Goal: Information Seeking & Learning: Find specific fact

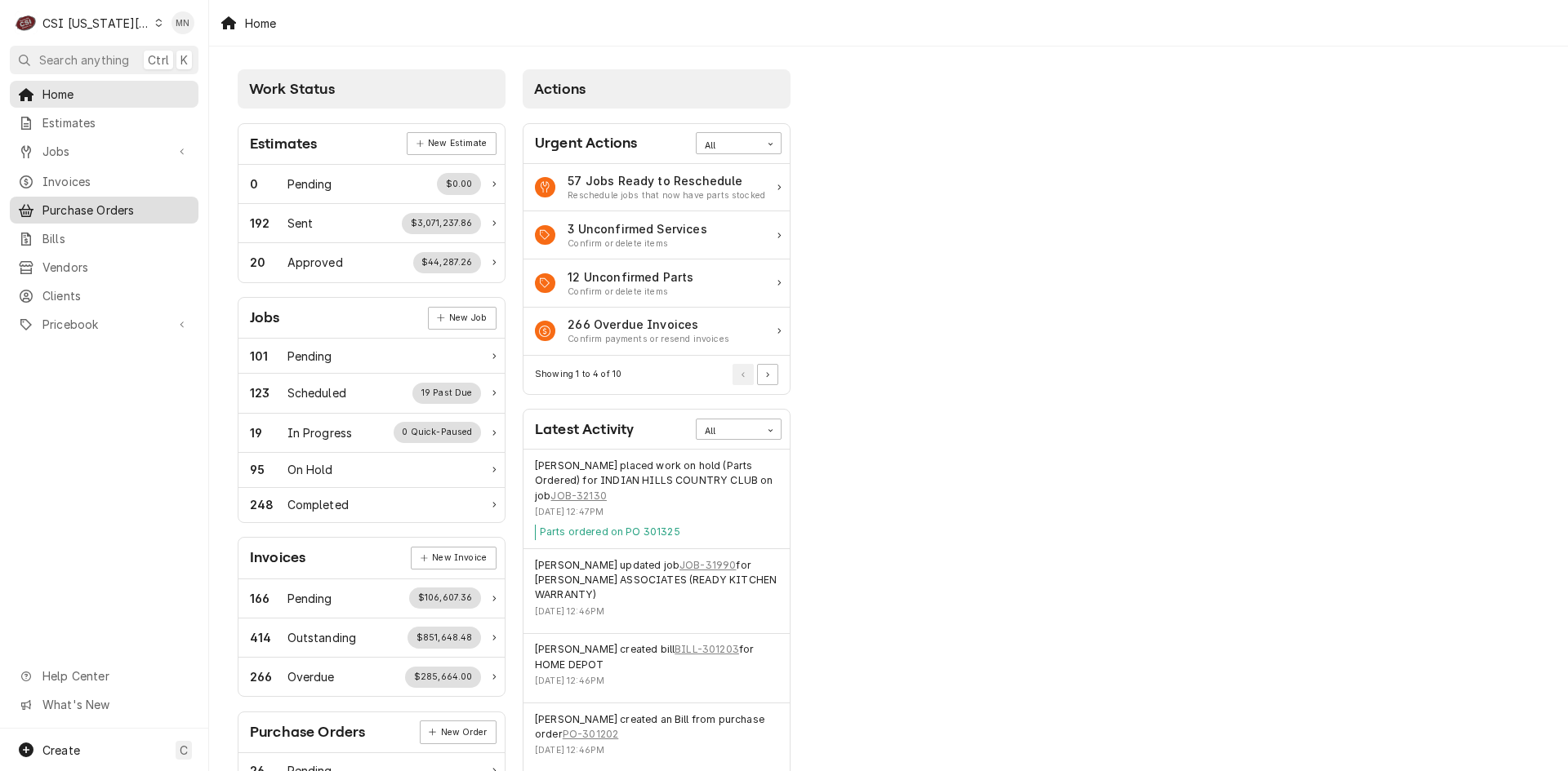
click at [119, 209] on span "Purchase Orders" at bounding box center [116, 210] width 148 height 17
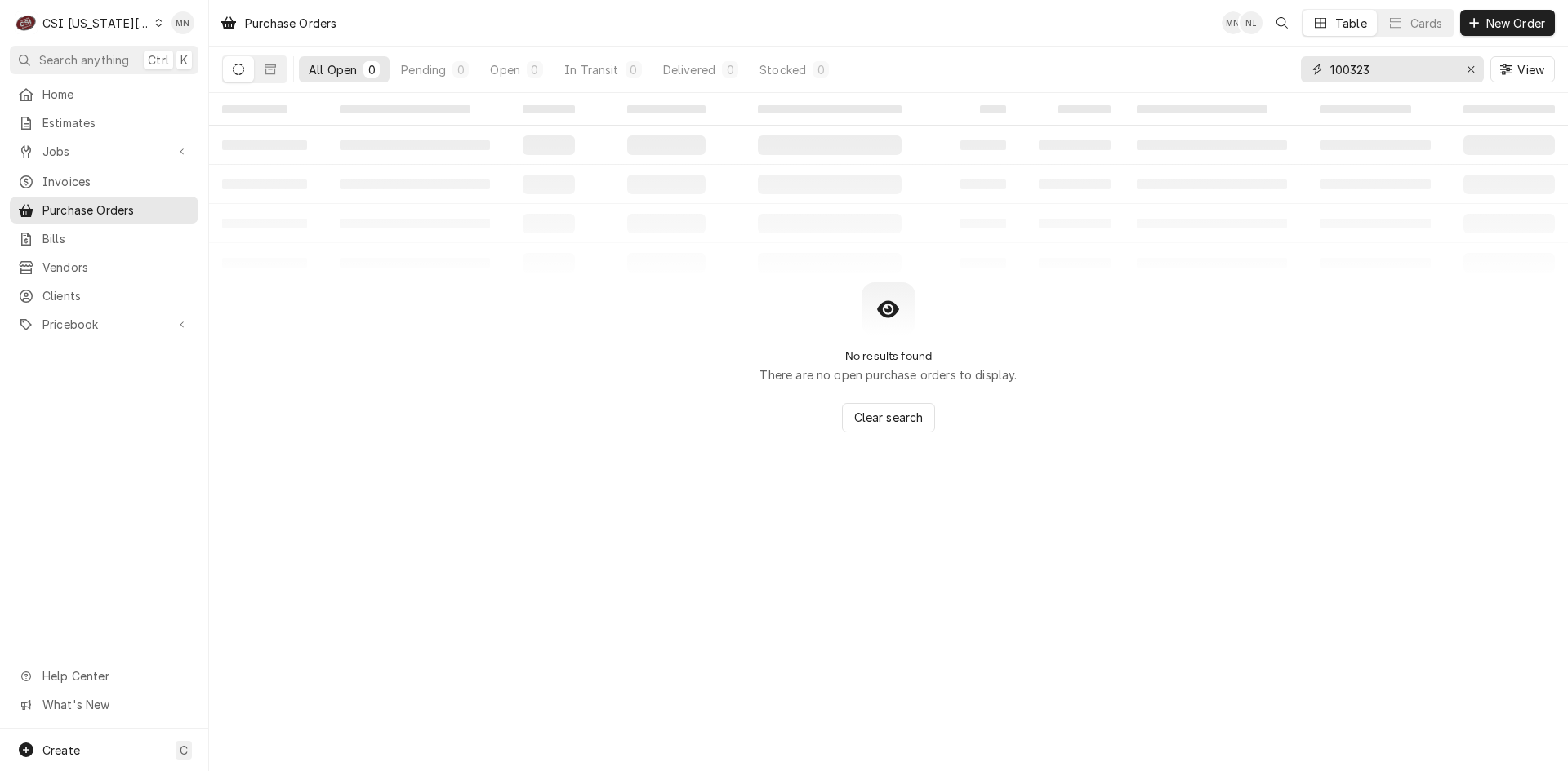
drag, startPoint x: 1409, startPoint y: 68, endPoint x: 1151, endPoint y: 82, distance: 258.4
click at [1152, 82] on div "All Open 0 Pending 0 Open 0 In Transit 0 Delivered 0 Stocked 0 100323 View" at bounding box center [889, 69] width 1333 height 46
type input "302553"
click at [268, 73] on icon "Dynamic Content Wrapper" at bounding box center [270, 69] width 11 height 11
click at [242, 66] on icon "Dynamic Content Wrapper" at bounding box center [238, 69] width 11 height 11
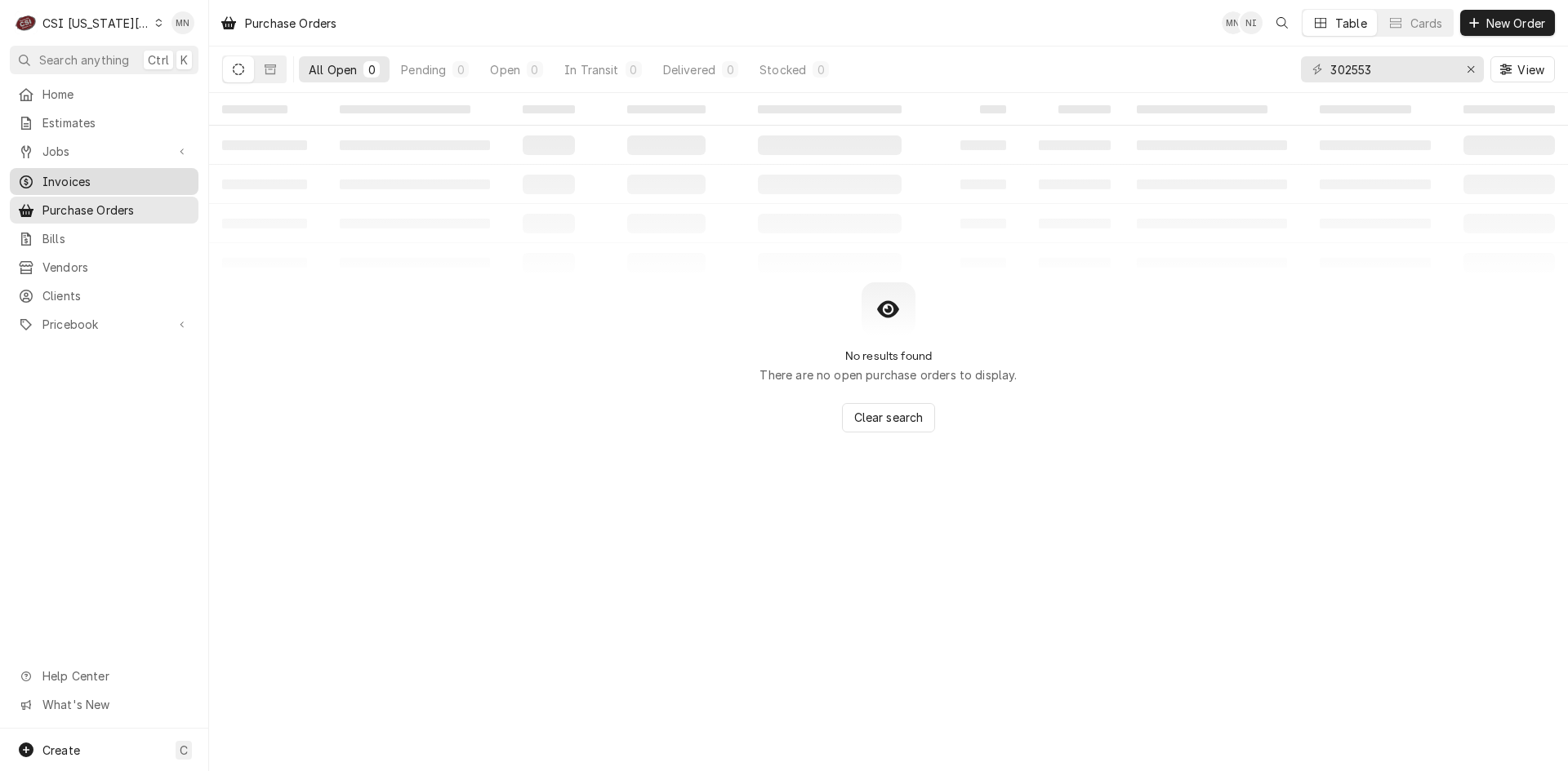
click at [67, 168] on link "Invoices" at bounding box center [103, 181] width 188 height 27
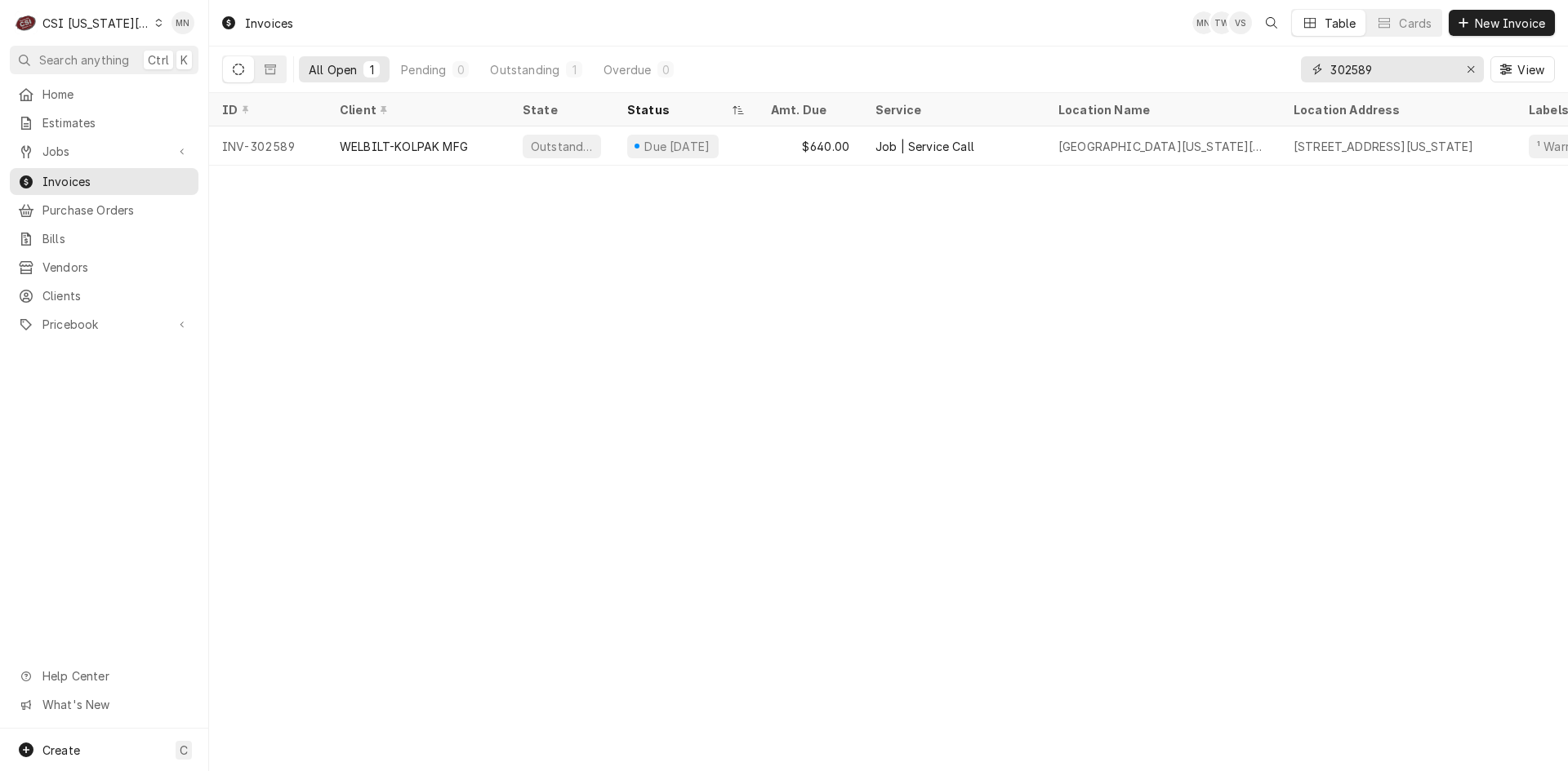
drag, startPoint x: 1382, startPoint y: 69, endPoint x: 1180, endPoint y: 72, distance: 202.0
click at [1187, 72] on div "All Open 1 Pending 0 Outstanding 1 Overdue 0 302589 View" at bounding box center [889, 69] width 1333 height 46
type input "302553"
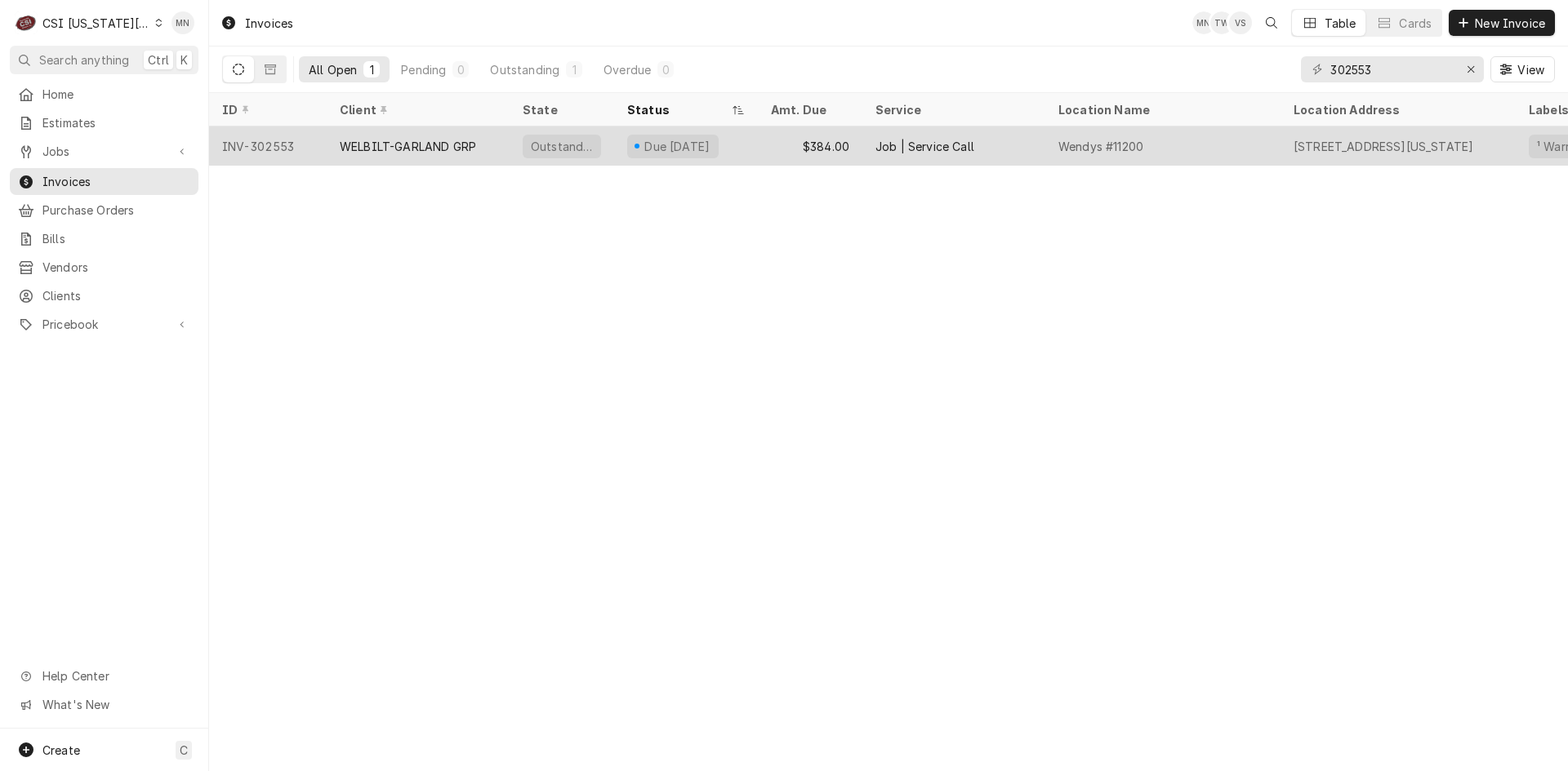
click at [376, 141] on div "WELBILT-GARLAND GRP" at bounding box center [408, 146] width 137 height 17
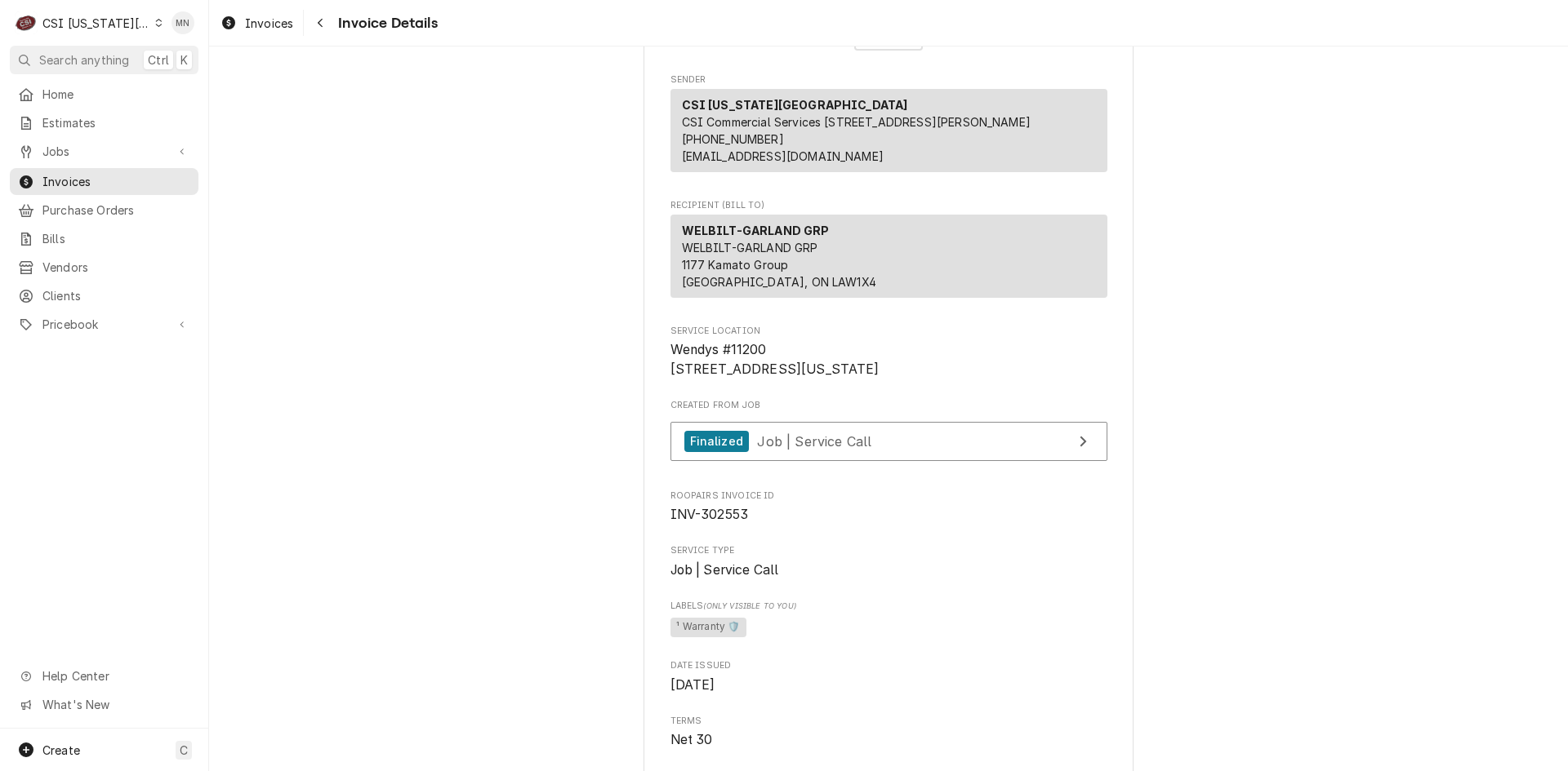
scroll to position [163, 0]
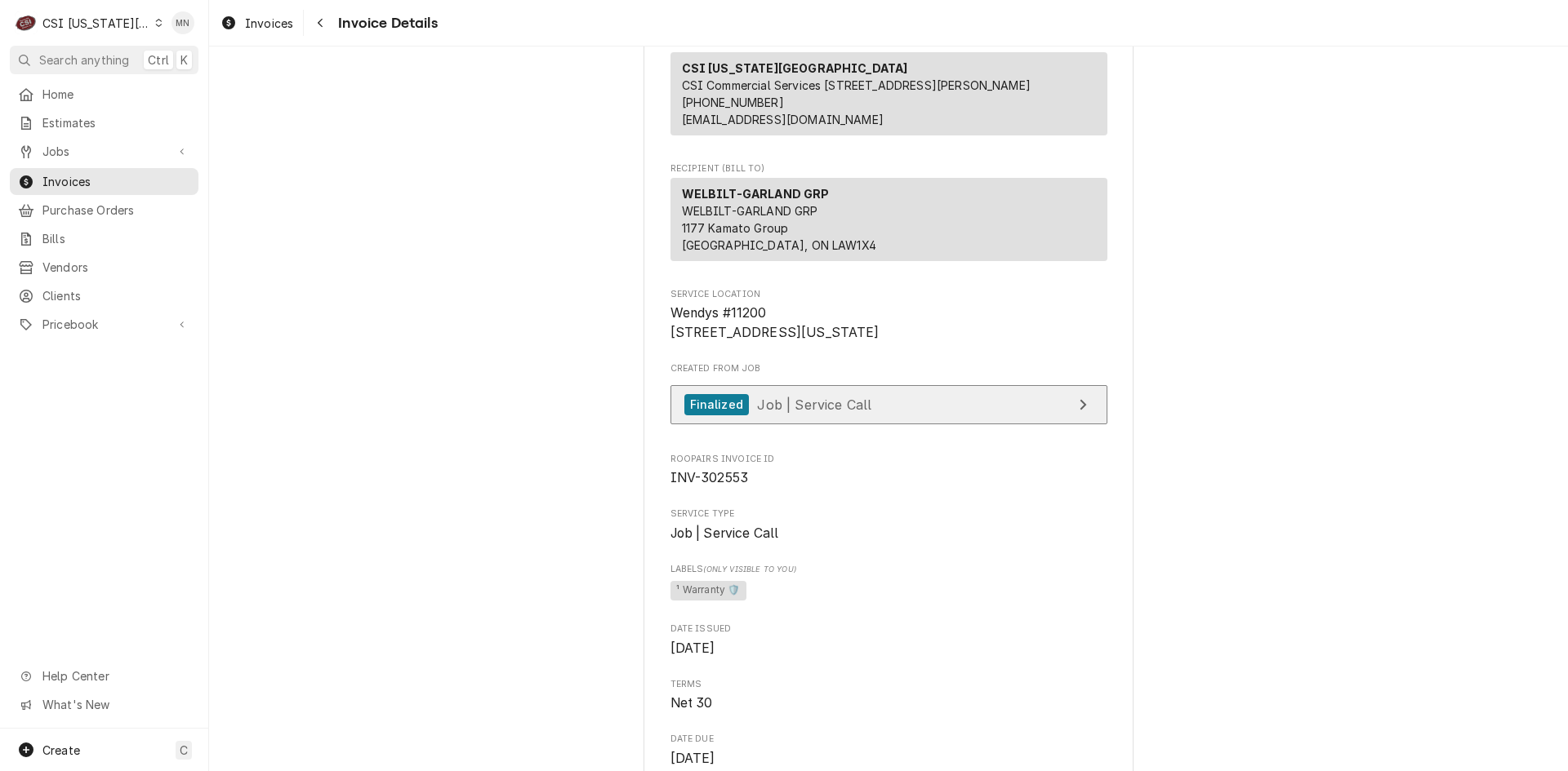
click at [830, 412] on span "Job | Service Call" at bounding box center [814, 404] width 114 height 16
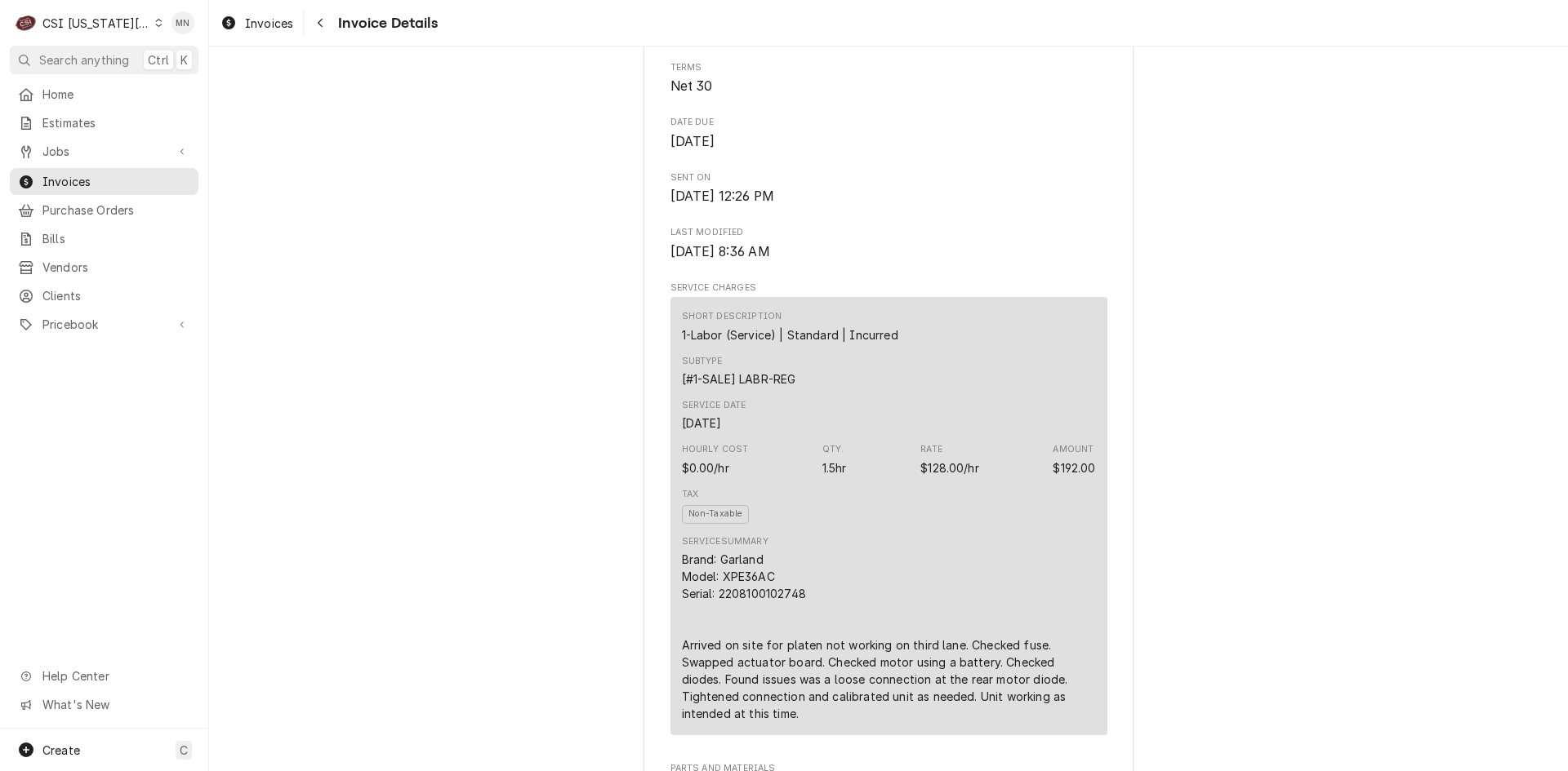
scroll to position [816, 0]
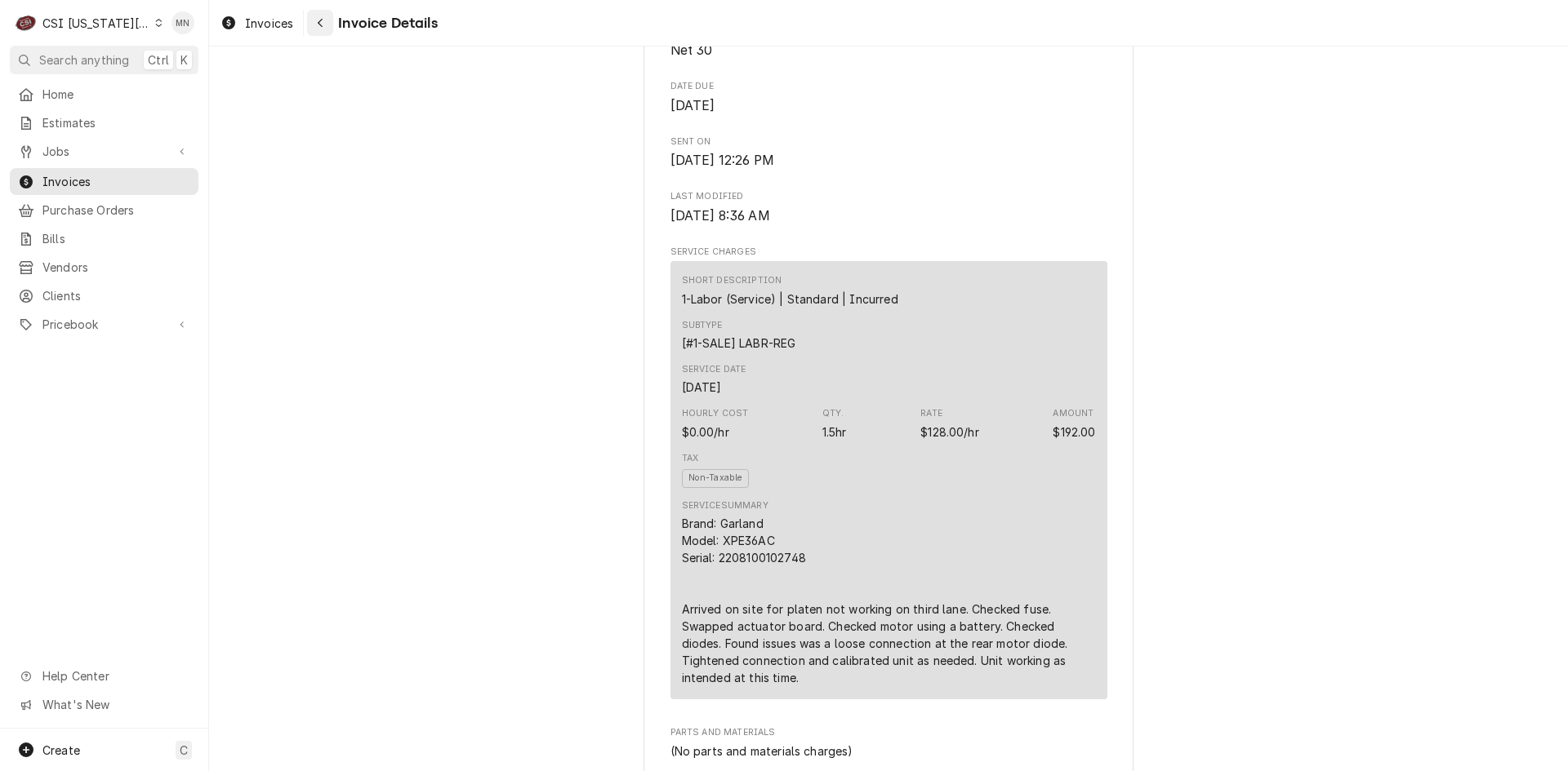
click at [325, 25] on div "Navigate back" at bounding box center [320, 22] width 16 height 16
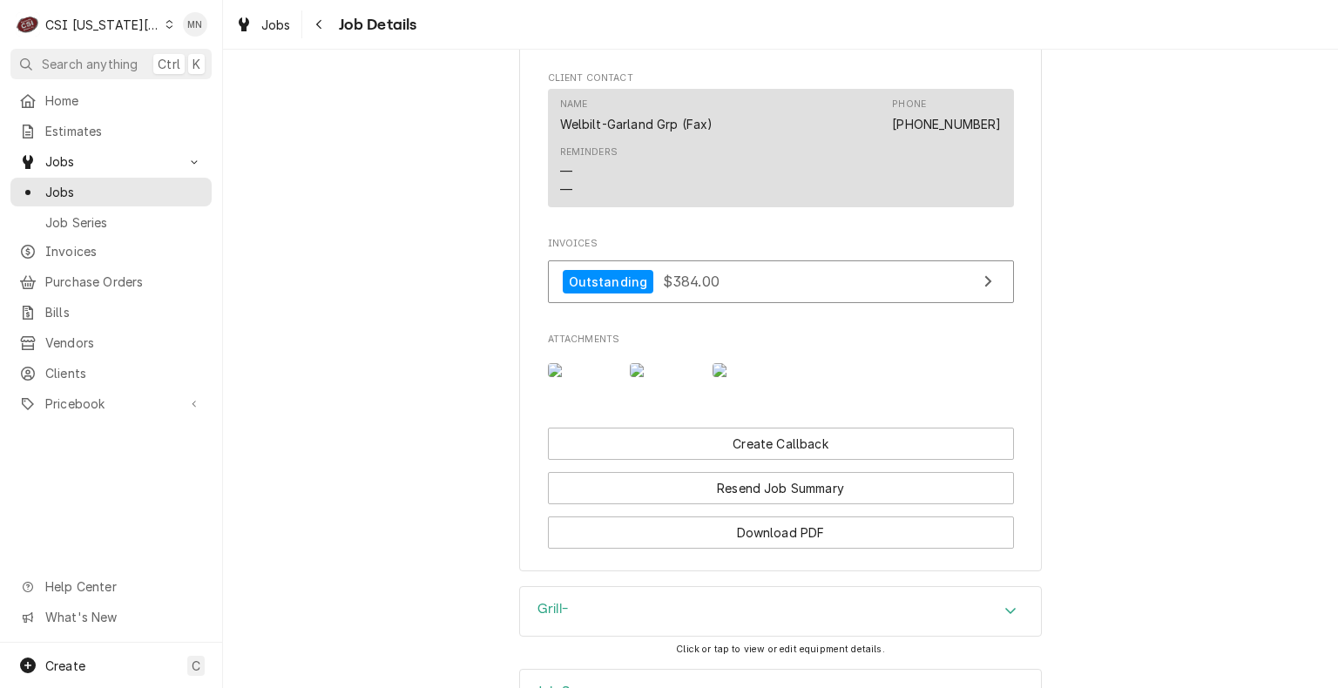
scroll to position [3311, 0]
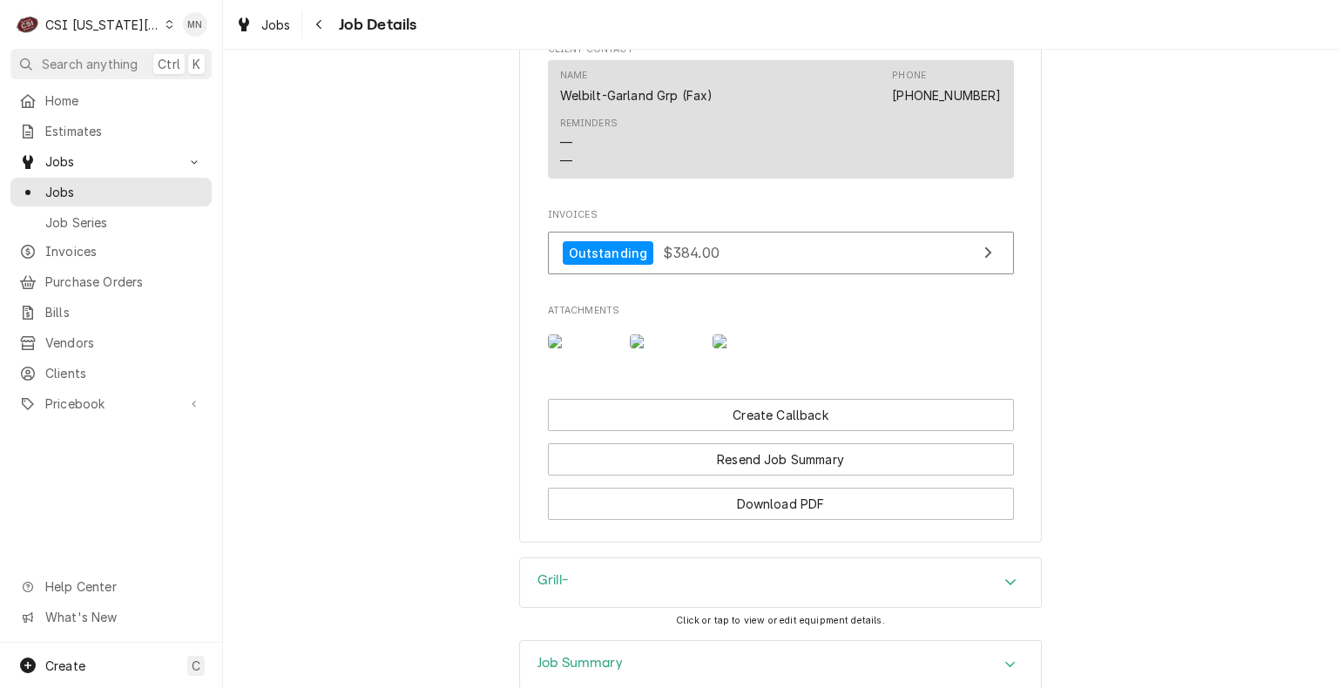
click at [597, 349] on img "Attachments" at bounding box center [582, 342] width 69 height 14
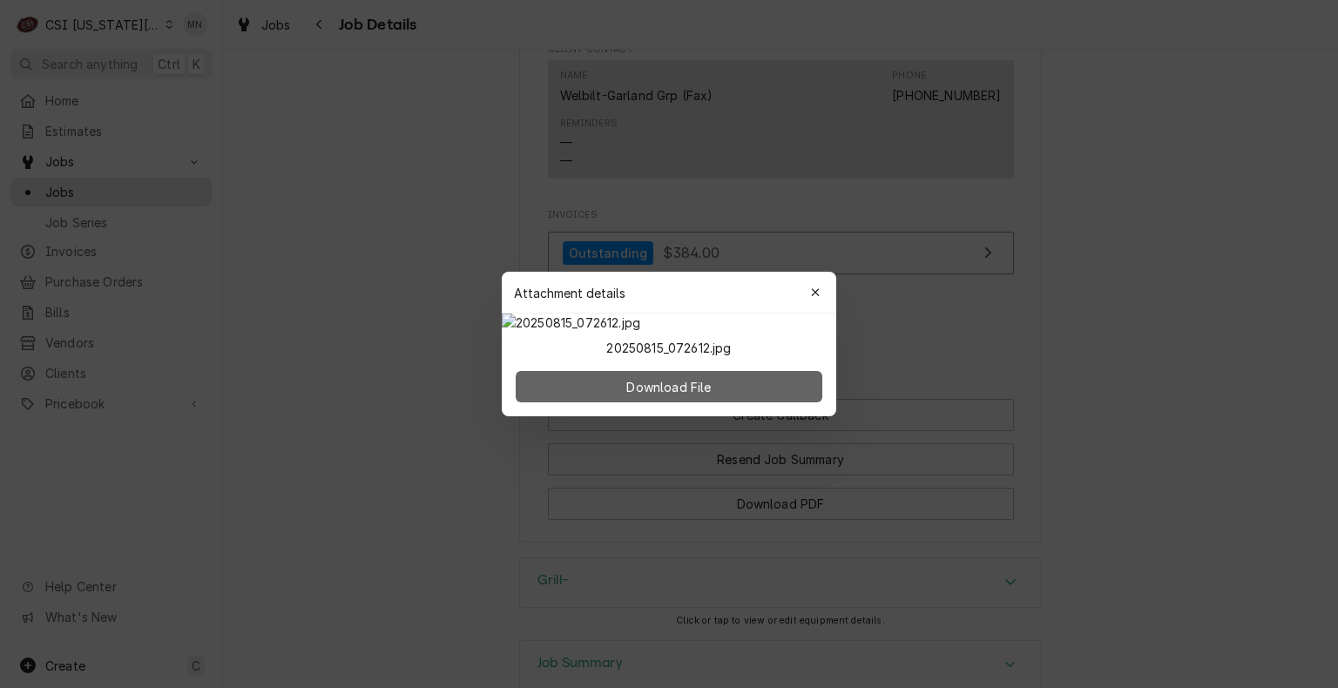
click at [693, 396] on span "Download File" at bounding box center [668, 387] width 91 height 18
click at [816, 287] on icon "button" at bounding box center [816, 293] width 10 height 12
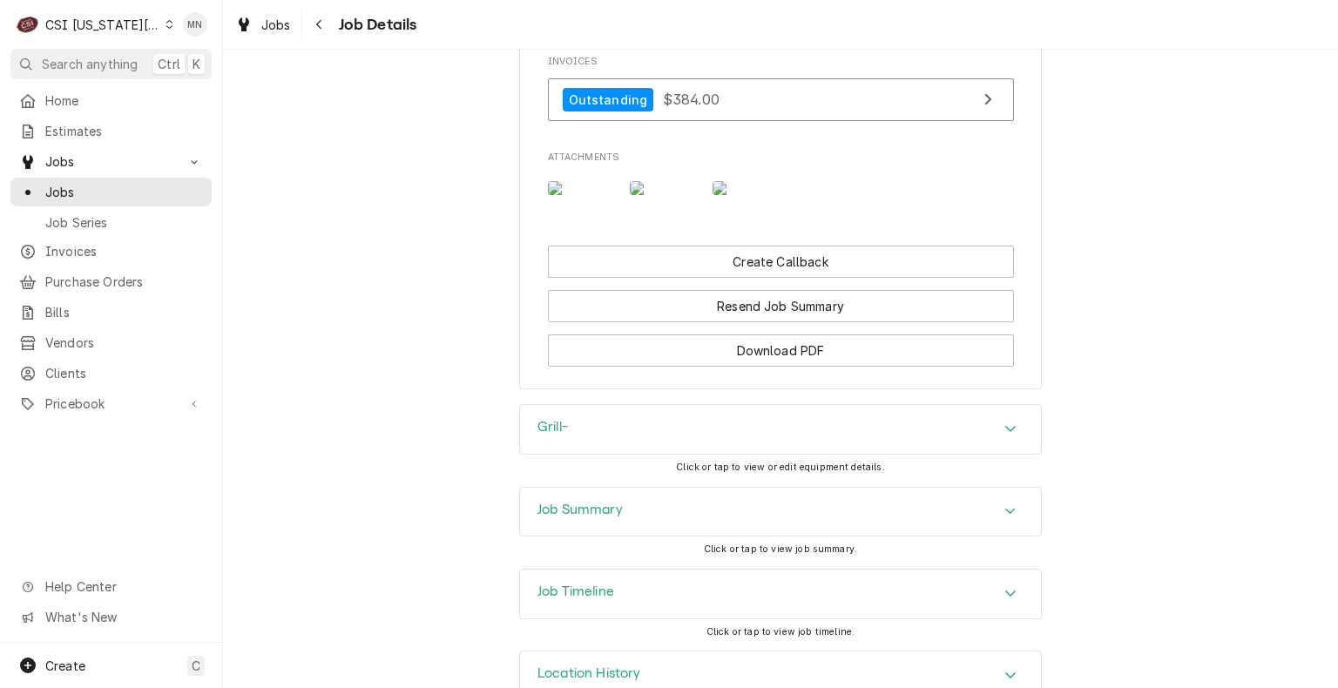
scroll to position [3604, 0]
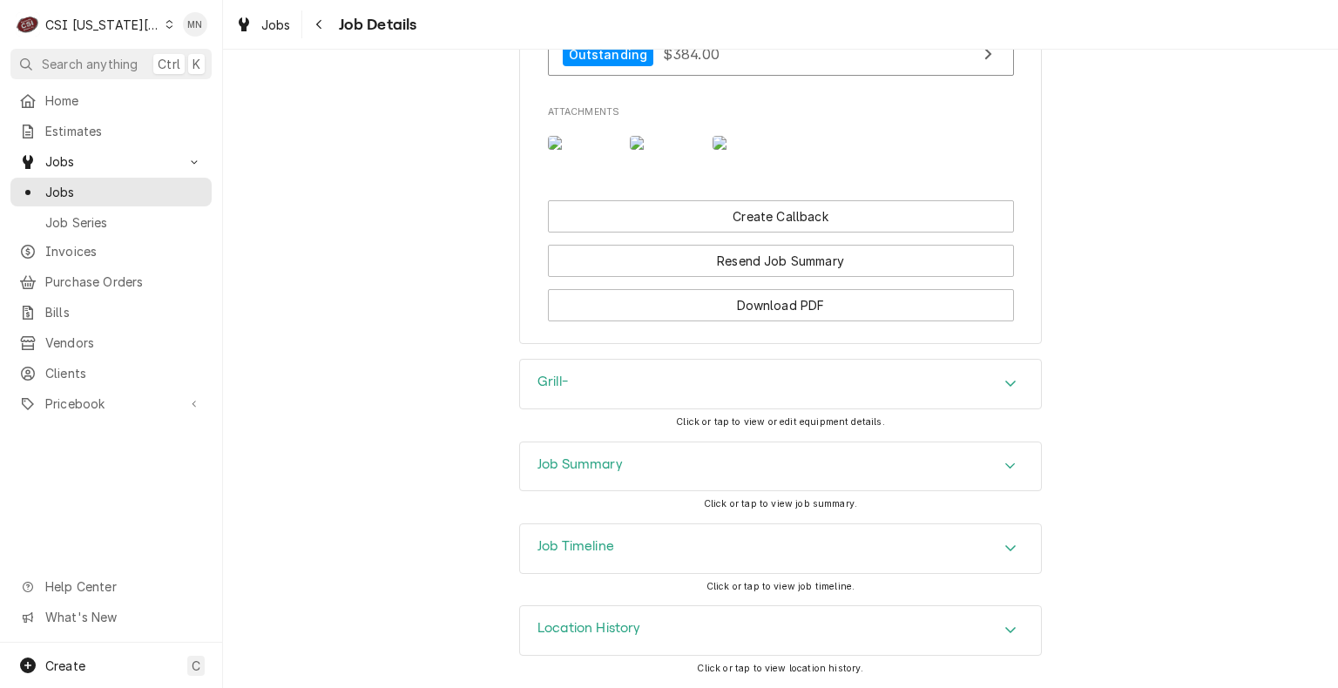
click at [649, 633] on div "Location History" at bounding box center [780, 630] width 521 height 49
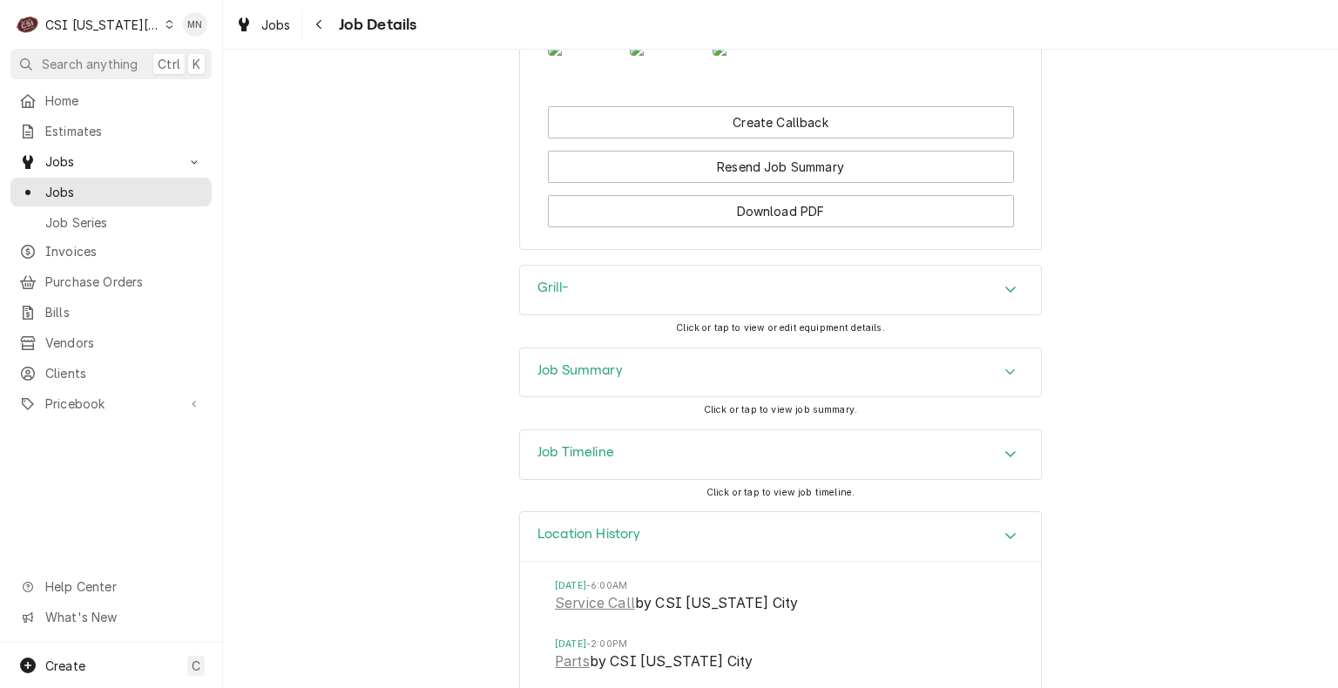
scroll to position [3842, 0]
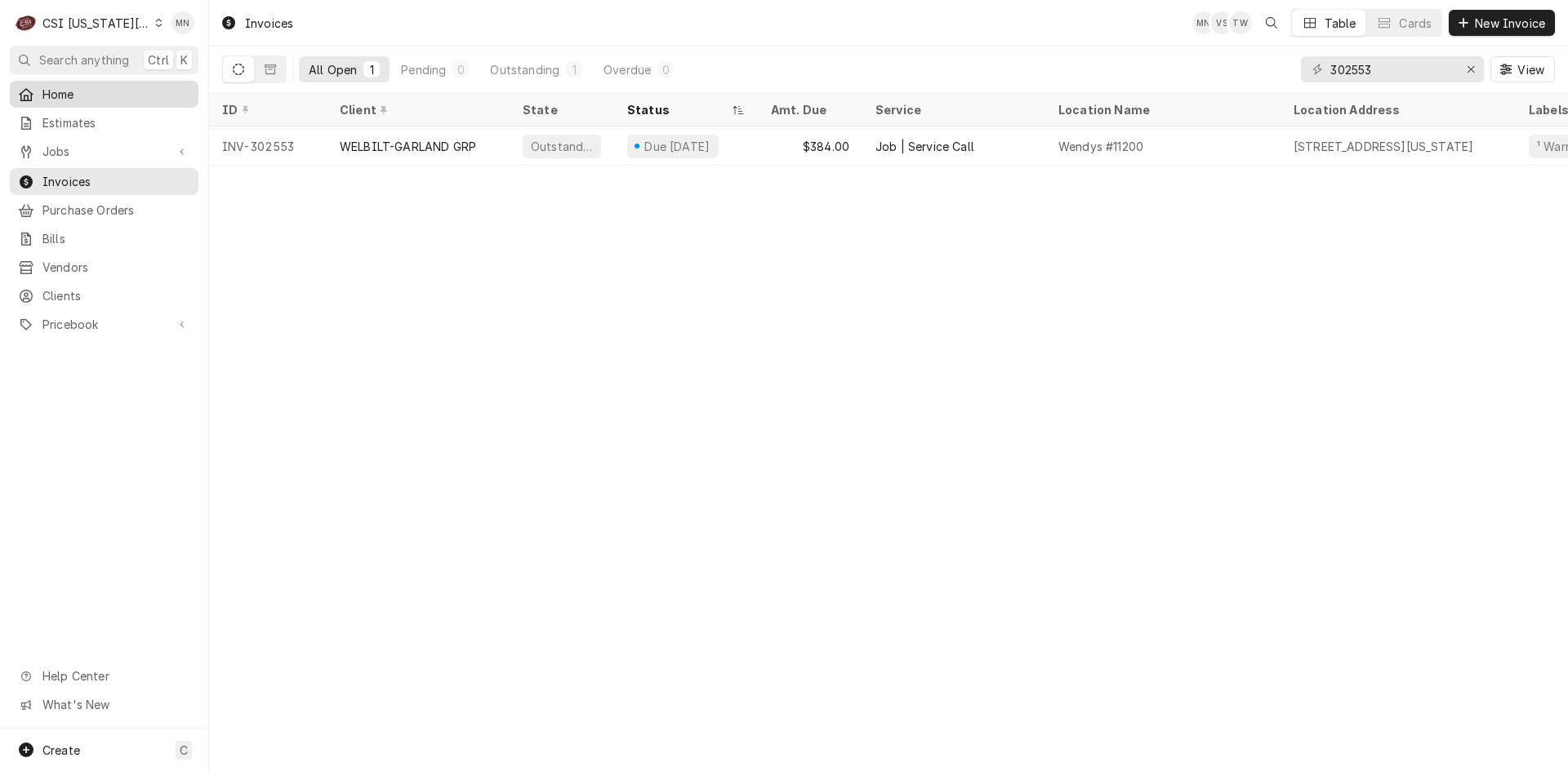
click at [40, 85] on div "Home" at bounding box center [104, 94] width 172 height 17
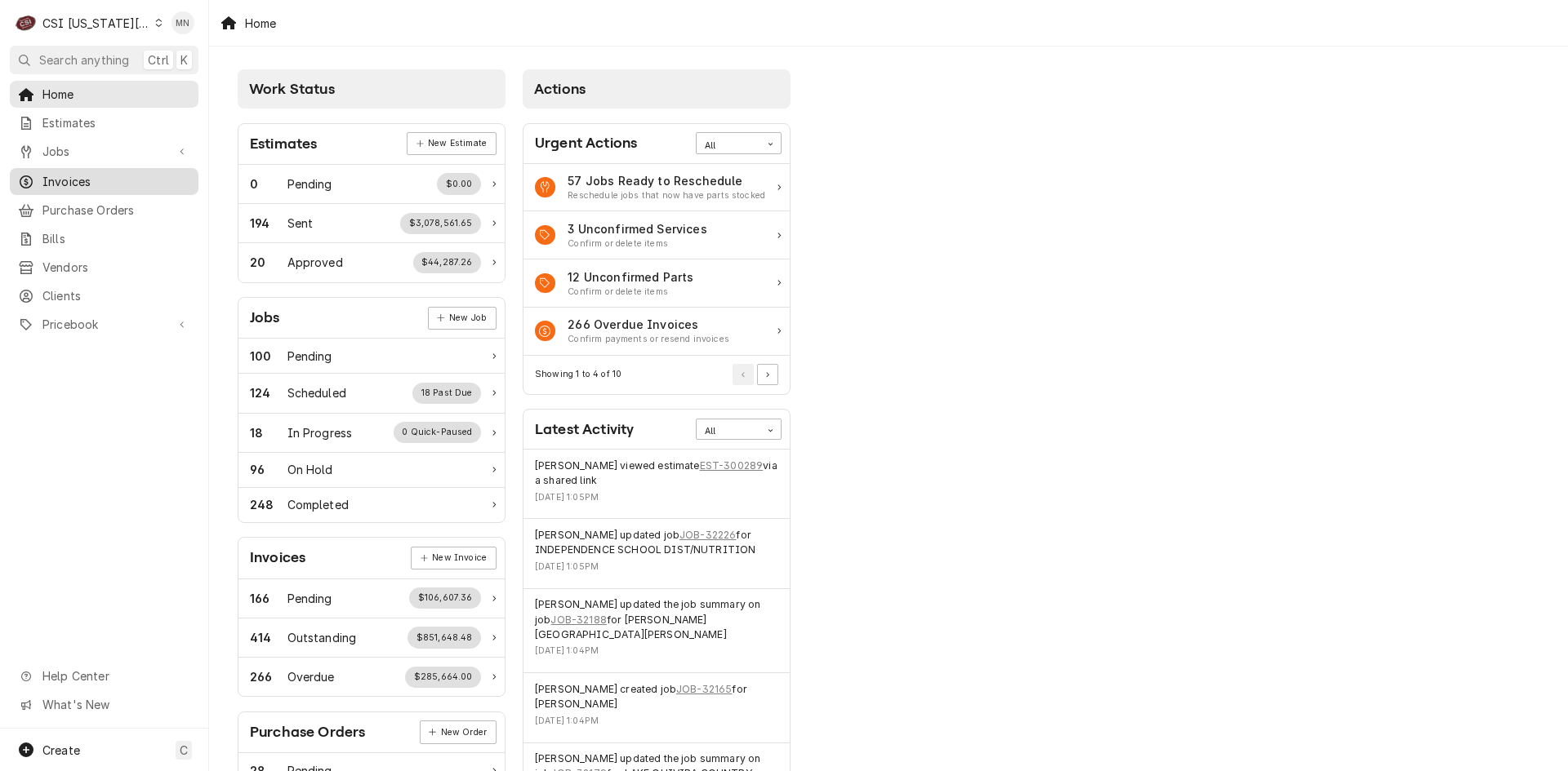
click at [105, 183] on span "Invoices" at bounding box center [116, 182] width 148 height 17
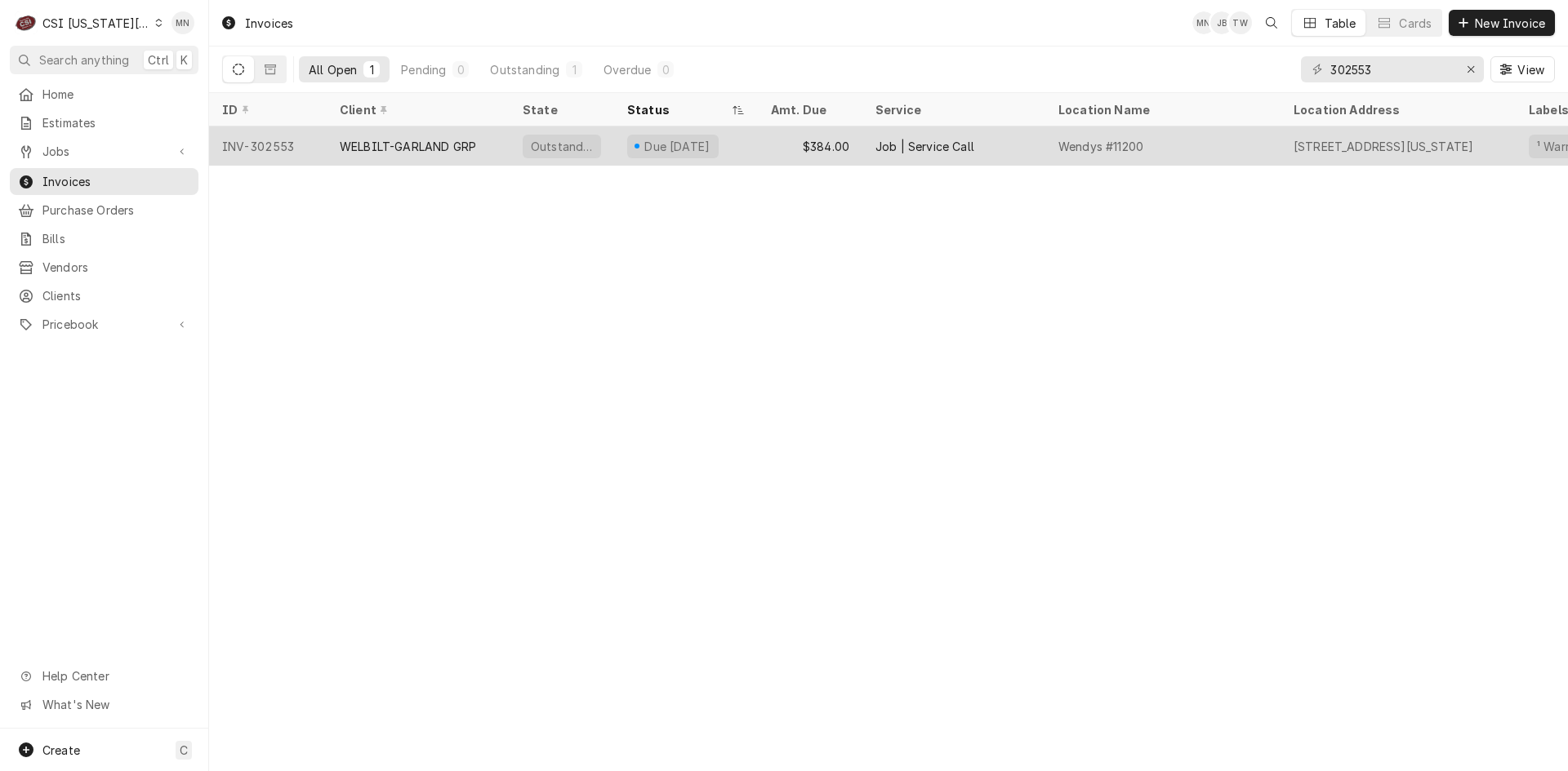
click at [462, 145] on div "WELBILT-GARLAND GRP" at bounding box center [408, 146] width 137 height 17
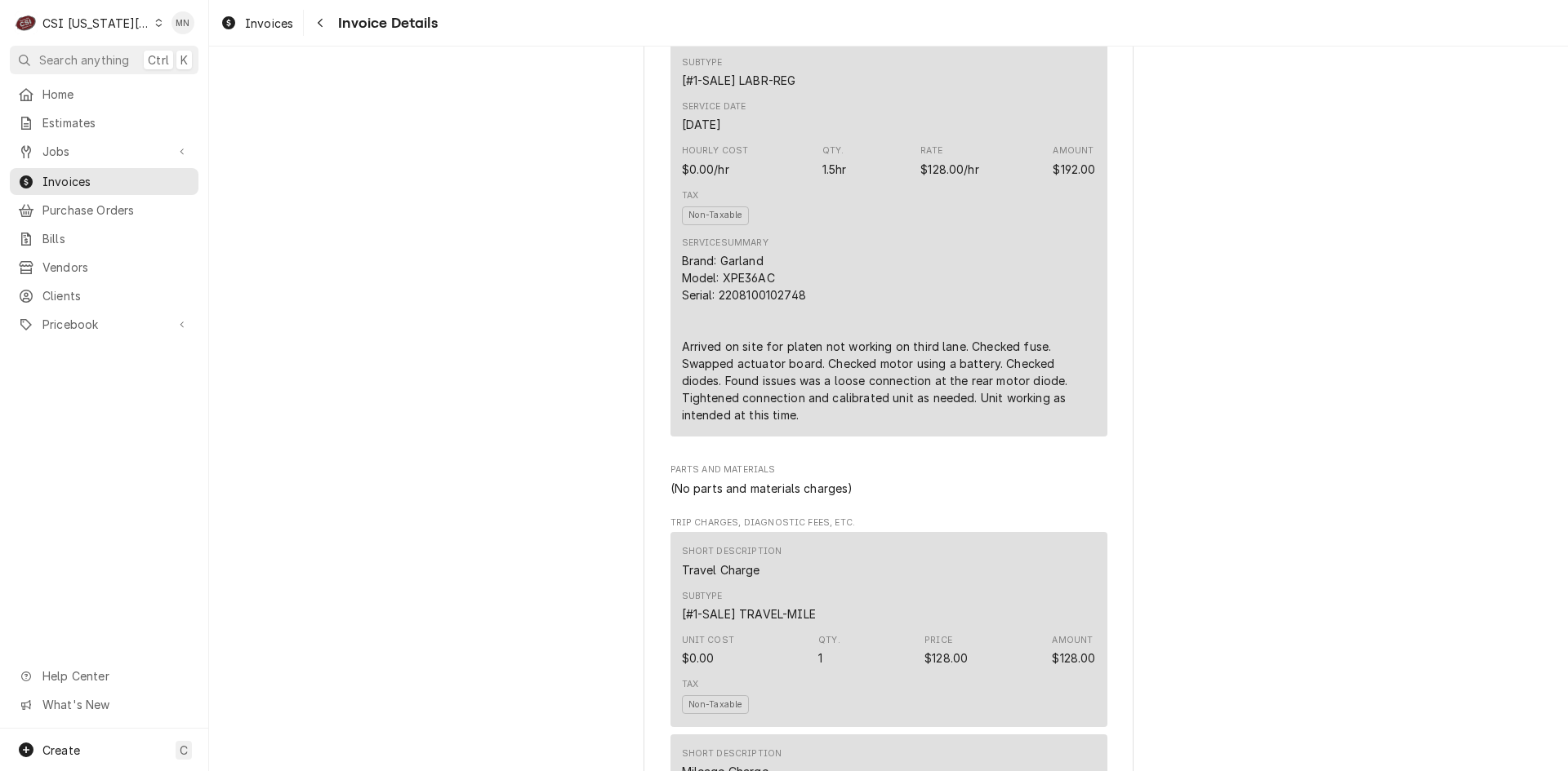
scroll to position [1143, 0]
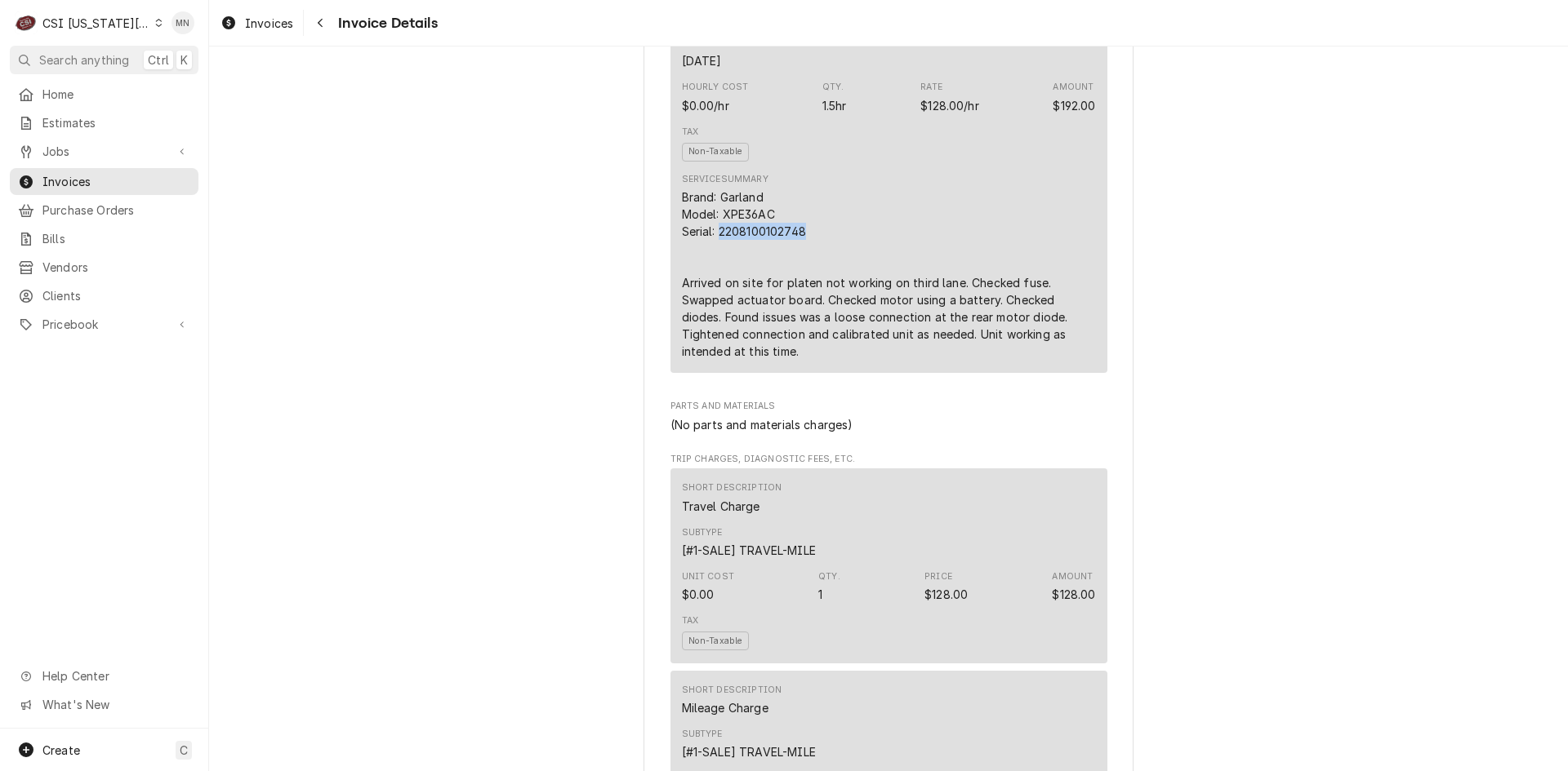
drag, startPoint x: 804, startPoint y: 269, endPoint x: 715, endPoint y: 272, distance: 89.1
click at [715, 272] on div "Brand: Garland Model: XPE36AC Serial: 2208100102748 Arrived on site for platen …" at bounding box center [889, 274] width 414 height 171
copy div "2208100102748"
click at [901, 275] on div "Brand: Garland Model: XPE36AC Serial: 2208100102748 Arrived on site for platen …" at bounding box center [889, 274] width 414 height 171
click at [64, 201] on span "Purchase Orders" at bounding box center [116, 210] width 148 height 17
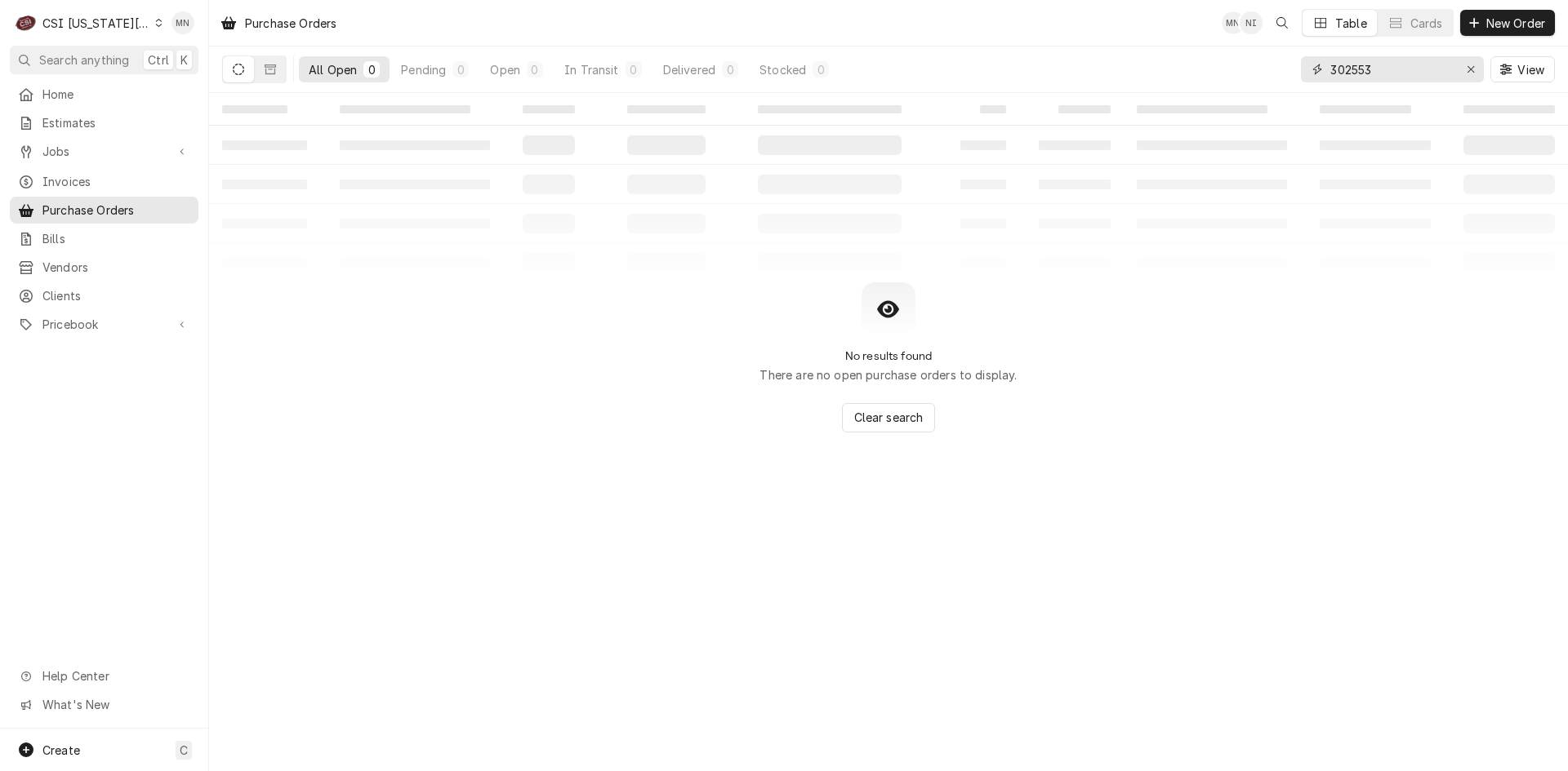
drag, startPoint x: 1390, startPoint y: 66, endPoint x: 1270, endPoint y: 67, distance: 120.0
click at [1271, 67] on div "All Open 0 Pending 0 Open 0 In Transit 0 Delivered 0 Stocked 0 302553 View" at bounding box center [889, 69] width 1333 height 46
type input "301322"
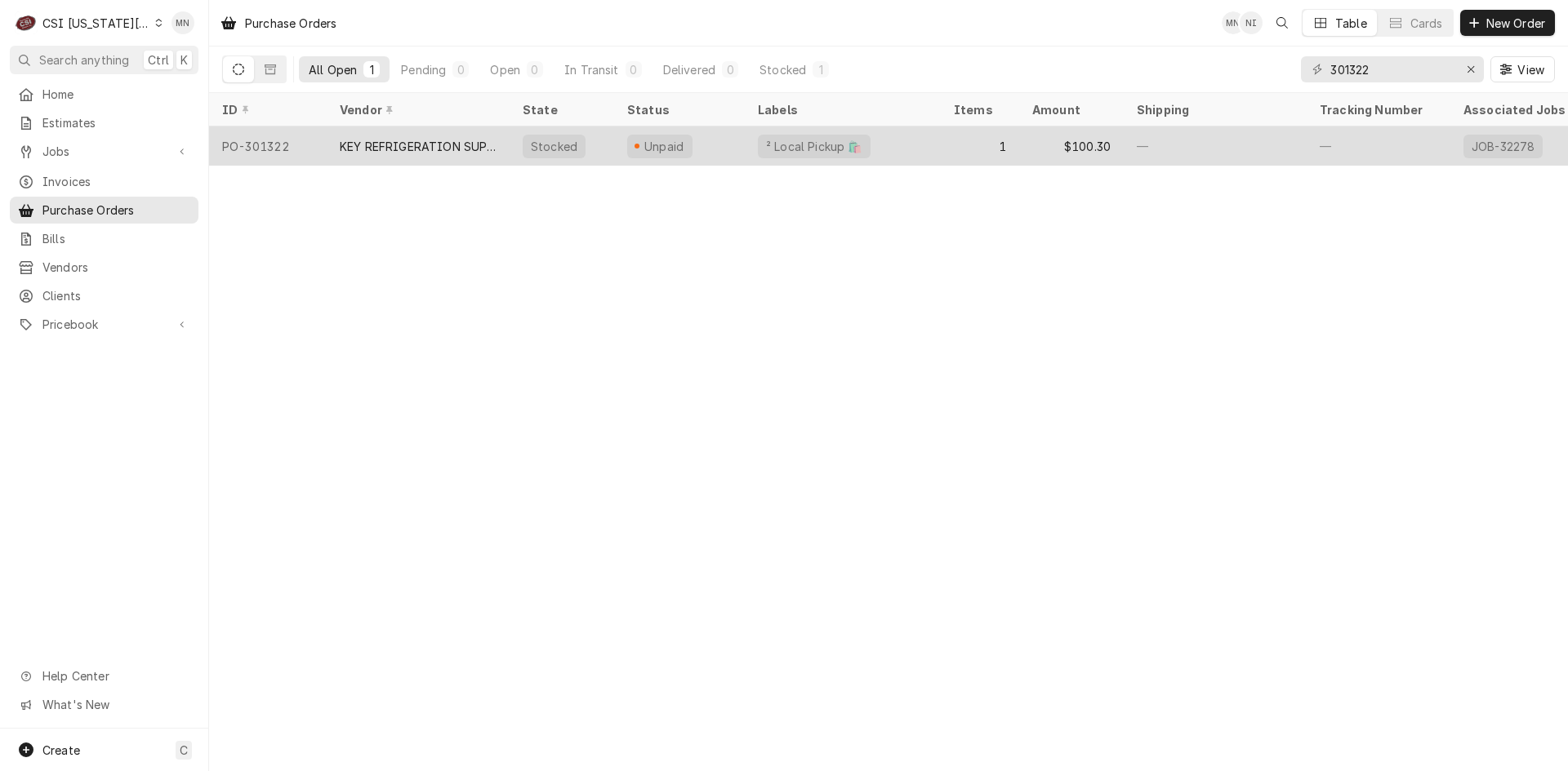
click at [441, 144] on div "KEY REFRIGERATION SUPPLY" at bounding box center [417, 146] width 157 height 17
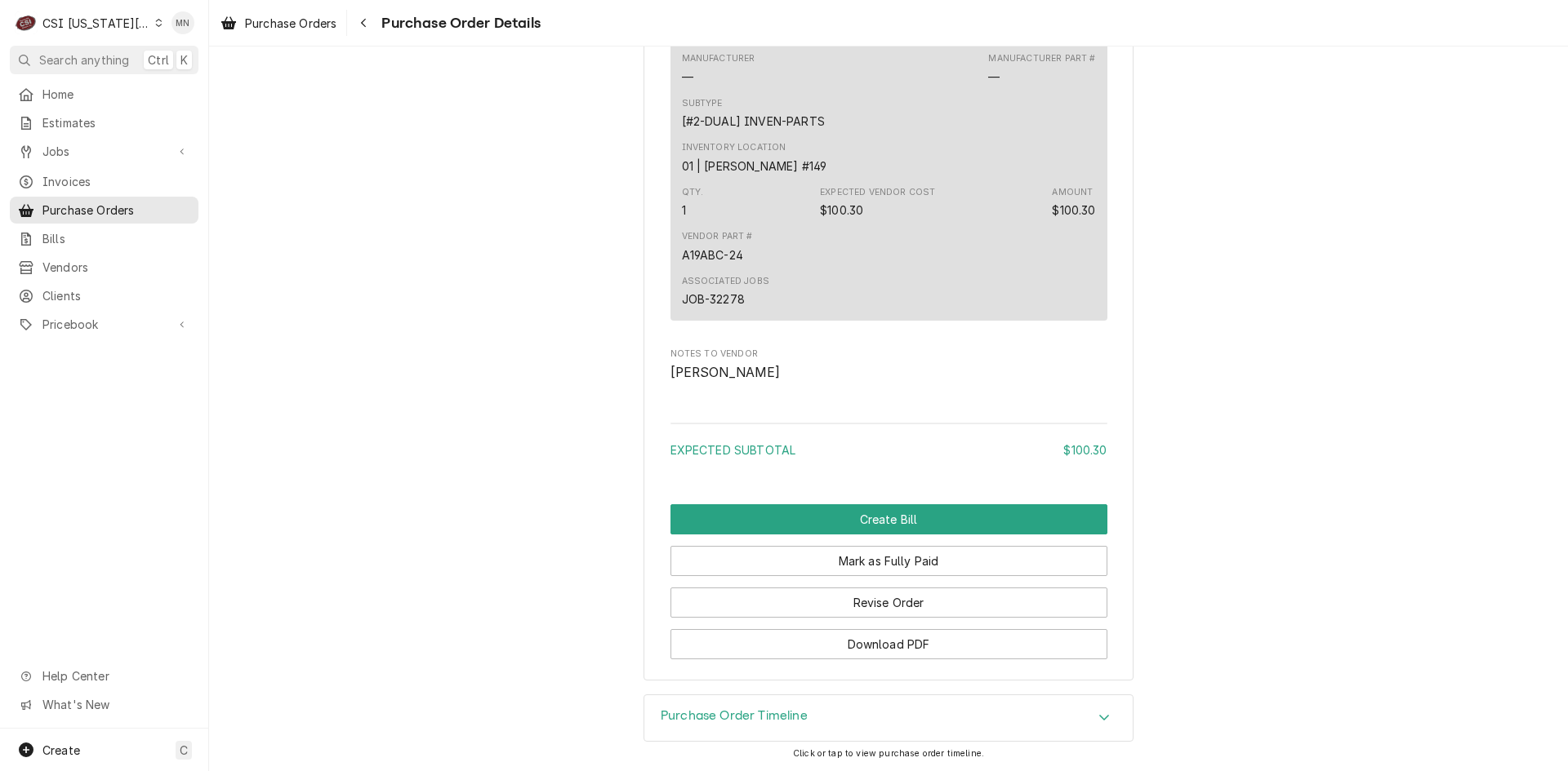
scroll to position [1284, 0]
click at [883, 597] on button "Revise Order" at bounding box center [889, 602] width 437 height 30
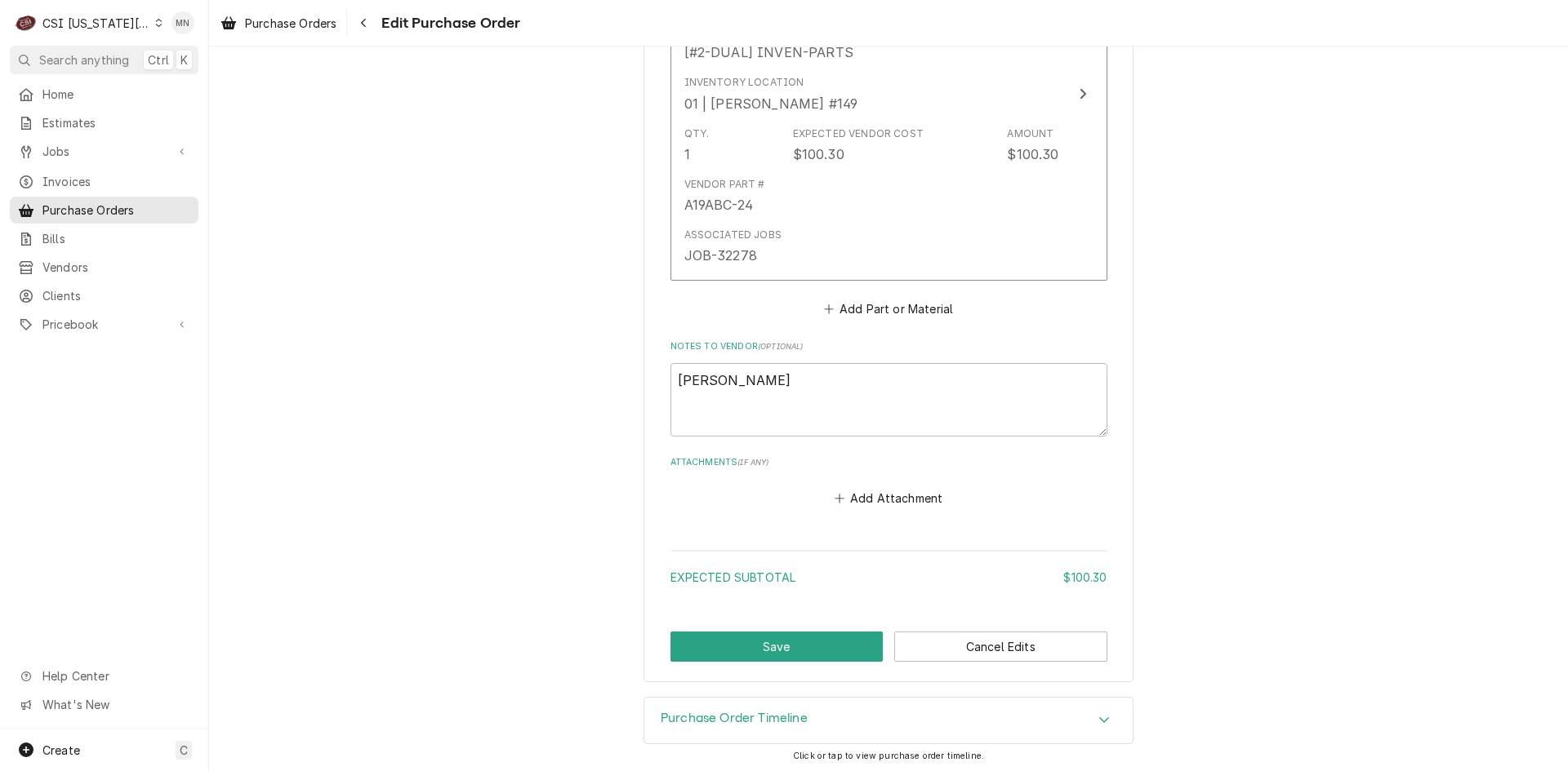
scroll to position [911, 0]
click at [889, 495] on button "Add Attachment" at bounding box center [889, 497] width 114 height 22
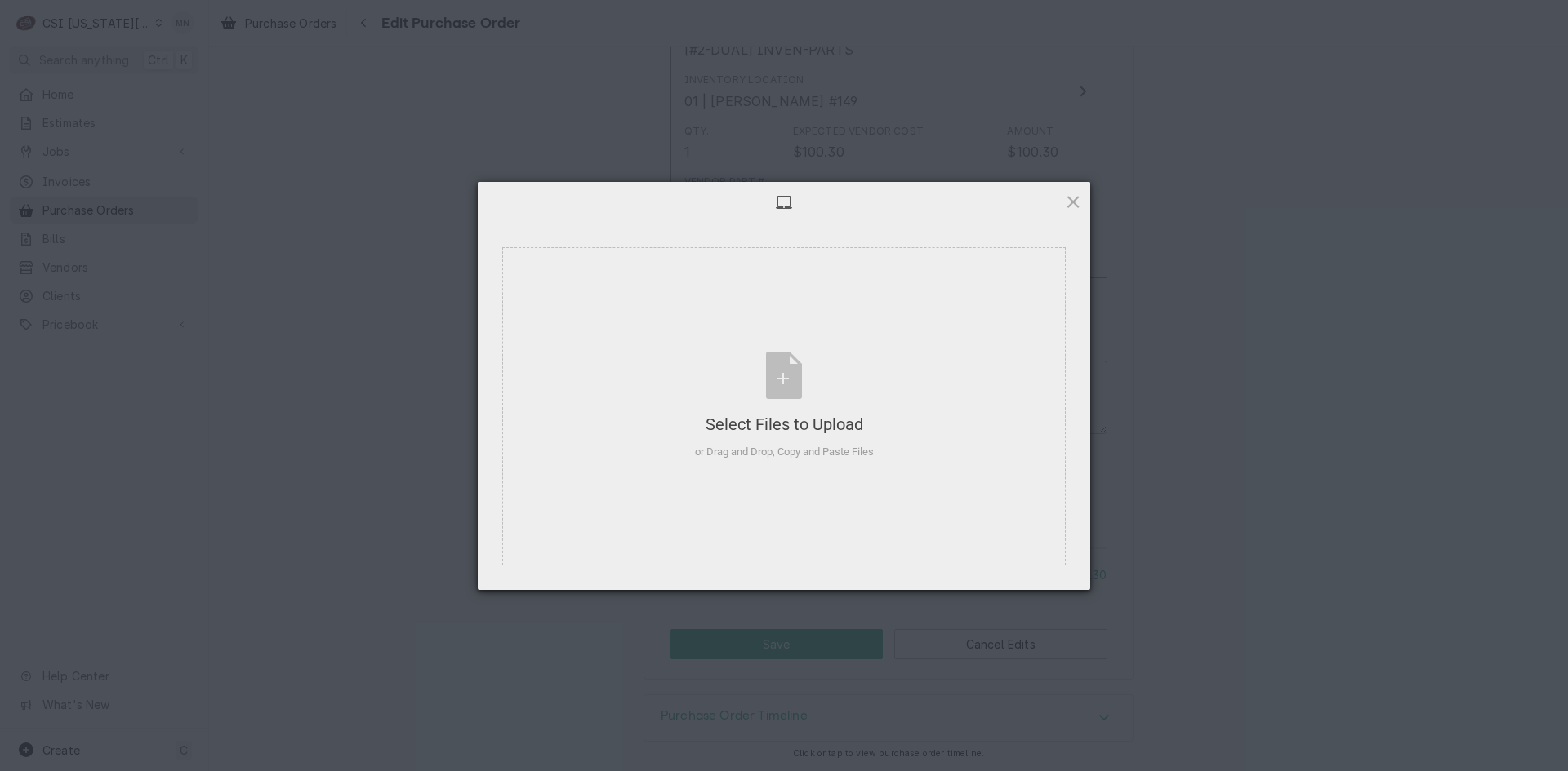
type textarea "x"
click at [813, 403] on div "Select Files to Upload or Drag and Drop, Copy and Paste Files" at bounding box center [784, 407] width 179 height 109
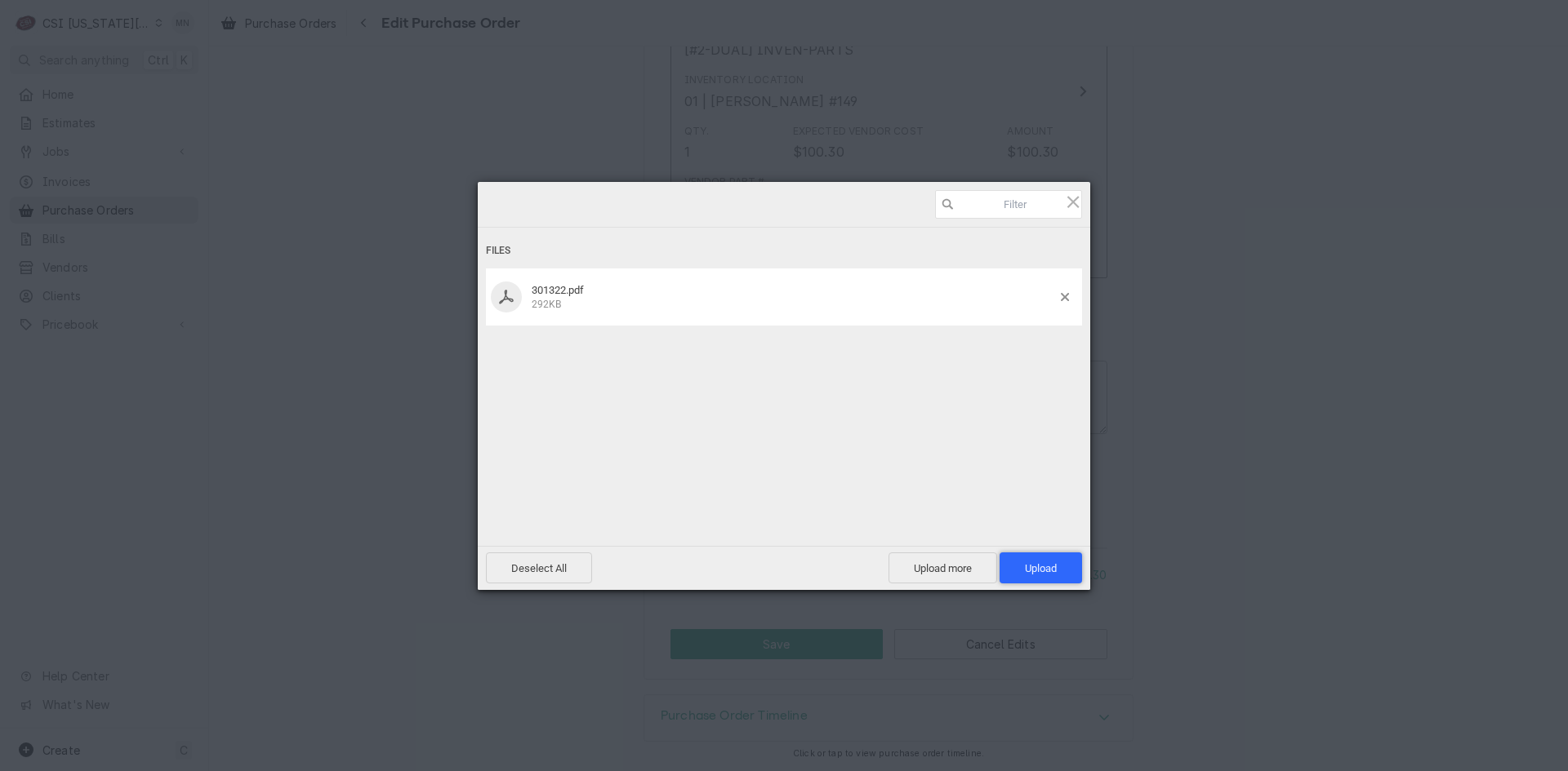
click at [1035, 571] on span "Upload 1" at bounding box center [1040, 568] width 32 height 12
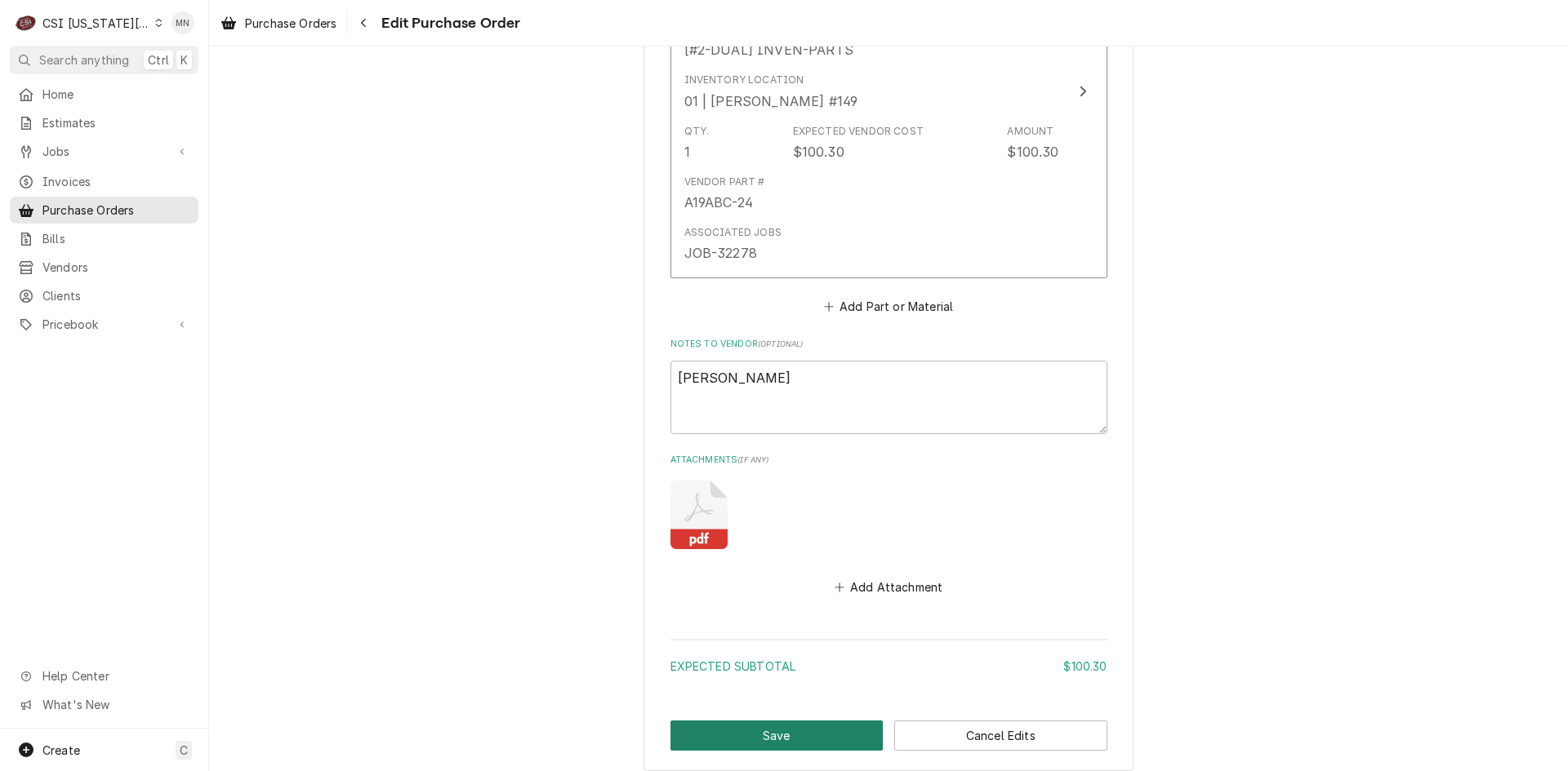
click at [774, 734] on button "Save" at bounding box center [776, 735] width 213 height 30
type textarea "x"
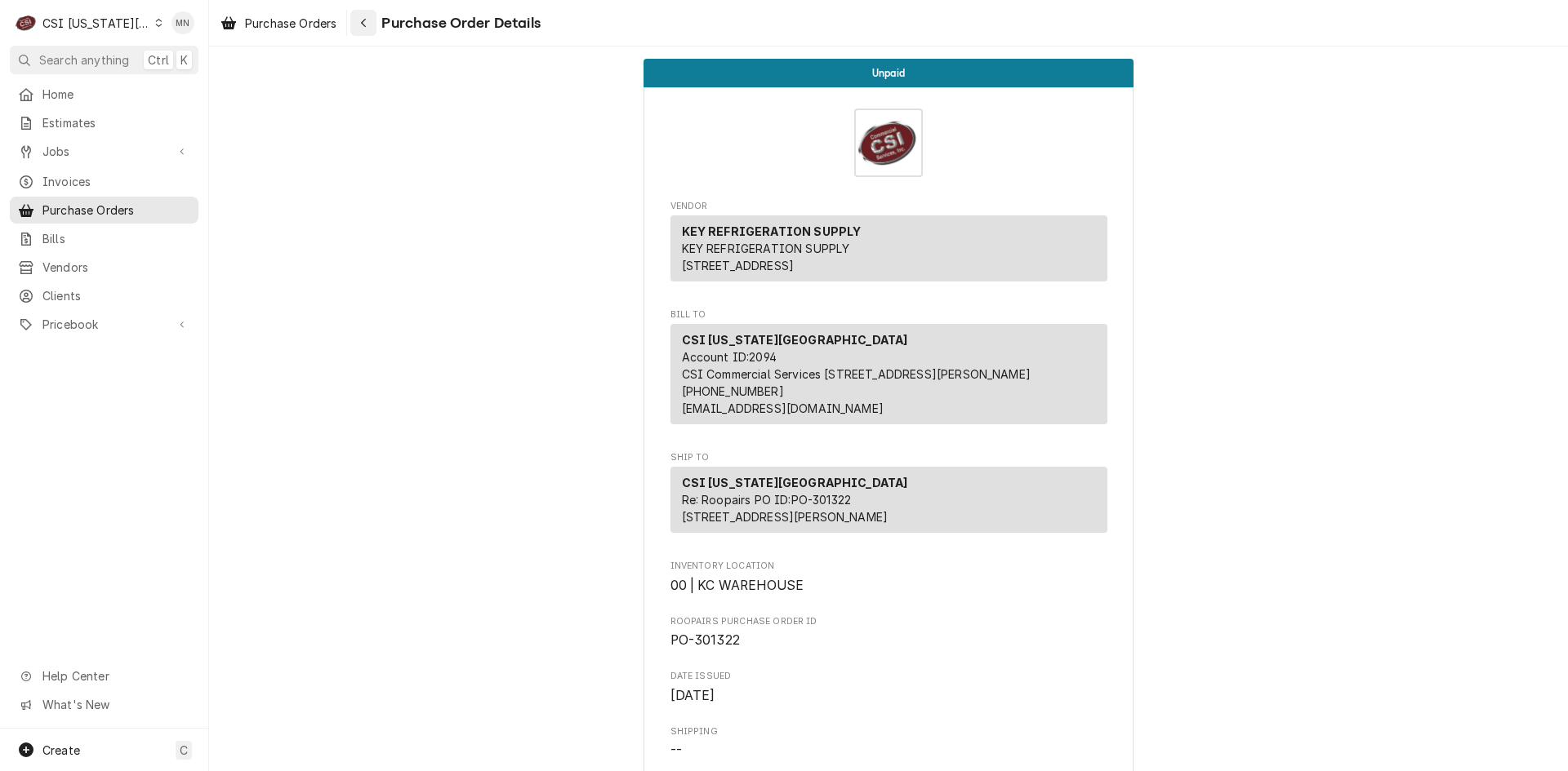
click at [371, 17] on div "Navigate back" at bounding box center [363, 22] width 16 height 16
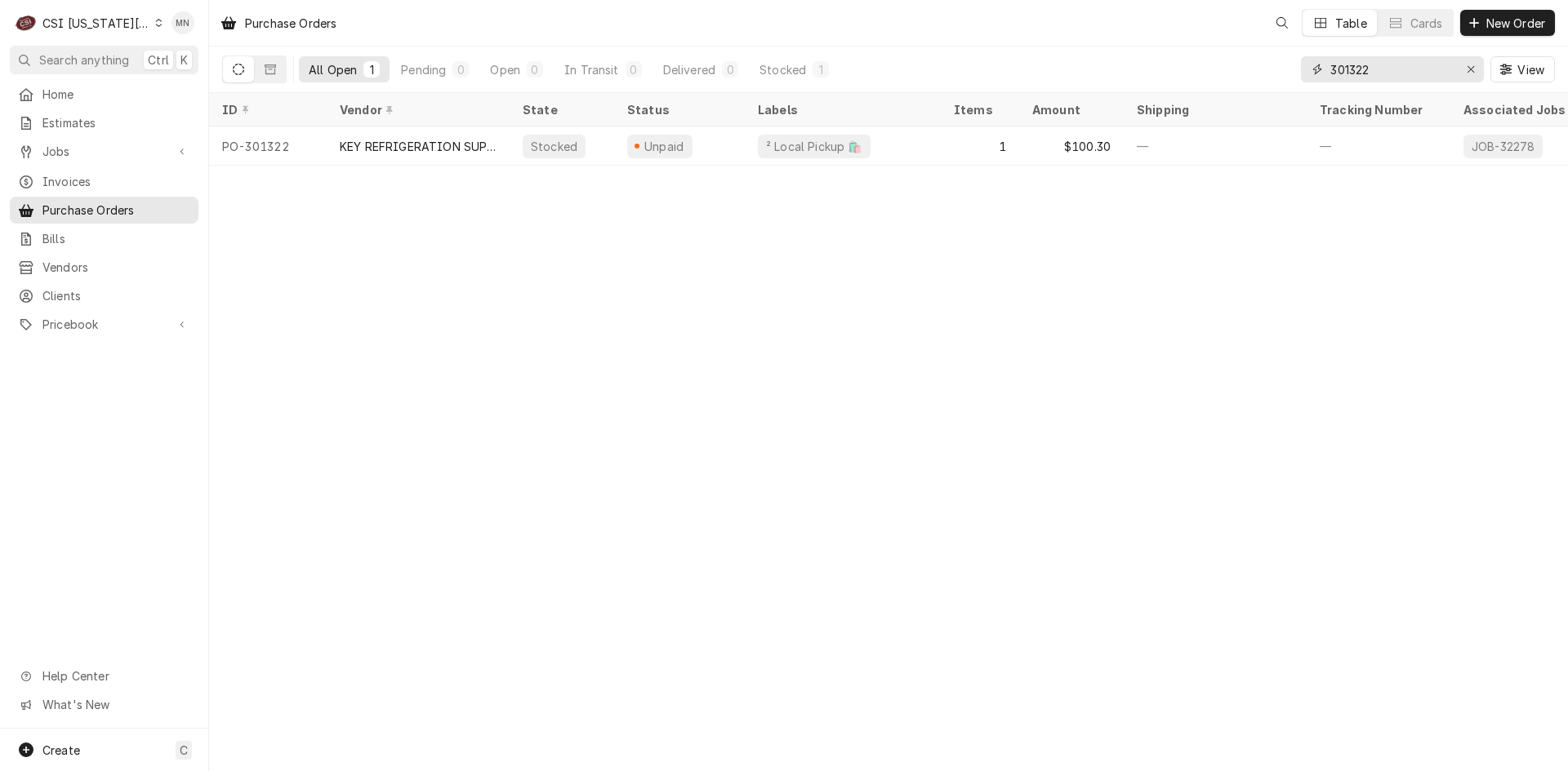
drag, startPoint x: 1397, startPoint y: 69, endPoint x: 1224, endPoint y: 67, distance: 173.0
click at [1233, 67] on div "All Open 1 Pending 0 Open 0 In Transit 0 Delivered 0 Stocked 1 301322 View" at bounding box center [889, 69] width 1333 height 46
type input "301317"
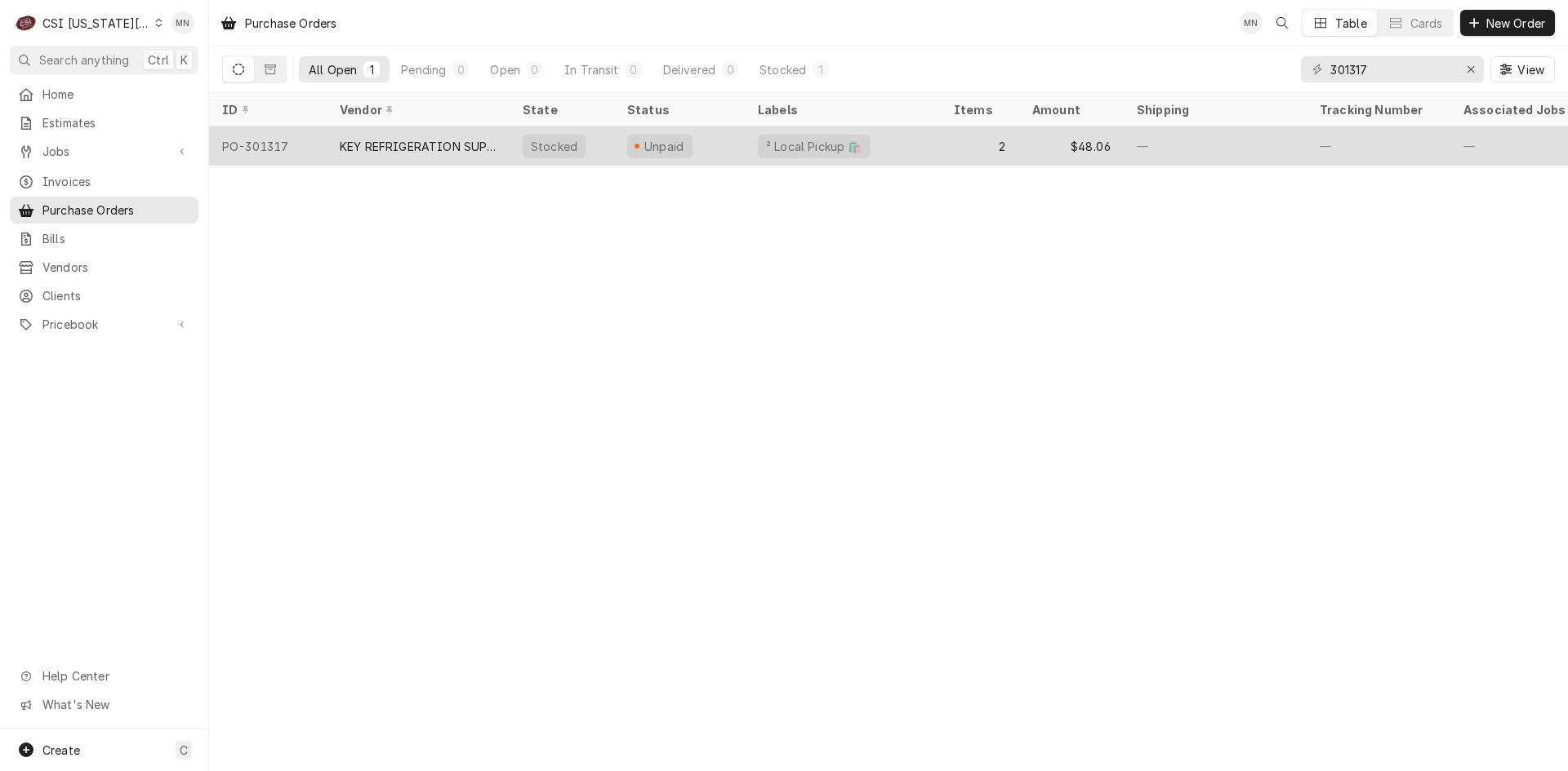
click at [431, 146] on div "KEY REFRIGERATION SUPPLY" at bounding box center [417, 146] width 157 height 17
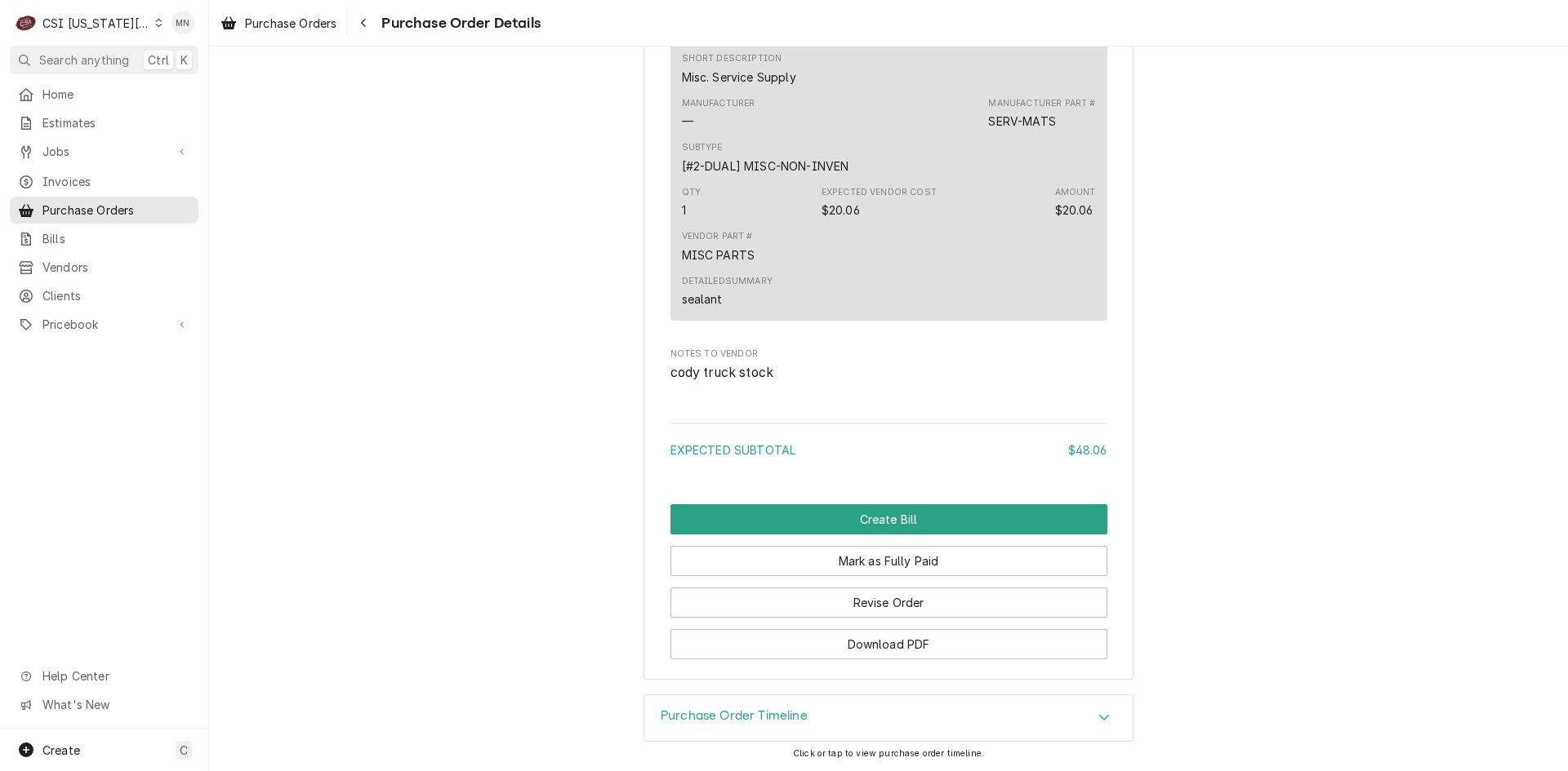
scroll to position [1484, 0]
click at [905, 595] on button "Revise Order" at bounding box center [889, 602] width 437 height 30
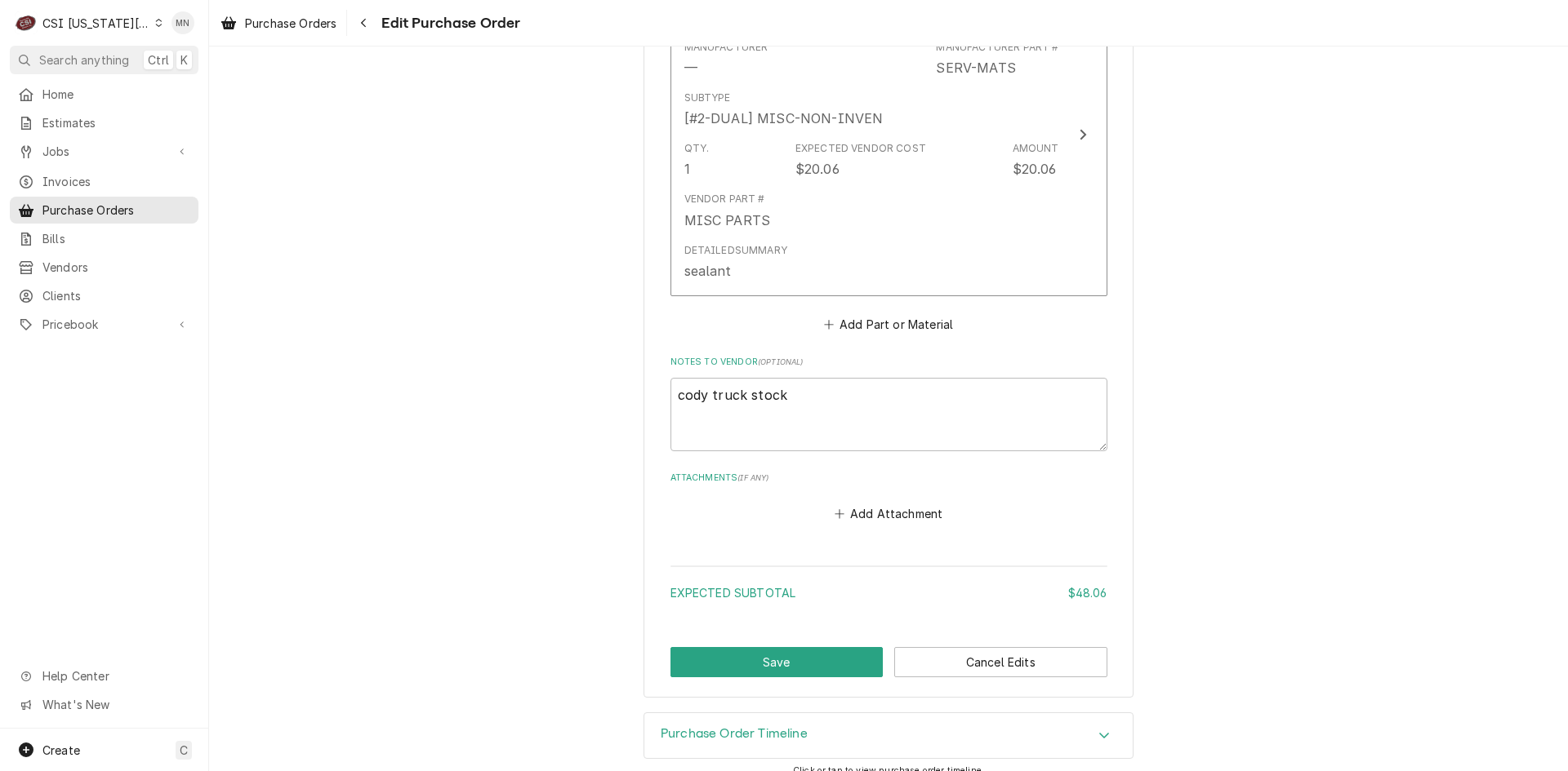
scroll to position [1140, 0]
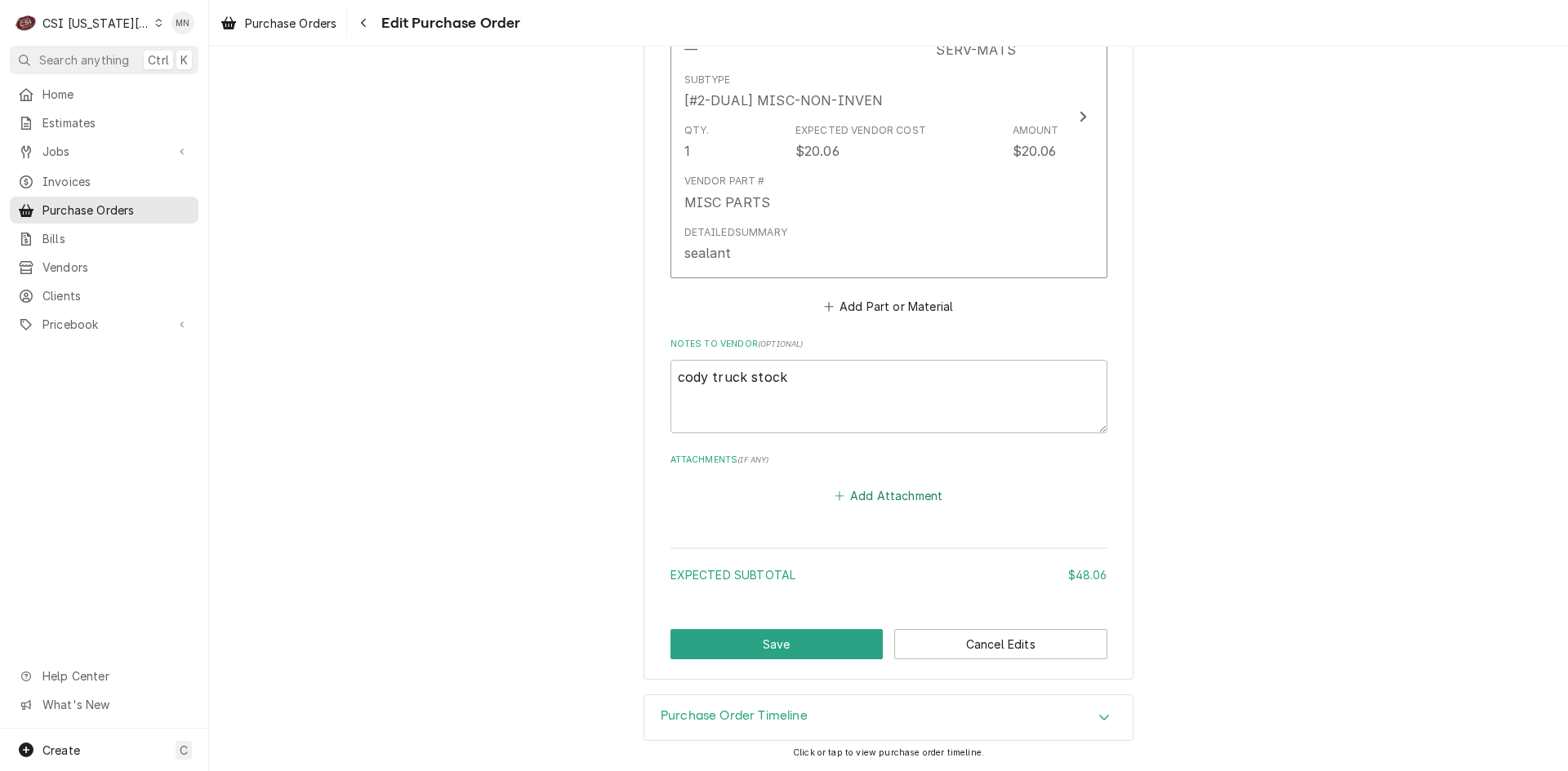
click at [901, 495] on button "Add Attachment" at bounding box center [889, 497] width 114 height 22
type textarea "x"
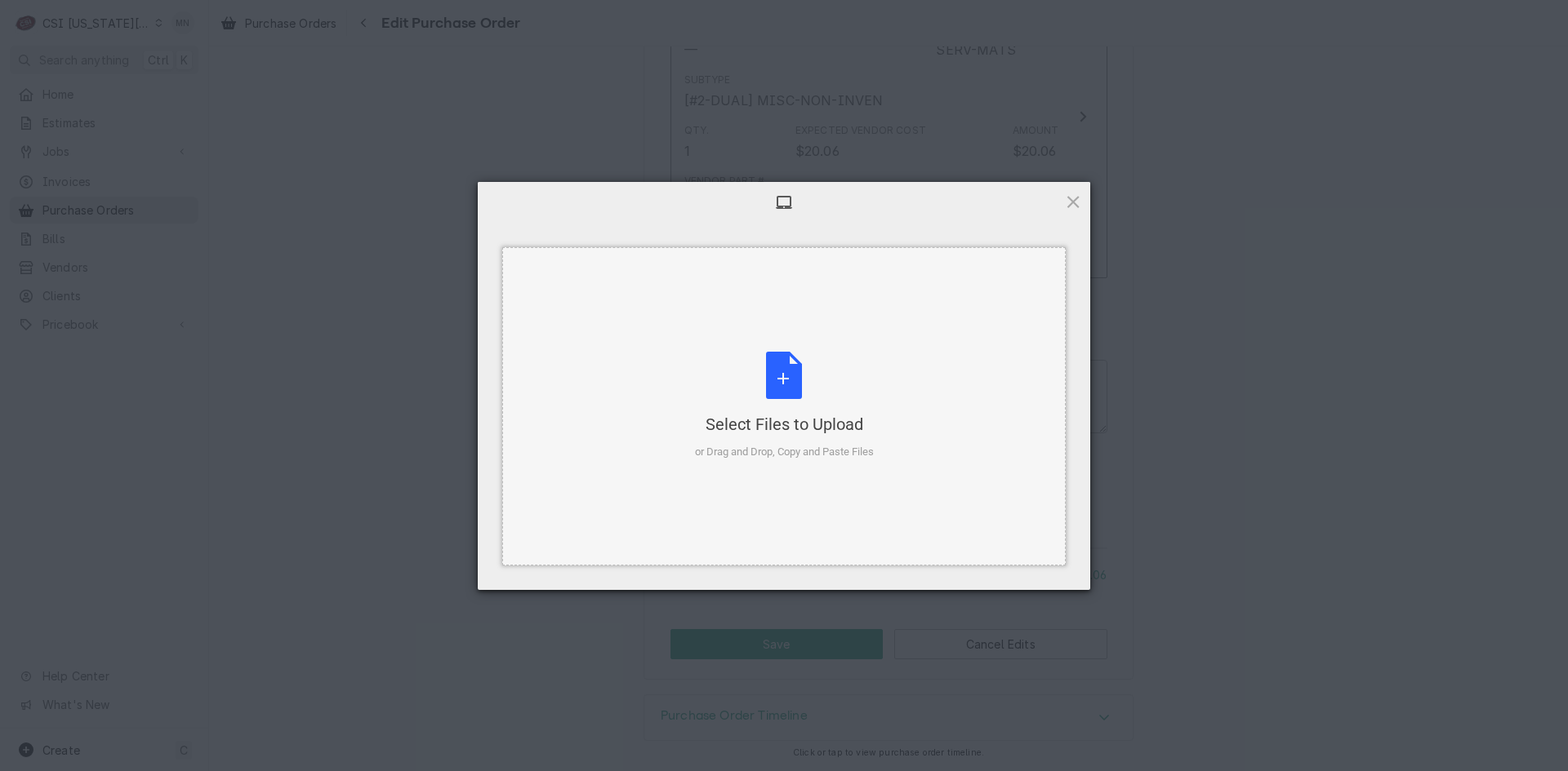
click at [802, 395] on div "Select Files to Upload or Drag and Drop, Copy and Paste Files" at bounding box center [784, 407] width 179 height 109
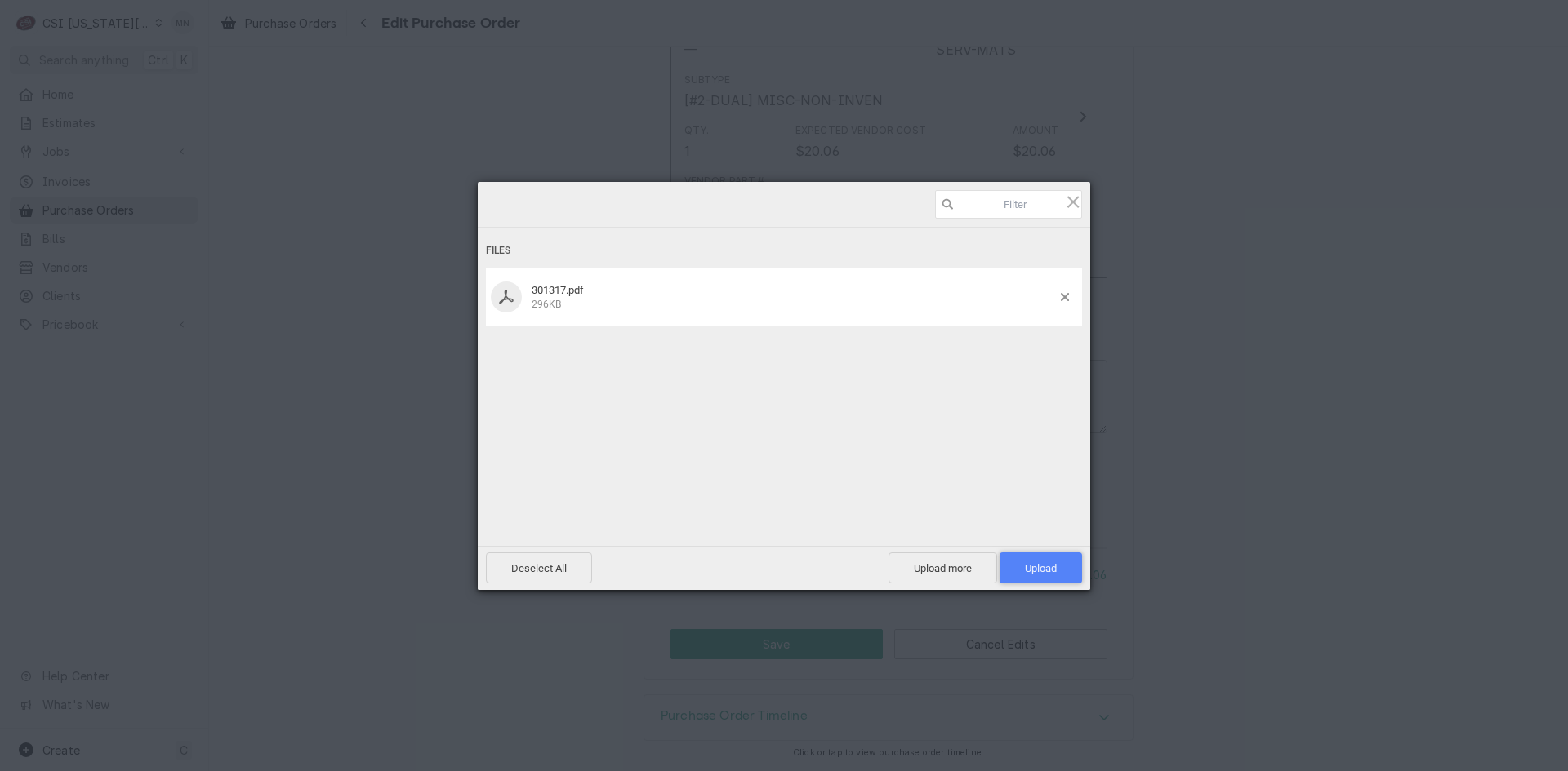
click at [1045, 558] on span "Upload 1" at bounding box center [1040, 568] width 82 height 31
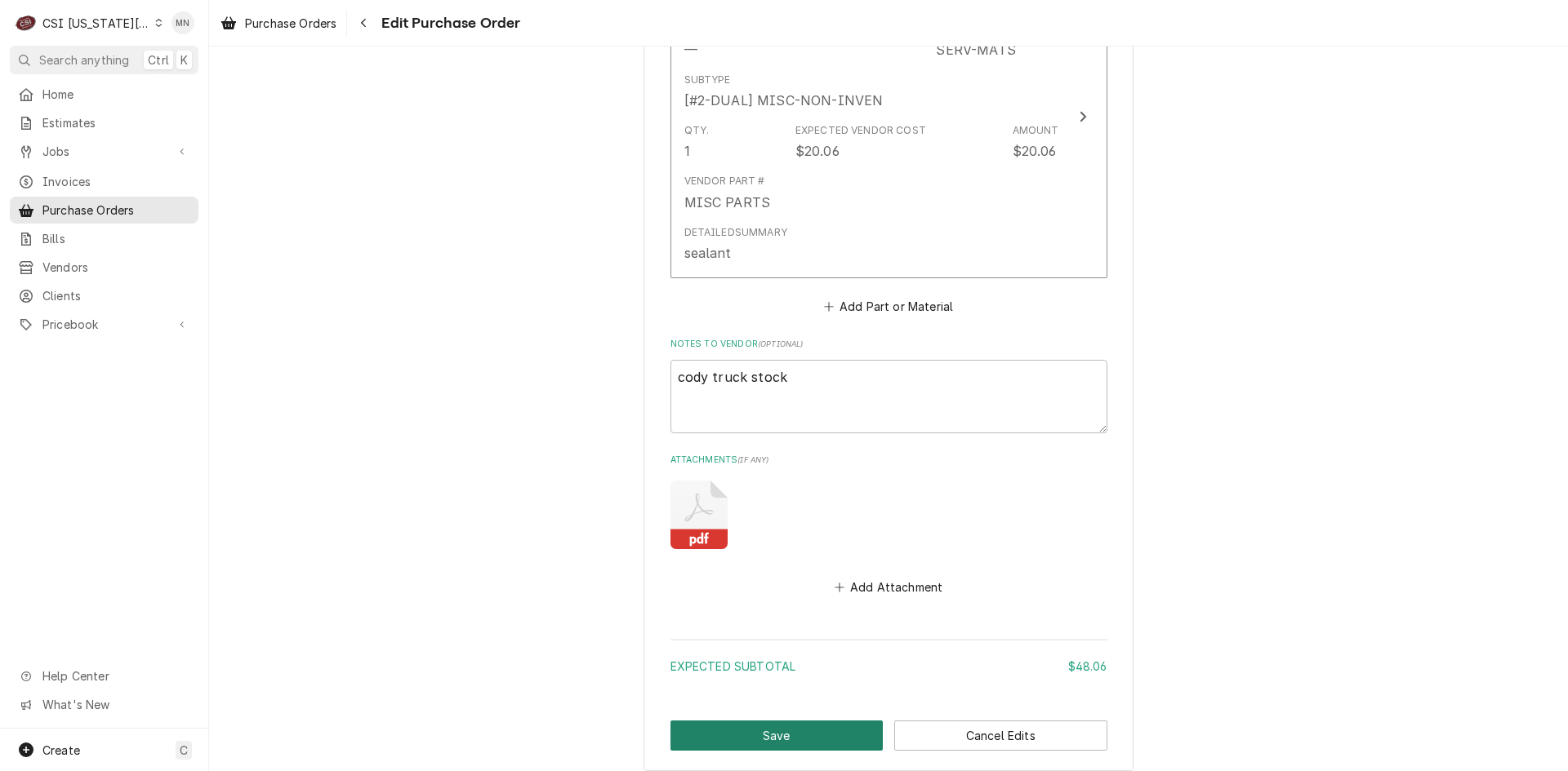
click at [743, 735] on button "Save" at bounding box center [776, 735] width 213 height 30
type textarea "x"
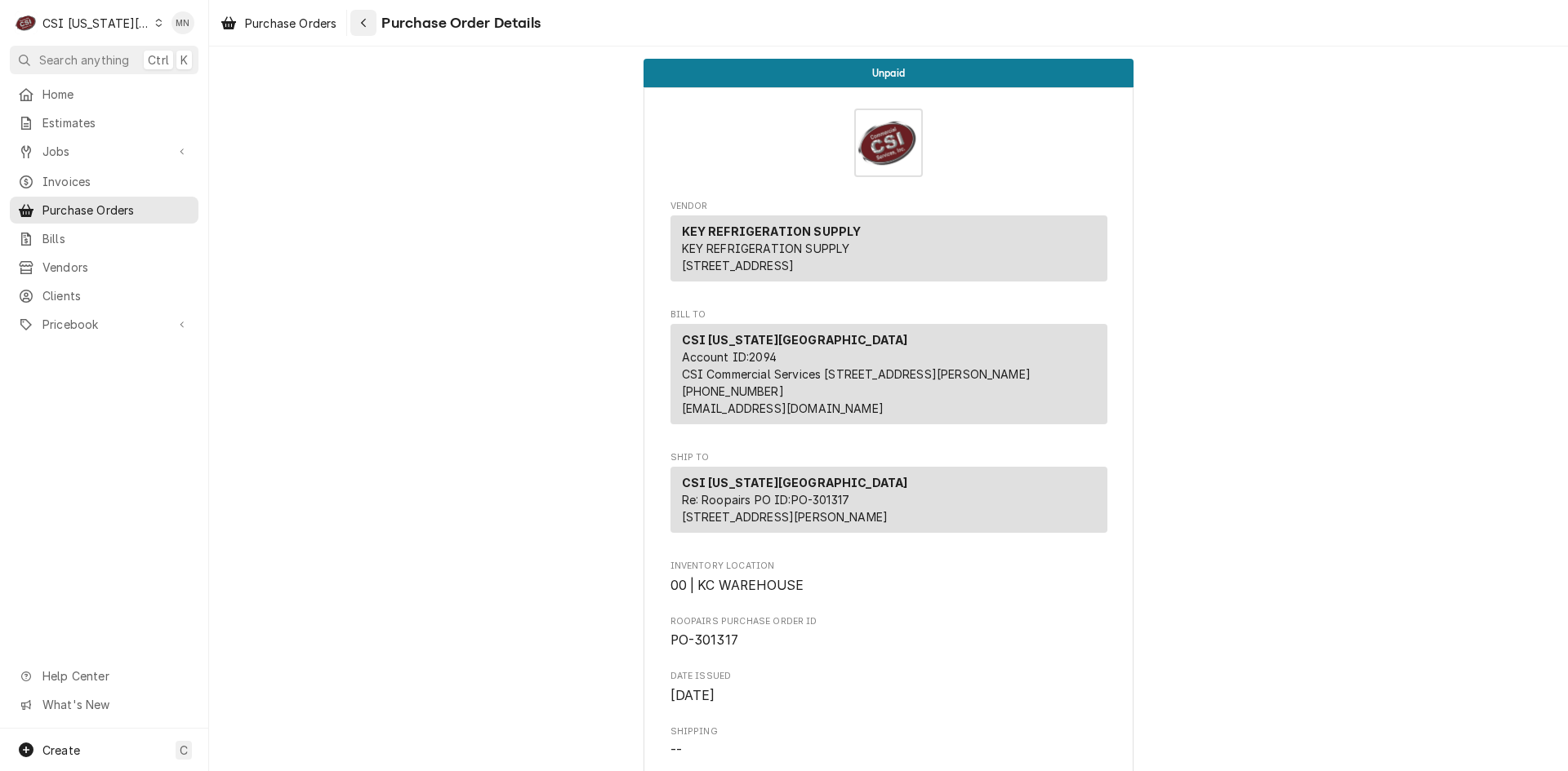
click at [370, 21] on div "Navigate back" at bounding box center [363, 22] width 16 height 16
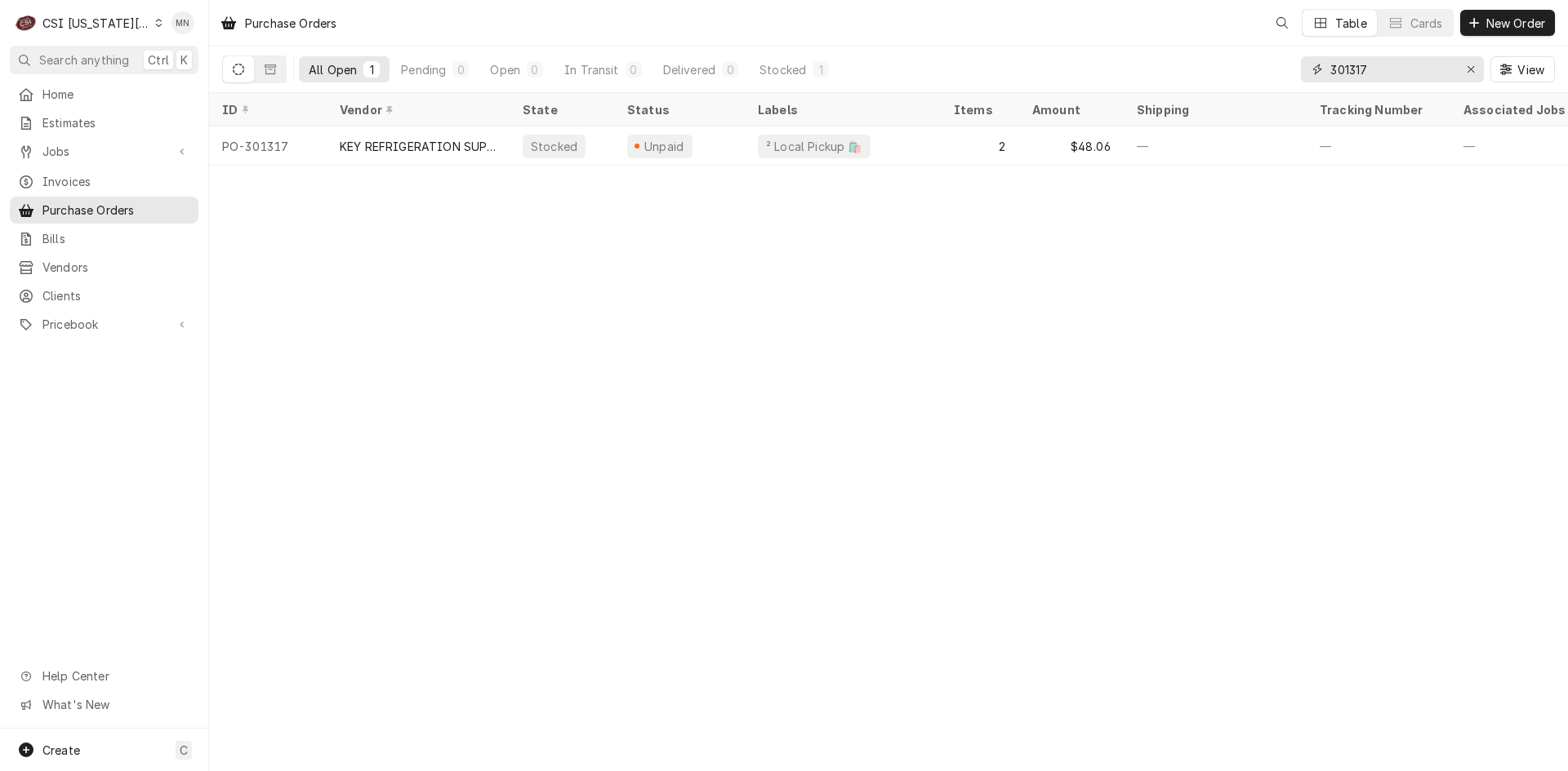
drag, startPoint x: 1380, startPoint y: 64, endPoint x: 1226, endPoint y: 71, distance: 154.2
click at [1226, 71] on div "All Open 1 Pending 0 Open 0 In Transit 0 Delivered 0 Stocked 1 301317 View" at bounding box center [889, 69] width 1333 height 46
type input "301306"
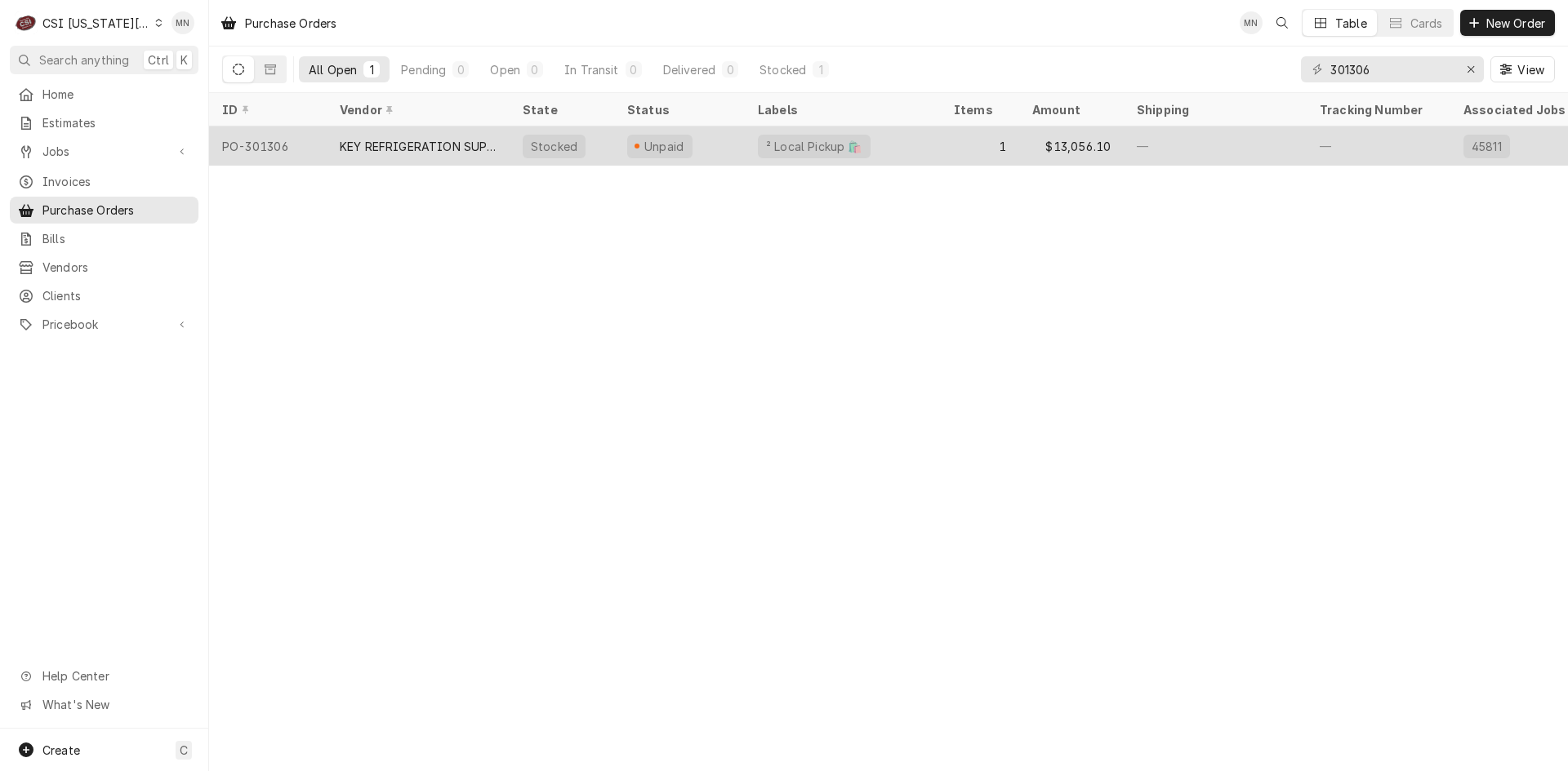
click at [472, 138] on div "KEY REFRIGERATION SUPPLY" at bounding box center [417, 146] width 157 height 17
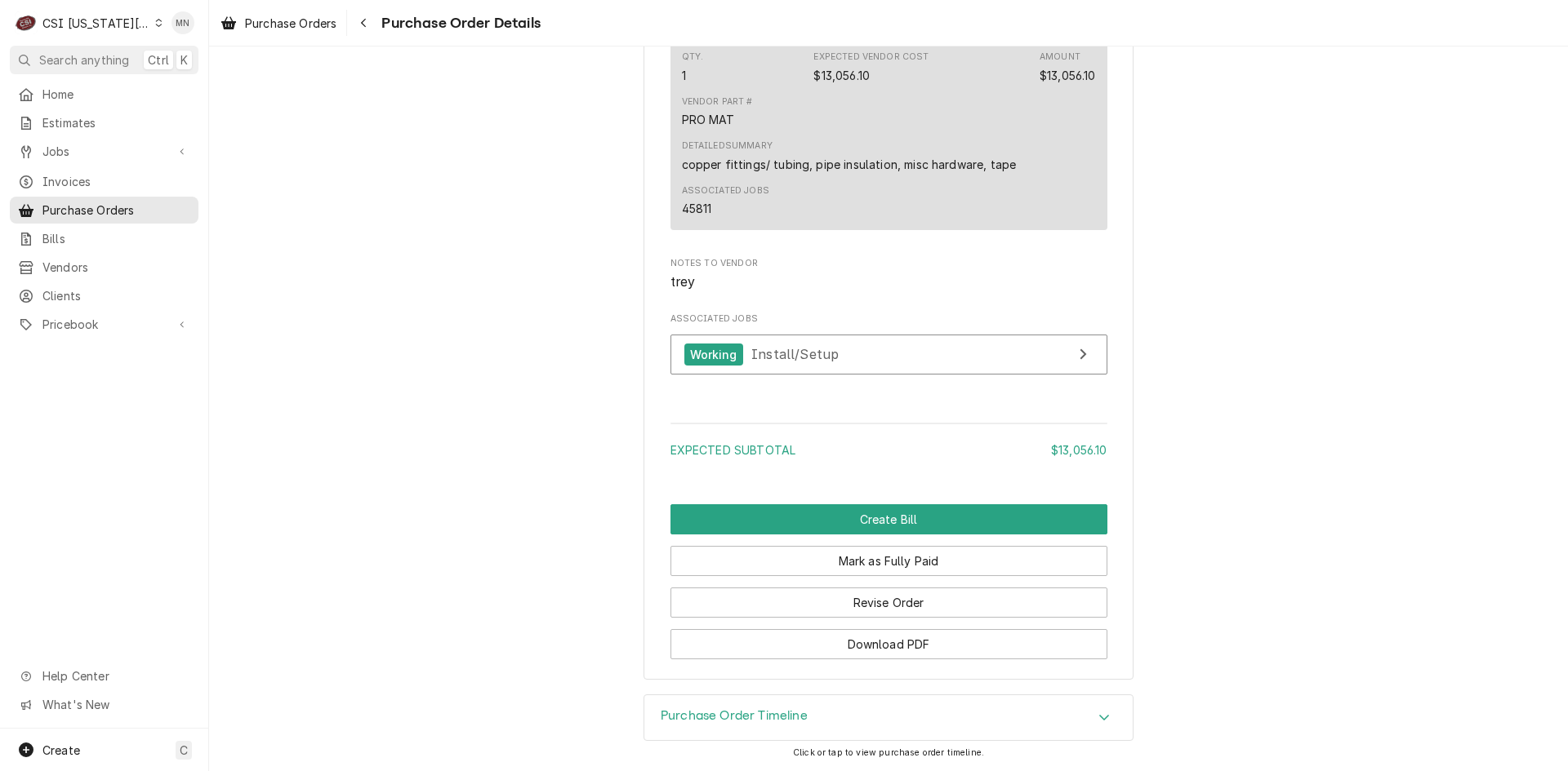
scroll to position [1375, 0]
click at [876, 605] on button "Revise Order" at bounding box center [889, 602] width 437 height 30
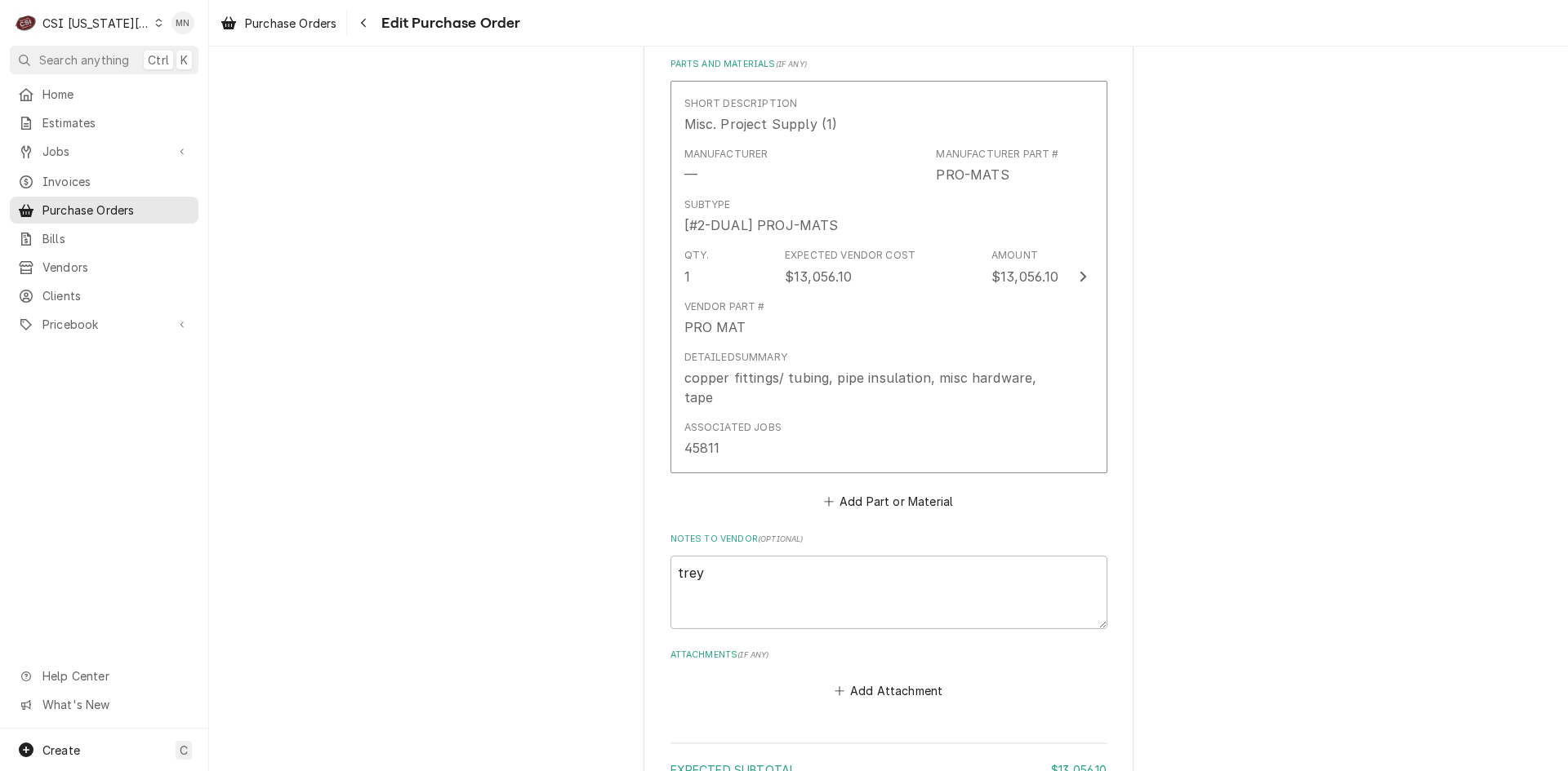
scroll to position [897, 0]
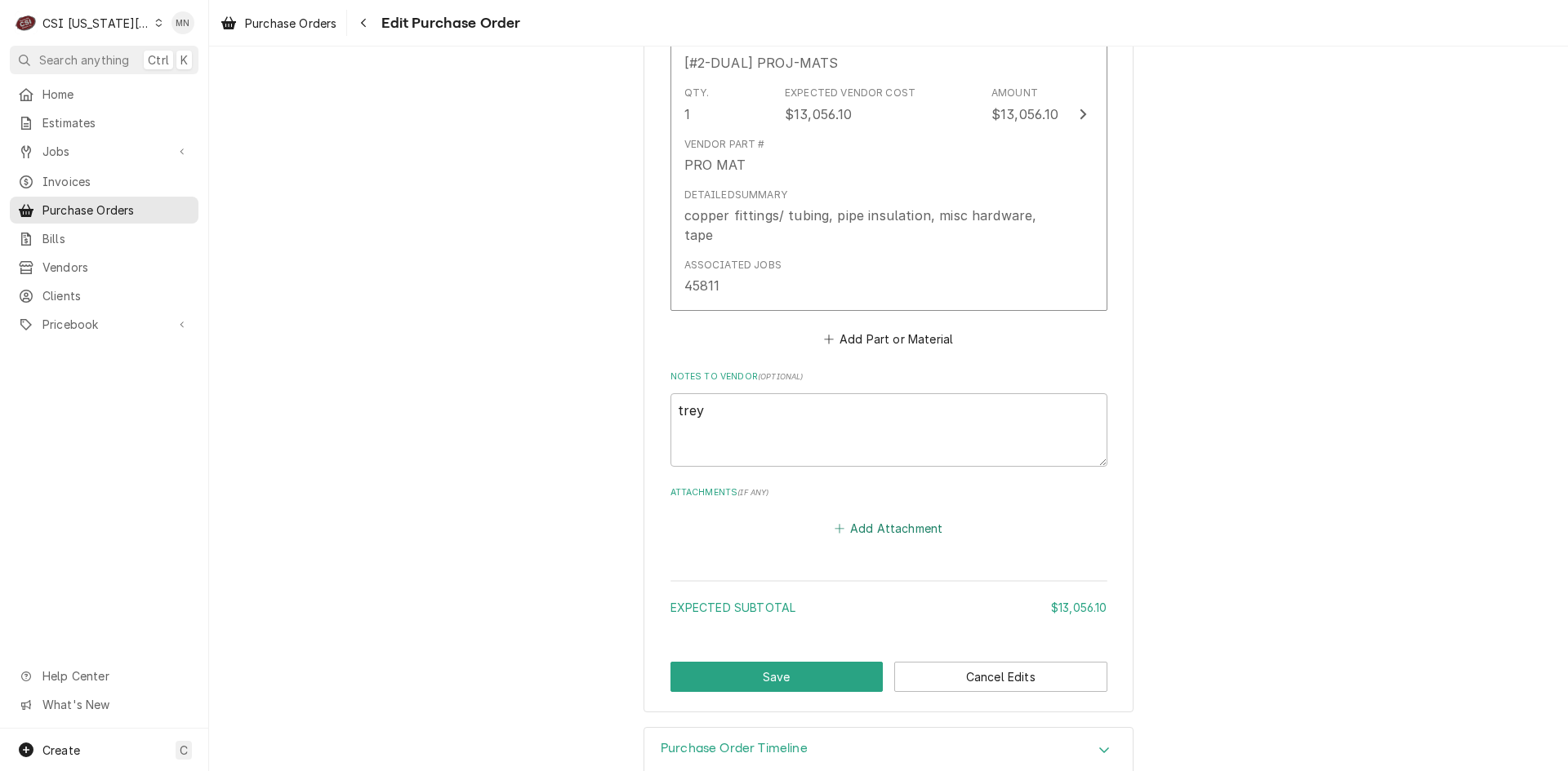
click at [851, 537] on button "Add Attachment" at bounding box center [889, 528] width 114 height 22
type textarea "x"
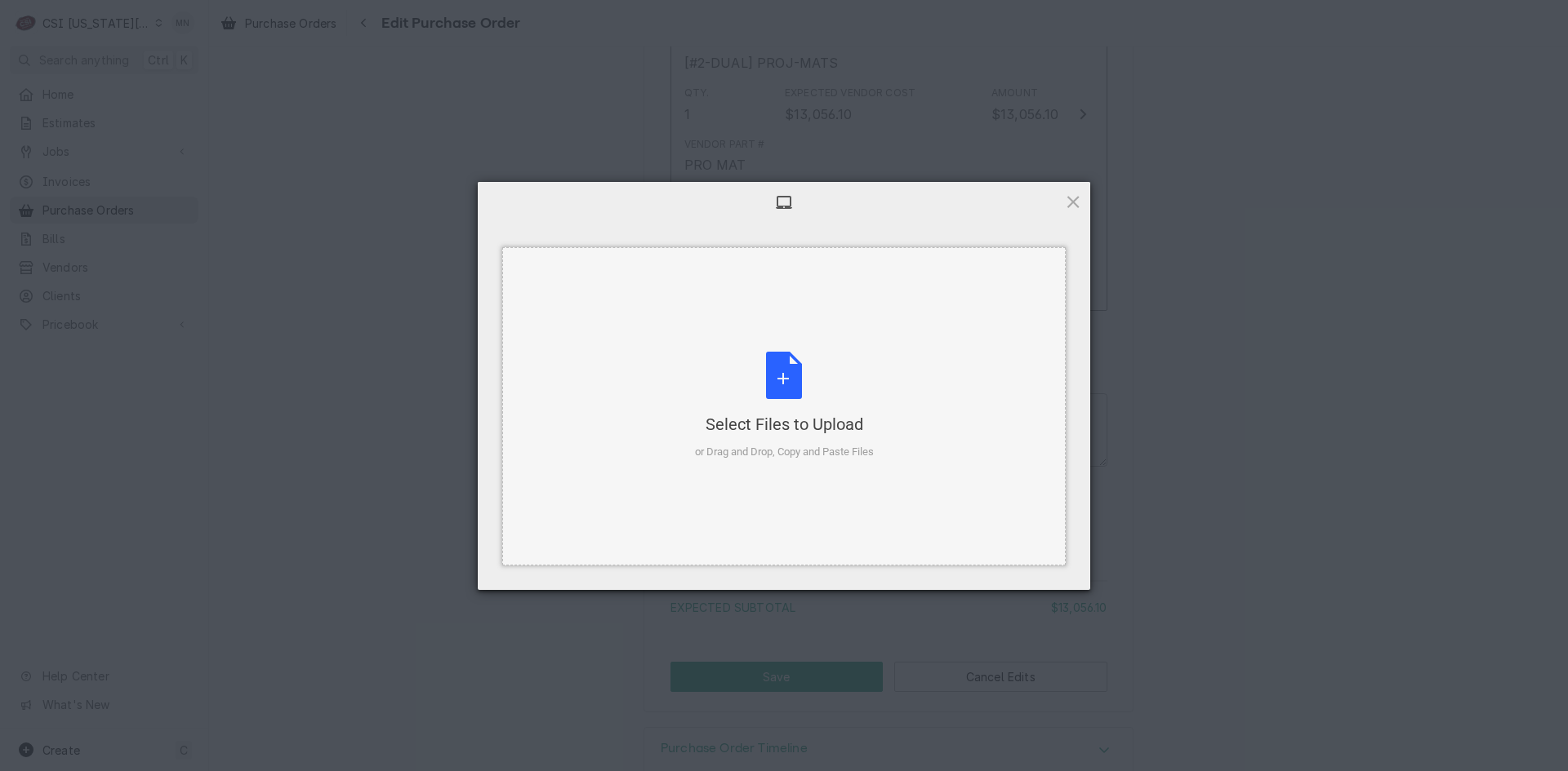
click at [763, 422] on div "Select Files to Upload" at bounding box center [784, 424] width 179 height 22
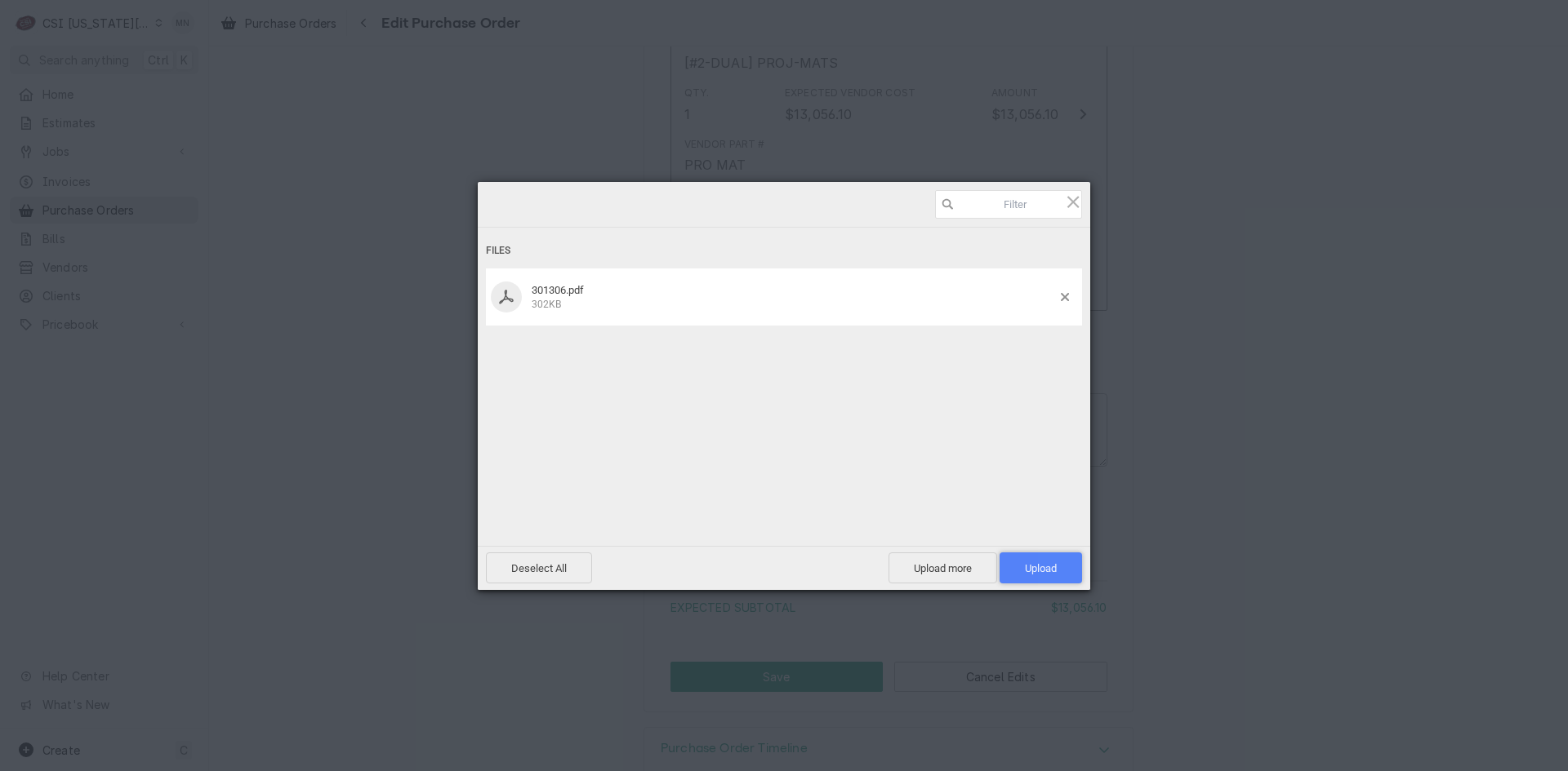
click at [1033, 571] on span "Upload 1" at bounding box center [1040, 568] width 32 height 12
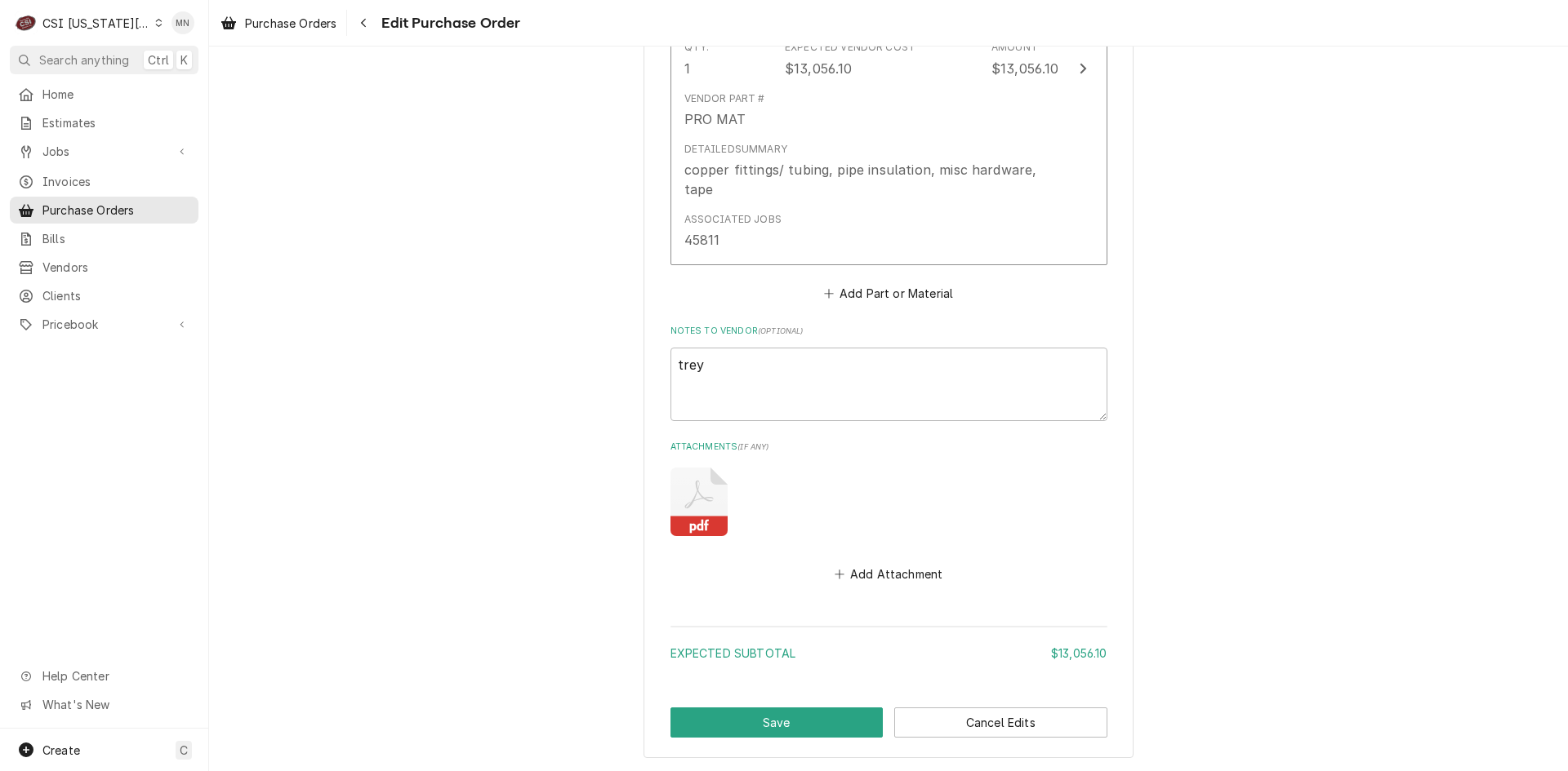
scroll to position [980, 0]
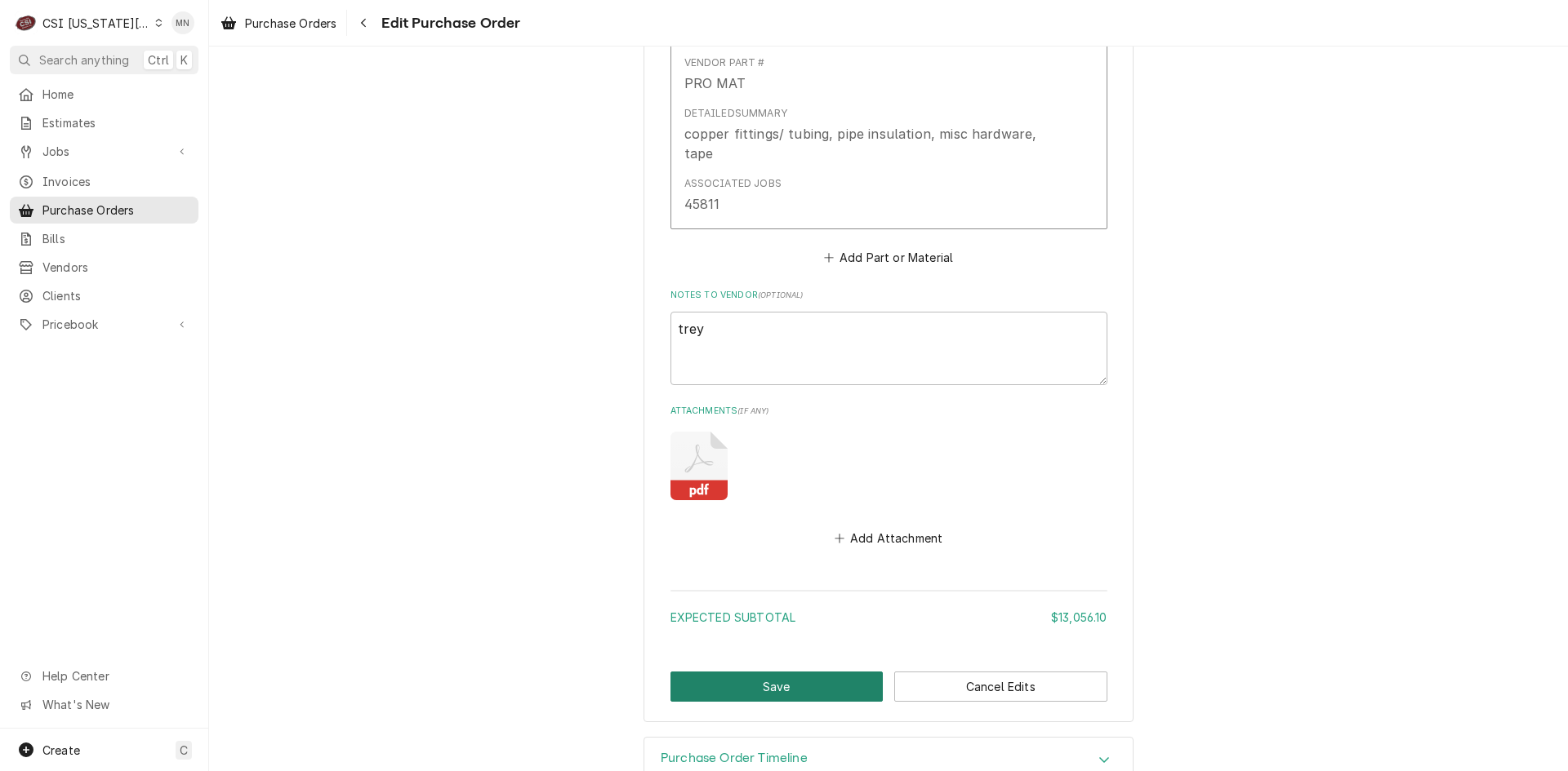
click at [778, 677] on button "Save" at bounding box center [776, 687] width 213 height 30
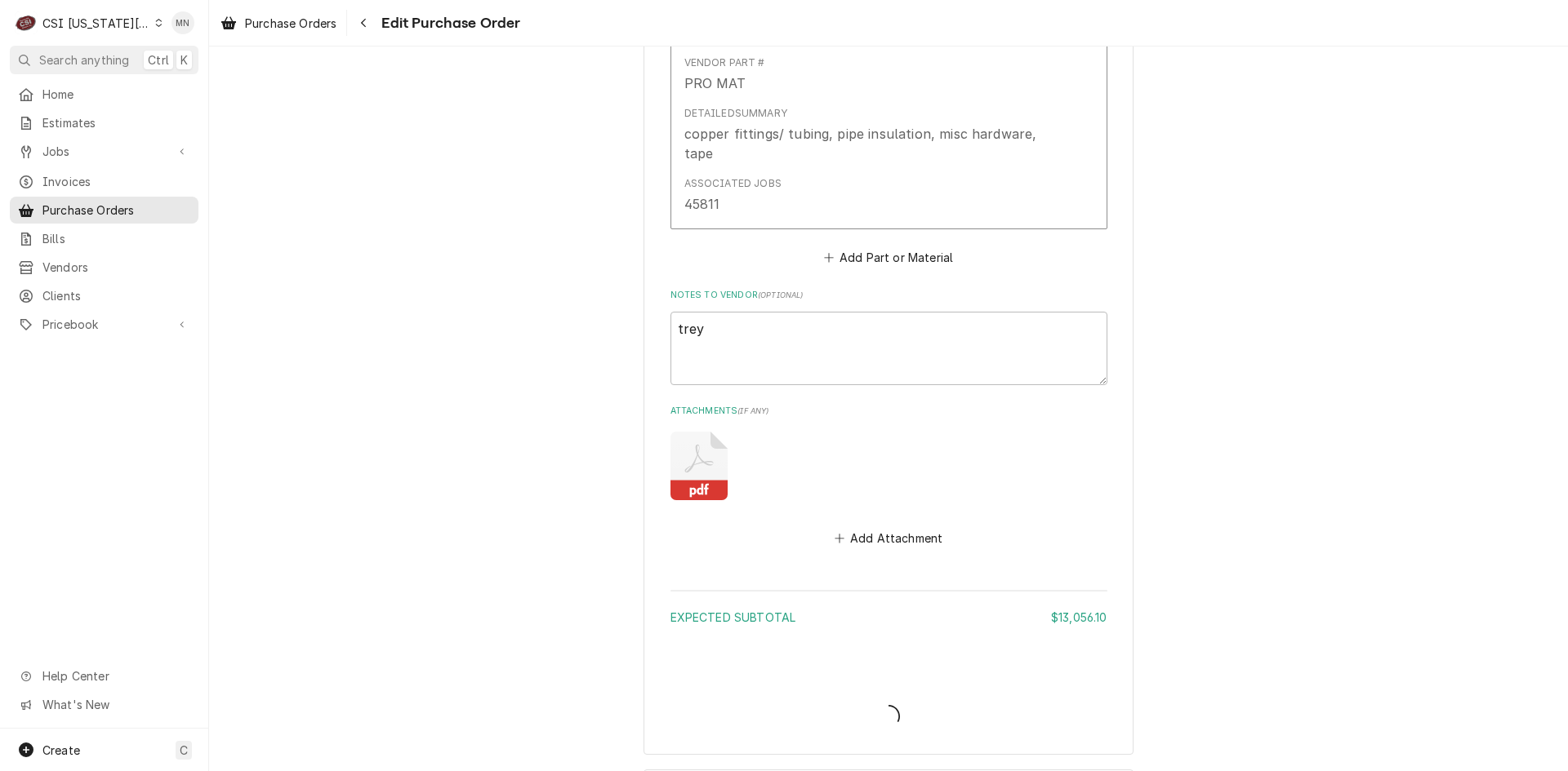
type textarea "x"
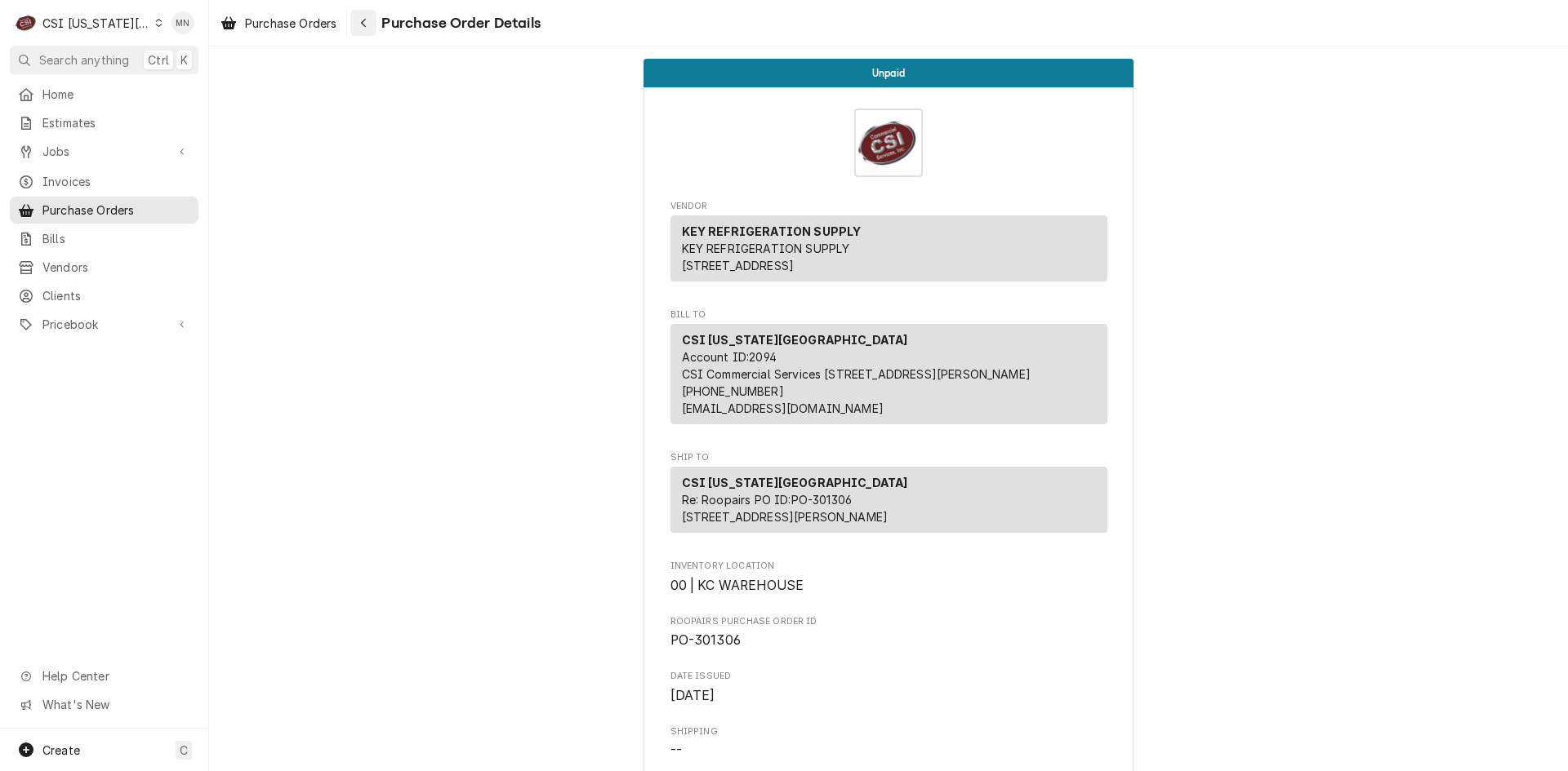
click at [365, 25] on icon "Navigate back" at bounding box center [364, 22] width 7 height 11
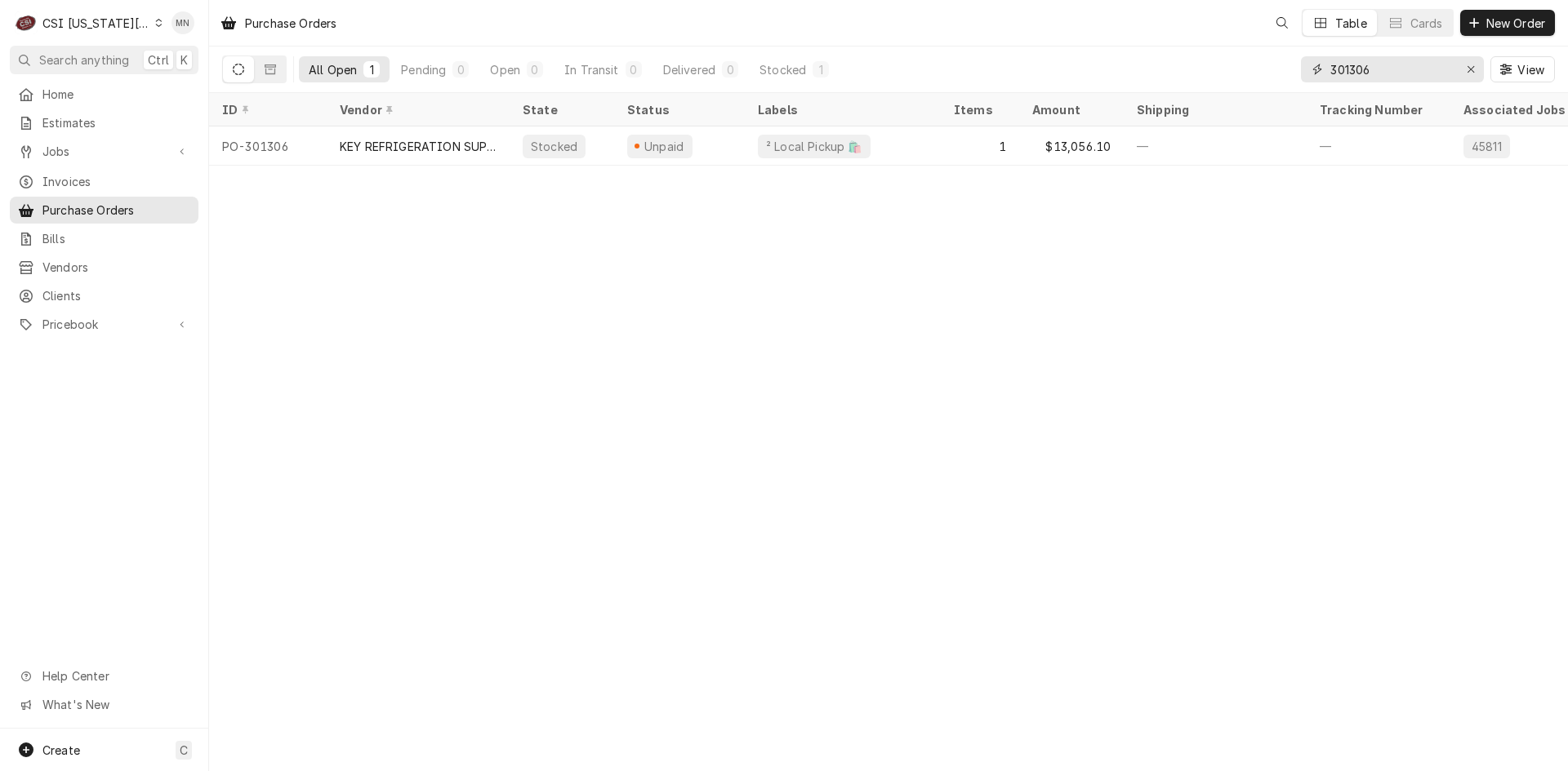
drag, startPoint x: 1383, startPoint y: 77, endPoint x: 1222, endPoint y: 56, distance: 162.4
click at [1222, 56] on div "All Open 1 Pending 0 Open 0 In Transit 0 Delivered 0 Stocked 1 301306 View" at bounding box center [889, 69] width 1333 height 46
type input "301312"
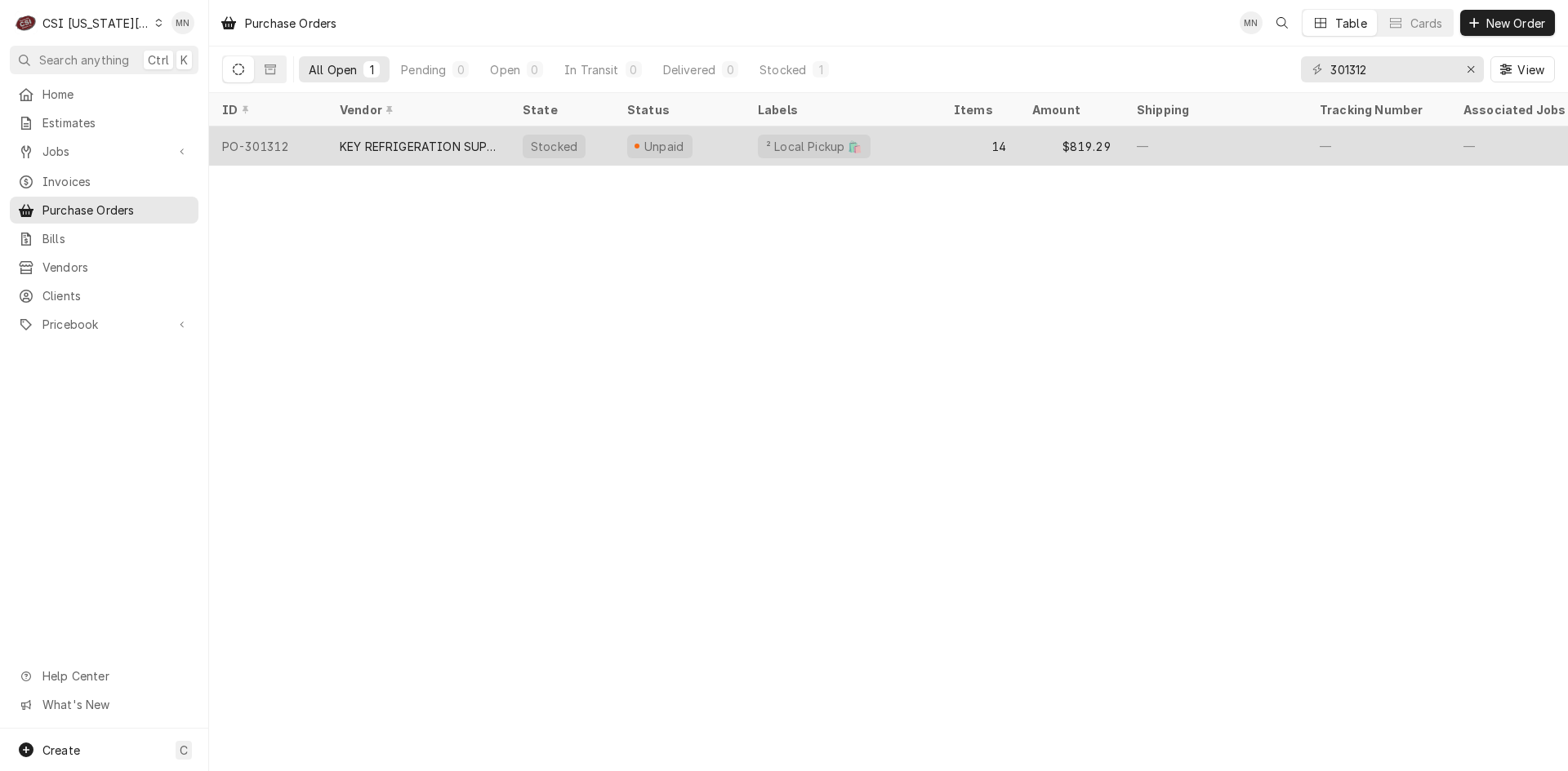
click at [430, 147] on div "KEY REFRIGERATION SUPPLY" at bounding box center [417, 146] width 157 height 17
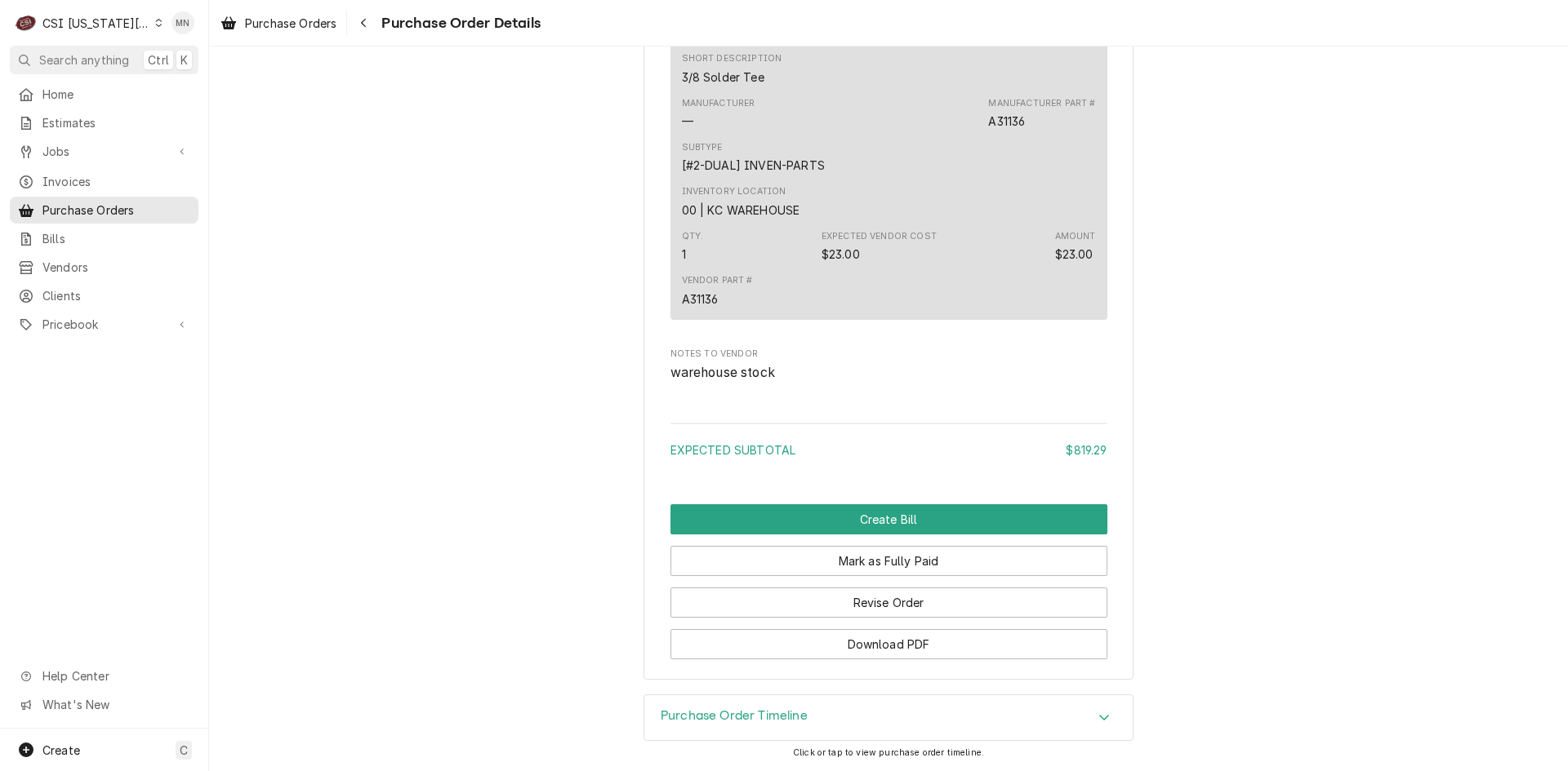
scroll to position [4984, 0]
click at [858, 600] on button "Revise Order" at bounding box center [889, 602] width 437 height 30
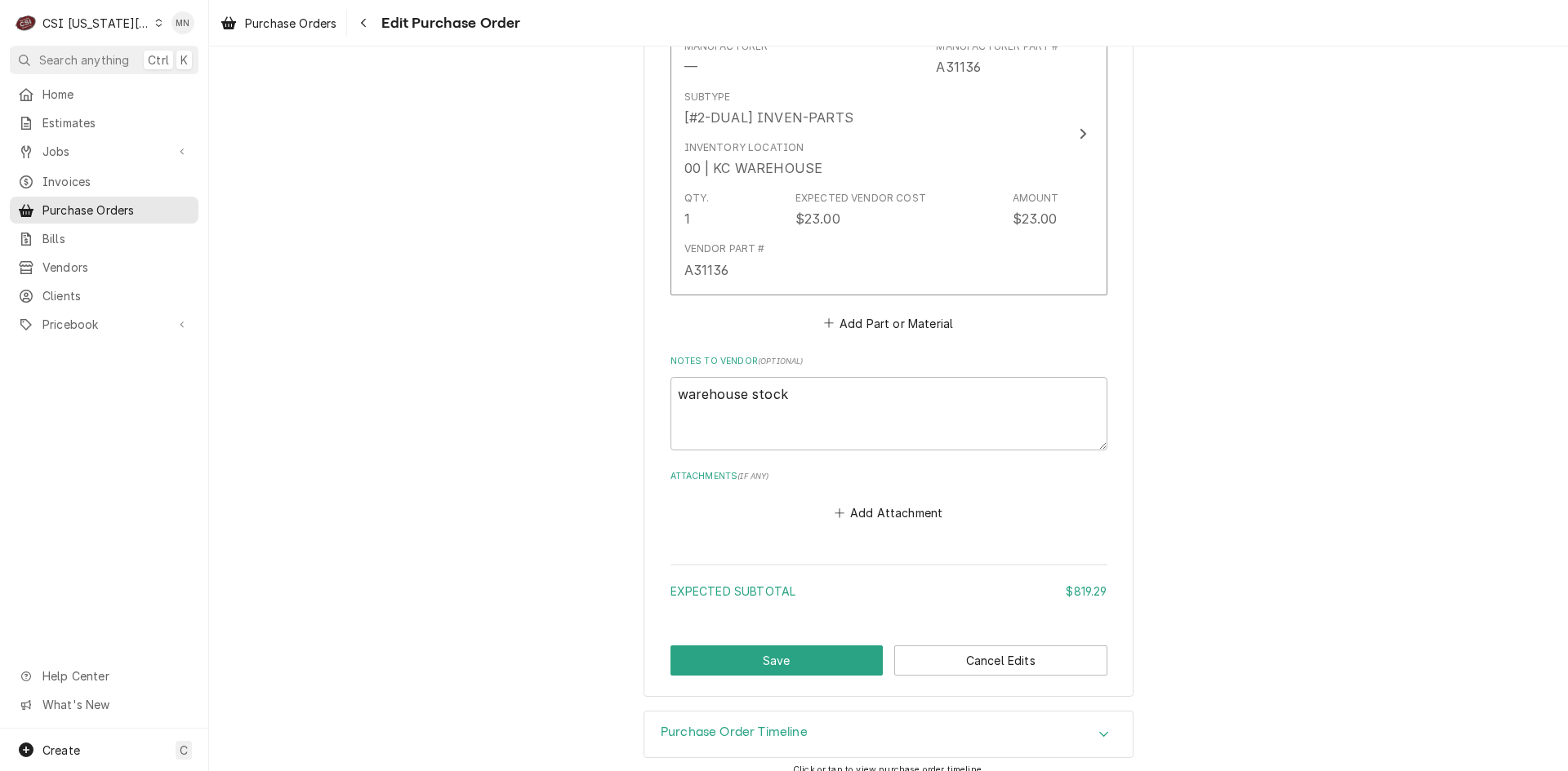
scroll to position [5159, 0]
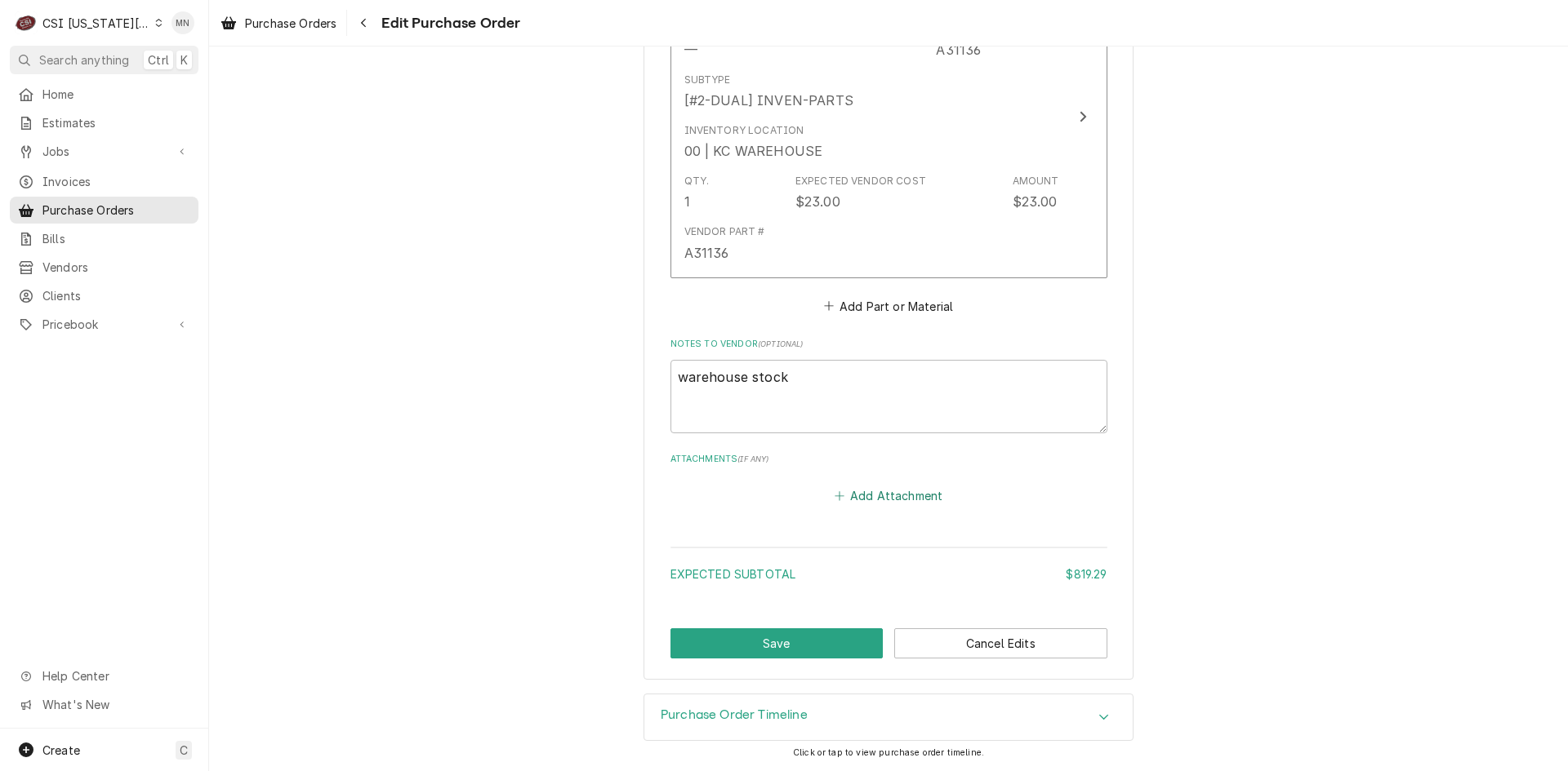
click at [865, 500] on button "Add Attachment" at bounding box center [889, 496] width 114 height 22
type textarea "x"
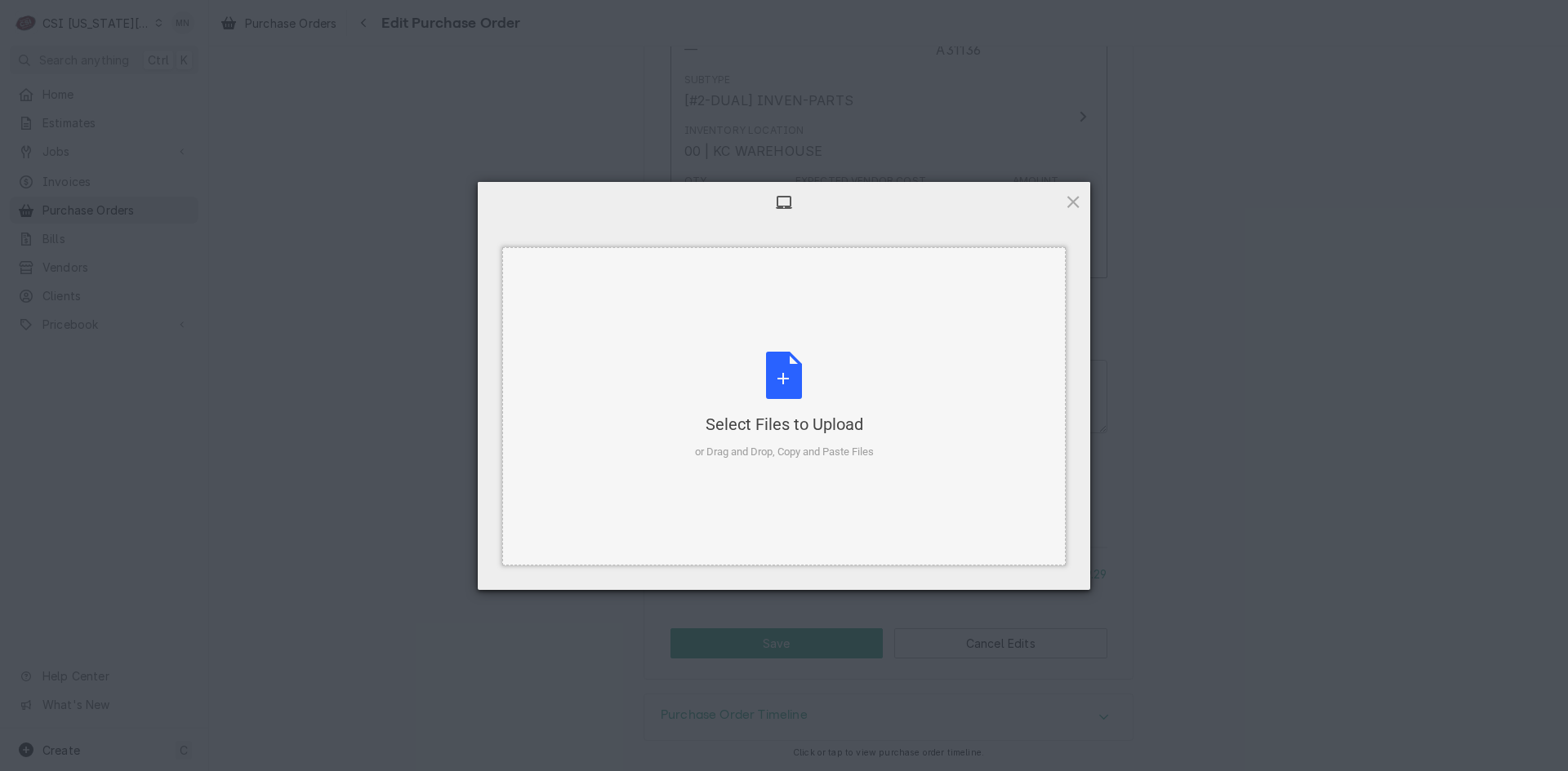
click at [795, 434] on div "Select Files to Upload" at bounding box center [784, 424] width 179 height 22
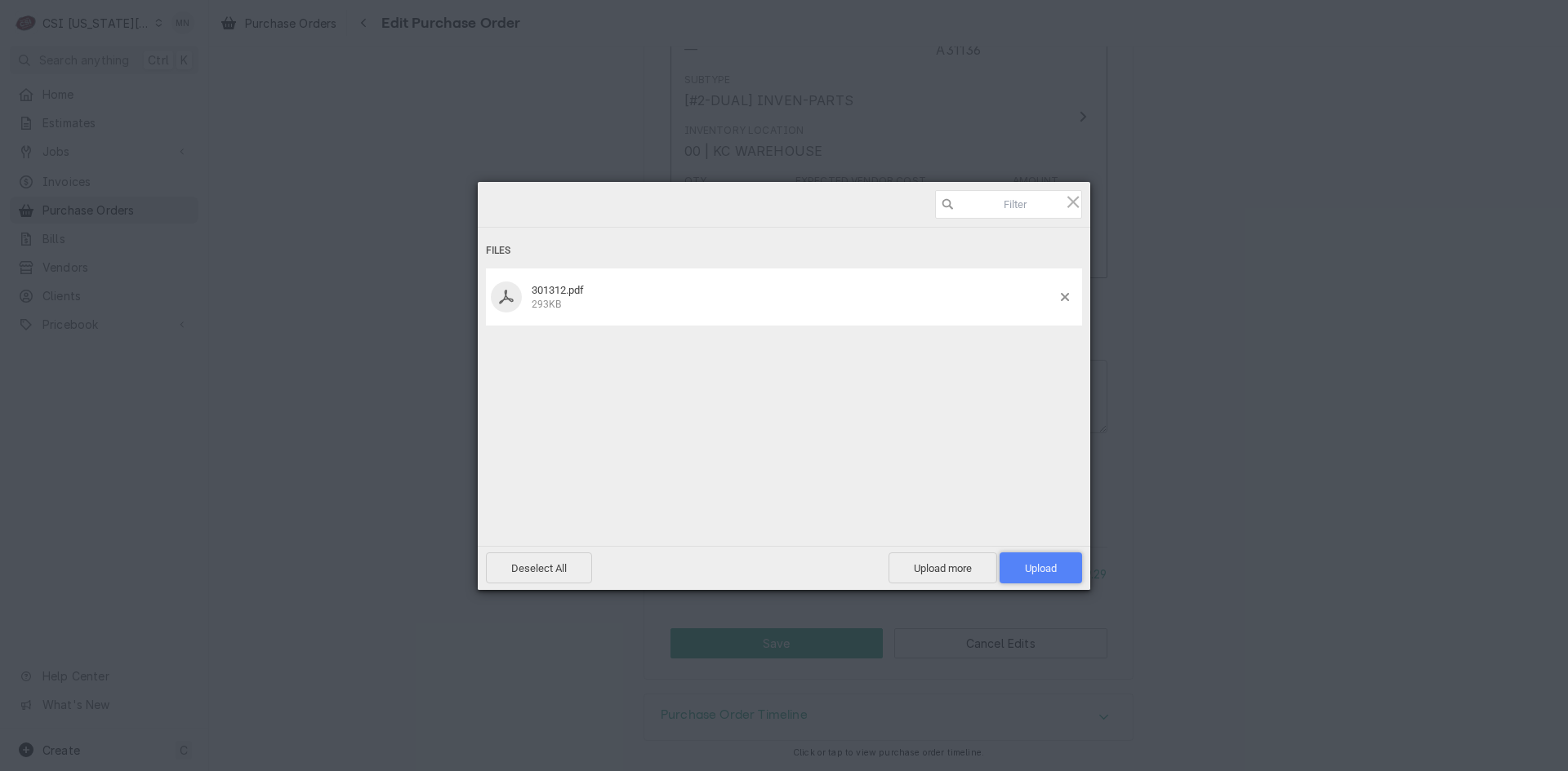
click at [1056, 562] on span "Upload 1" at bounding box center [1040, 568] width 82 height 31
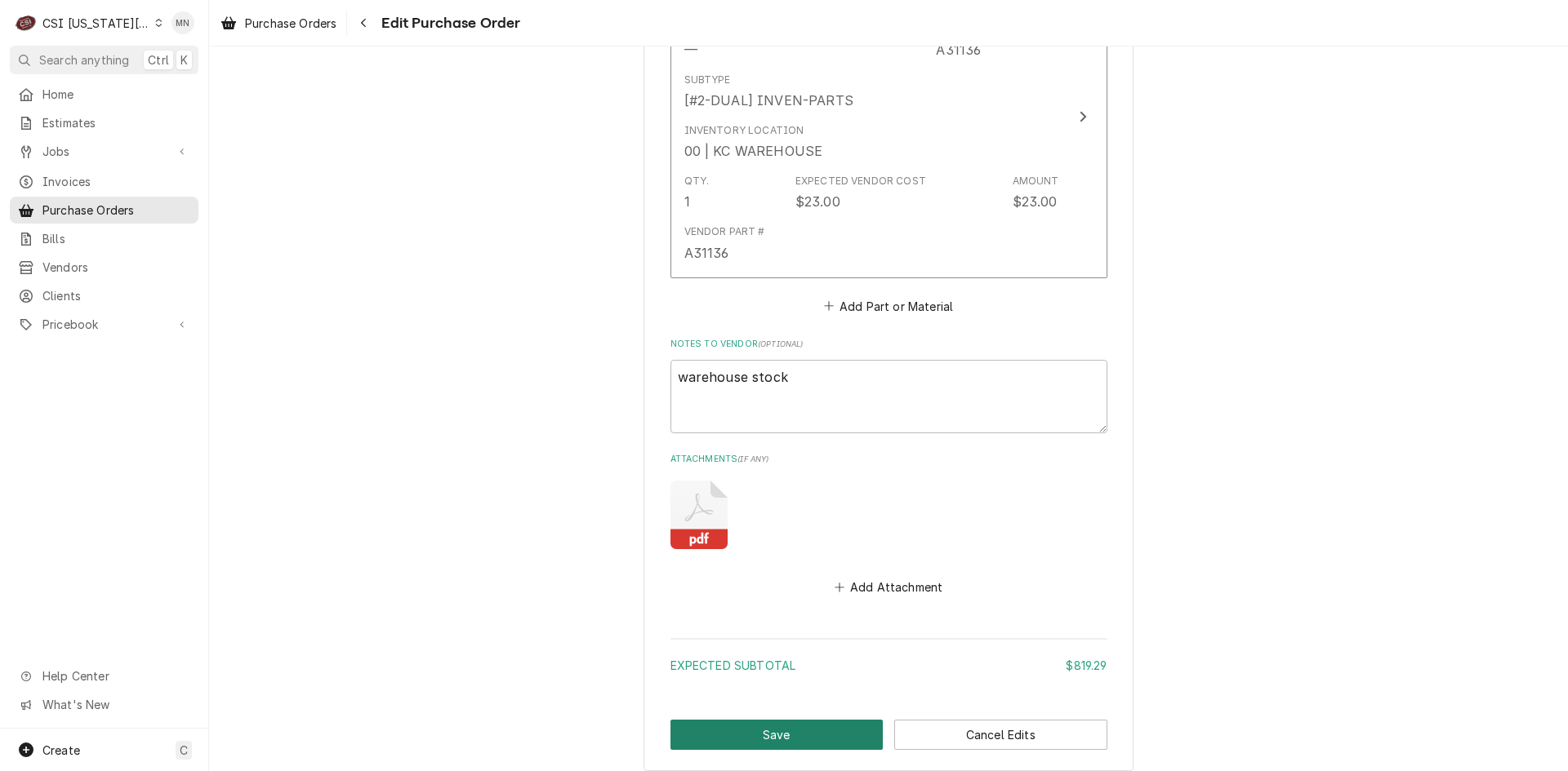
click at [768, 731] on button "Save" at bounding box center [776, 734] width 213 height 30
type textarea "x"
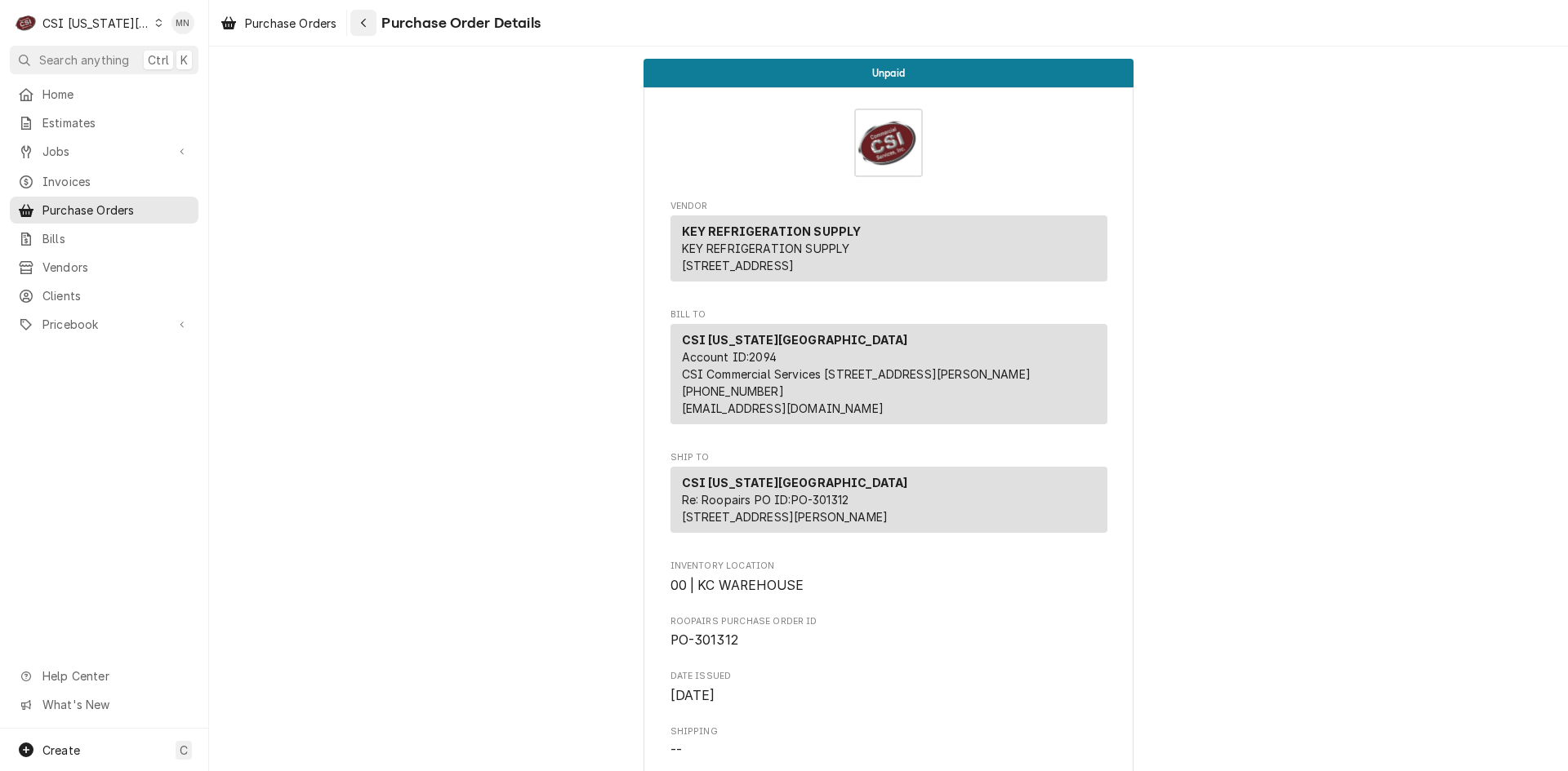
click at [361, 23] on div "Navigate back" at bounding box center [363, 22] width 16 height 16
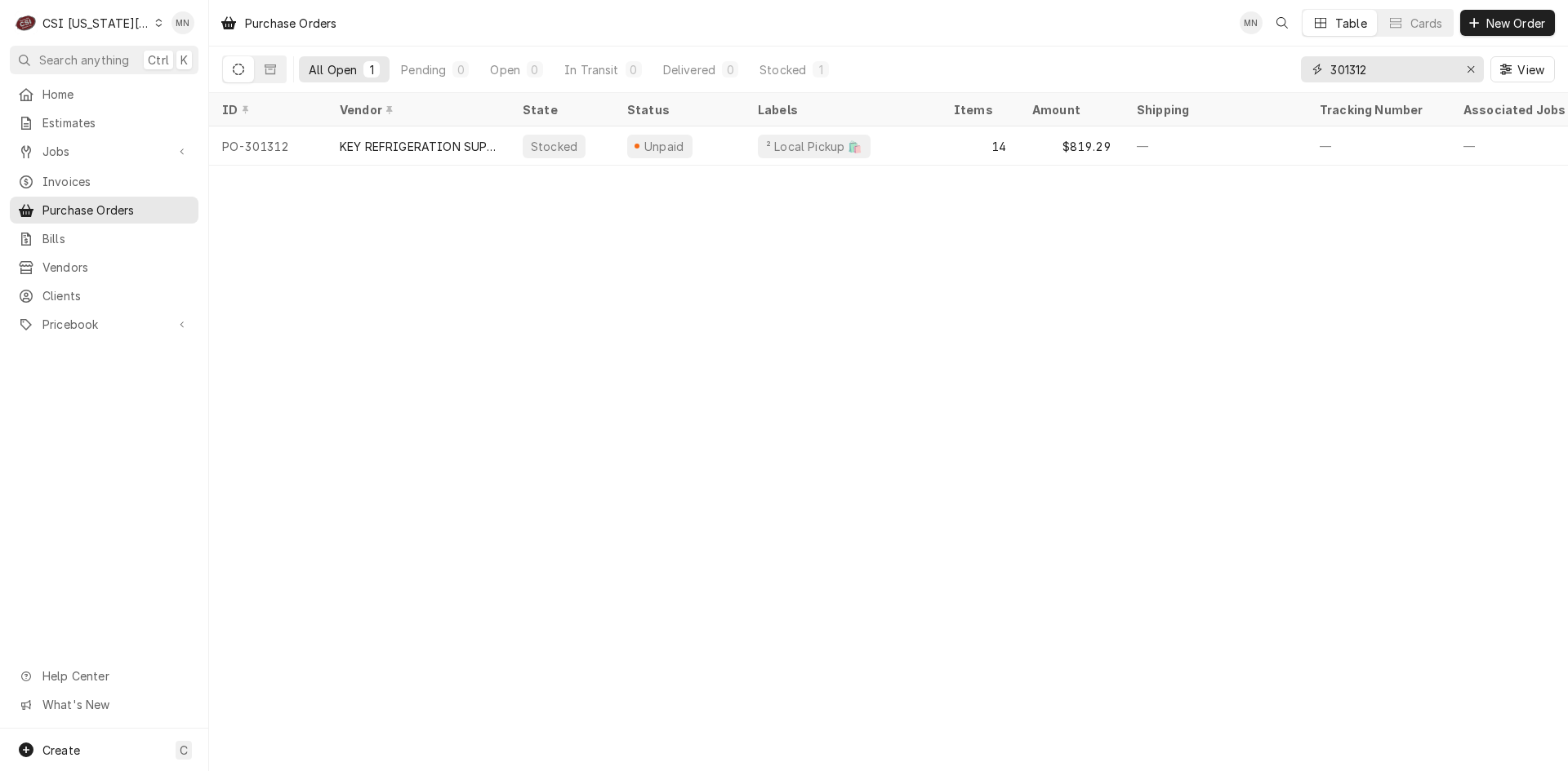
drag, startPoint x: 1407, startPoint y: 78, endPoint x: 1162, endPoint y: 67, distance: 245.2
click at [1164, 70] on div "All Open 1 Pending 0 Open 0 In Transit 0 Delivered 0 Stocked 1 301312 View" at bounding box center [889, 69] width 1333 height 46
type input "301287"
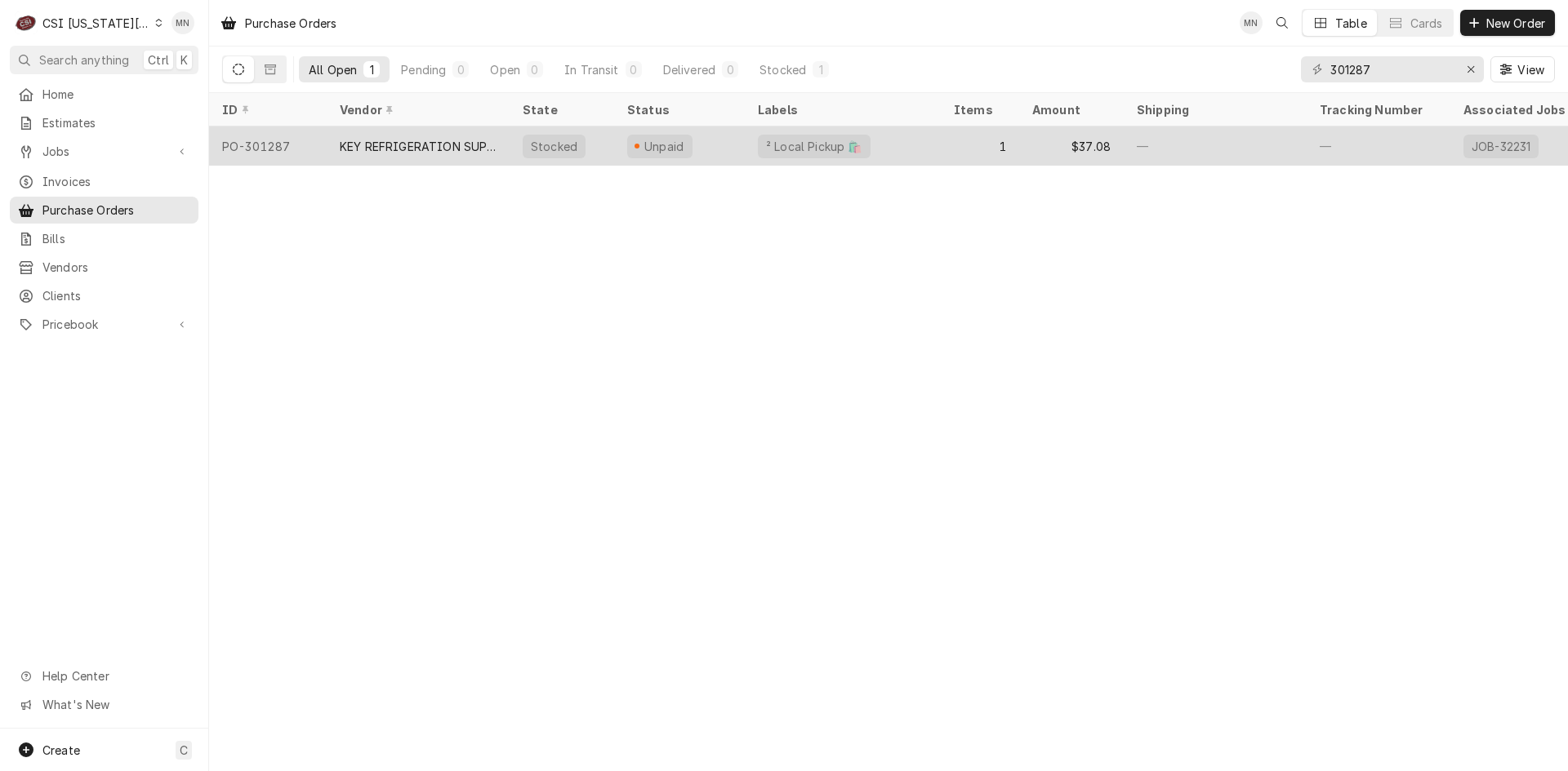
click at [387, 133] on div "KEY REFRIGERATION SUPPLY" at bounding box center [418, 146] width 183 height 39
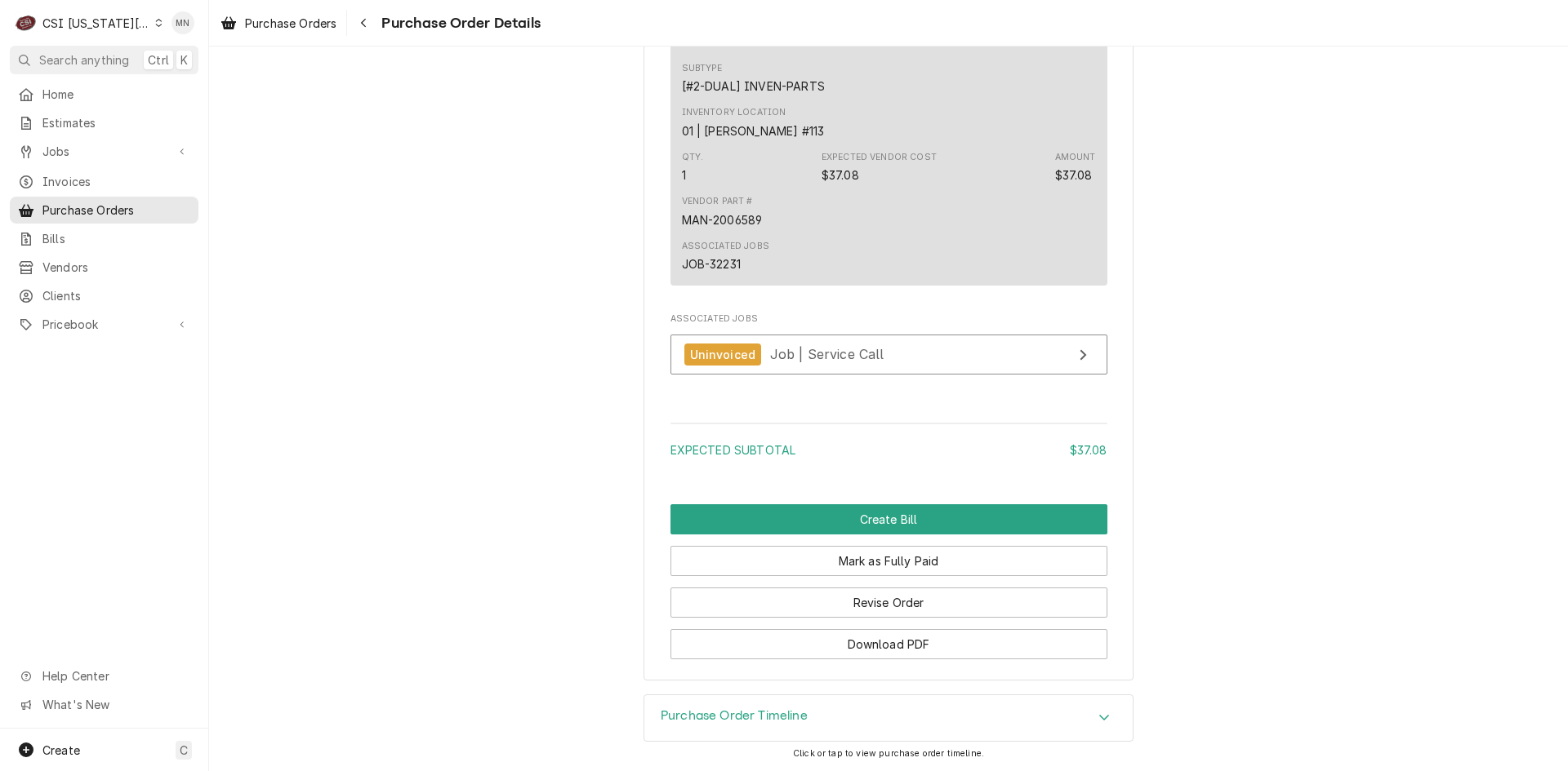
scroll to position [1320, 0]
click at [891, 593] on button "Revise Order" at bounding box center [889, 602] width 437 height 30
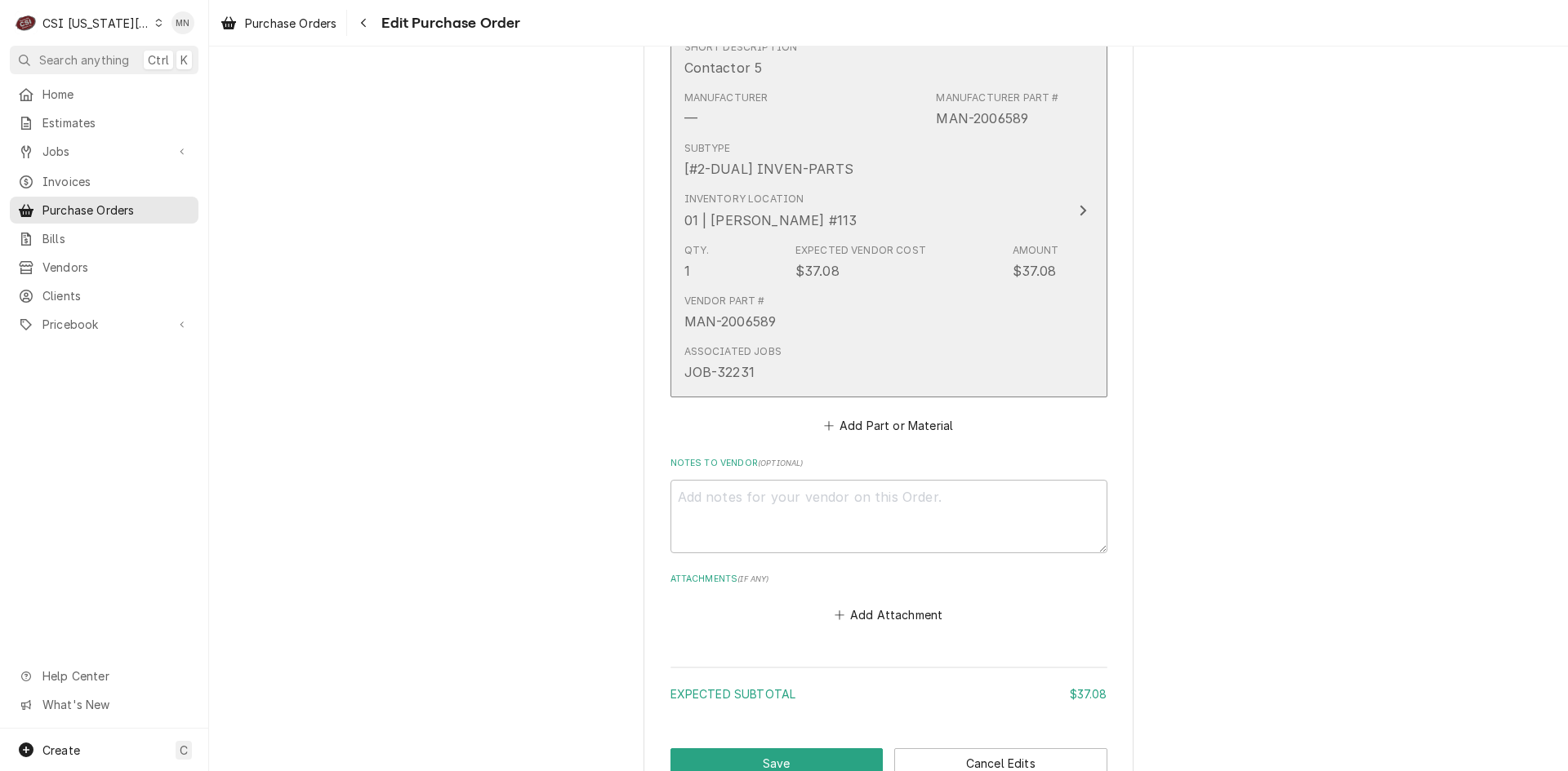
scroll to position [897, 0]
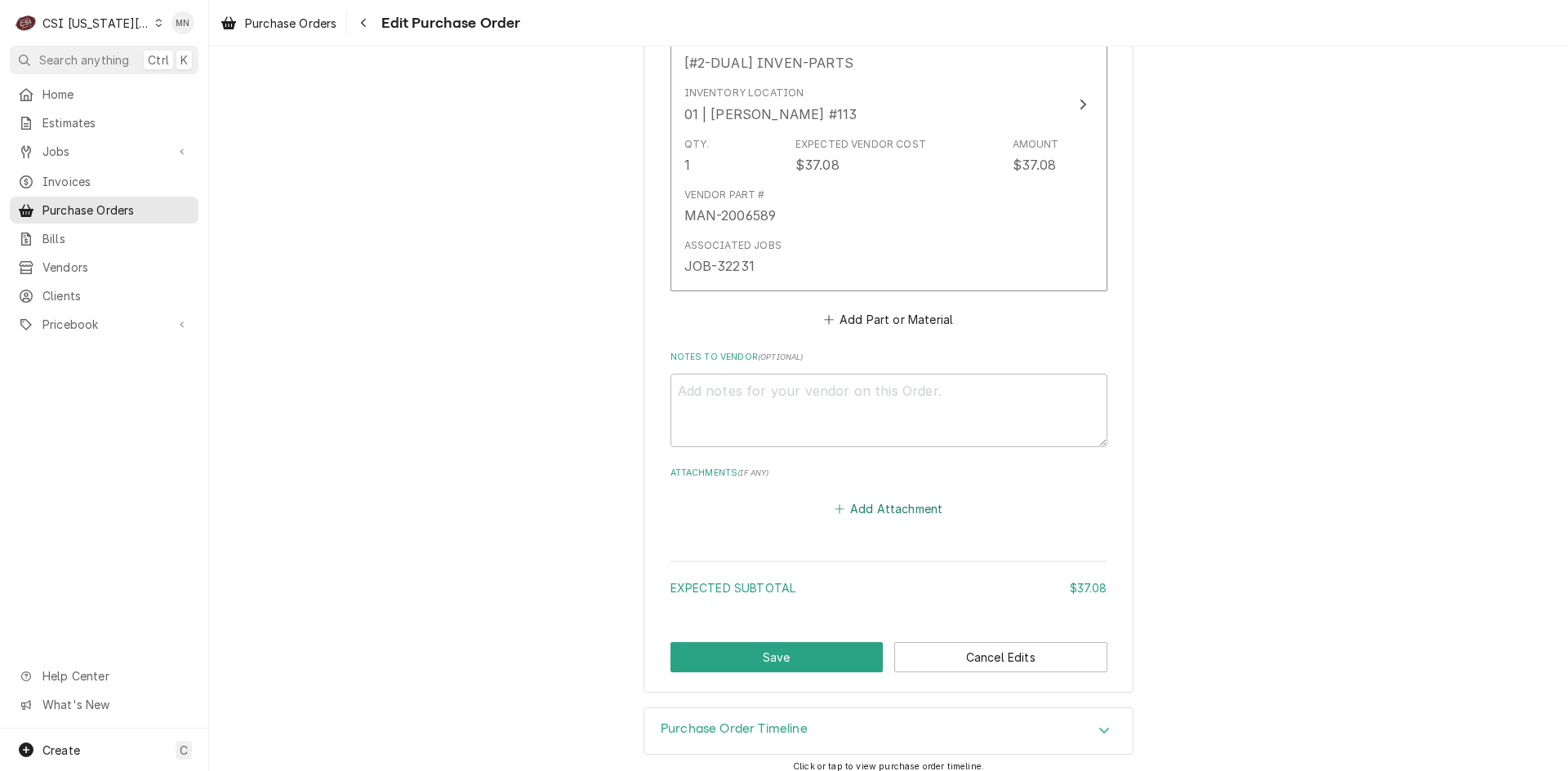
click at [866, 512] on button "Add Attachment" at bounding box center [889, 509] width 114 height 22
type textarea "x"
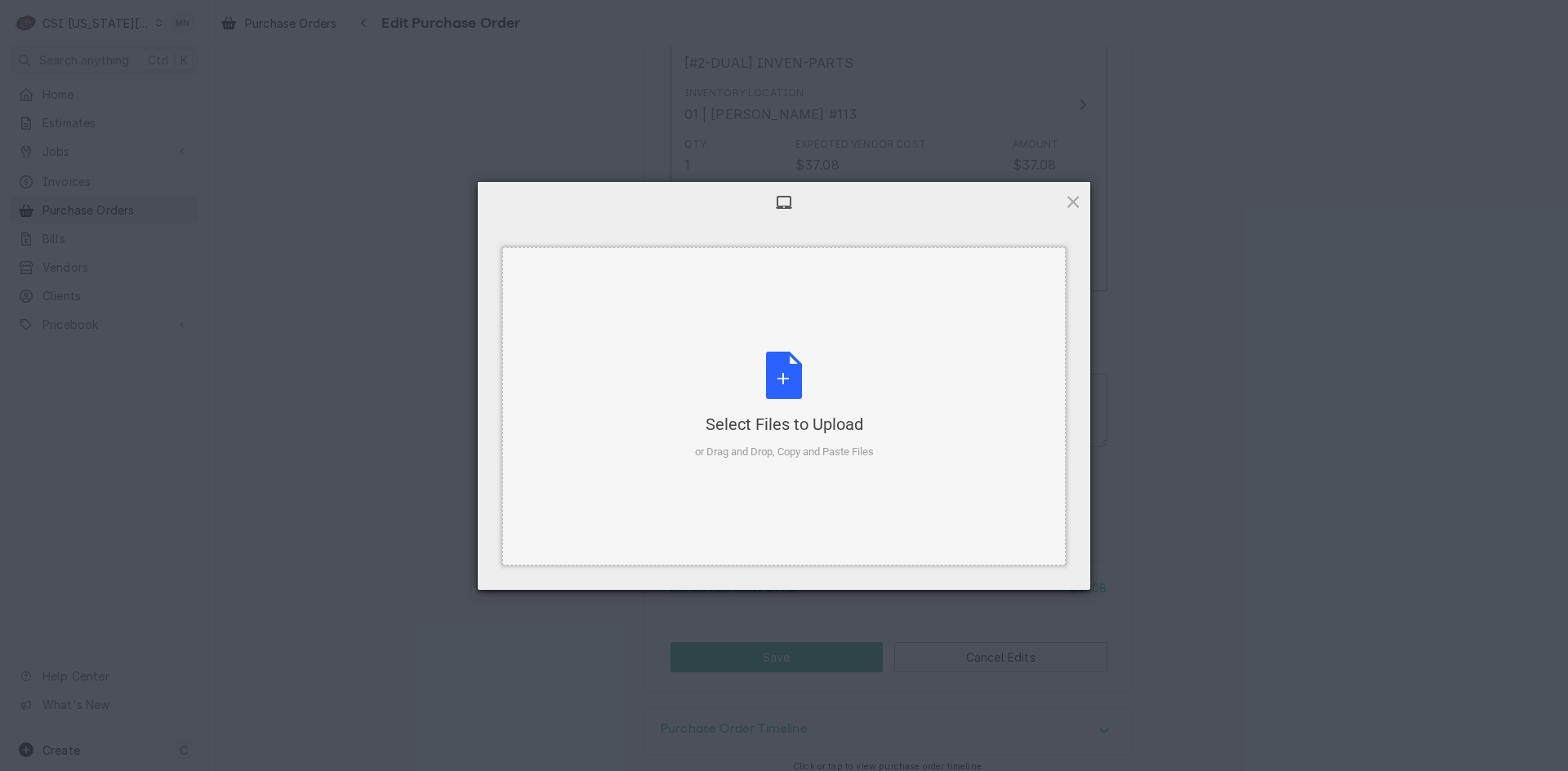
click at [802, 423] on div "Select Files to Upload" at bounding box center [784, 424] width 179 height 22
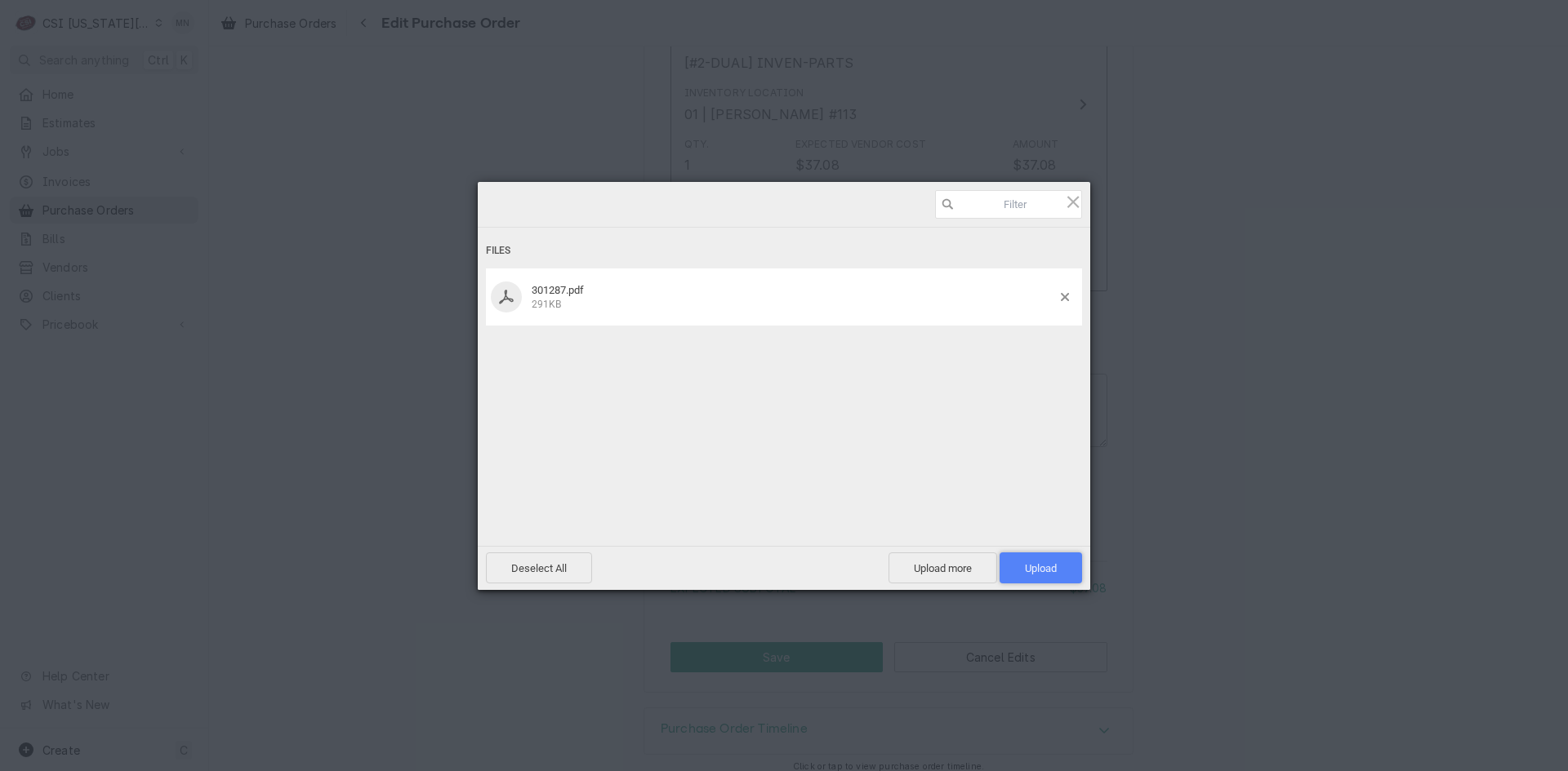
click at [1031, 563] on span "Upload 1" at bounding box center [1040, 568] width 32 height 12
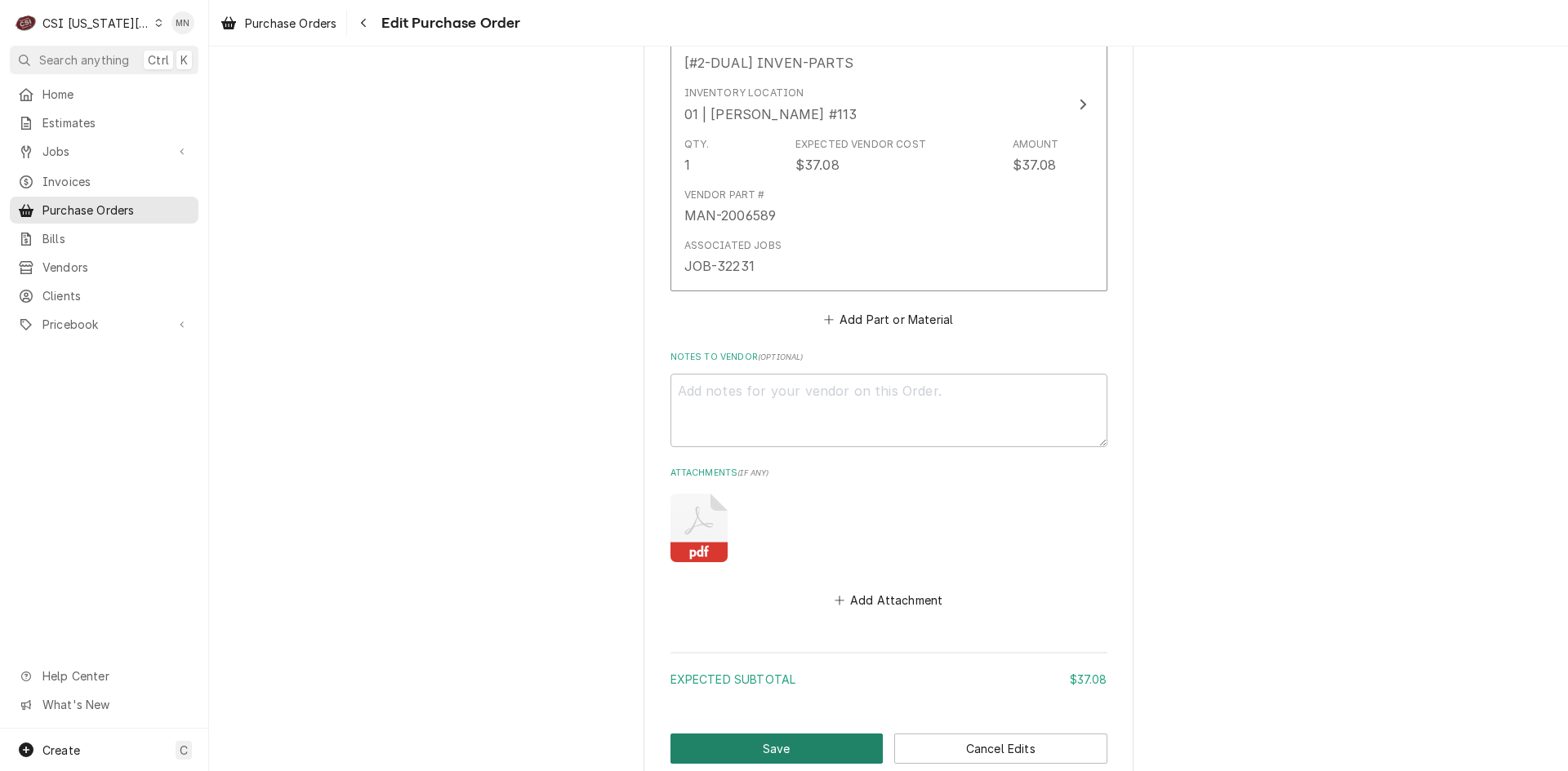
click at [780, 744] on button "Save" at bounding box center [776, 749] width 213 height 30
type textarea "x"
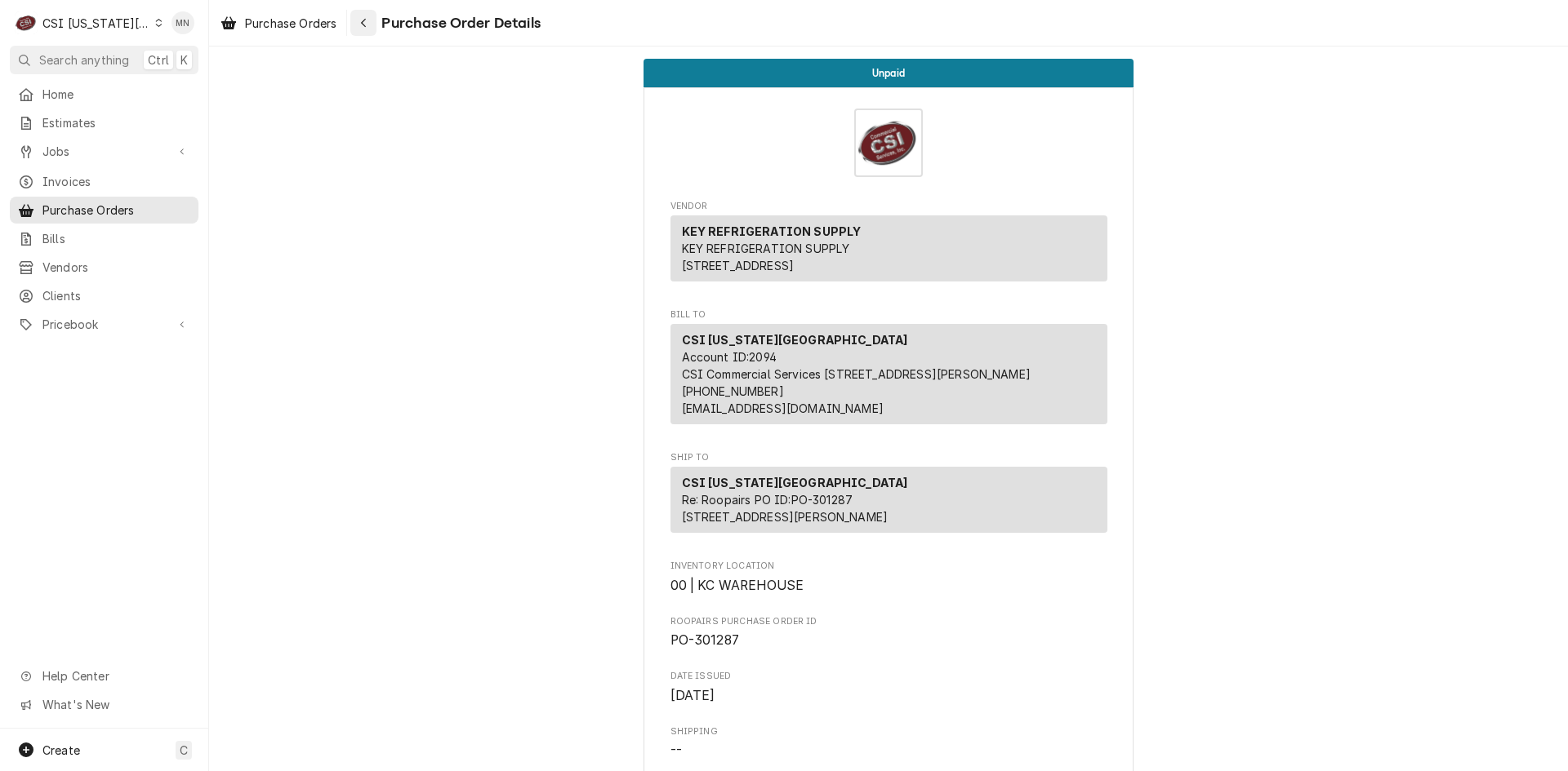
click at [369, 17] on div "Navigate back" at bounding box center [363, 22] width 16 height 16
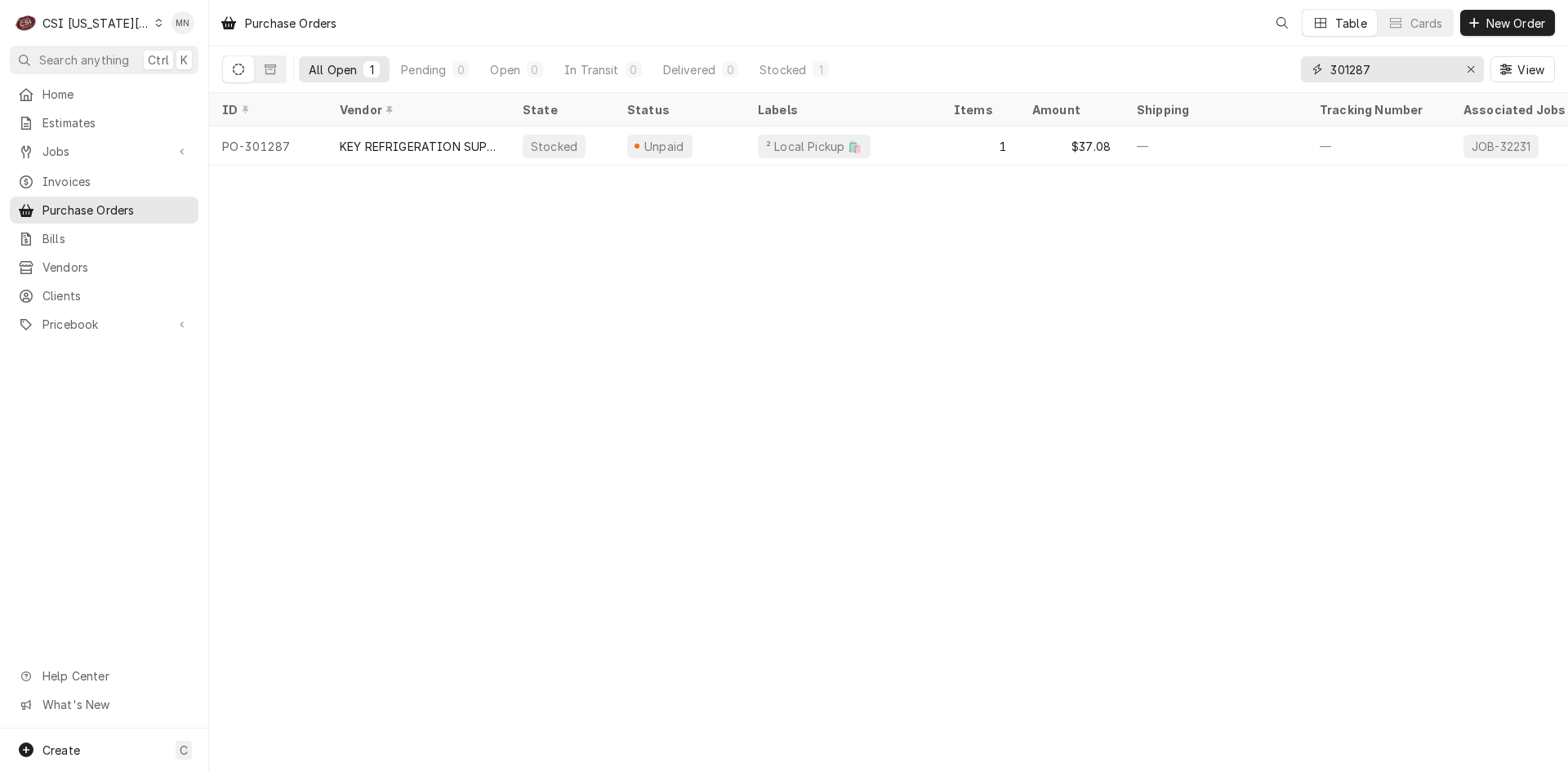
drag, startPoint x: 1388, startPoint y: 68, endPoint x: 1224, endPoint y: 77, distance: 164.2
click at [1224, 77] on div "All Open 1 Pending 0 Open 0 In Transit 0 Delivered 0 Stocked 1 301287 View" at bounding box center [889, 69] width 1333 height 46
type input "301122"
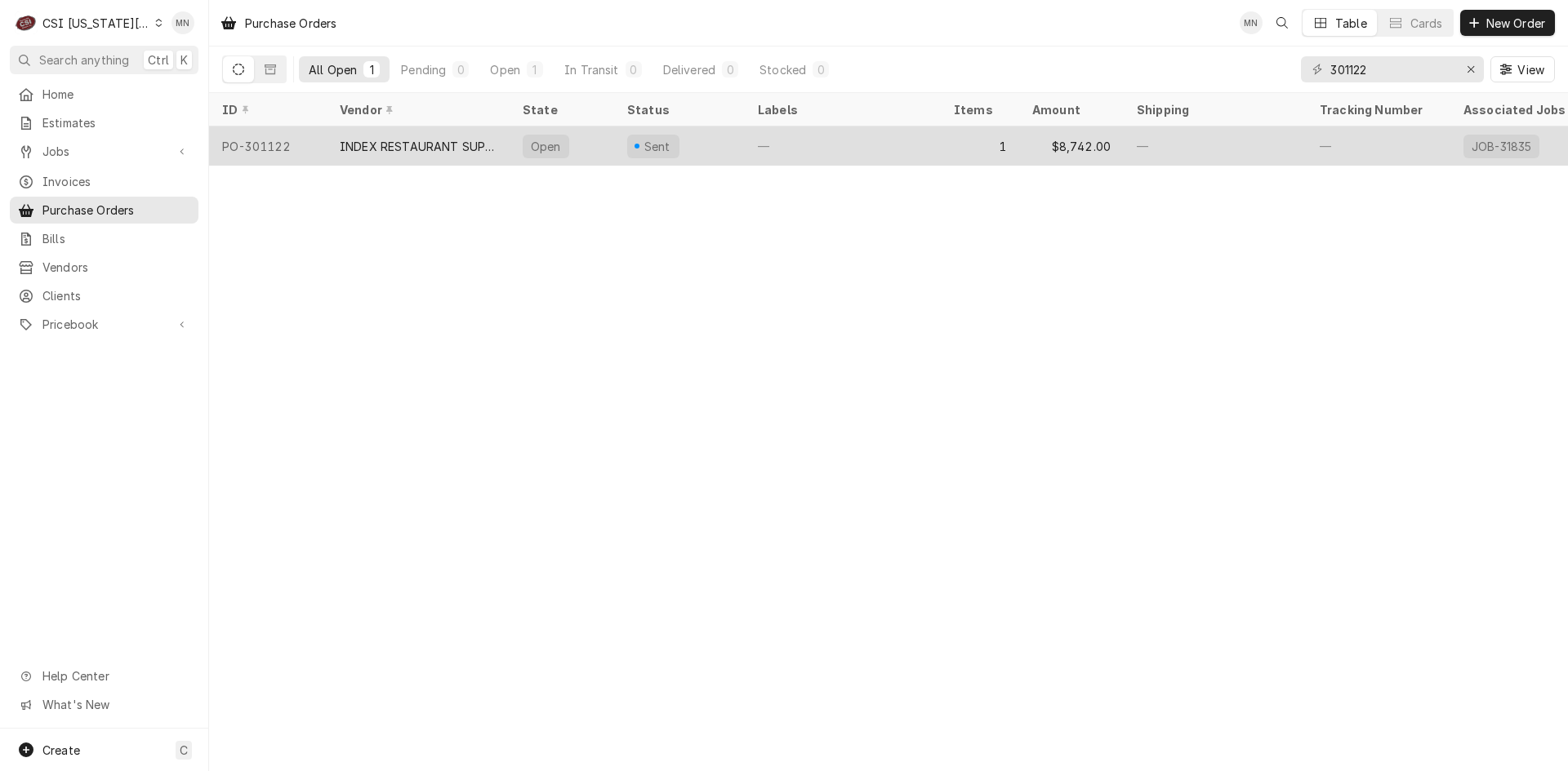
click at [785, 135] on div "—" at bounding box center [843, 146] width 196 height 39
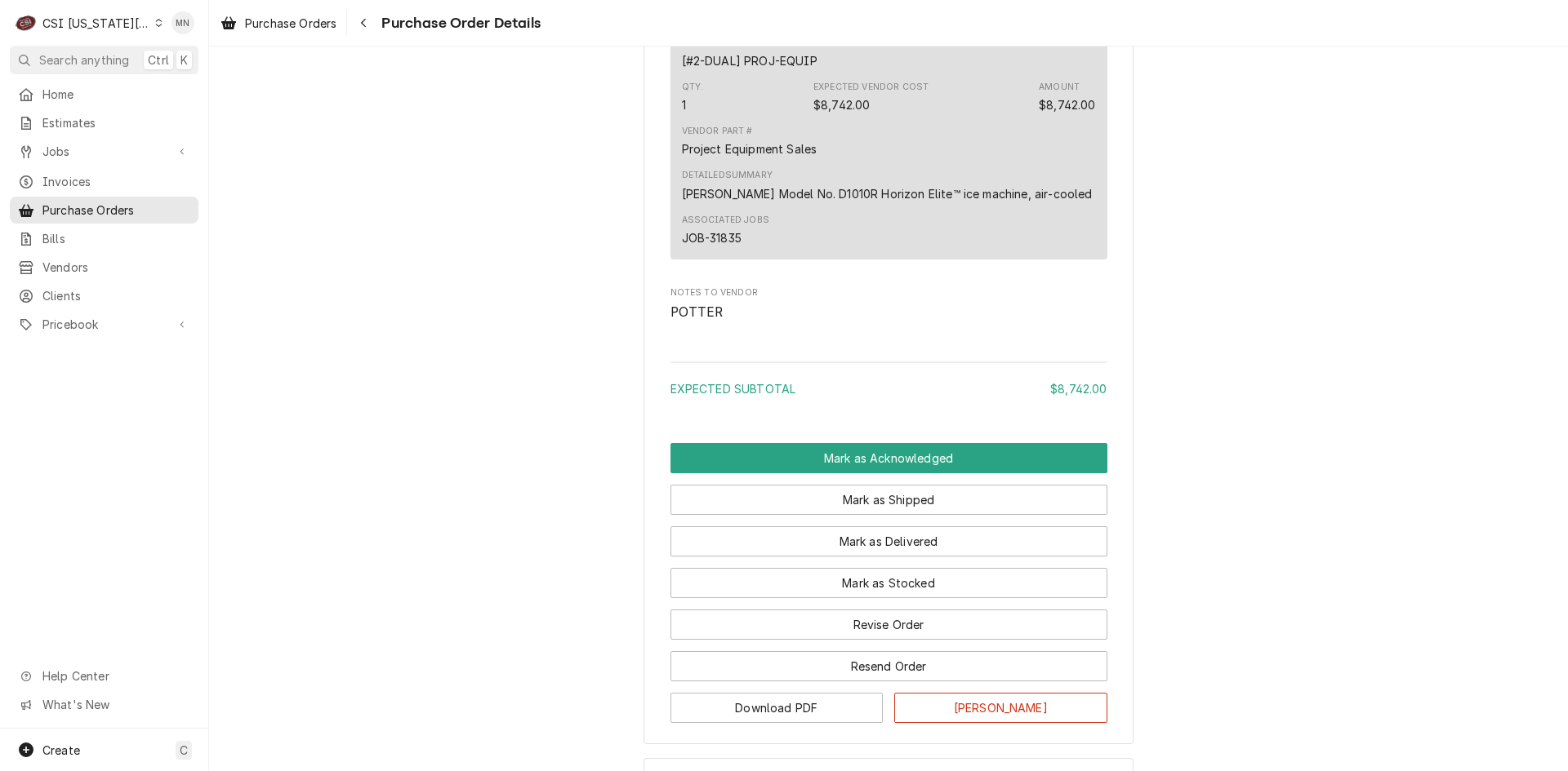
scroll to position [1126, 0]
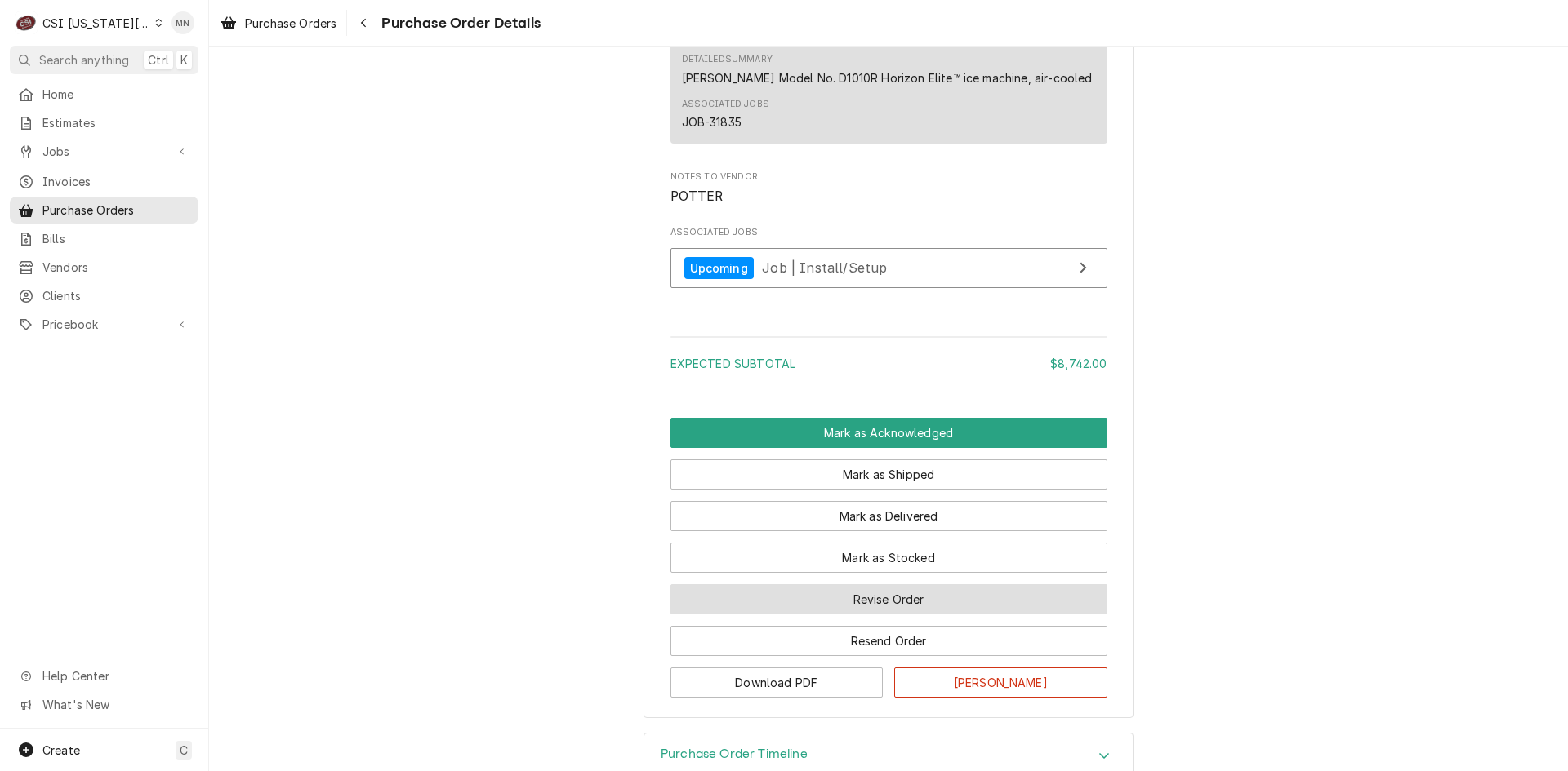
click at [835, 615] on button "Revise Order" at bounding box center [889, 600] width 437 height 30
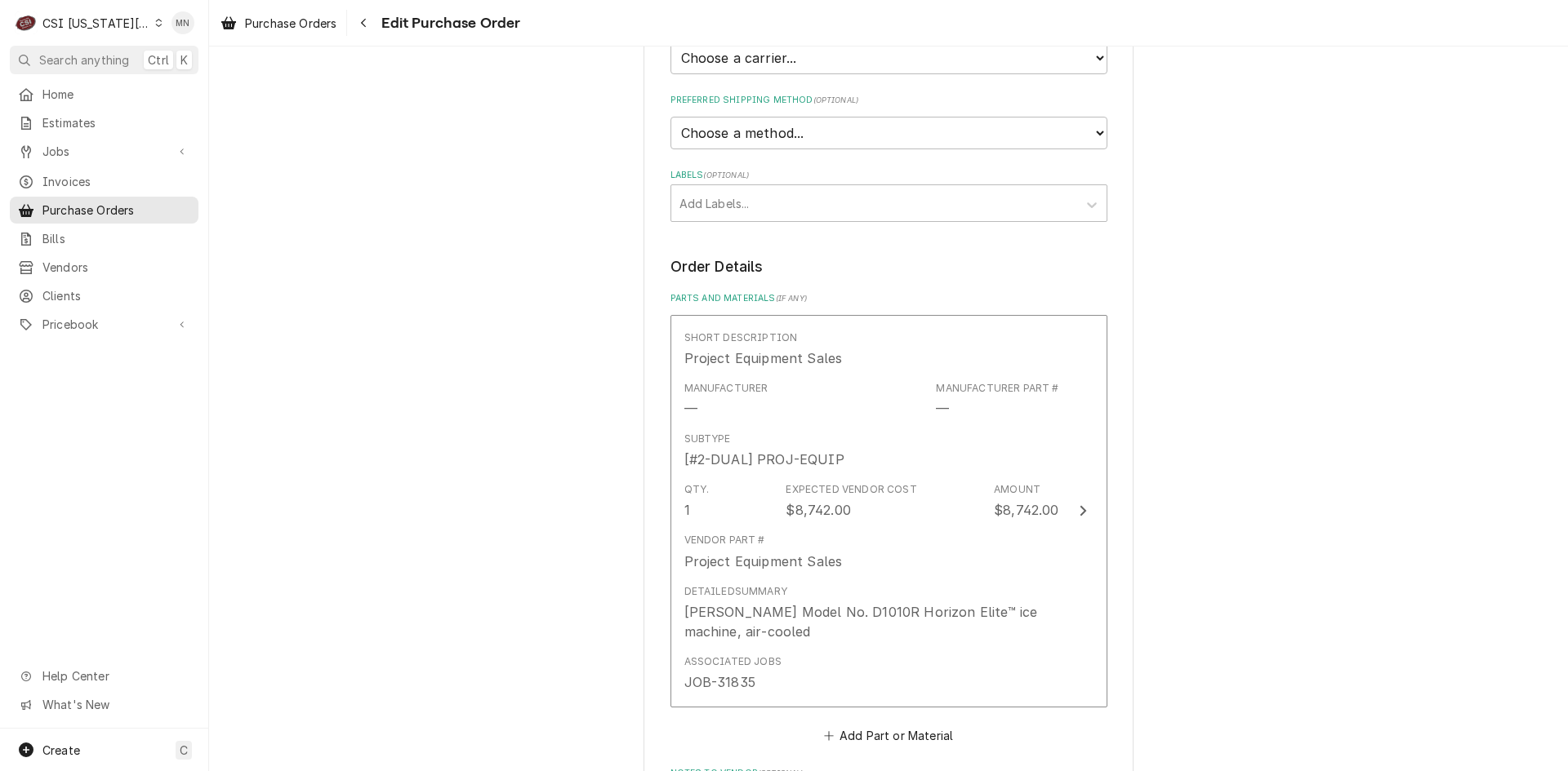
scroll to position [838, 0]
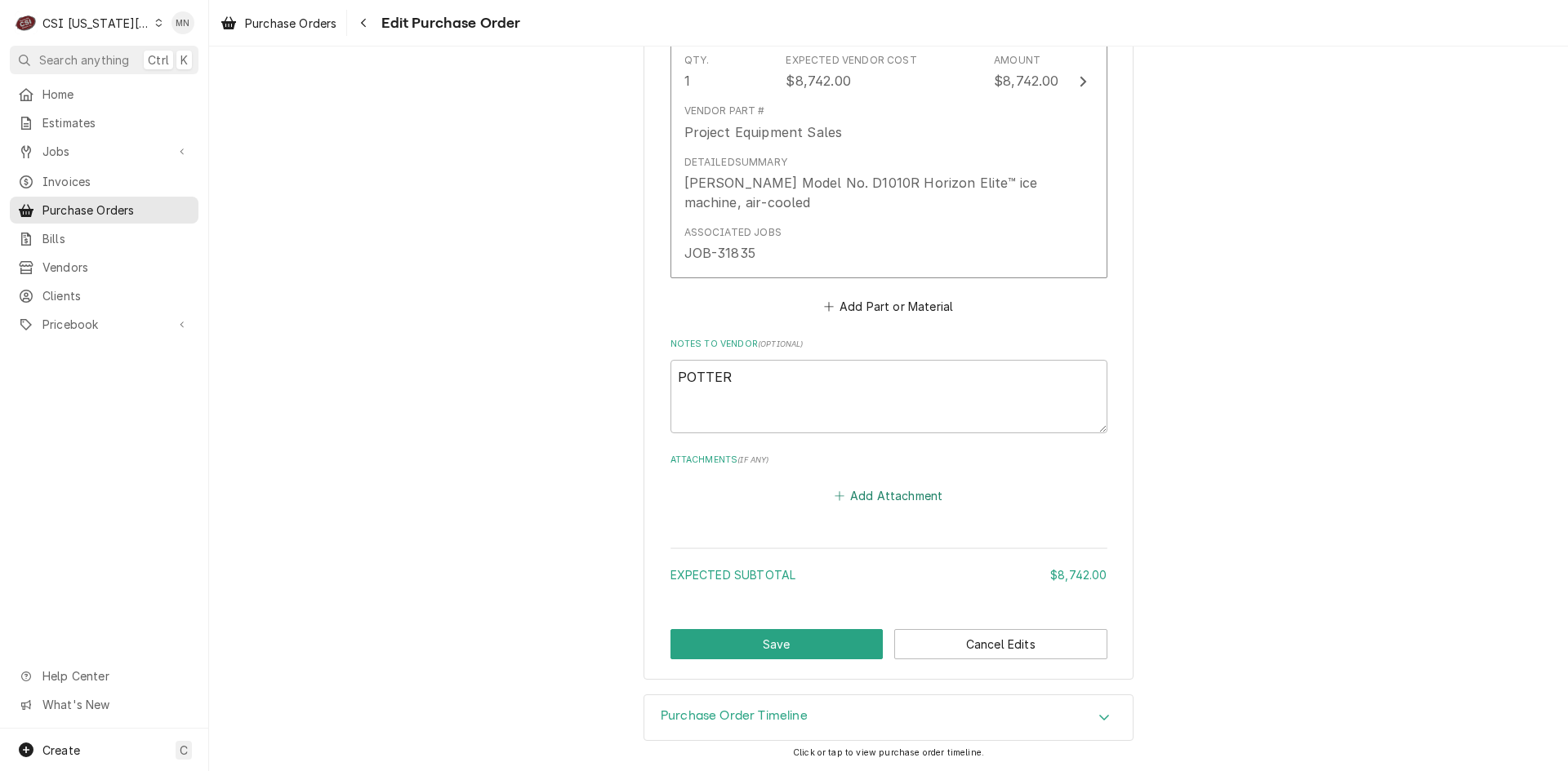
click at [878, 497] on button "Add Attachment" at bounding box center [889, 497] width 114 height 22
type textarea "x"
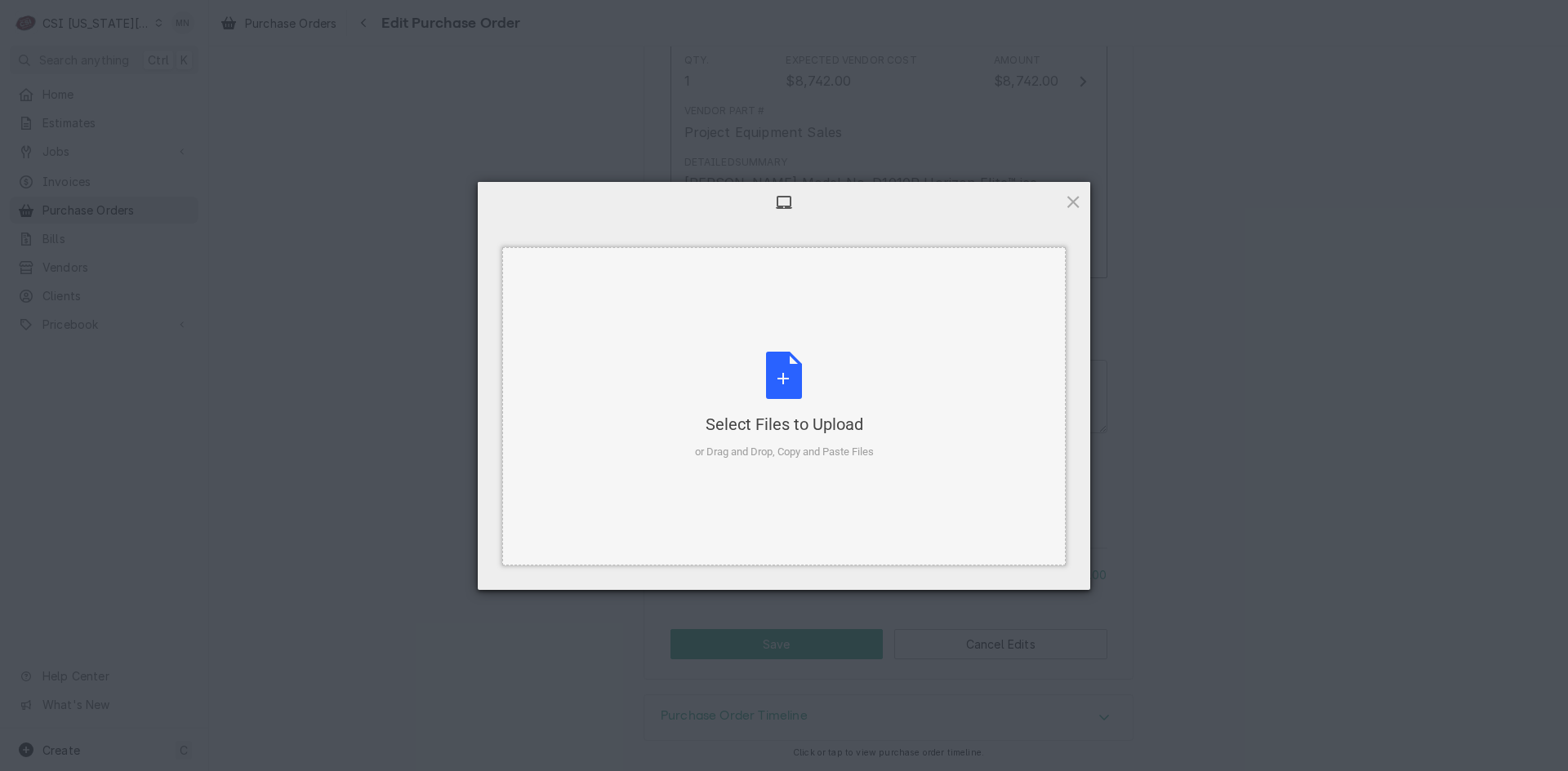
click at [771, 387] on div "Select Files to Upload or Drag and Drop, Copy and Paste Files" at bounding box center [784, 407] width 179 height 109
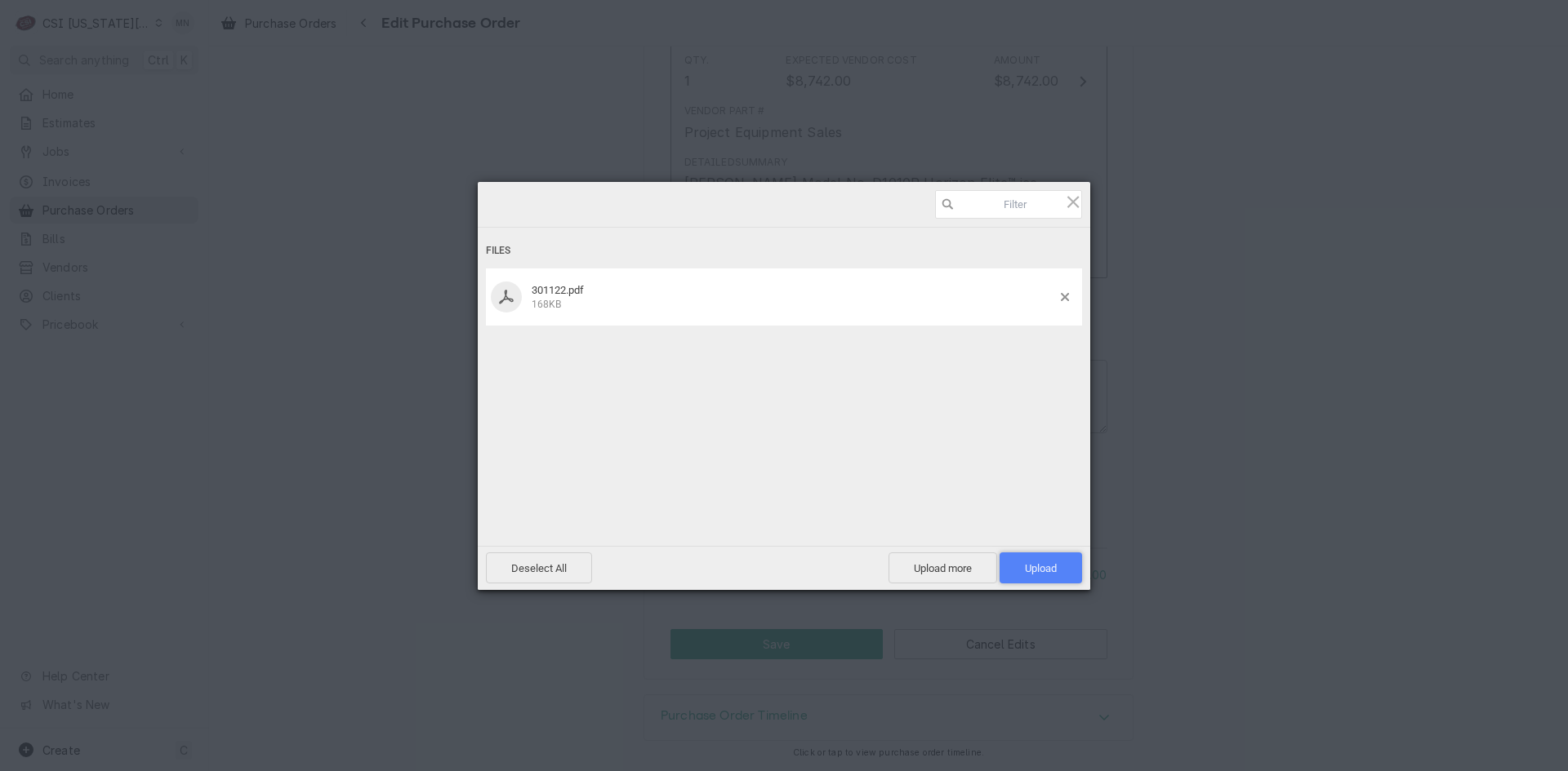
click at [1050, 564] on span "Upload 1" at bounding box center [1040, 568] width 32 height 12
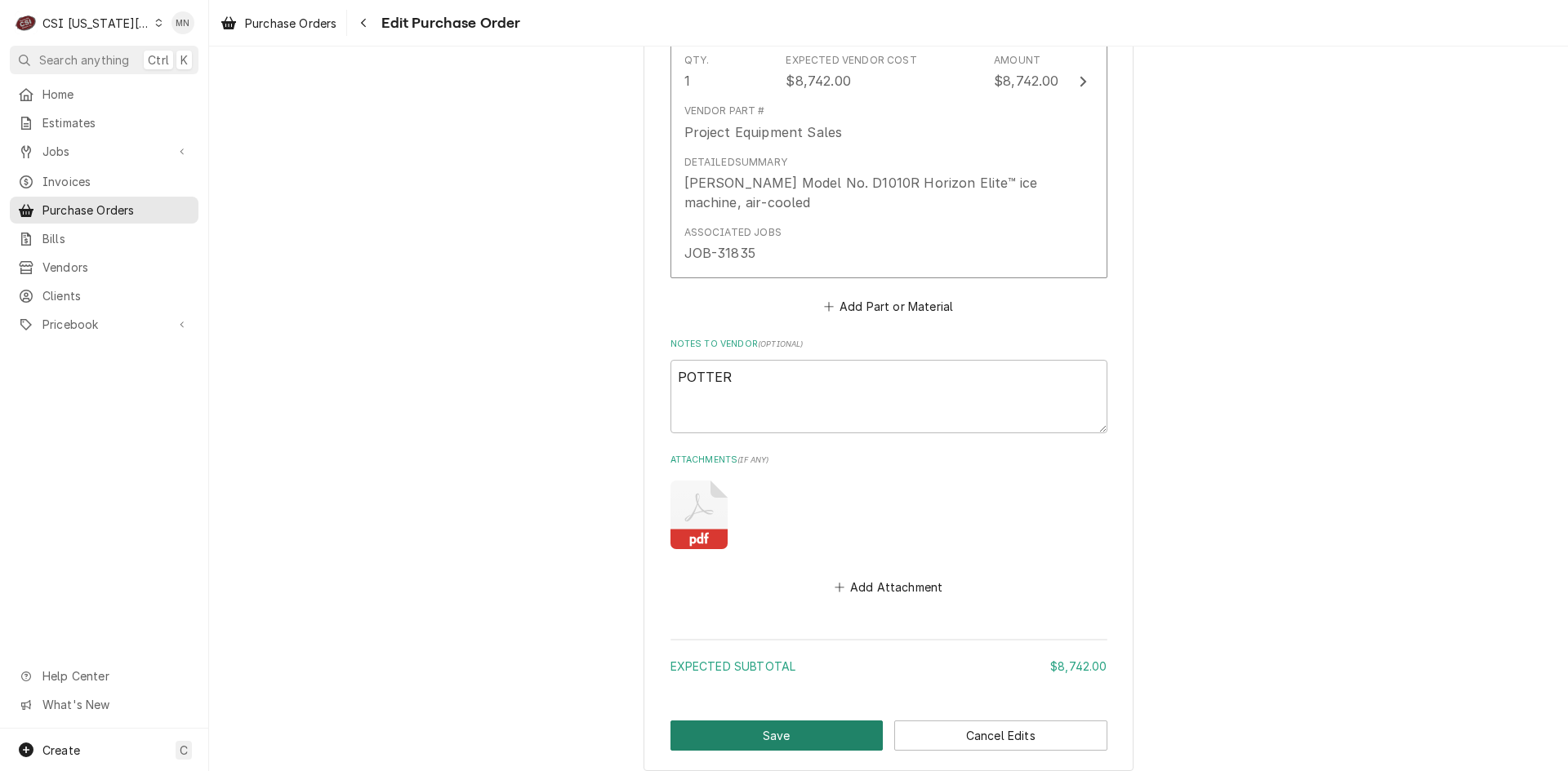
click at [775, 733] on button "Save" at bounding box center [776, 735] width 213 height 30
type textarea "x"
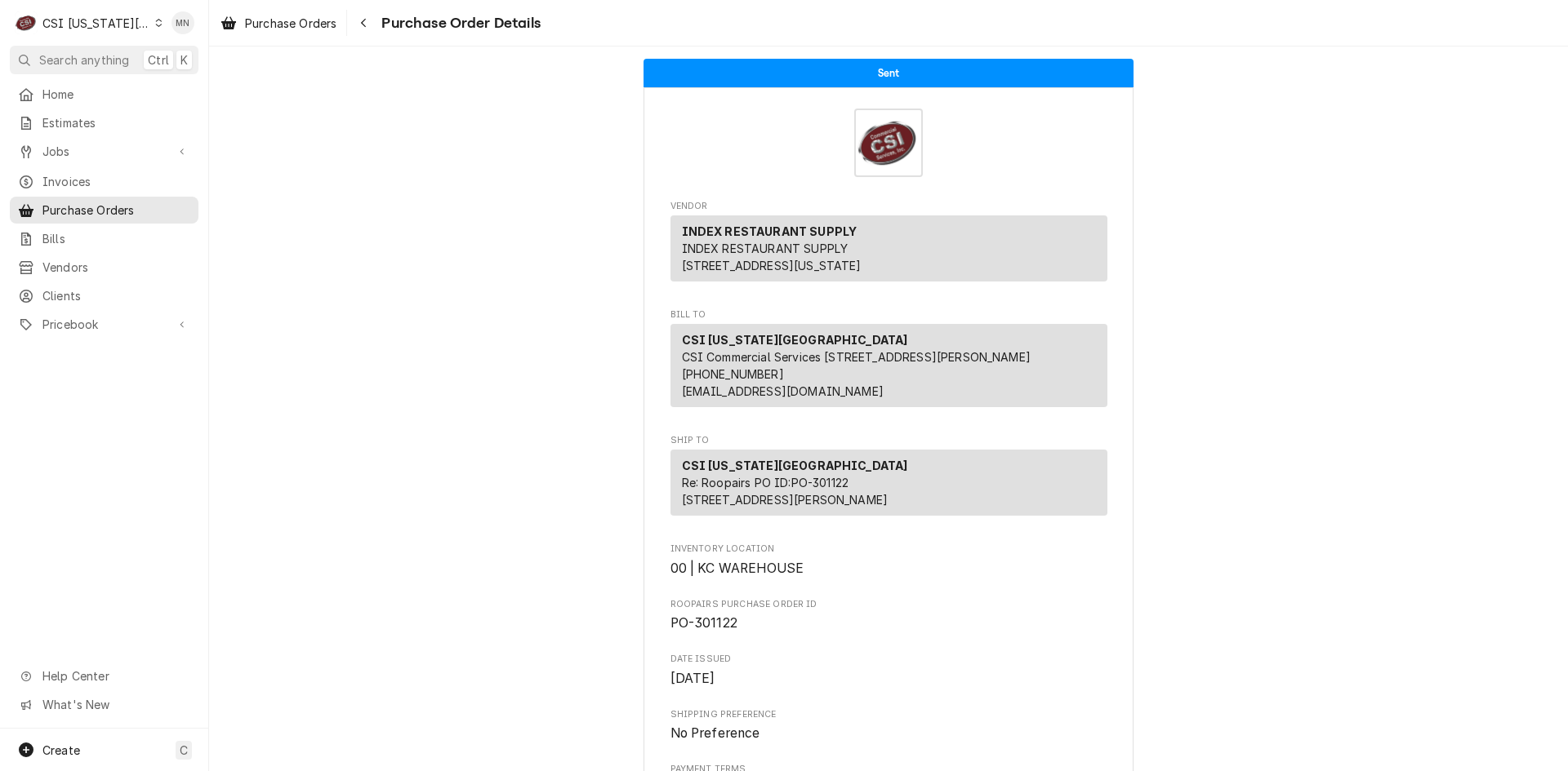
click at [97, 24] on div "CSI Kansas City" at bounding box center [96, 23] width 108 height 17
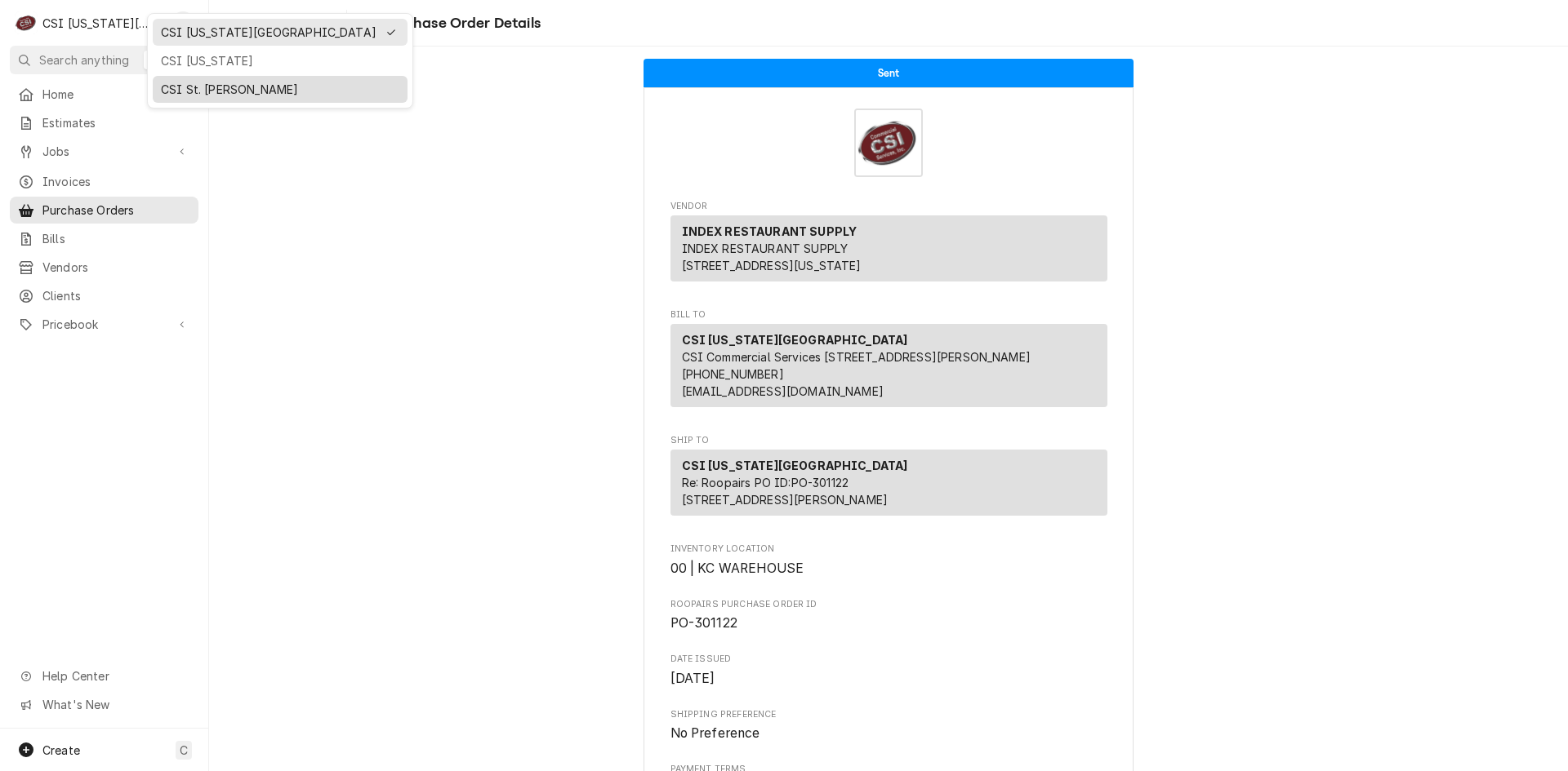
click at [169, 87] on div "CSI St. [PERSON_NAME]" at bounding box center [280, 89] width 238 height 17
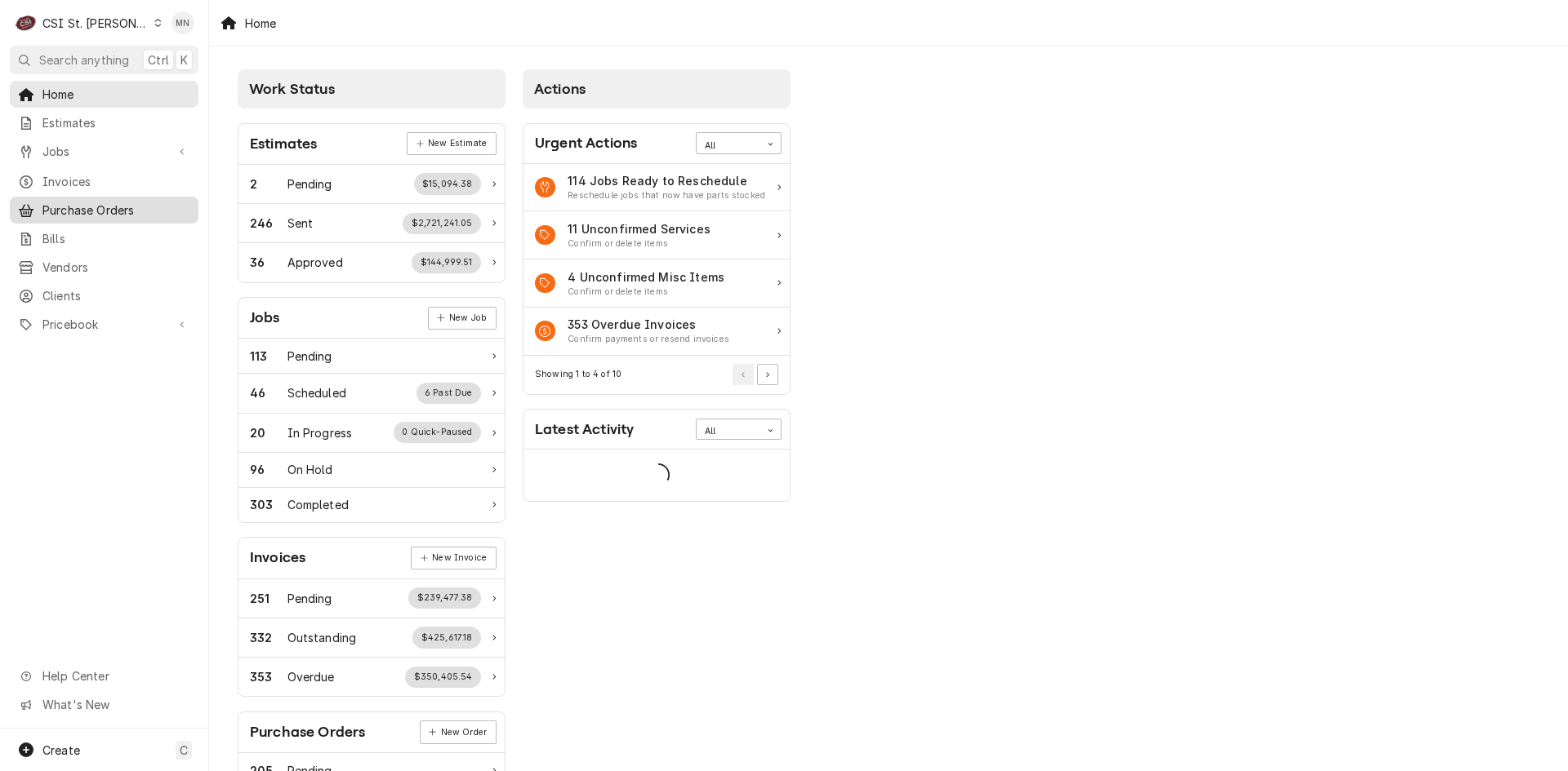
click at [103, 201] on span "Purchase Orders" at bounding box center [116, 210] width 148 height 17
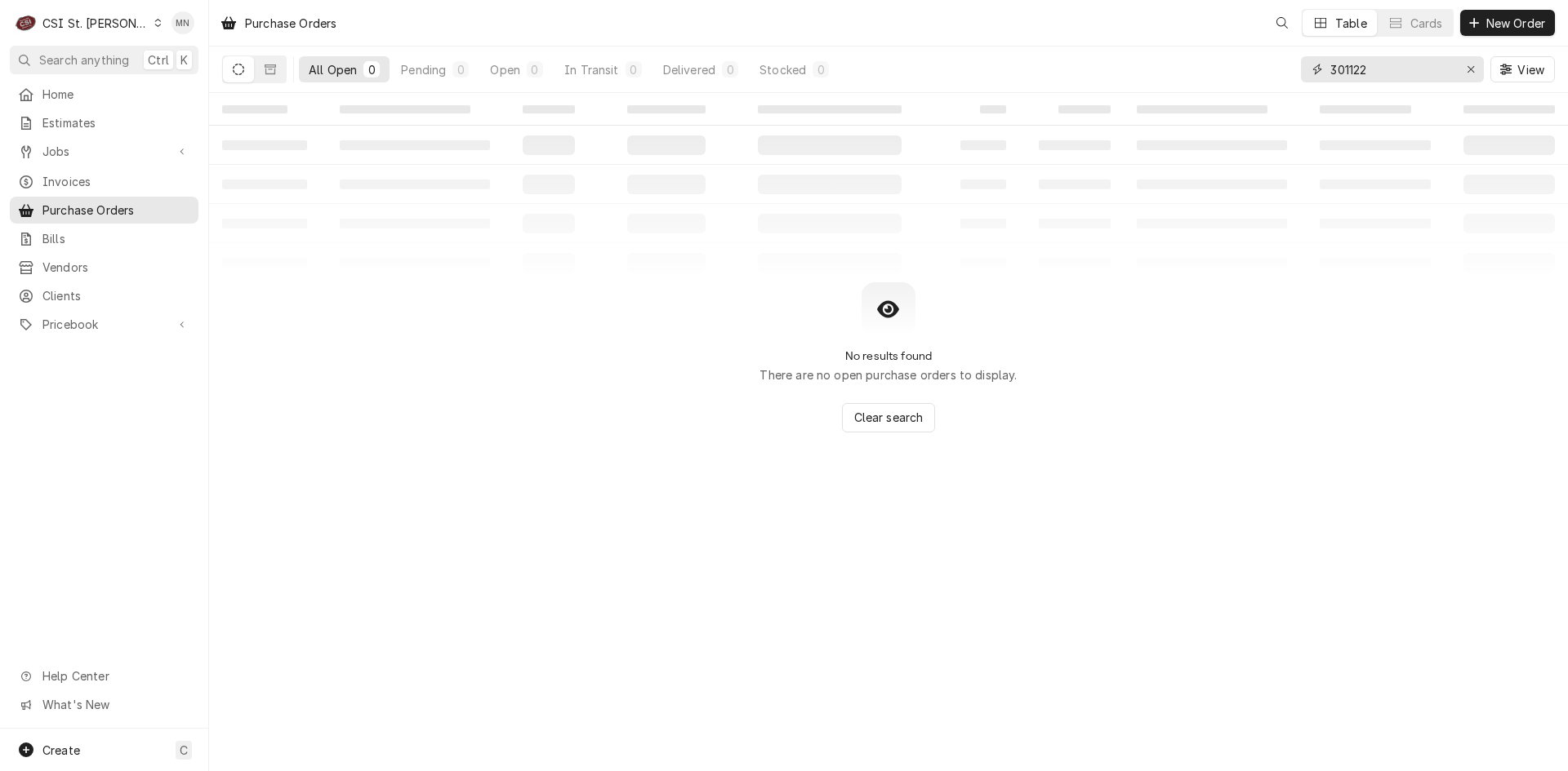
drag, startPoint x: 1389, startPoint y: 72, endPoint x: 1148, endPoint y: 73, distance: 241.0
click at [1180, 69] on div "All Open 0 Pending 0 Open 0 In Transit 0 Delivered 0 Stocked 0 301122 View" at bounding box center [889, 69] width 1333 height 46
type input "401003"
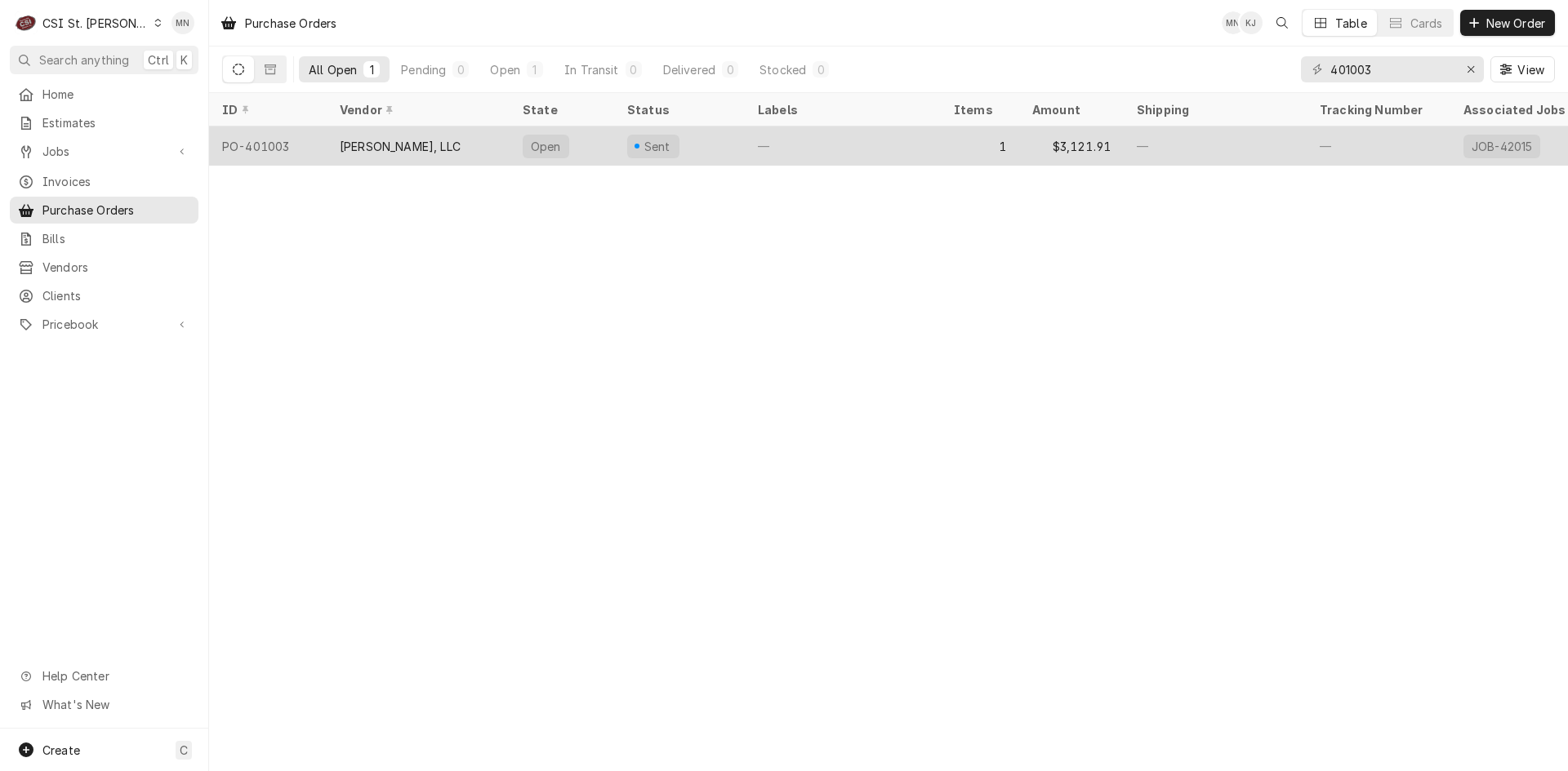
click at [465, 139] on div "[PERSON_NAME], LLC" at bounding box center [418, 146] width 183 height 39
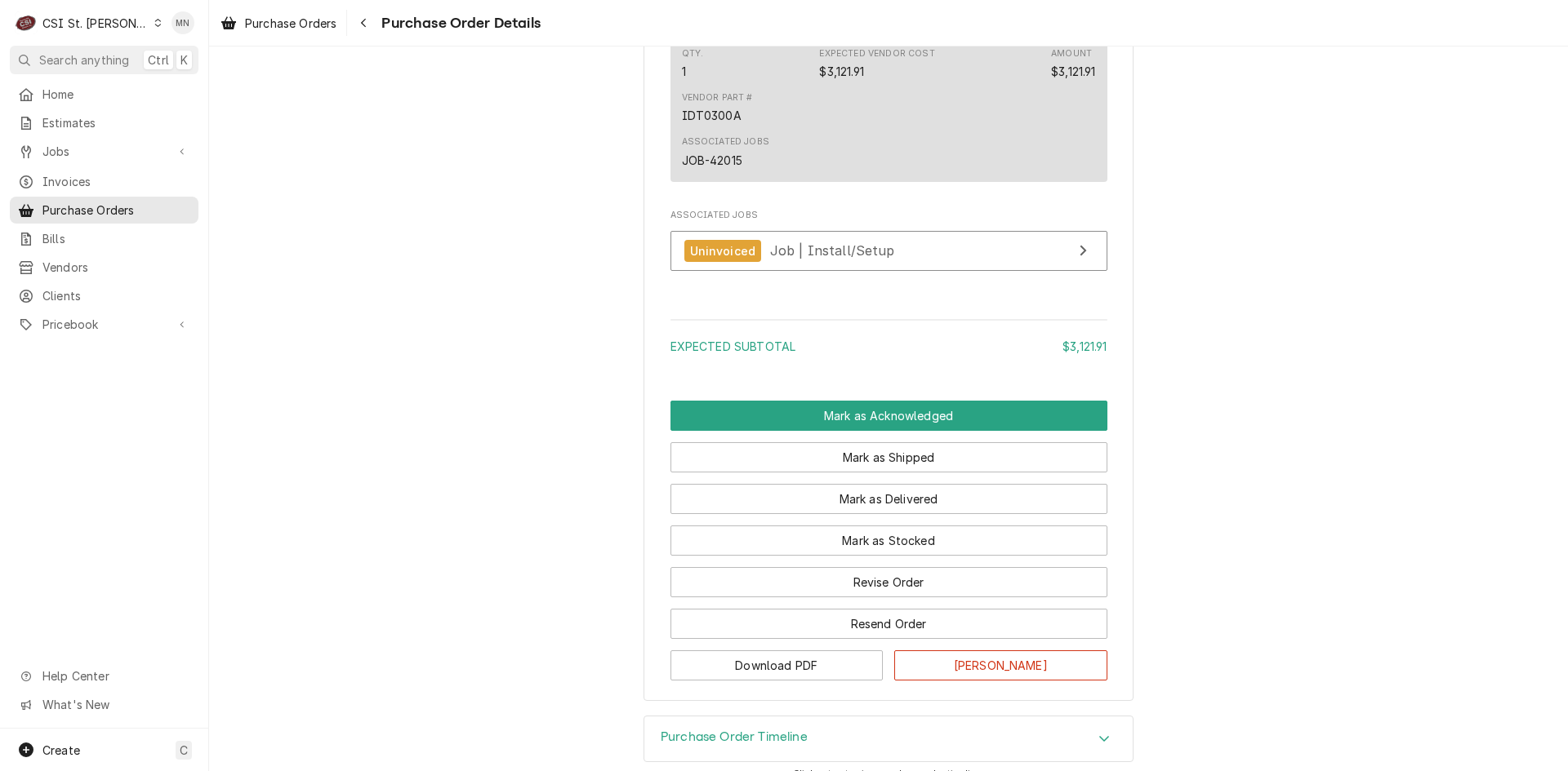
scroll to position [1134, 0]
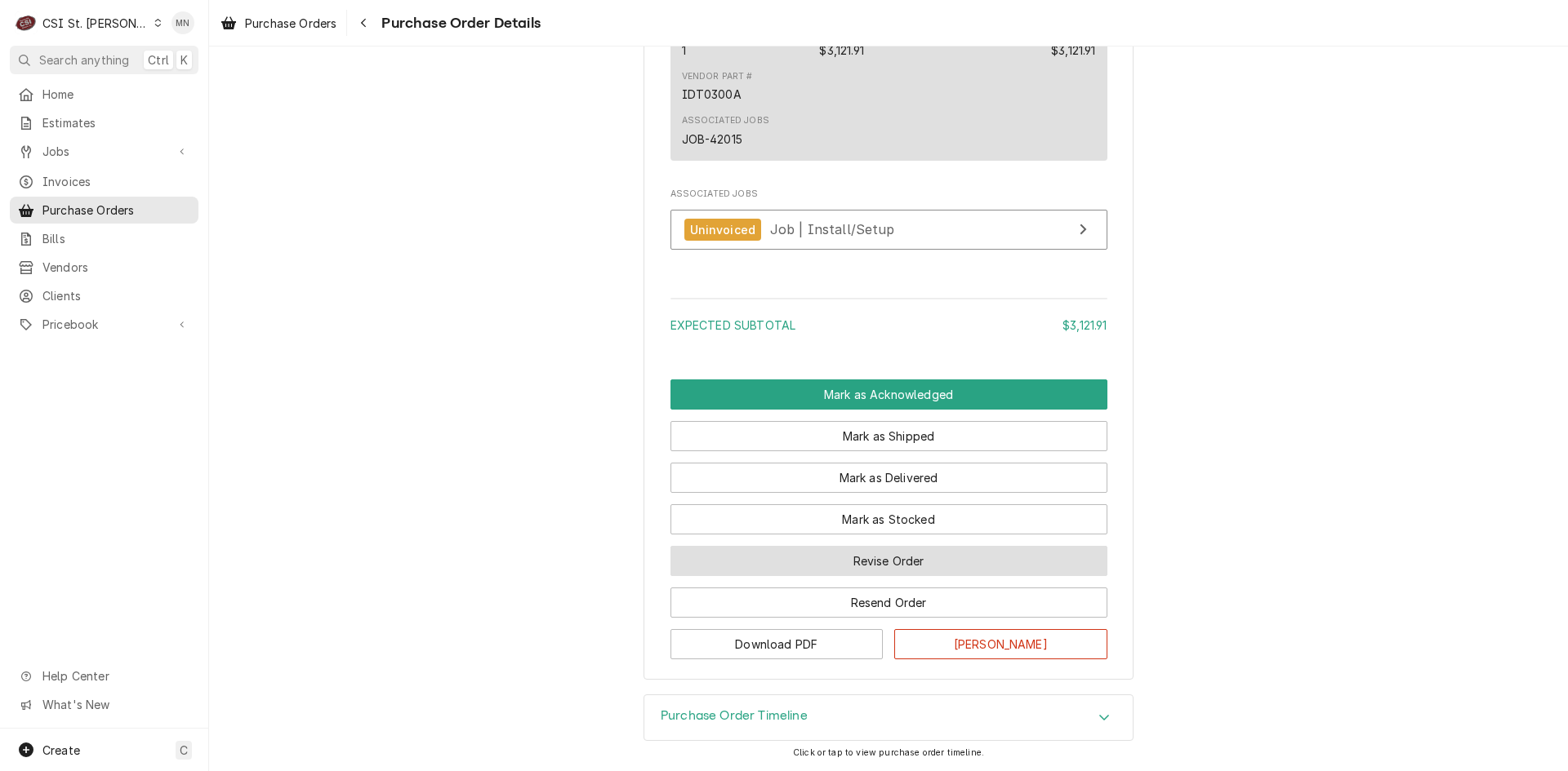
click at [859, 552] on button "Revise Order" at bounding box center [889, 561] width 437 height 30
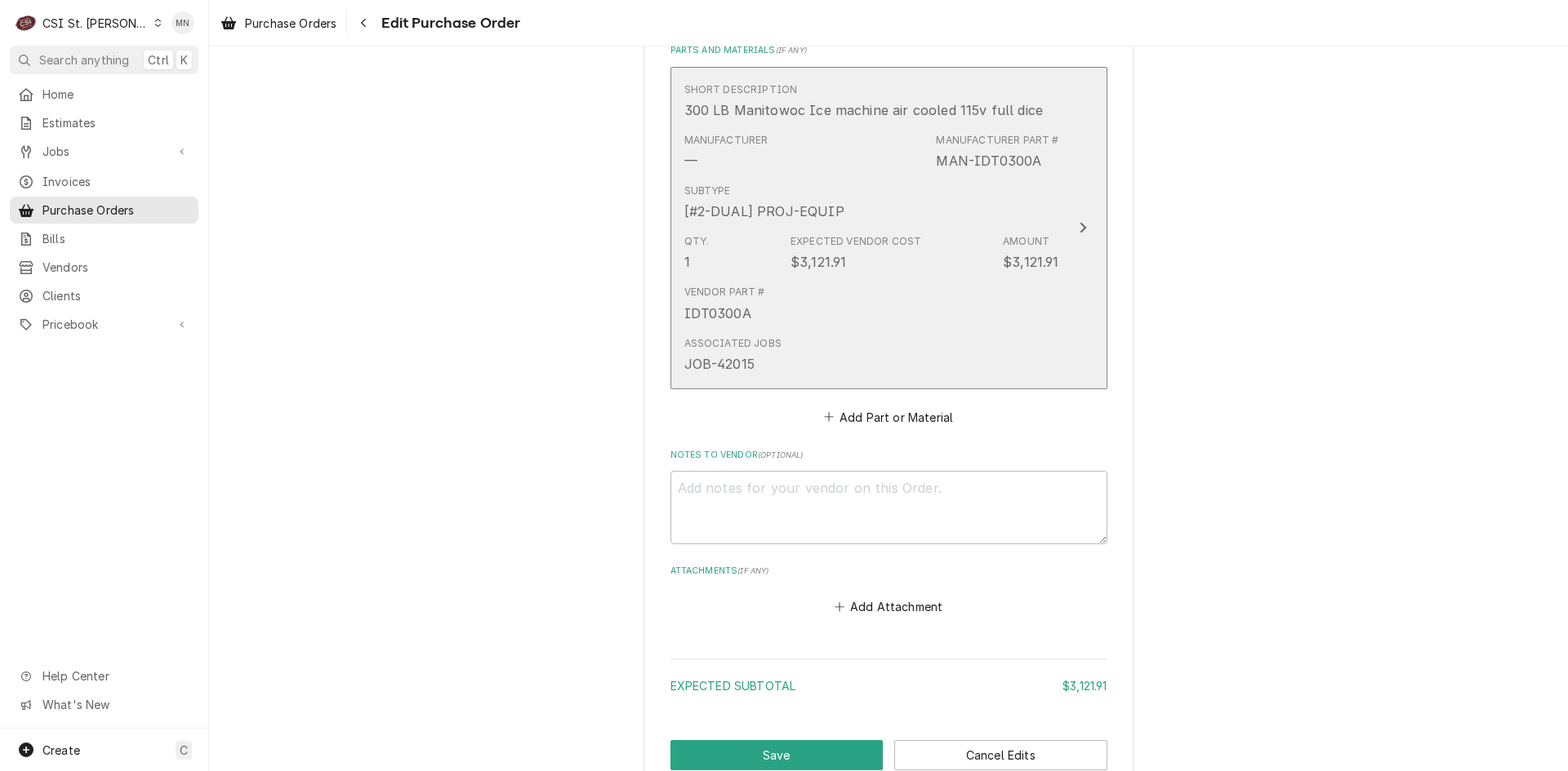
scroll to position [921, 0]
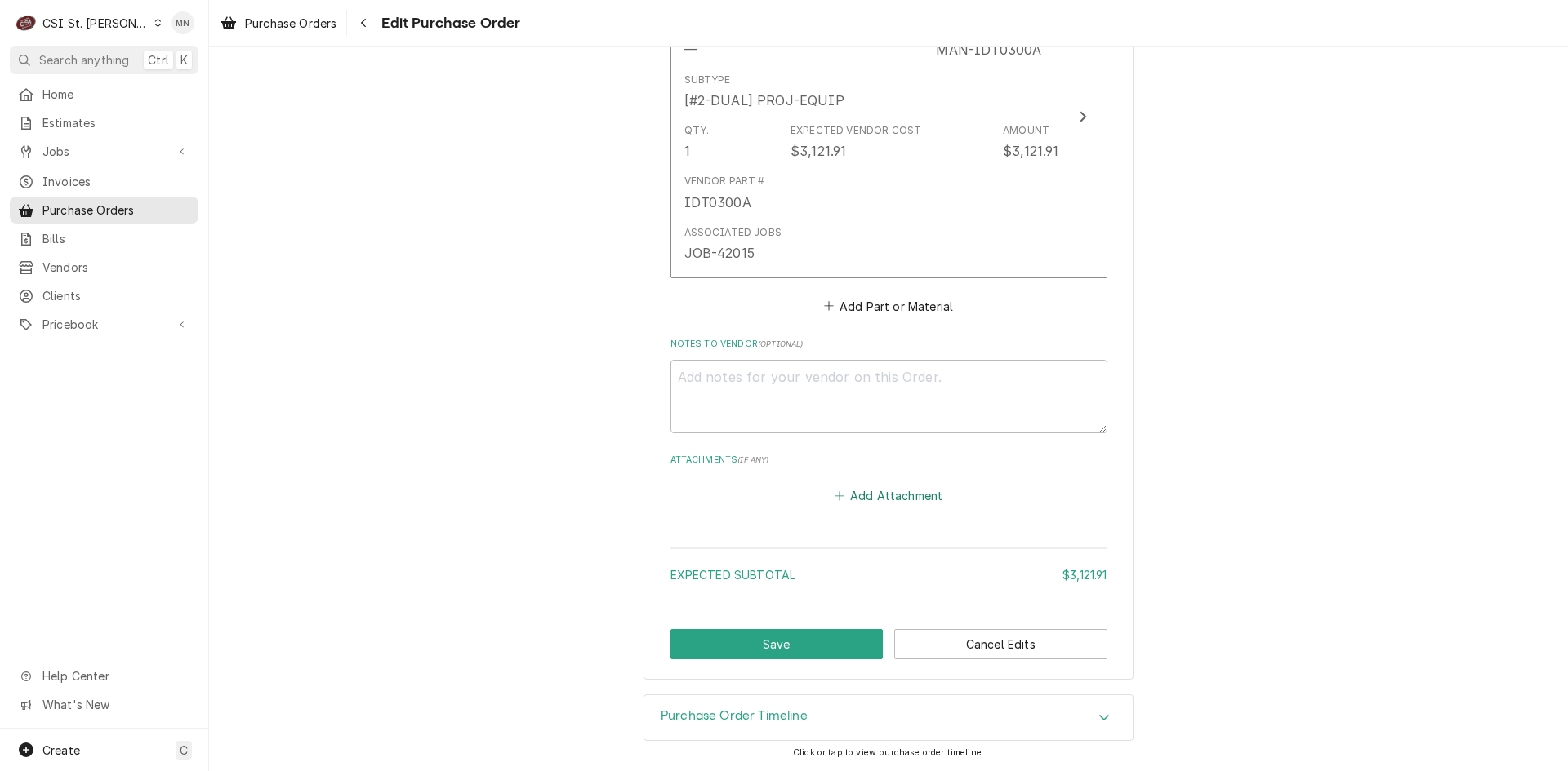
click at [881, 500] on button "Add Attachment" at bounding box center [889, 497] width 114 height 22
type textarea "x"
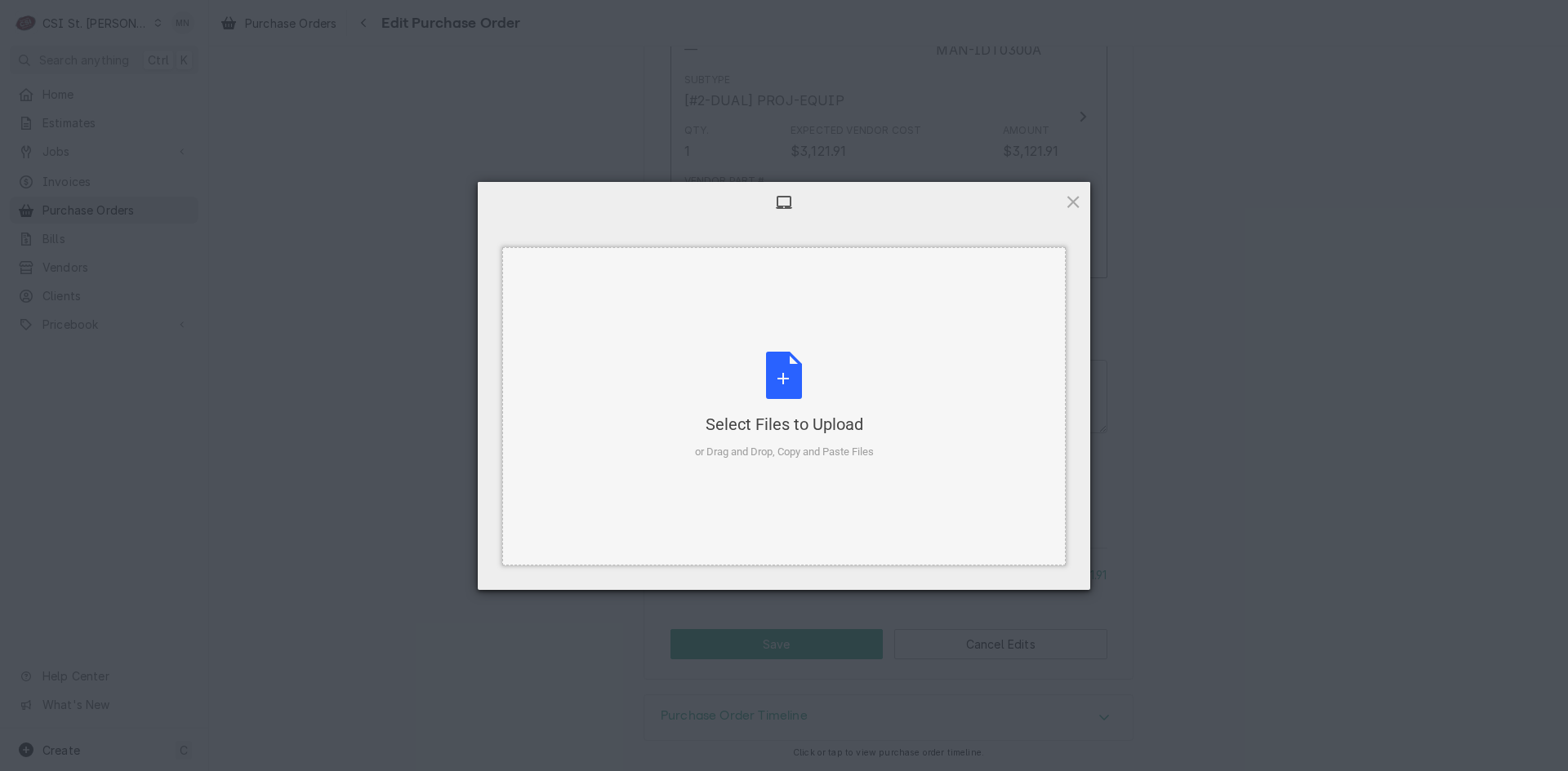
click at [777, 412] on div "Select Files to Upload or Drag and Drop, Copy and Paste Files" at bounding box center [784, 407] width 179 height 109
click at [760, 382] on div "Select Files to Upload or Drag and Drop, Copy and Paste Files" at bounding box center [784, 407] width 179 height 109
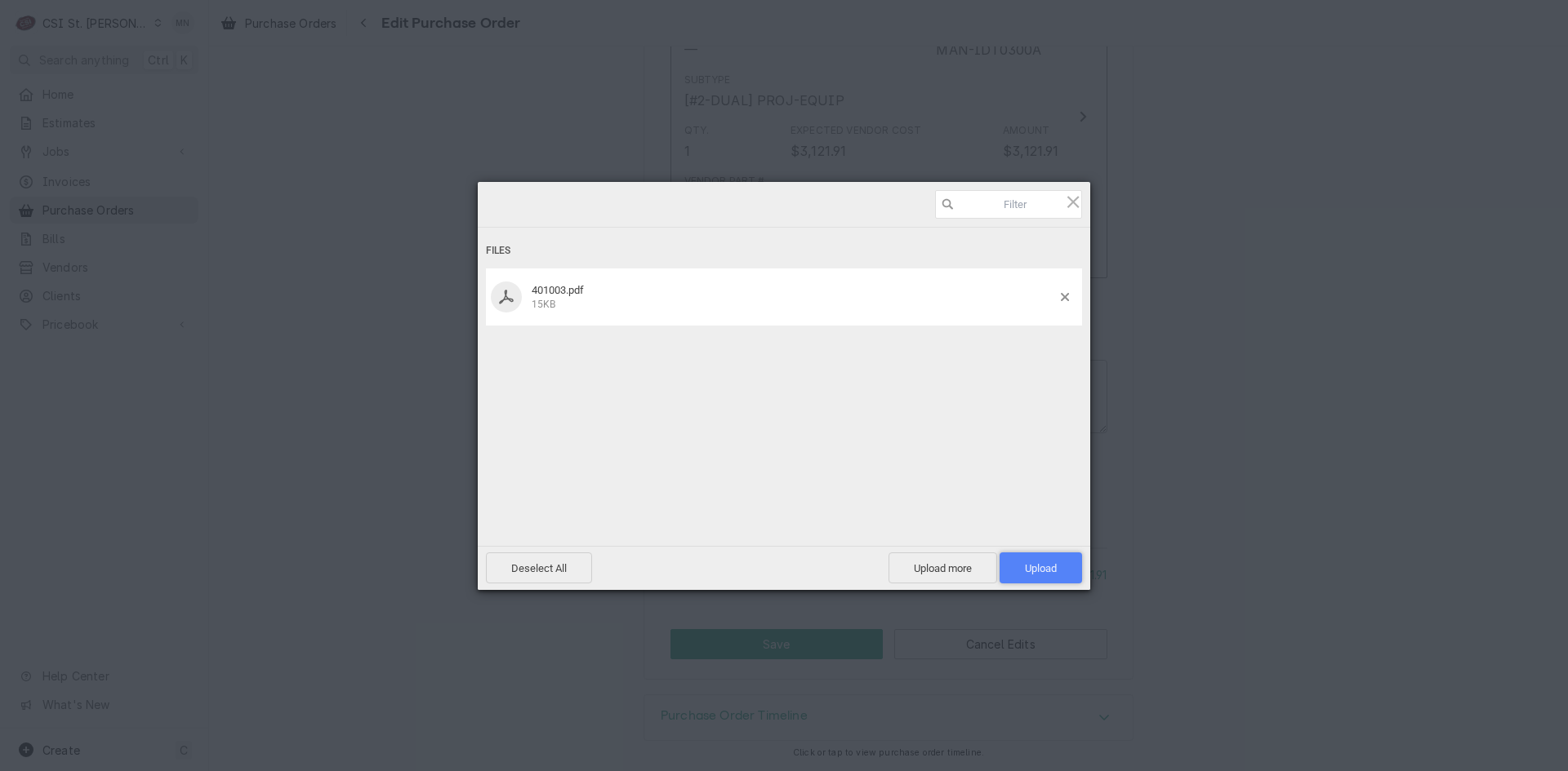
click at [1041, 573] on span "Upload 1" at bounding box center [1040, 568] width 32 height 12
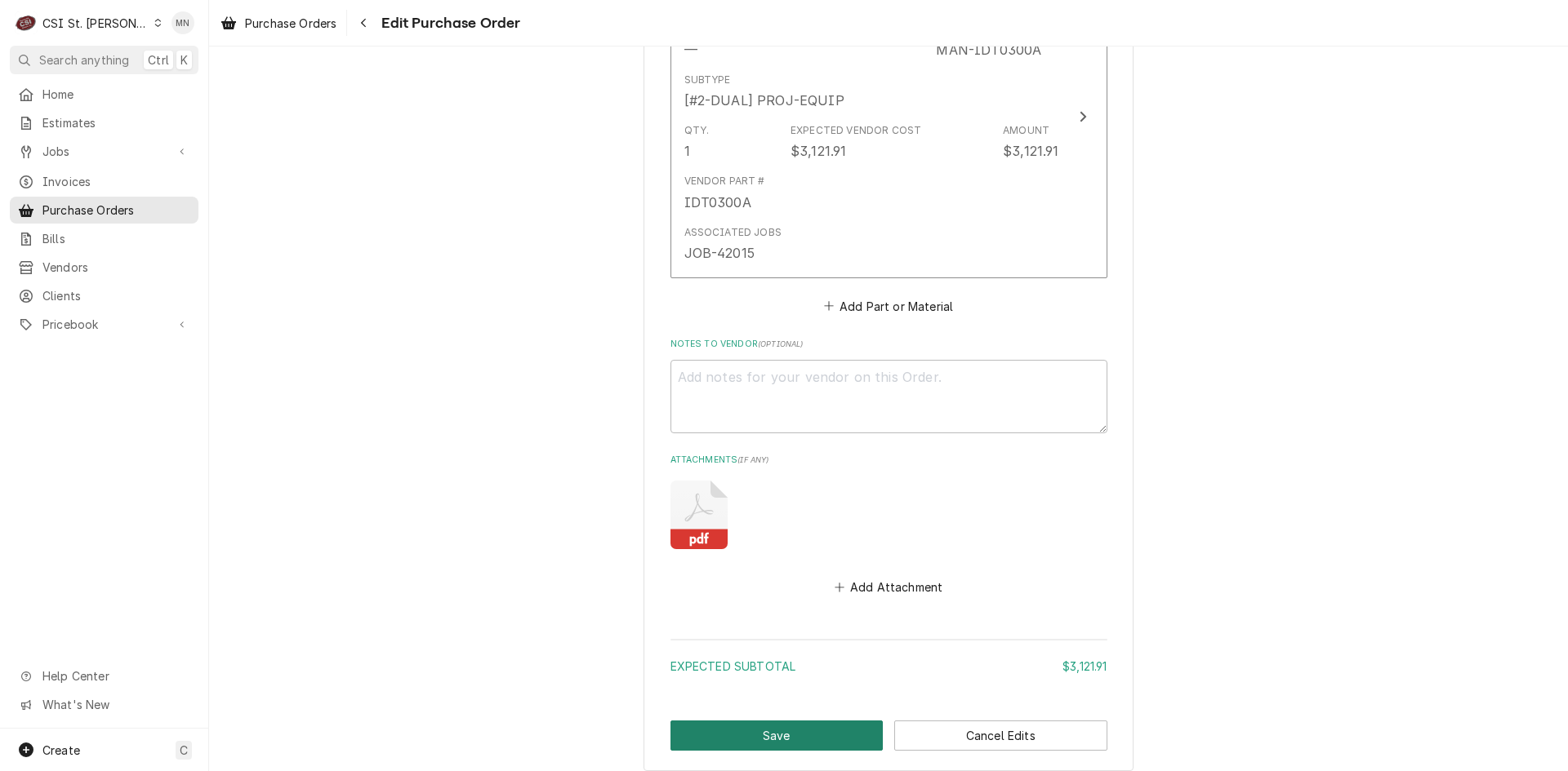
click at [757, 730] on button "Save" at bounding box center [776, 735] width 213 height 30
type textarea "x"
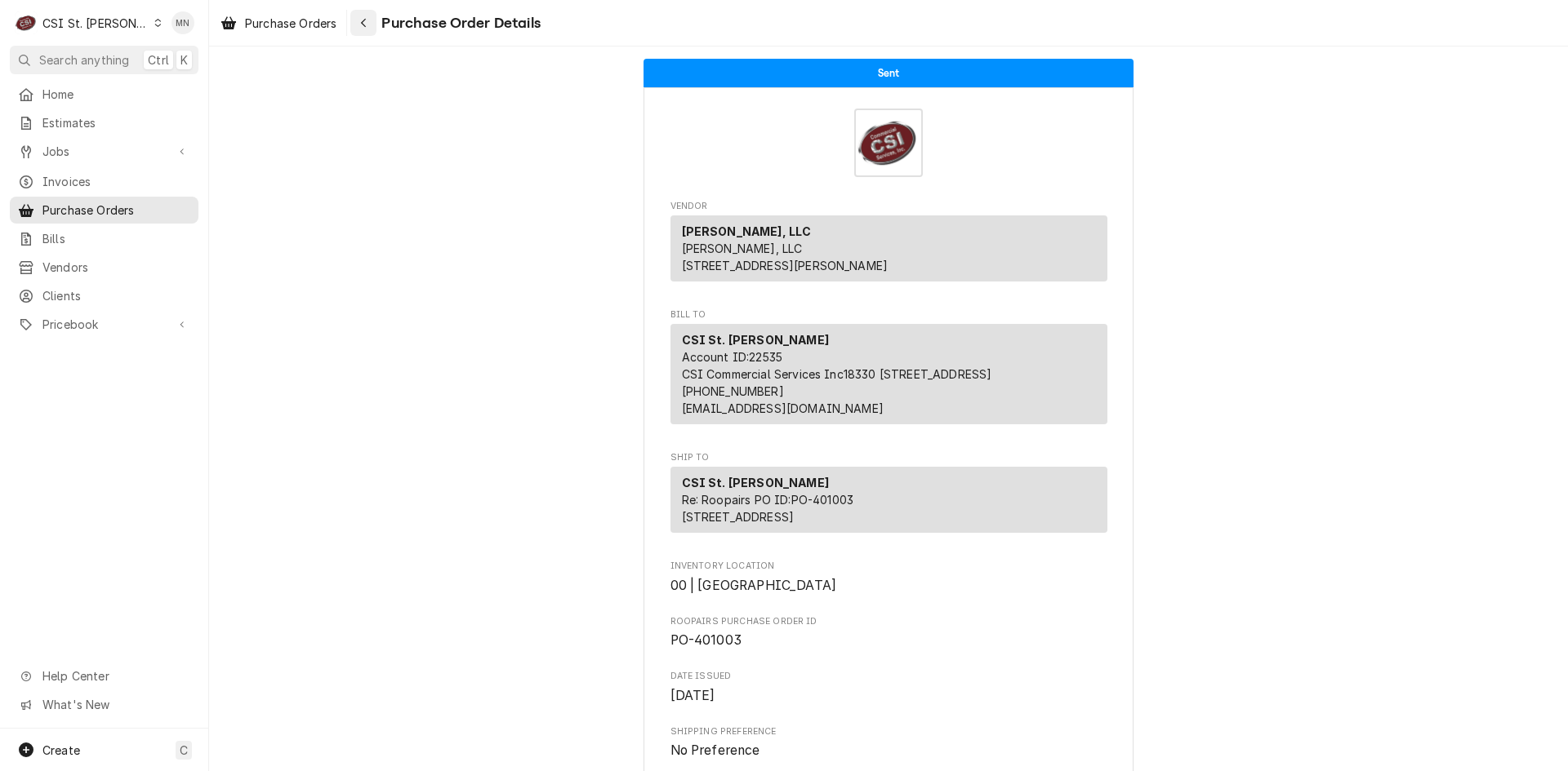
click at [365, 19] on icon "Navigate back" at bounding box center [364, 22] width 7 height 11
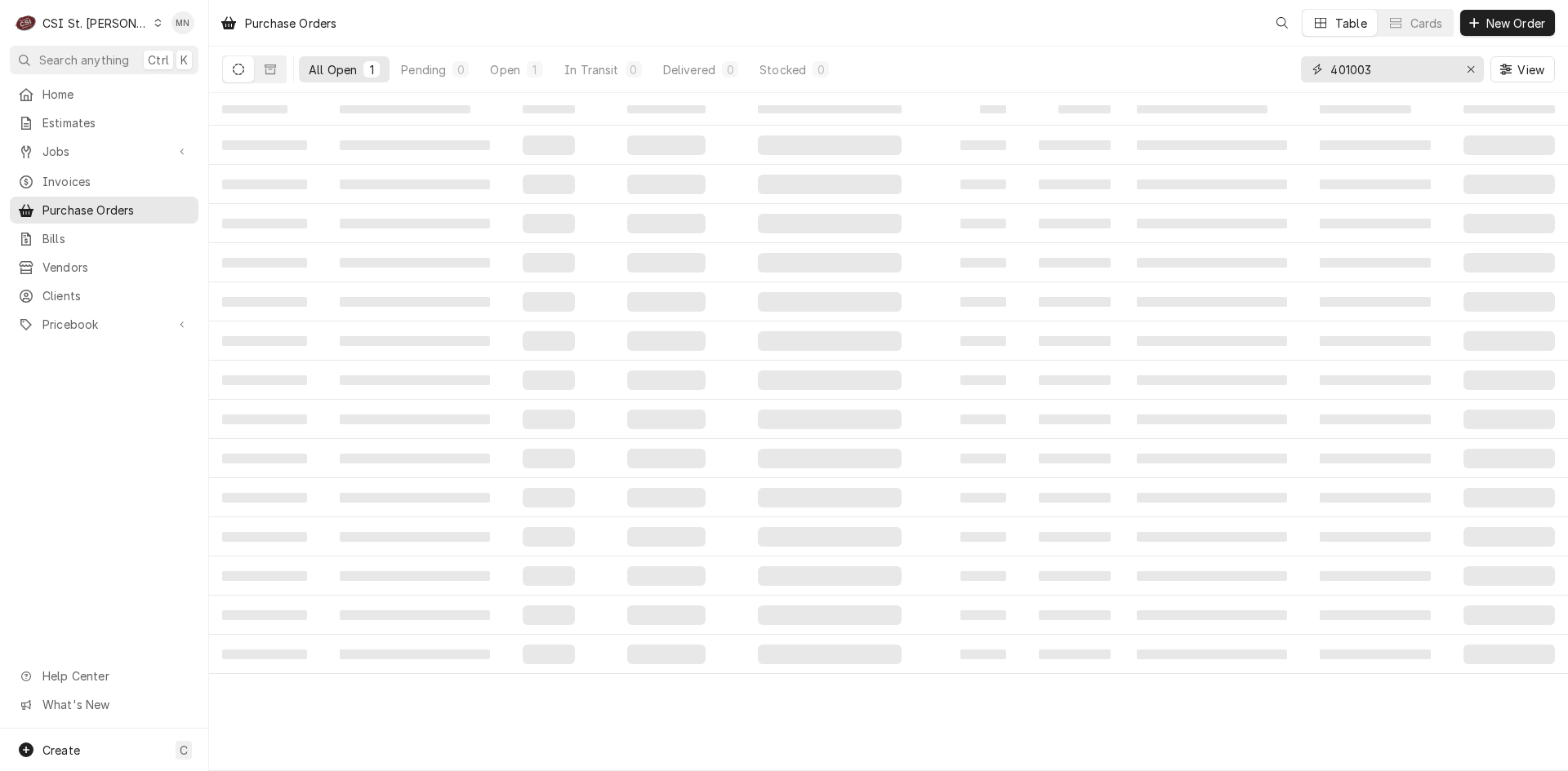
drag, startPoint x: 1381, startPoint y: 68, endPoint x: 1261, endPoint y: 81, distance: 120.7
click at [1296, 73] on div "All Open 1 Pending 0 Open 1 In Transit 0 Delivered 0 Stocked 0 401003 View" at bounding box center [889, 69] width 1333 height 46
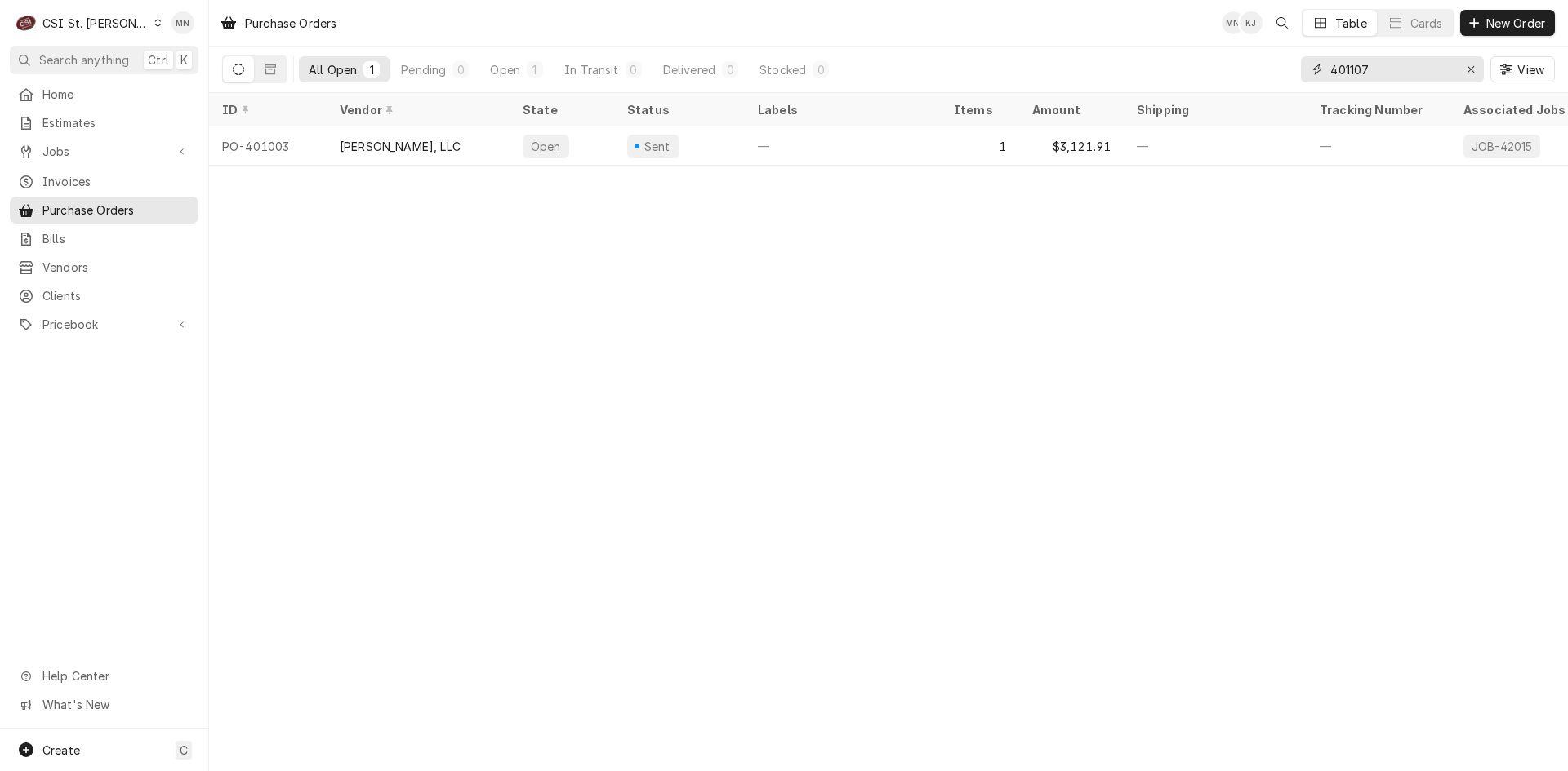
type input "401107"
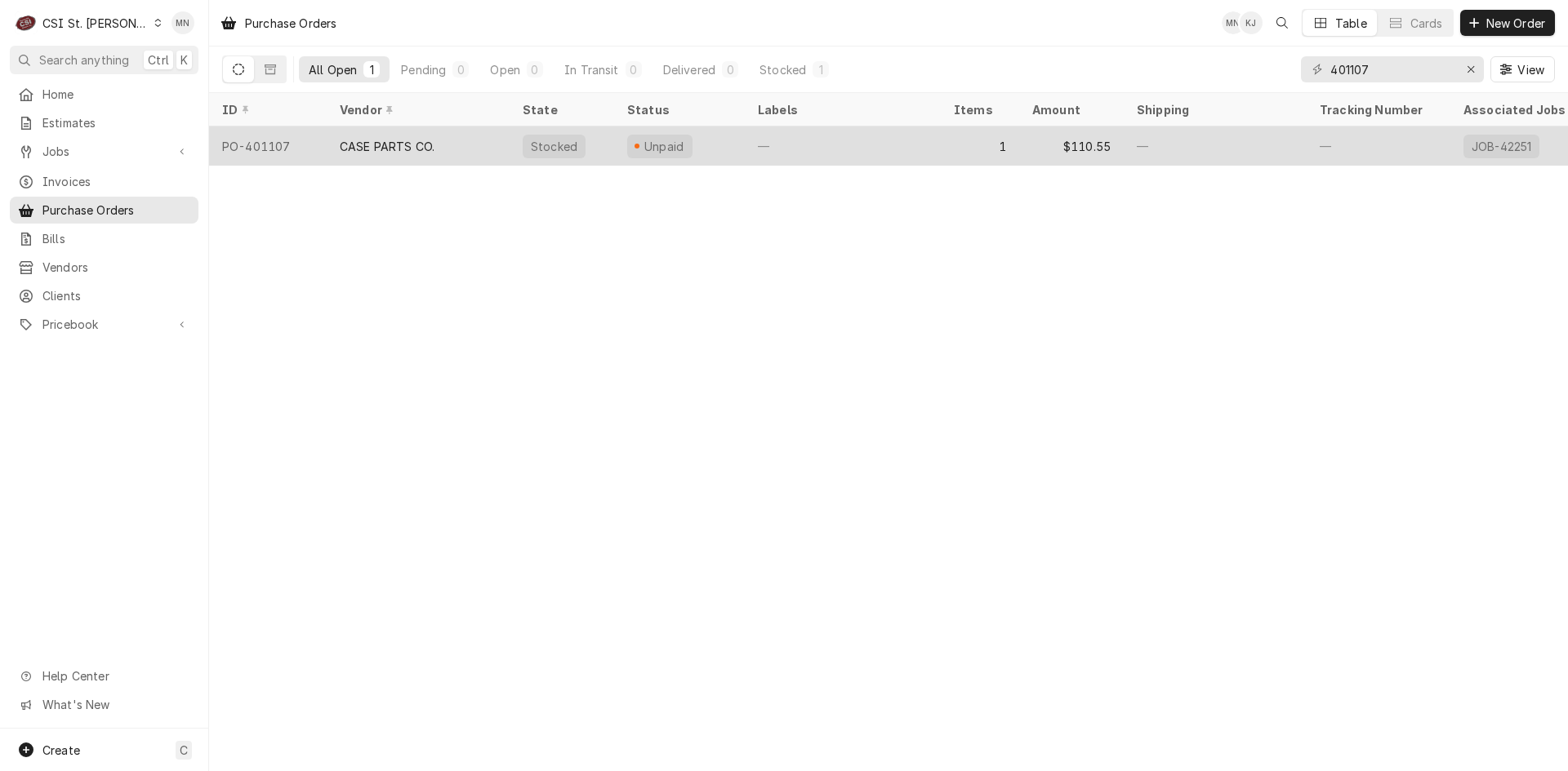
click at [418, 141] on div "CASE PARTS CO." at bounding box center [386, 146] width 95 height 17
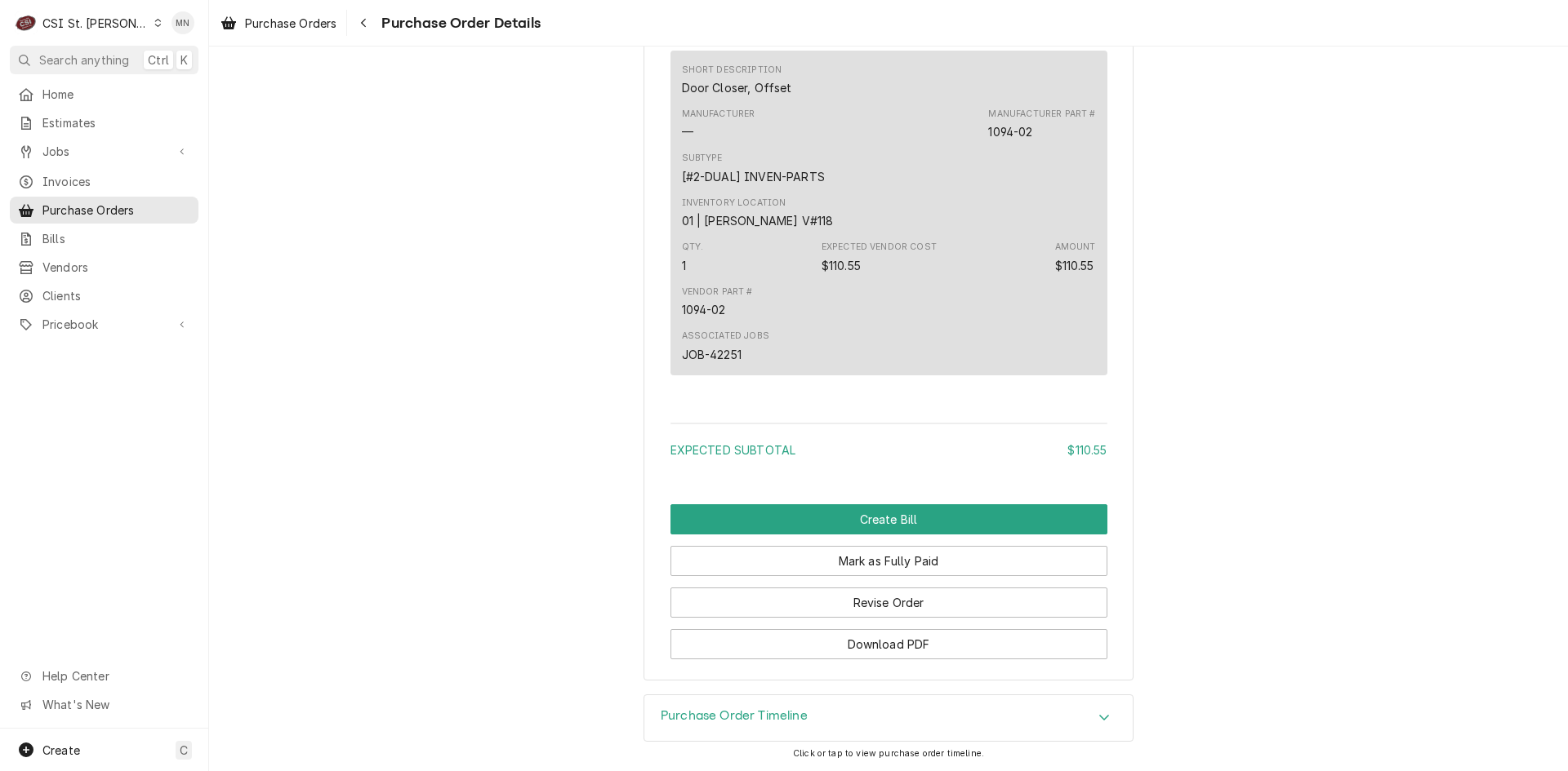
scroll to position [1170, 0]
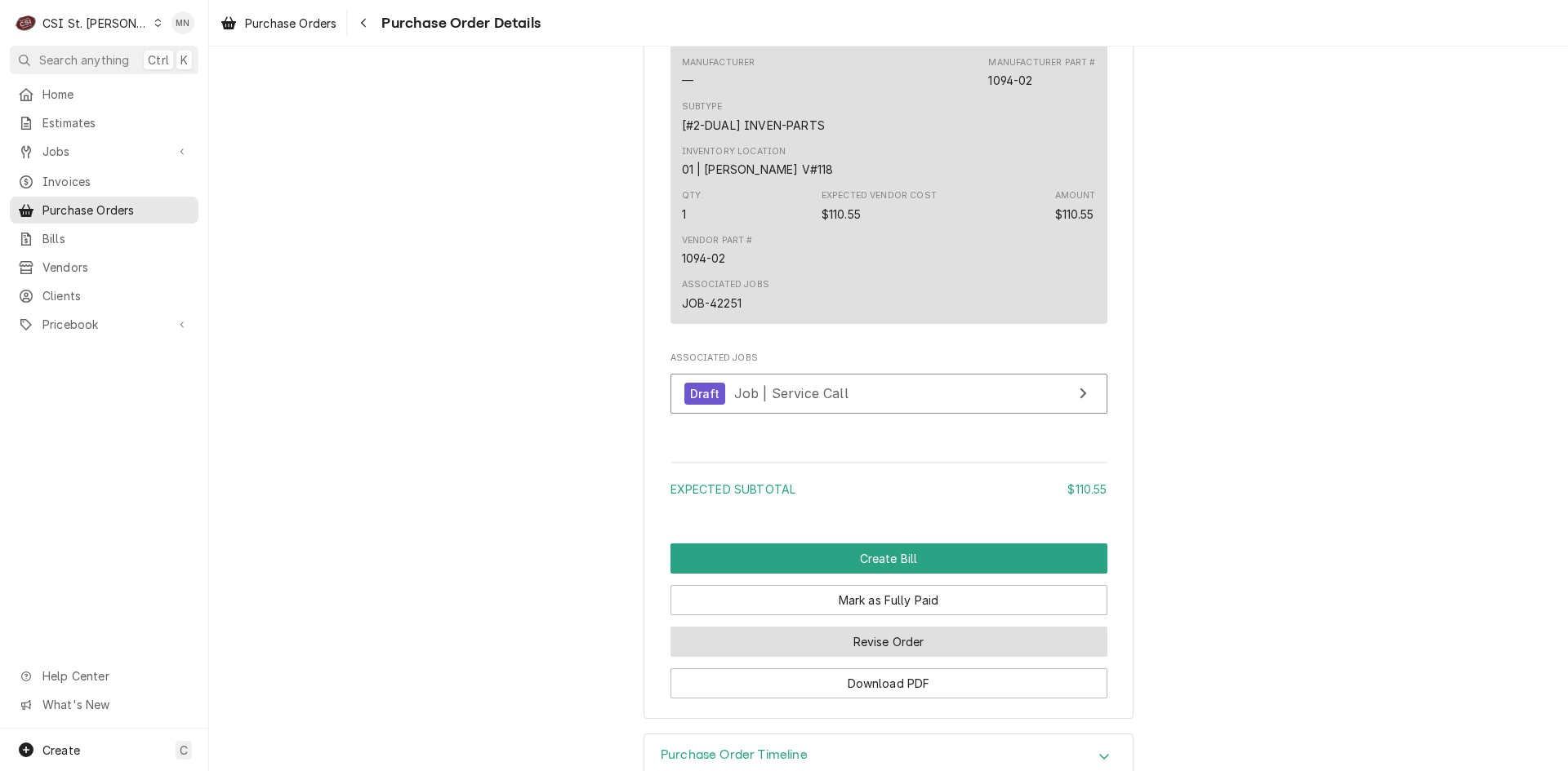
click at [847, 657] on button "Revise Order" at bounding box center [889, 642] width 437 height 30
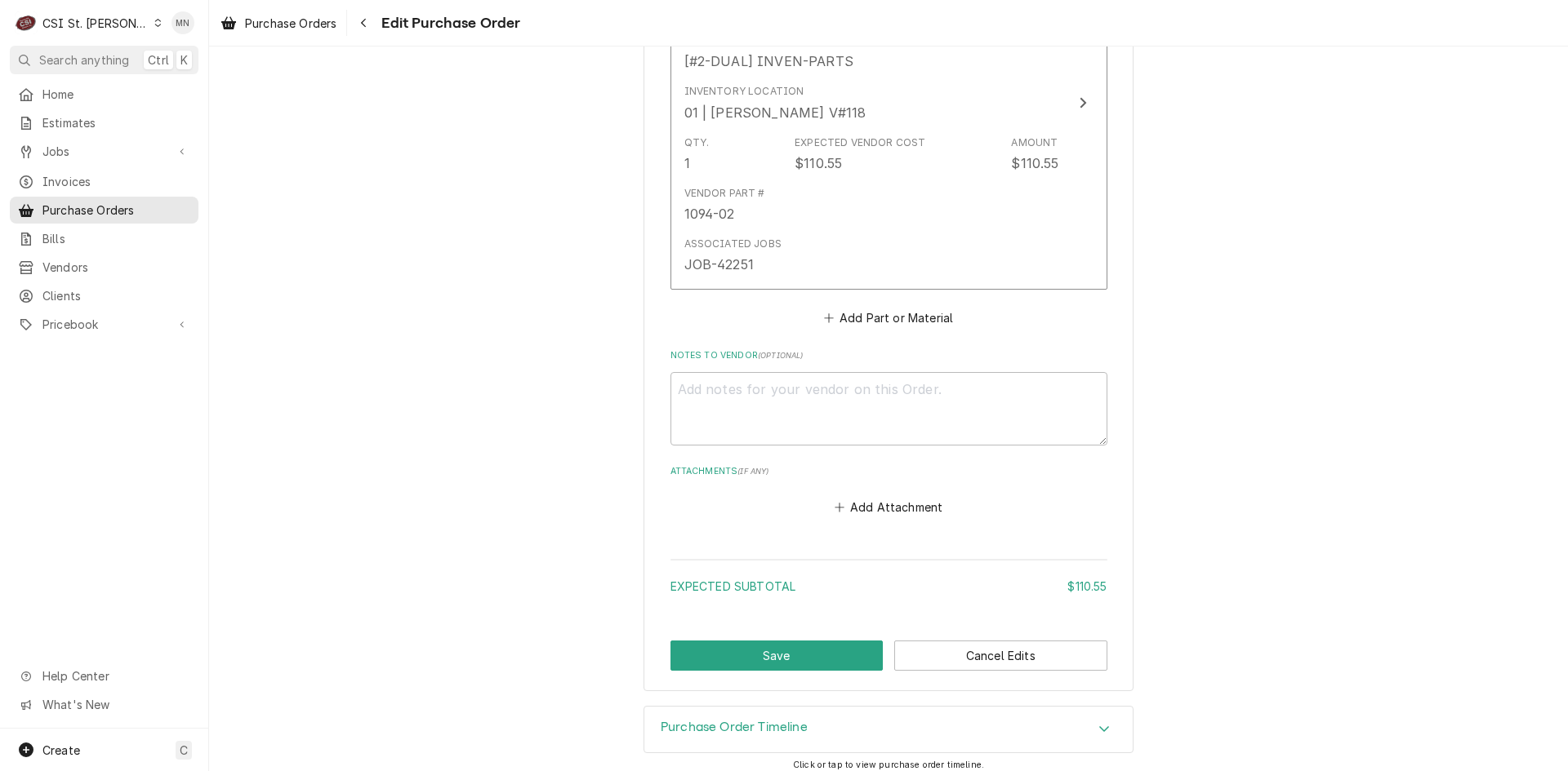
scroll to position [930, 0]
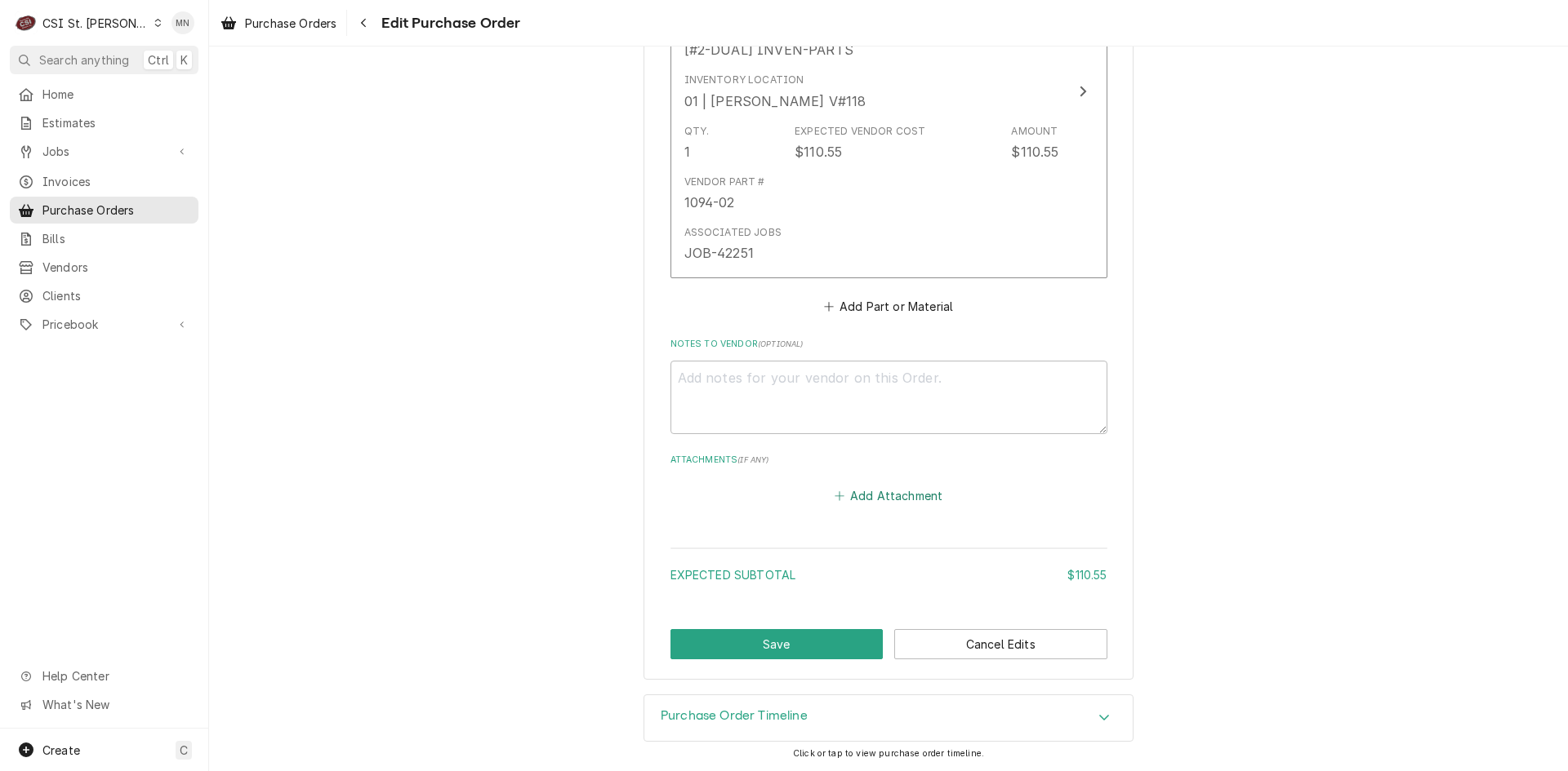
click at [885, 502] on button "Add Attachment" at bounding box center [889, 497] width 114 height 22
type textarea "x"
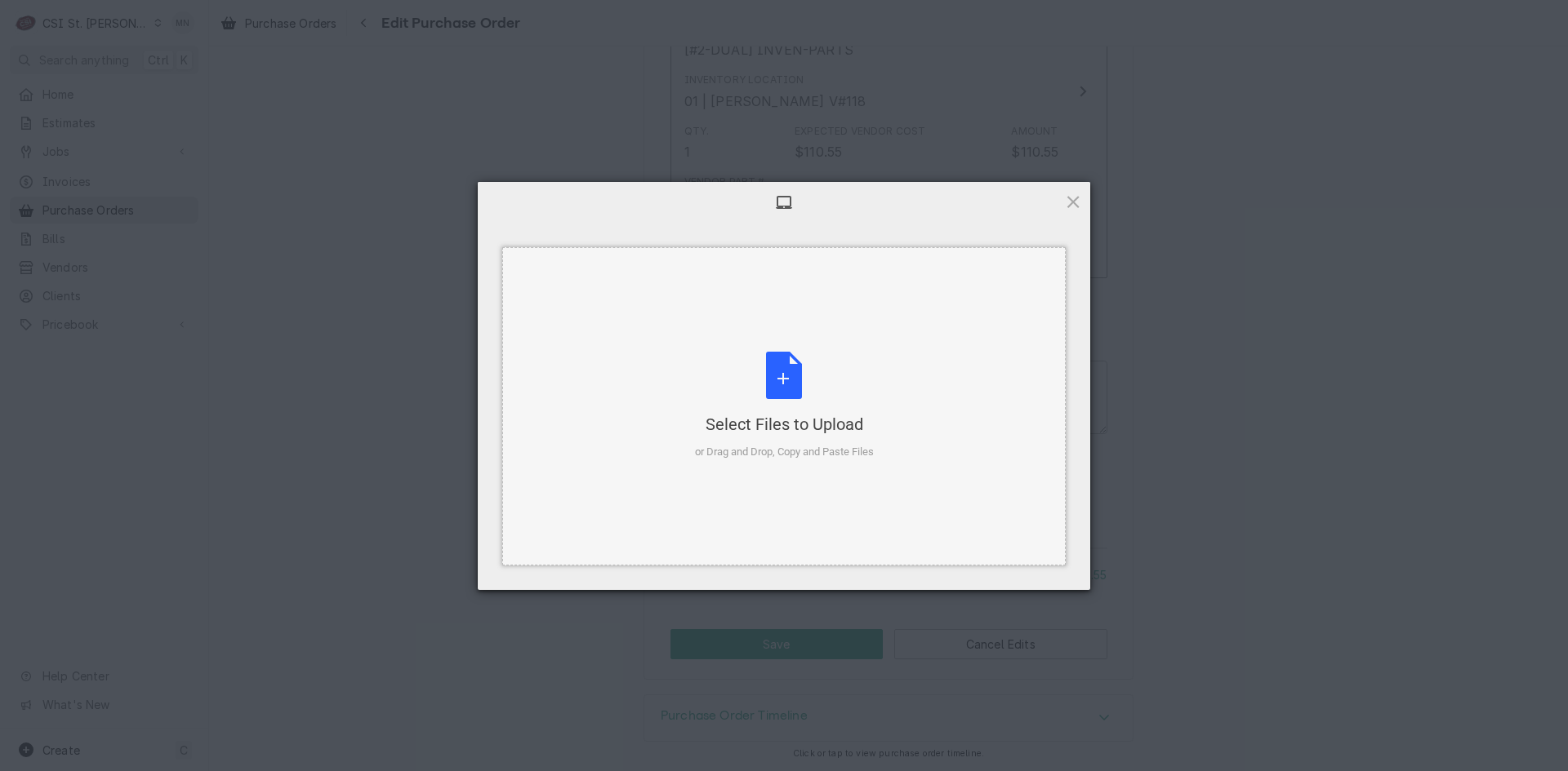
click at [817, 387] on div "Select Files to Upload or Drag and Drop, Copy and Paste Files" at bounding box center [784, 407] width 179 height 109
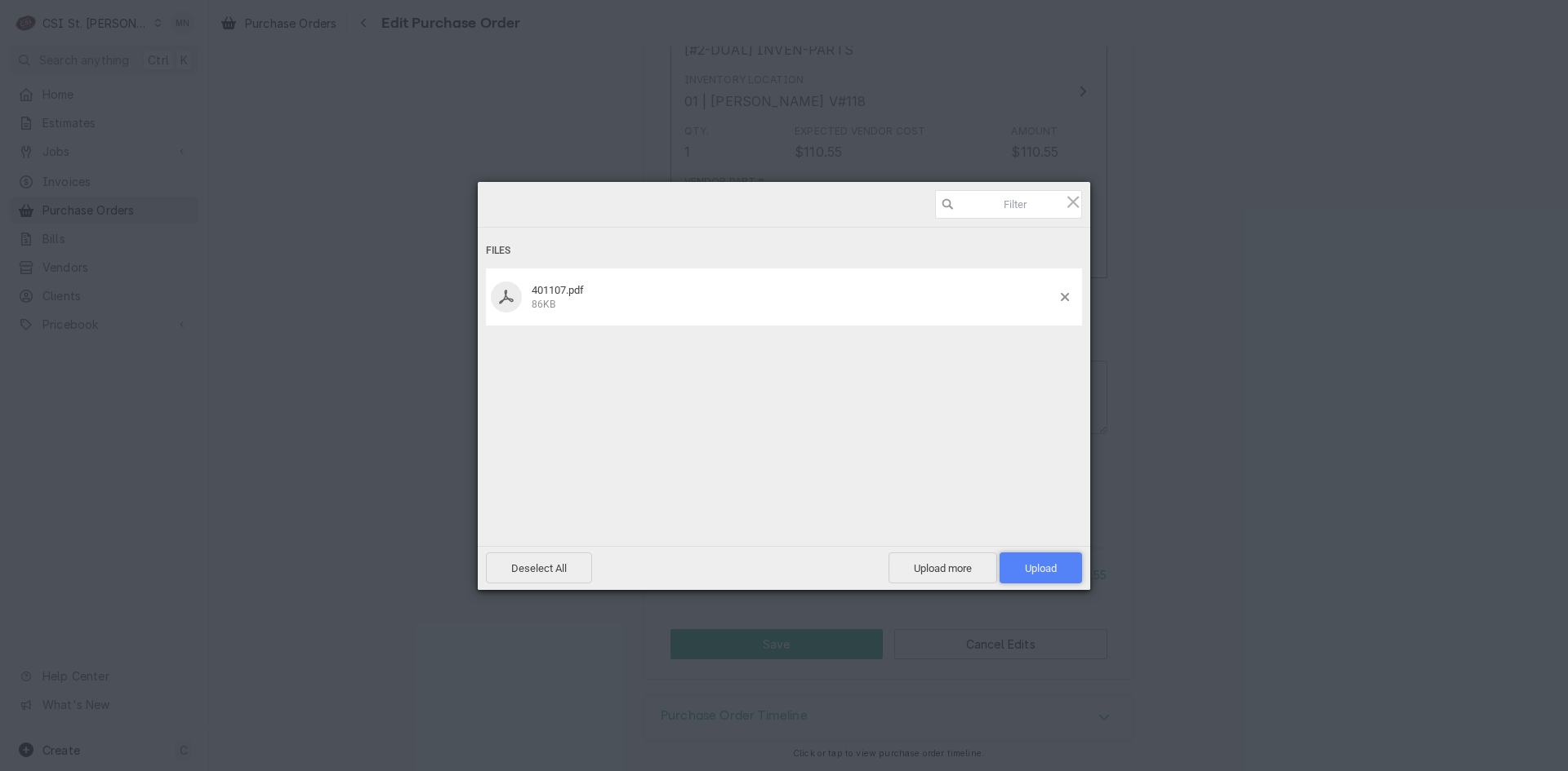
click at [1064, 570] on span "Upload 1" at bounding box center [1040, 568] width 82 height 31
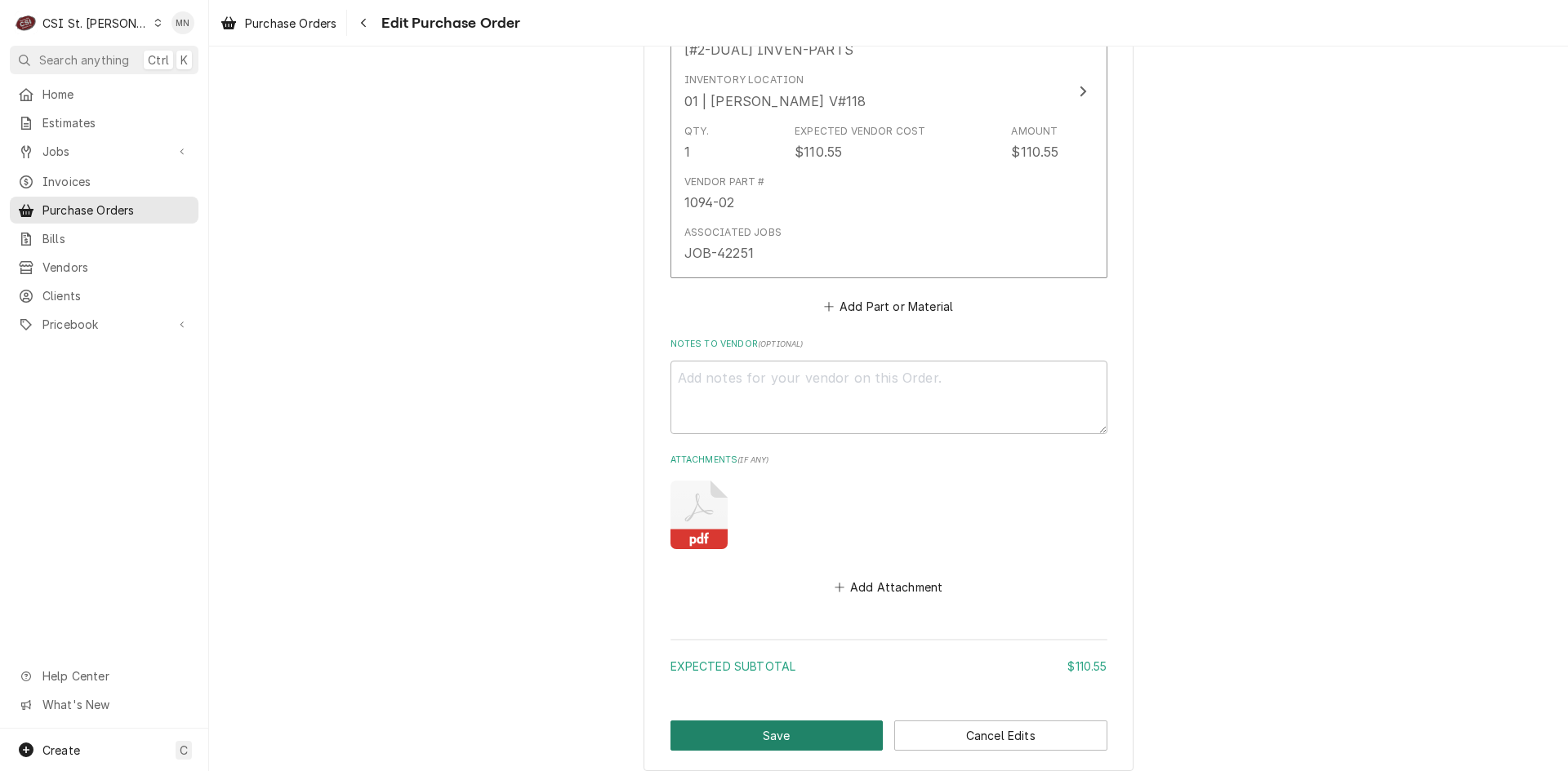
click at [766, 724] on button "Save" at bounding box center [776, 735] width 213 height 30
type textarea "x"
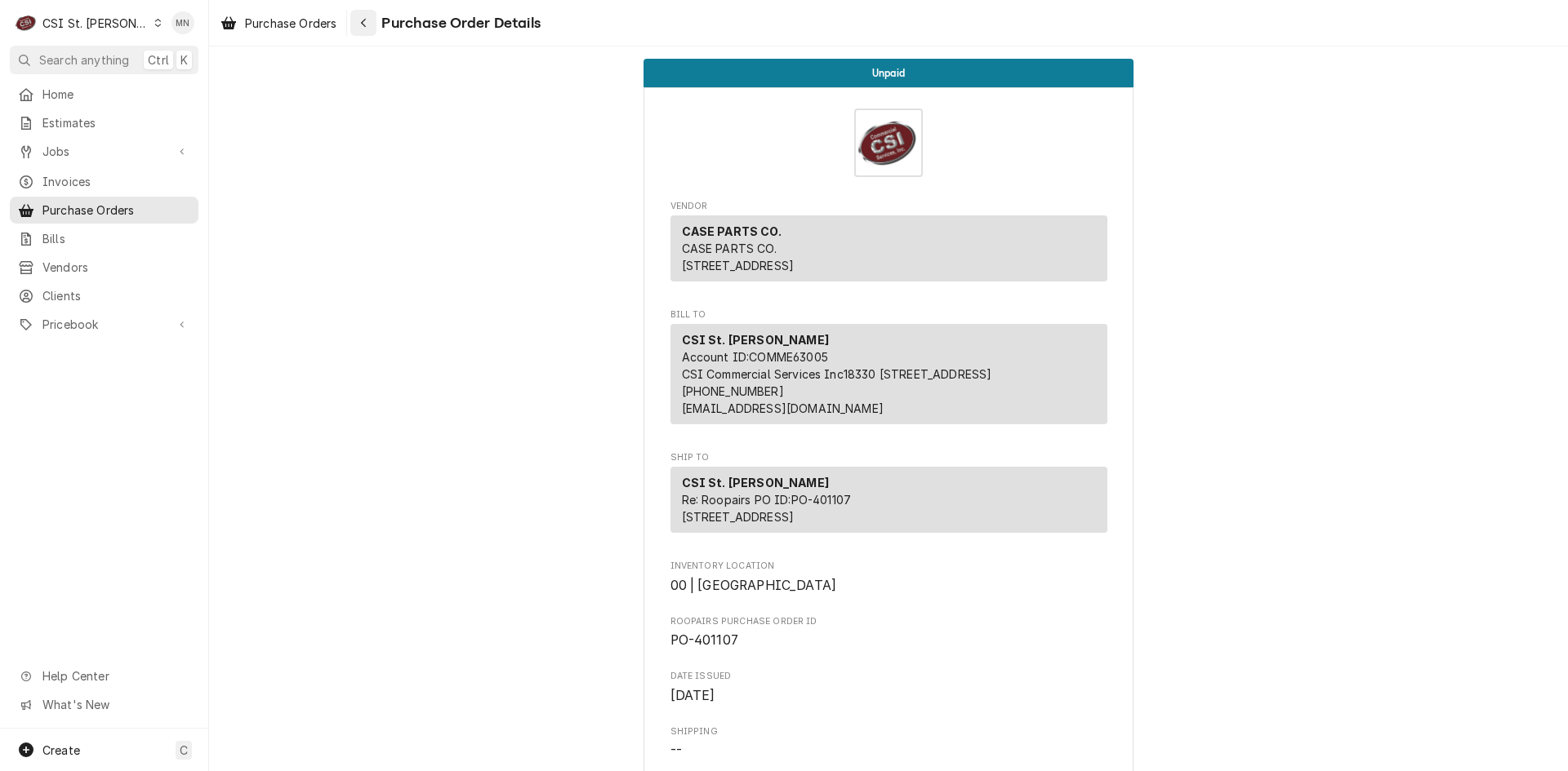
click at [364, 25] on icon "Navigate back" at bounding box center [364, 22] width 7 height 11
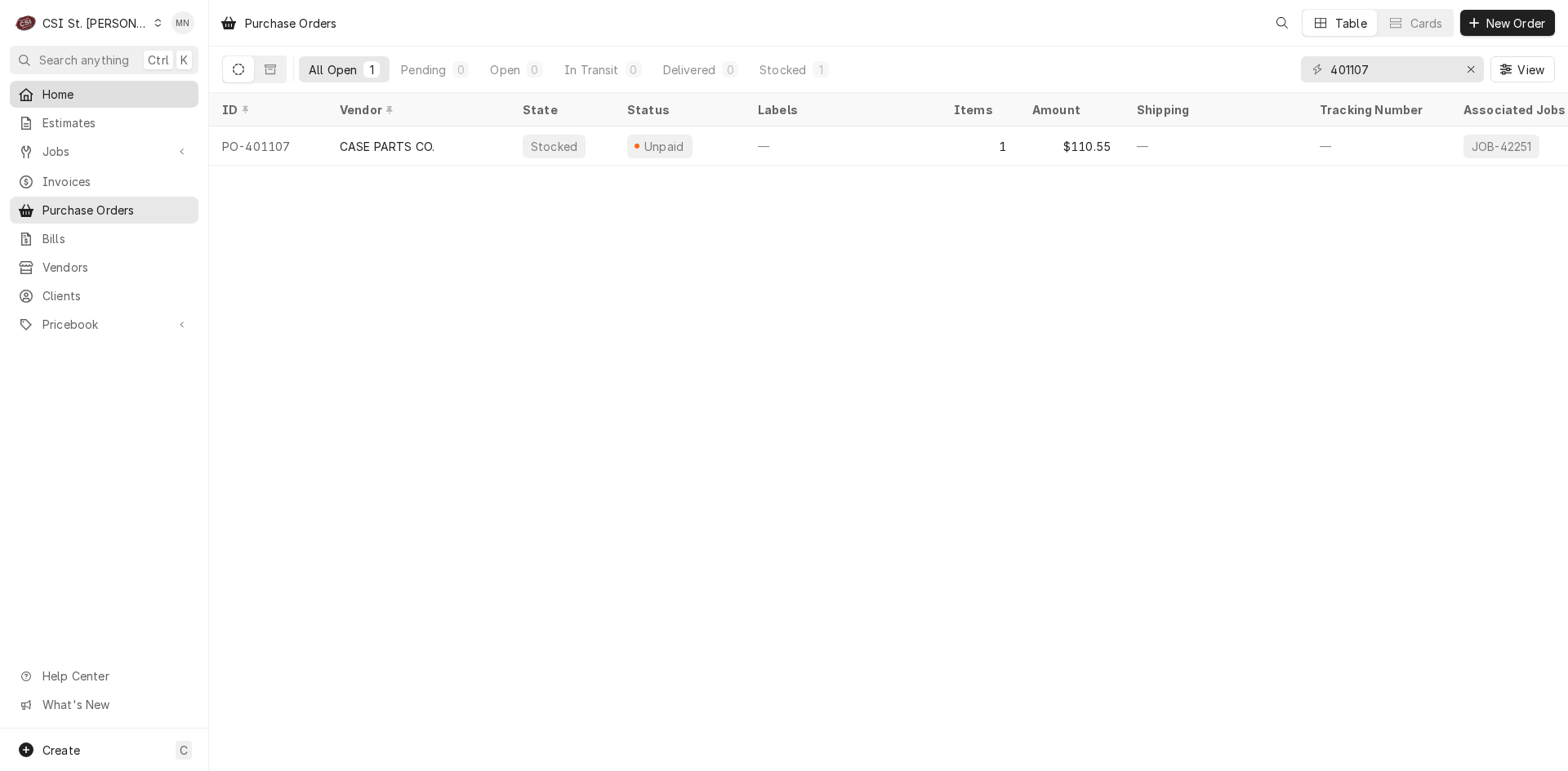
click at [58, 94] on span "Home" at bounding box center [116, 94] width 148 height 17
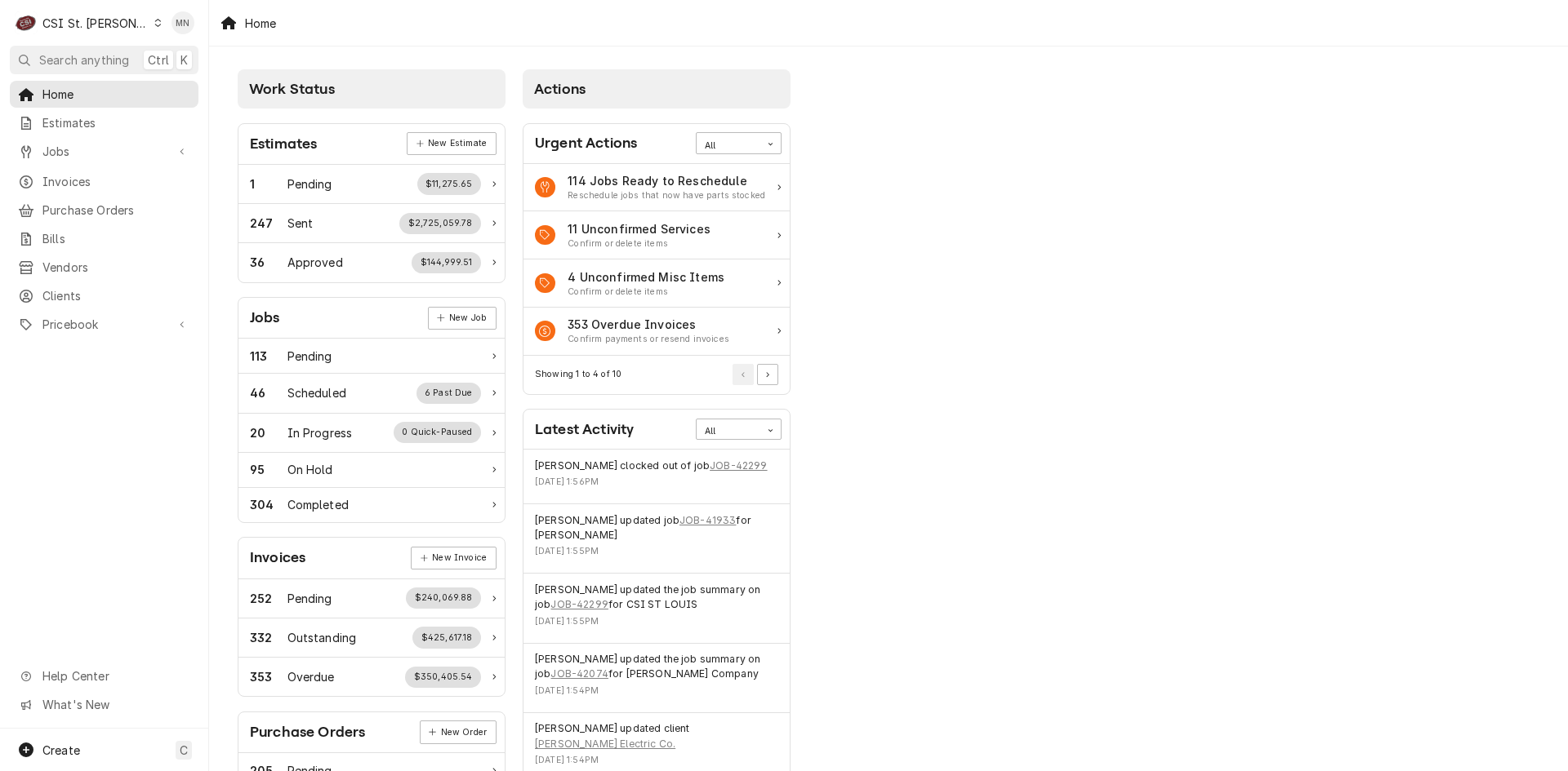
click at [108, 19] on div "CSI St. [PERSON_NAME]" at bounding box center [95, 23] width 106 height 17
click at [150, 35] on div "CSI [US_STATE][GEOGRAPHIC_DATA]" at bounding box center [250, 32] width 216 height 17
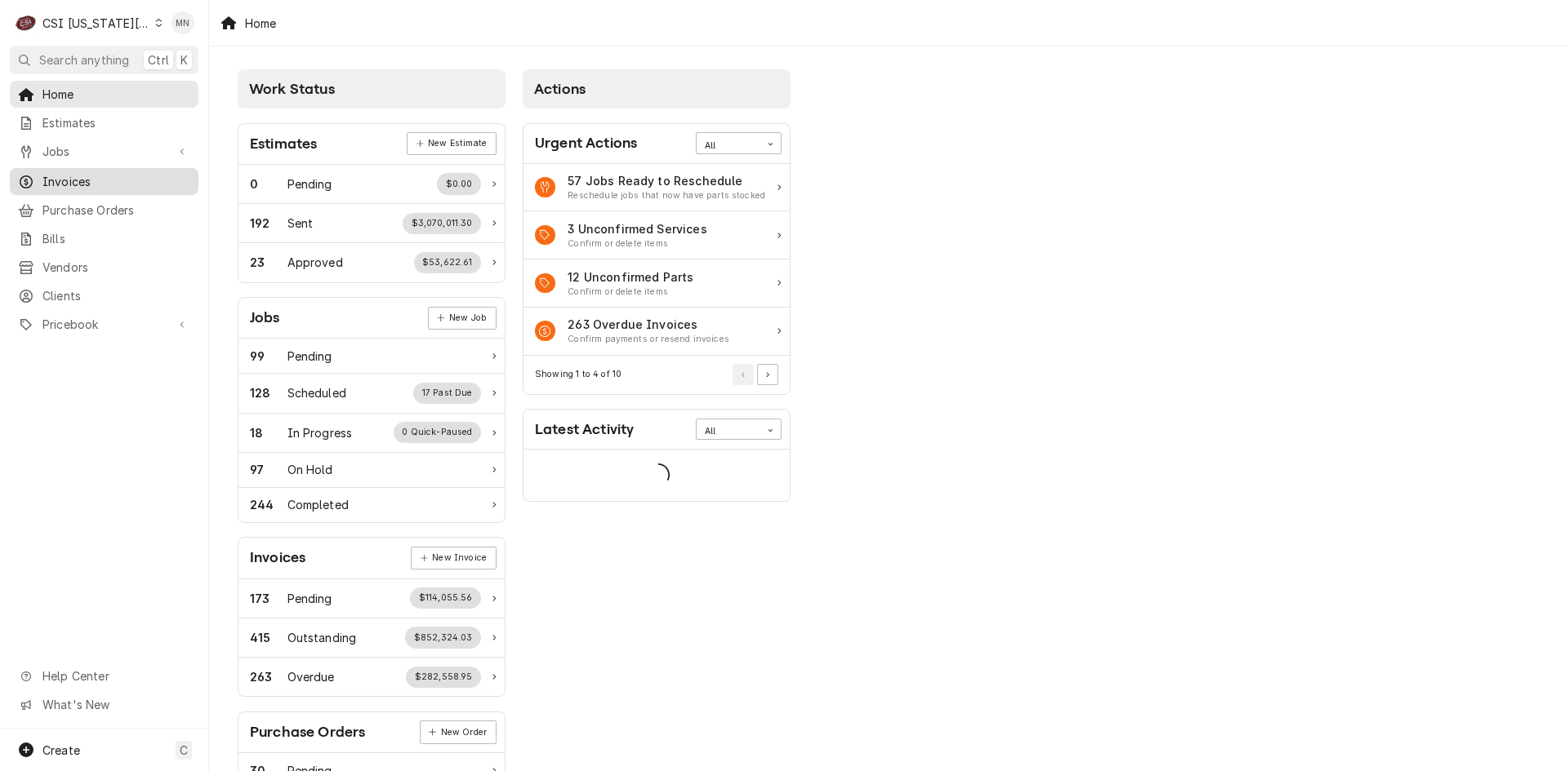
click at [67, 171] on div "Invoices" at bounding box center [104, 182] width 182 height 21
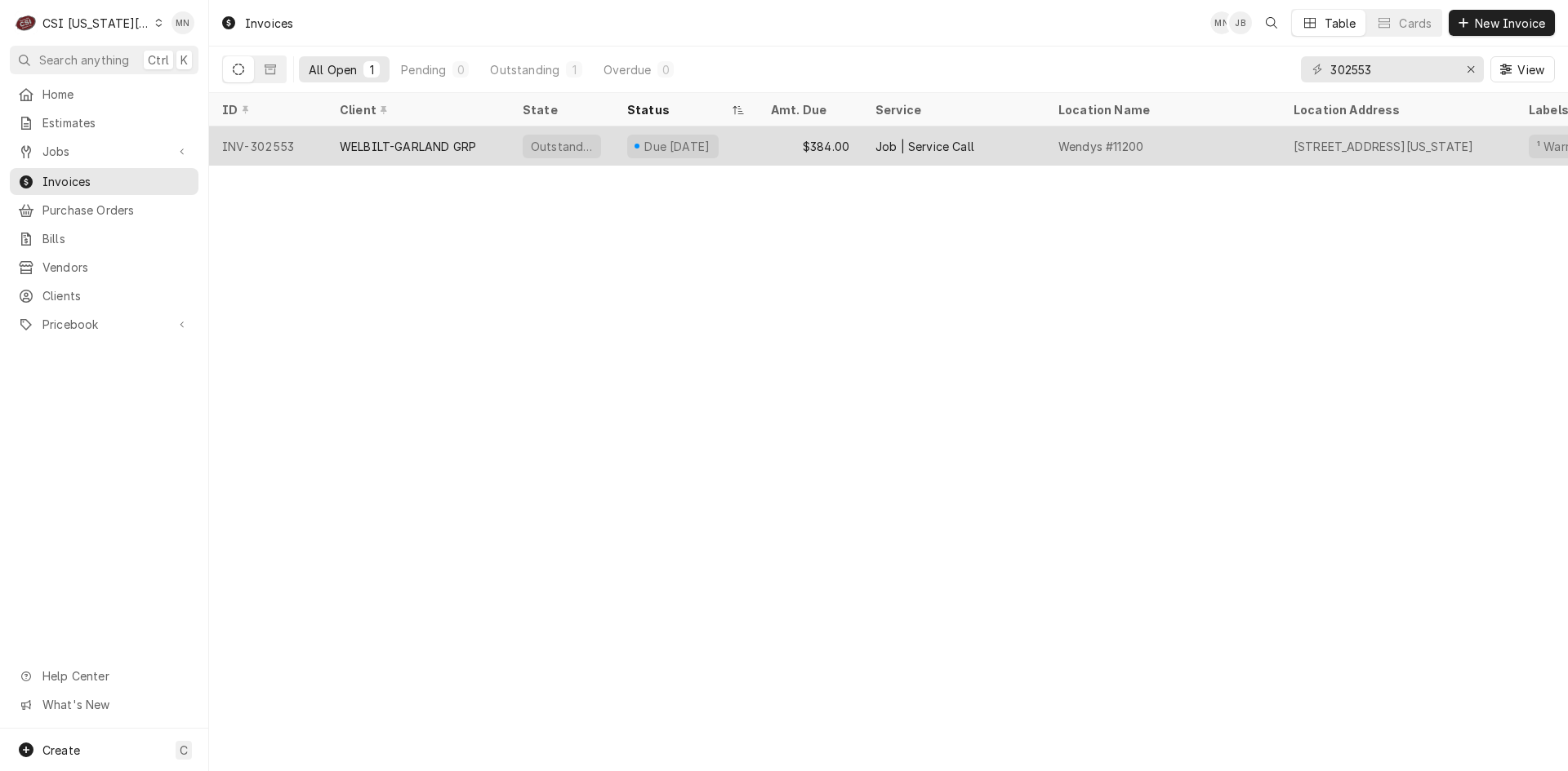
click at [366, 149] on div "WELBILT-GARLAND GRP" at bounding box center [408, 146] width 137 height 17
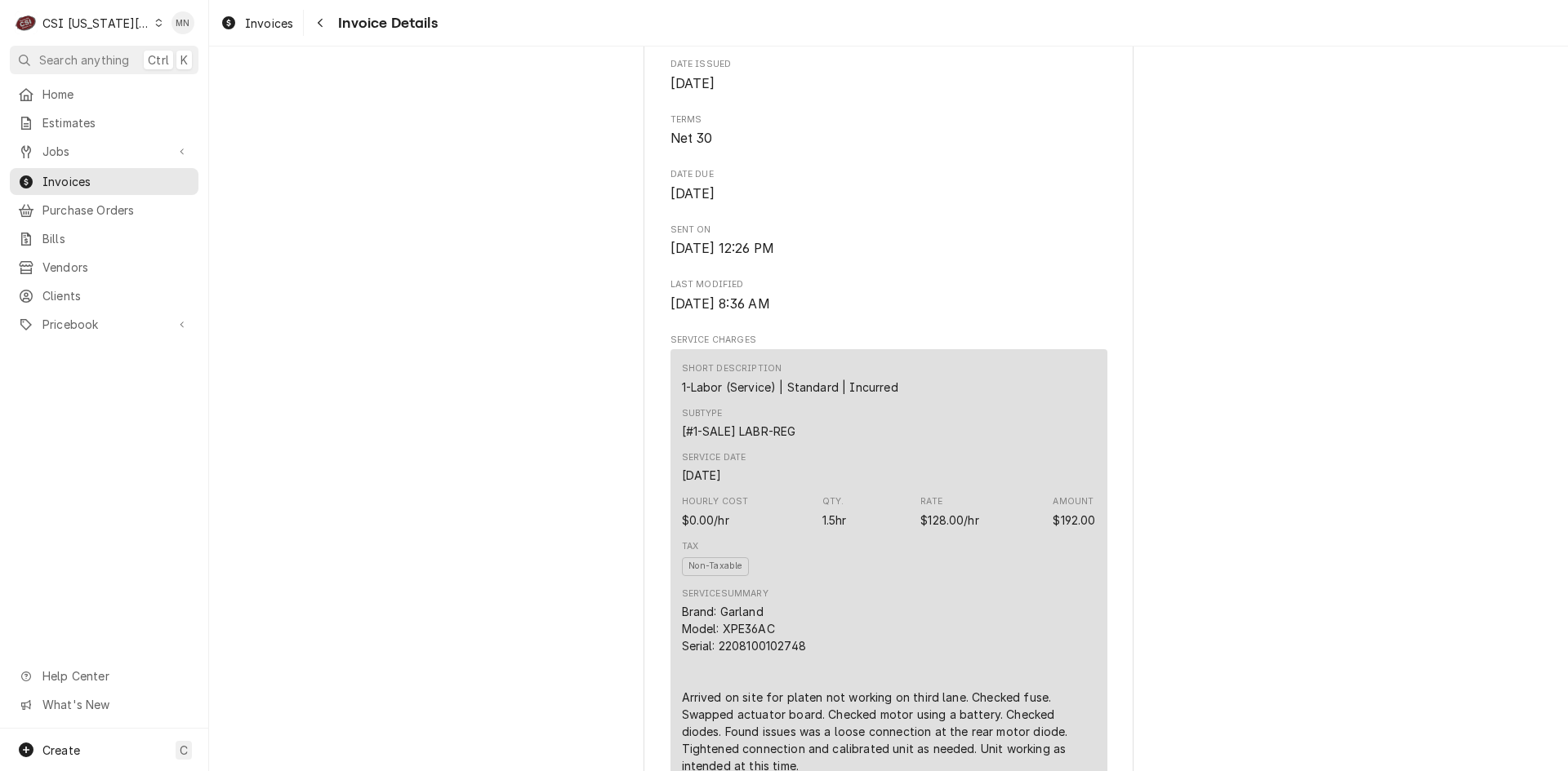
scroll to position [734, 0]
drag, startPoint x: 803, startPoint y: 677, endPoint x: 715, endPoint y: 681, distance: 88.1
click at [715, 681] on div "Brand: Garland Model: XPE36AC Serial: 2208100102748 Arrived on site for platen …" at bounding box center [889, 682] width 414 height 171
copy div "2208100102748"
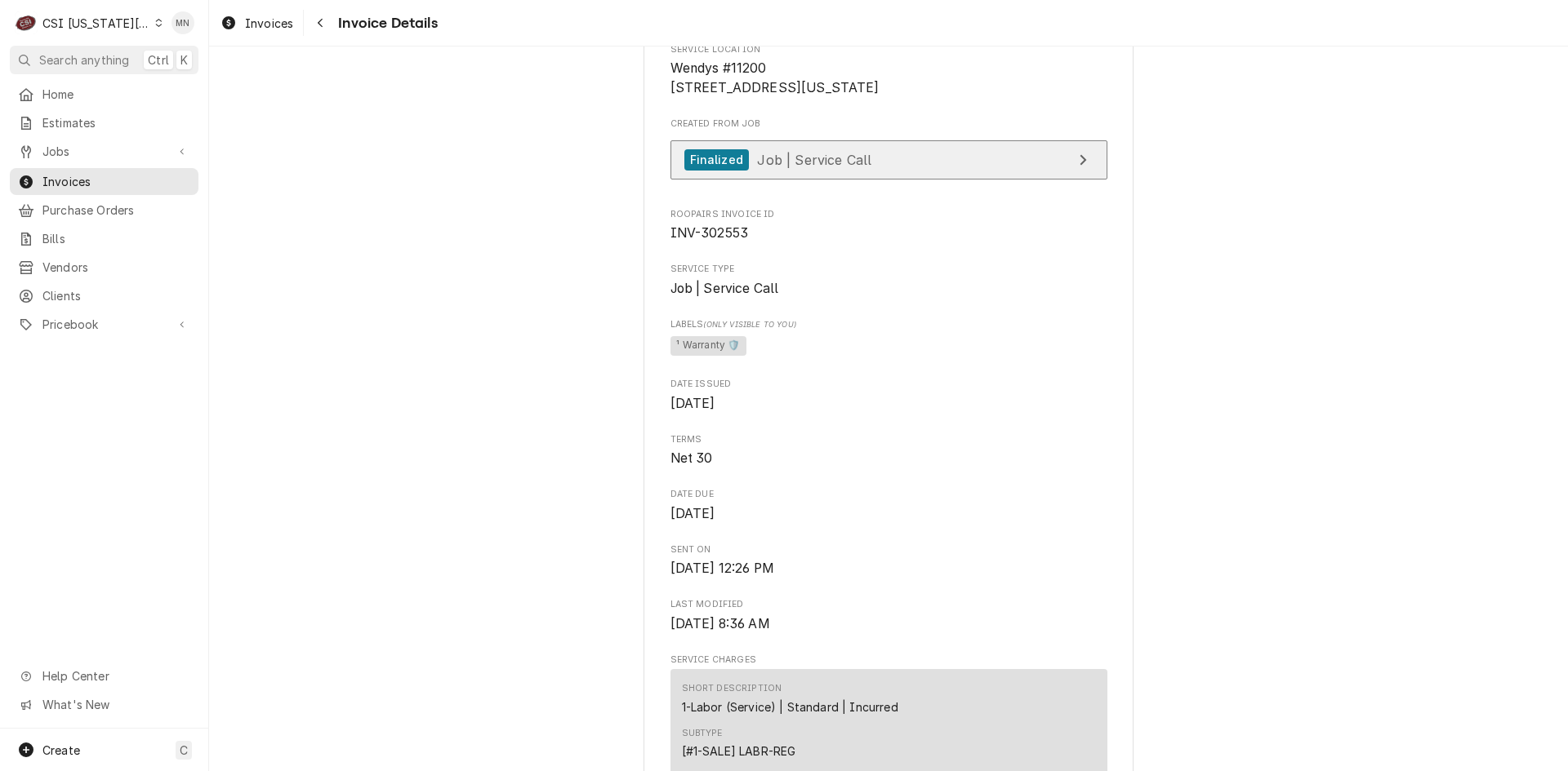
scroll to position [327, 0]
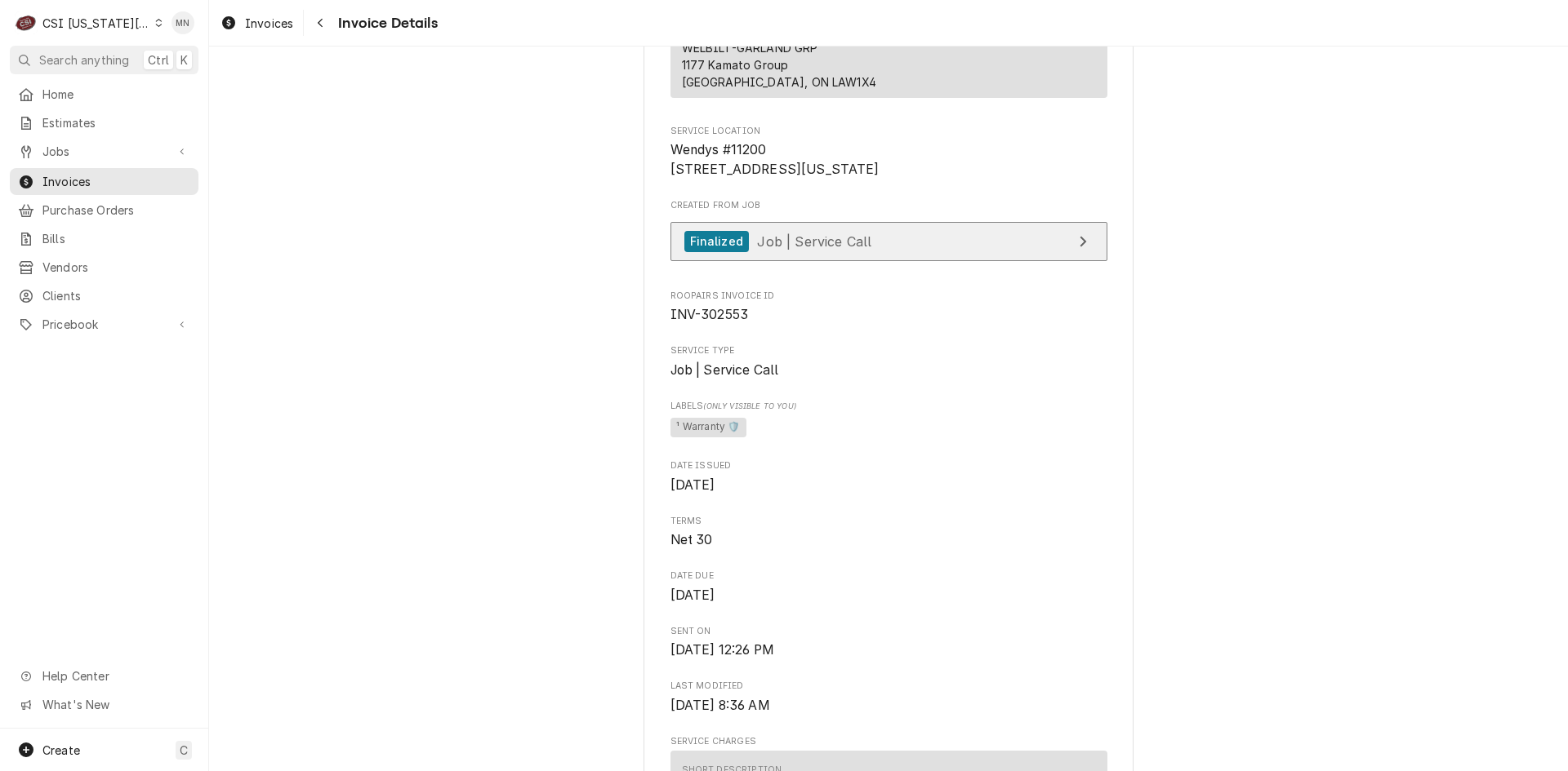
click at [790, 249] on span "Job | Service Call" at bounding box center [814, 240] width 114 height 16
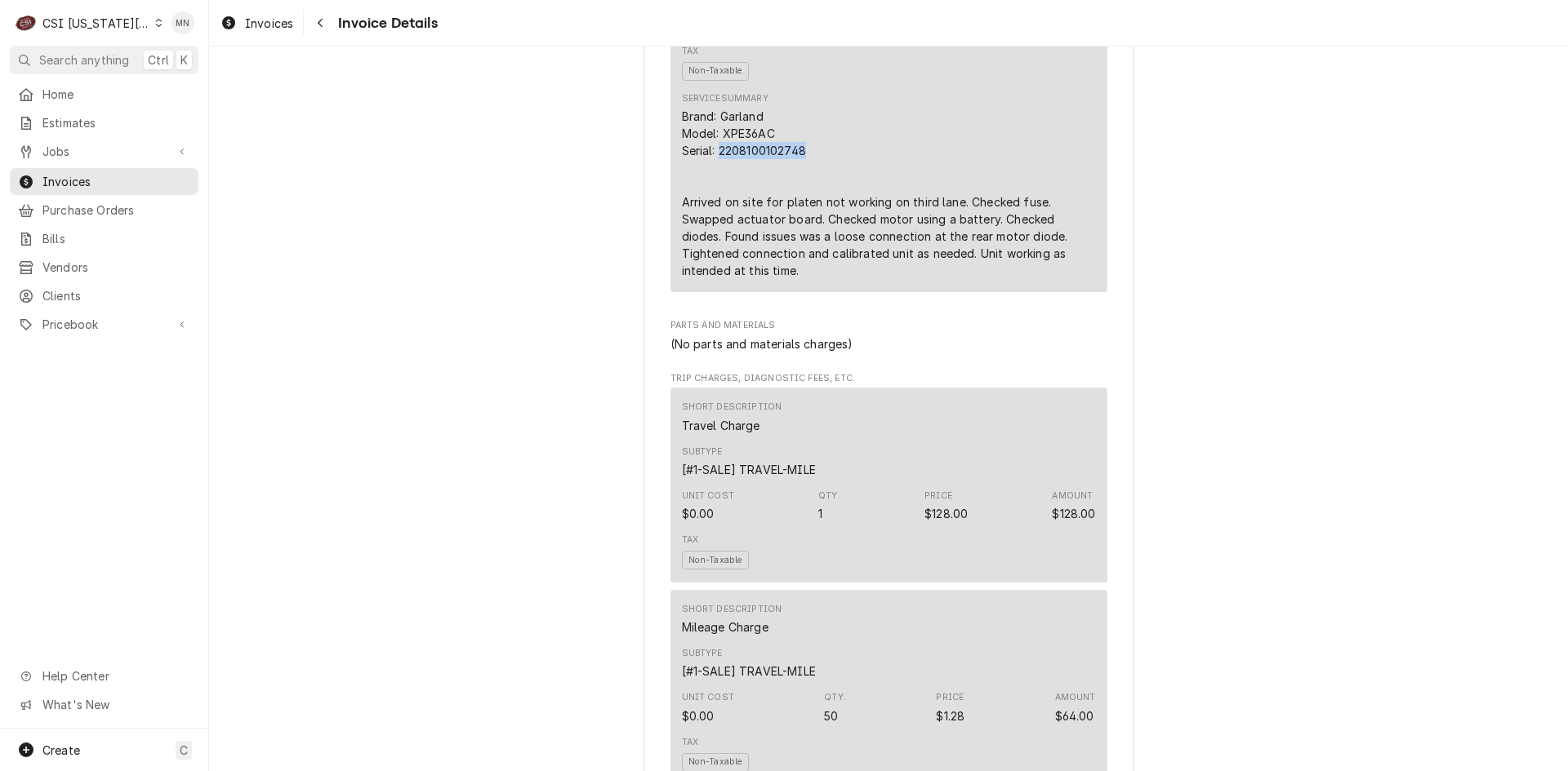
scroll to position [1224, 0]
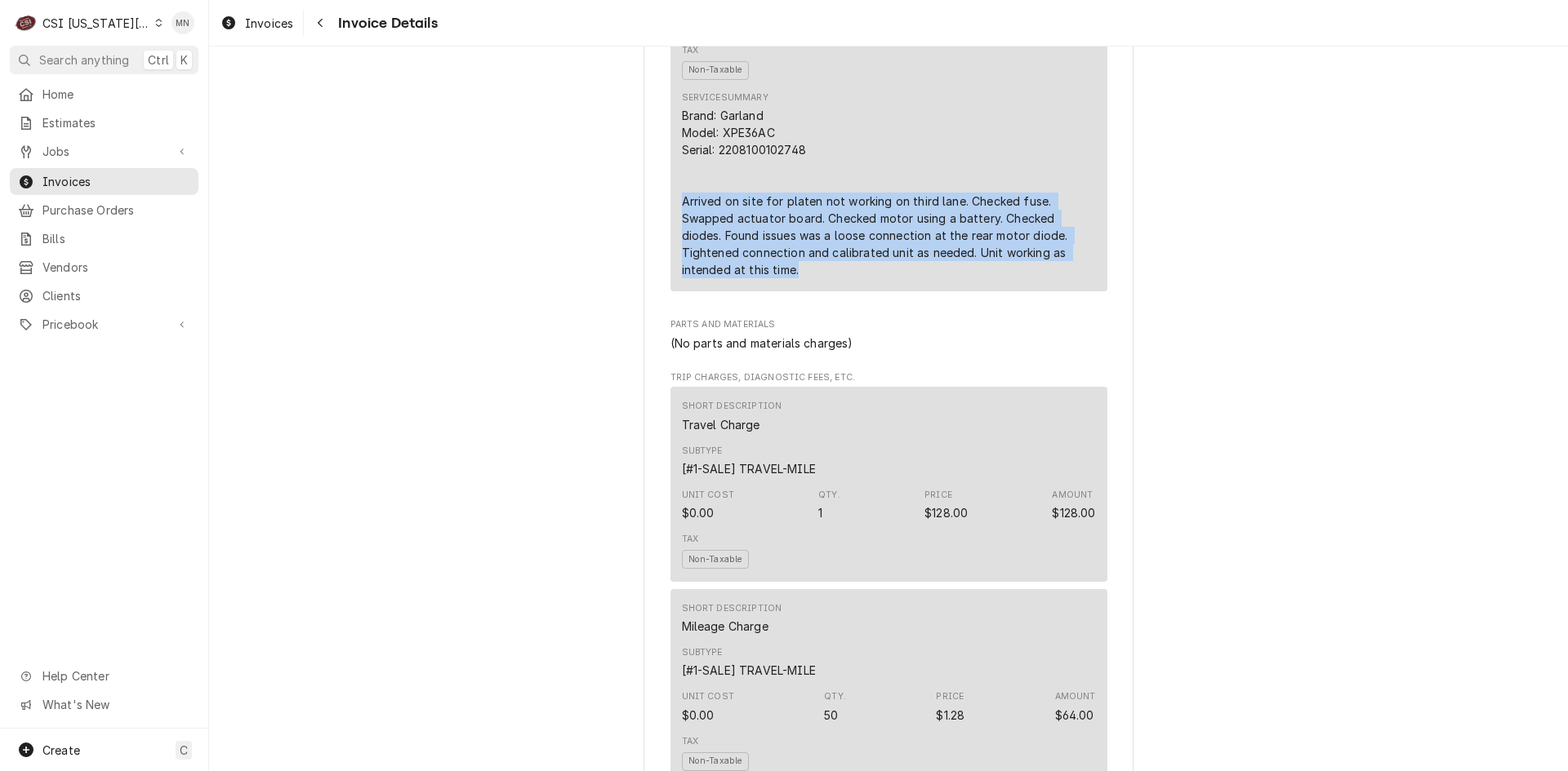
drag, startPoint x: 676, startPoint y: 238, endPoint x: 1088, endPoint y: 303, distance: 417.1
click at [1088, 278] on div "Brand: Garland Model: XPE36AC Serial: 2208100102748 Arrived on site for platen …" at bounding box center [889, 192] width 414 height 171
copy div "Arrived on site for platen not working on third lane. Checked fuse. Swapped act…"
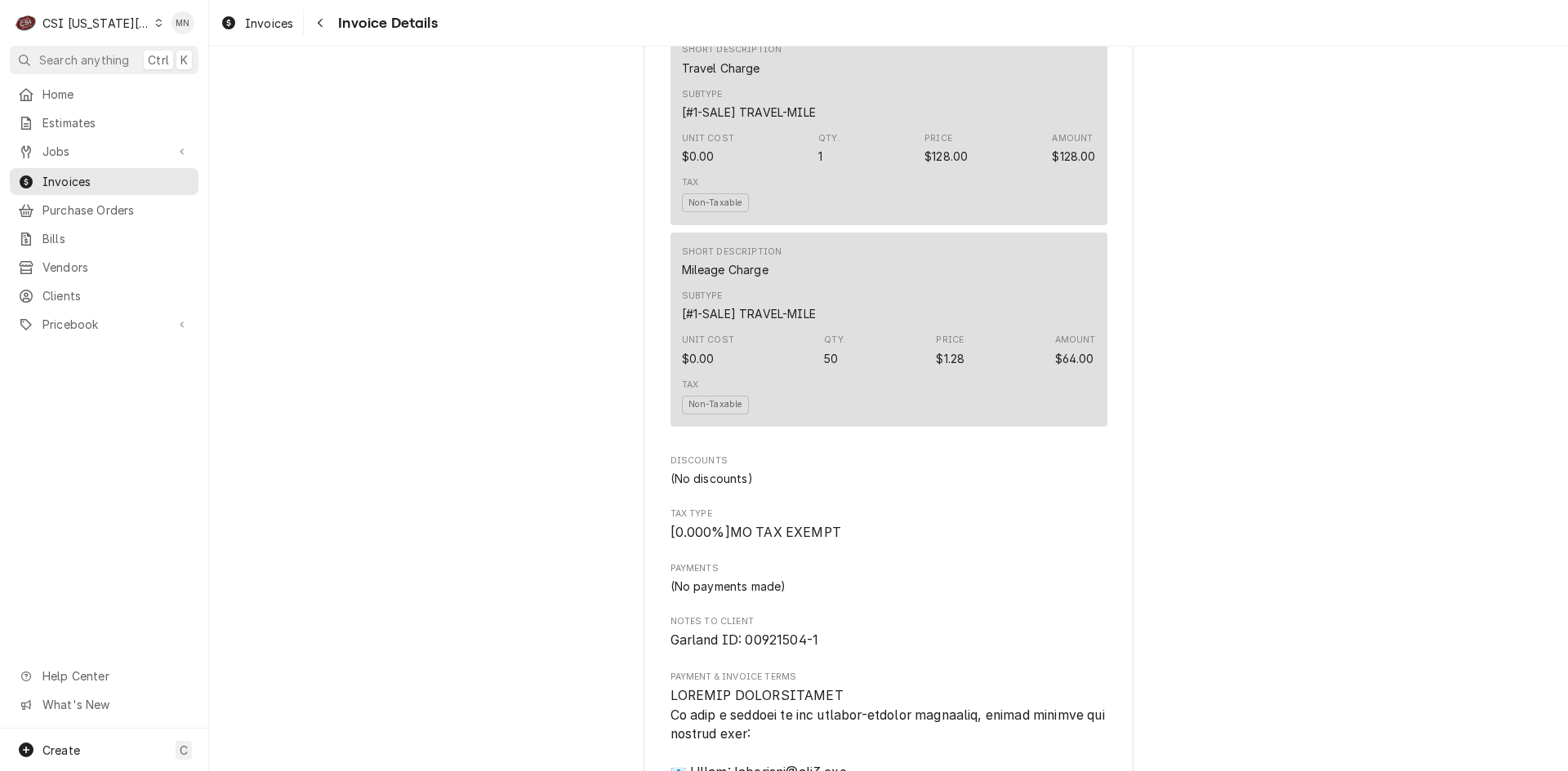
scroll to position [1236, 0]
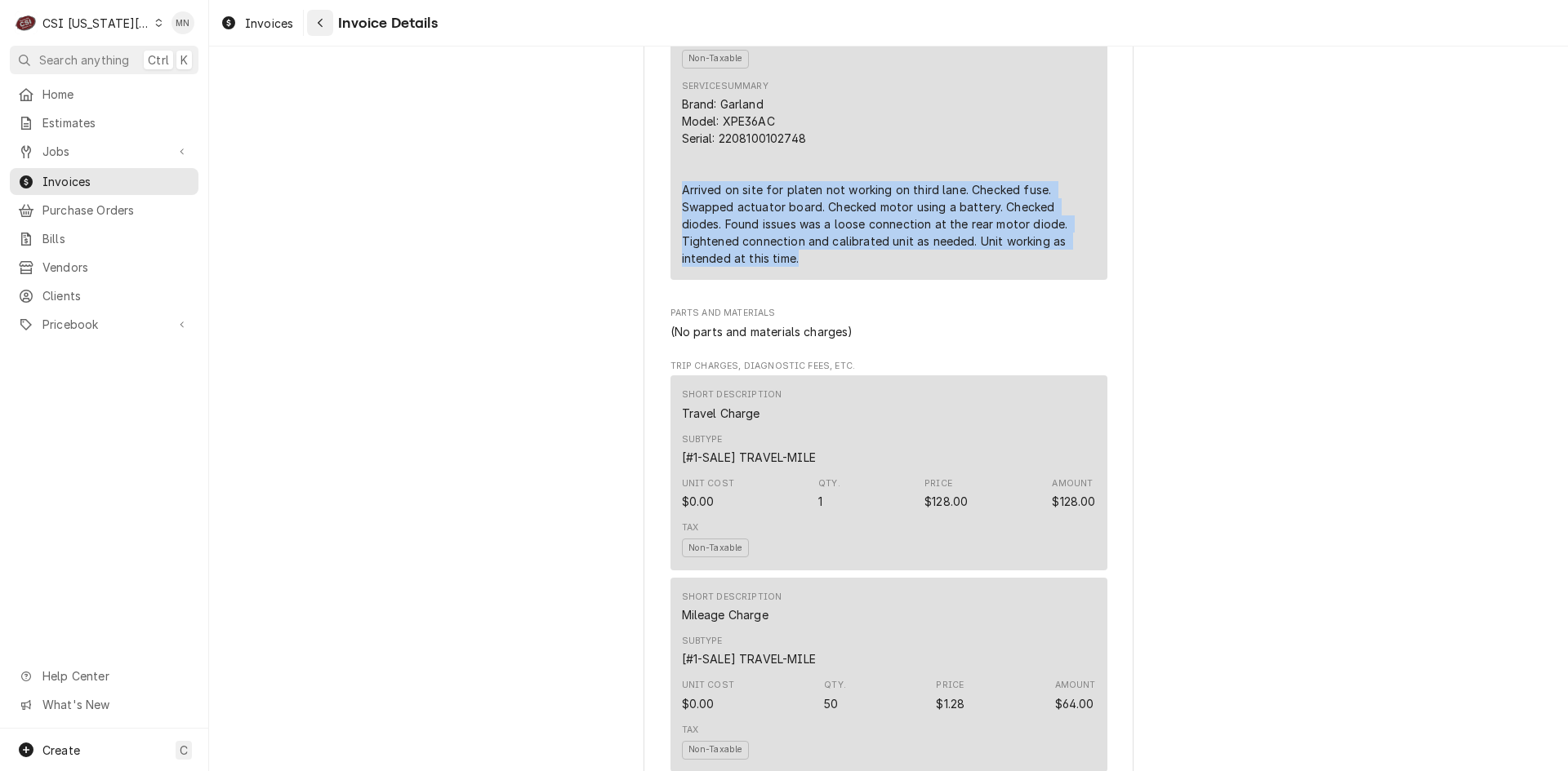
click at [322, 20] on icon "Navigate back" at bounding box center [321, 22] width 7 height 11
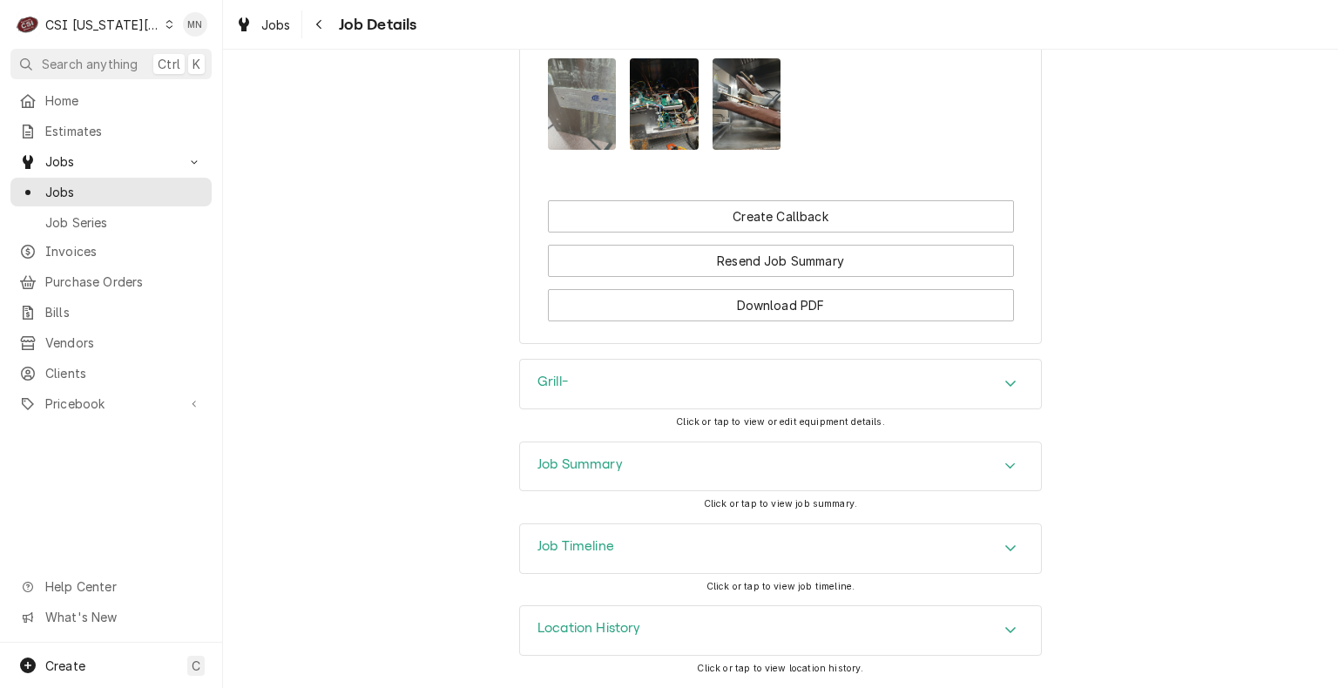
scroll to position [3604, 0]
click at [667, 480] on div "Job Summary" at bounding box center [780, 467] width 521 height 49
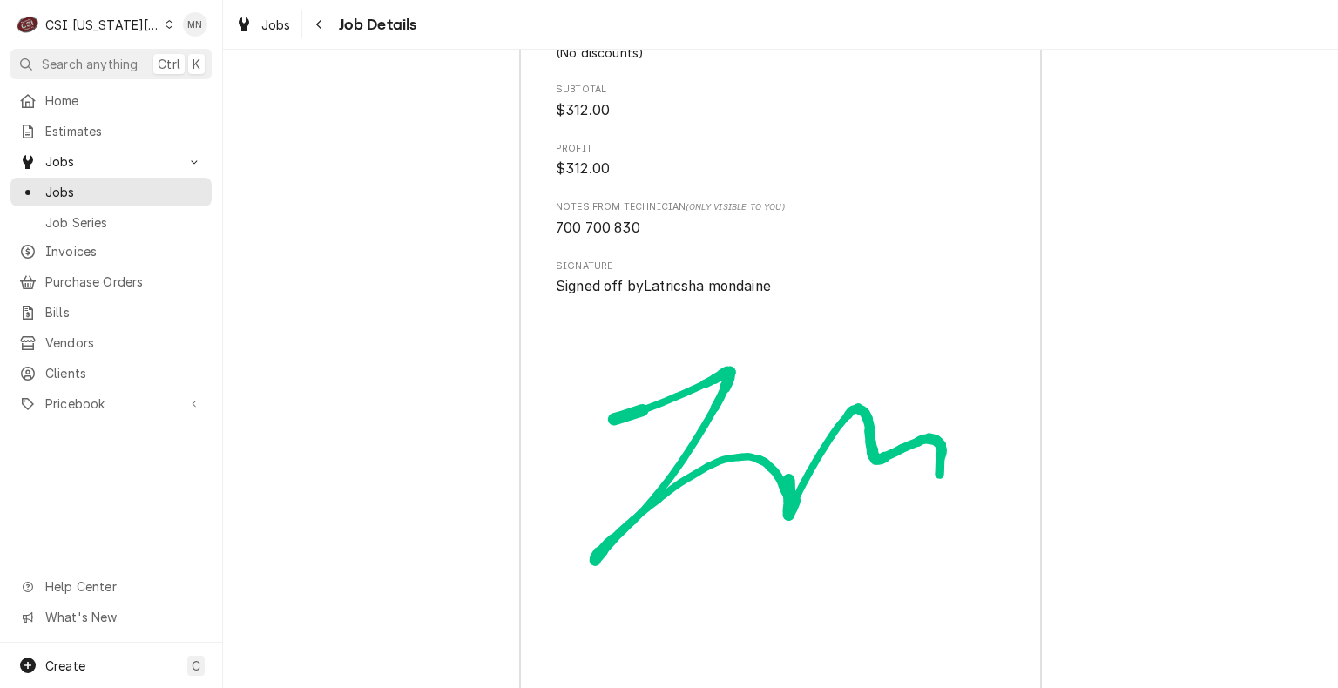
scroll to position [6771, 0]
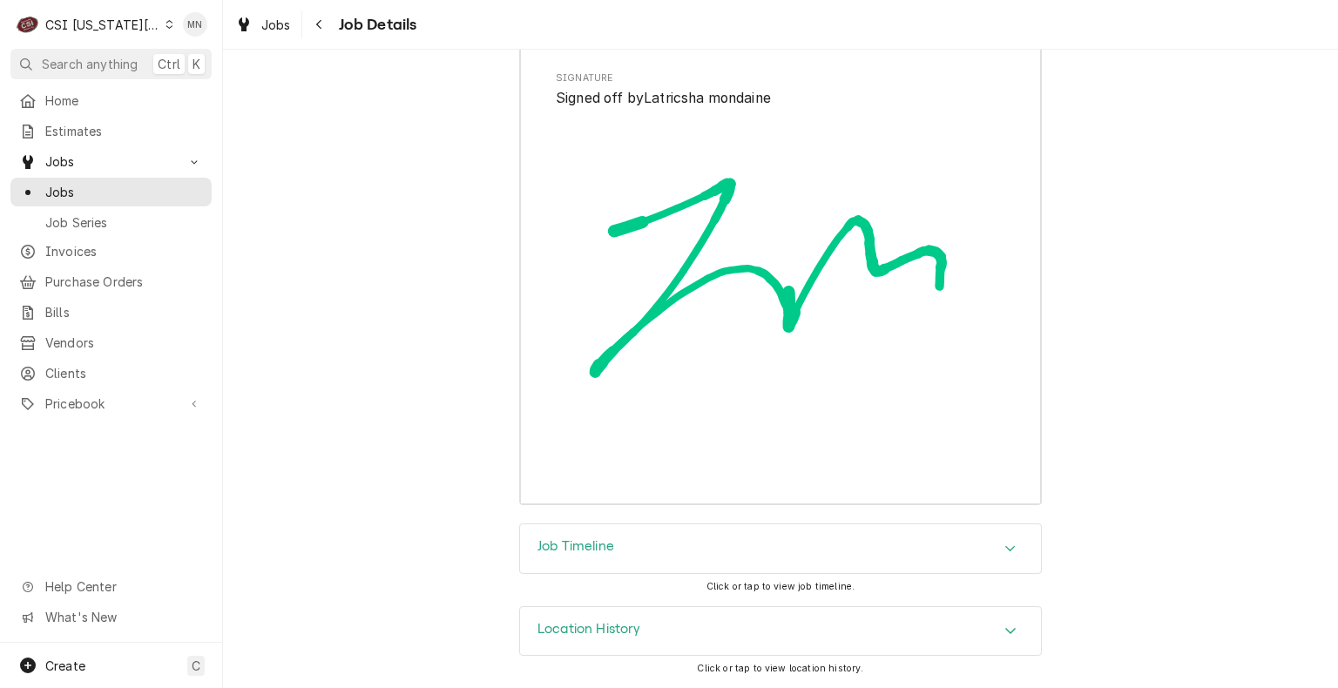
click at [645, 540] on div "Job Timeline" at bounding box center [780, 549] width 521 height 49
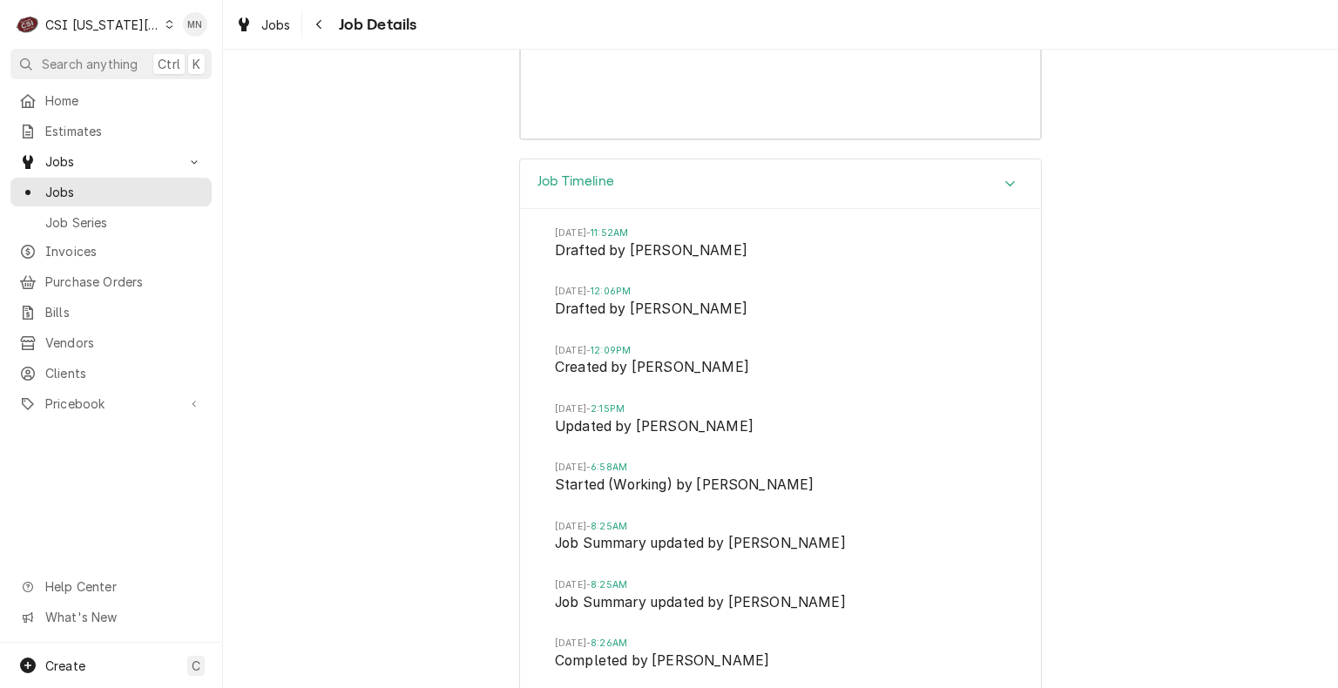
scroll to position [7342, 0]
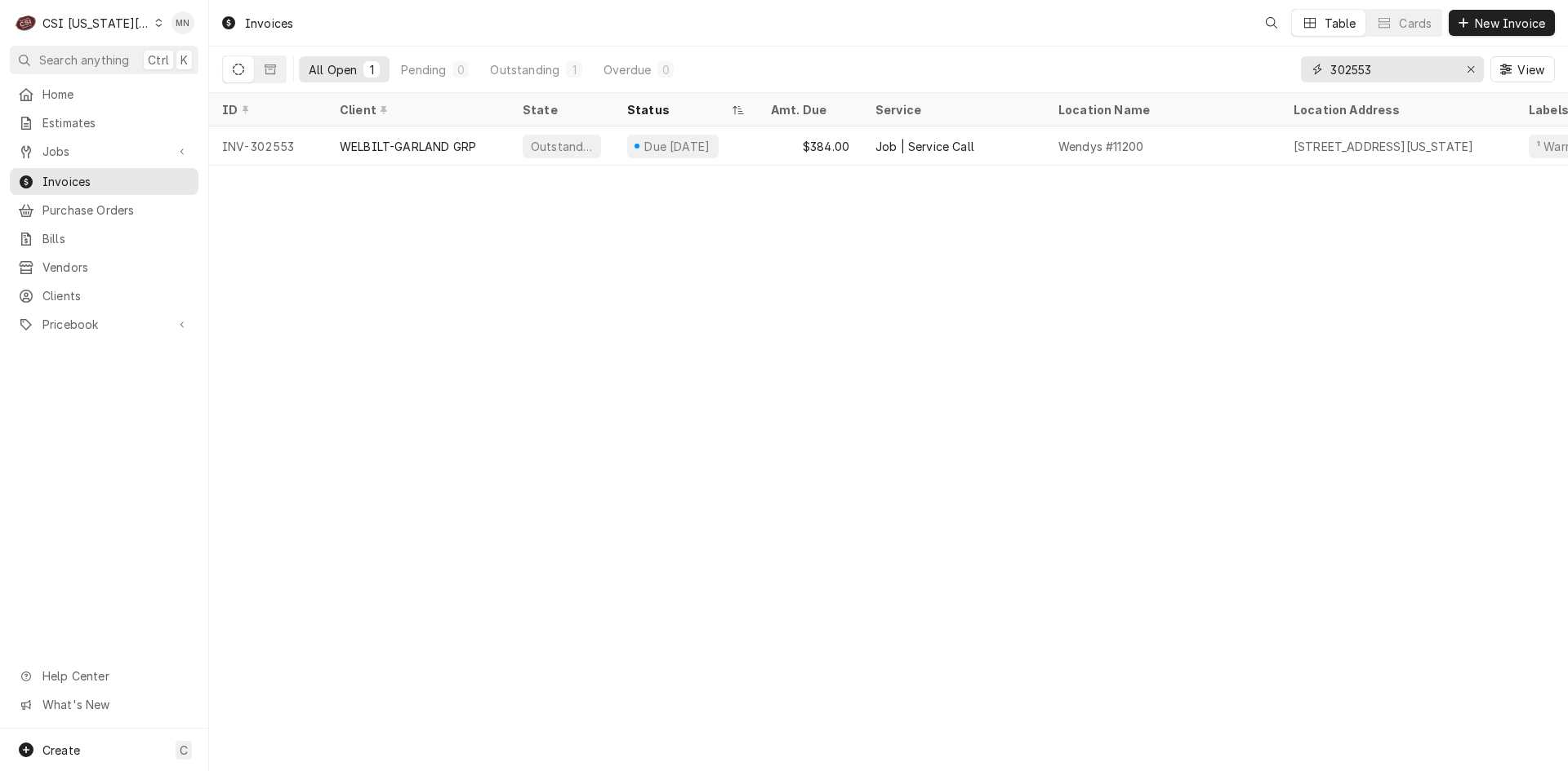
drag, startPoint x: 1425, startPoint y: 69, endPoint x: 1281, endPoint y: 71, distance: 144.0
click at [1284, 71] on div "All Open 1 Pending 0 Outstanding 1 Overdue 0 302553 View" at bounding box center [889, 69] width 1333 height 46
type input "302669"
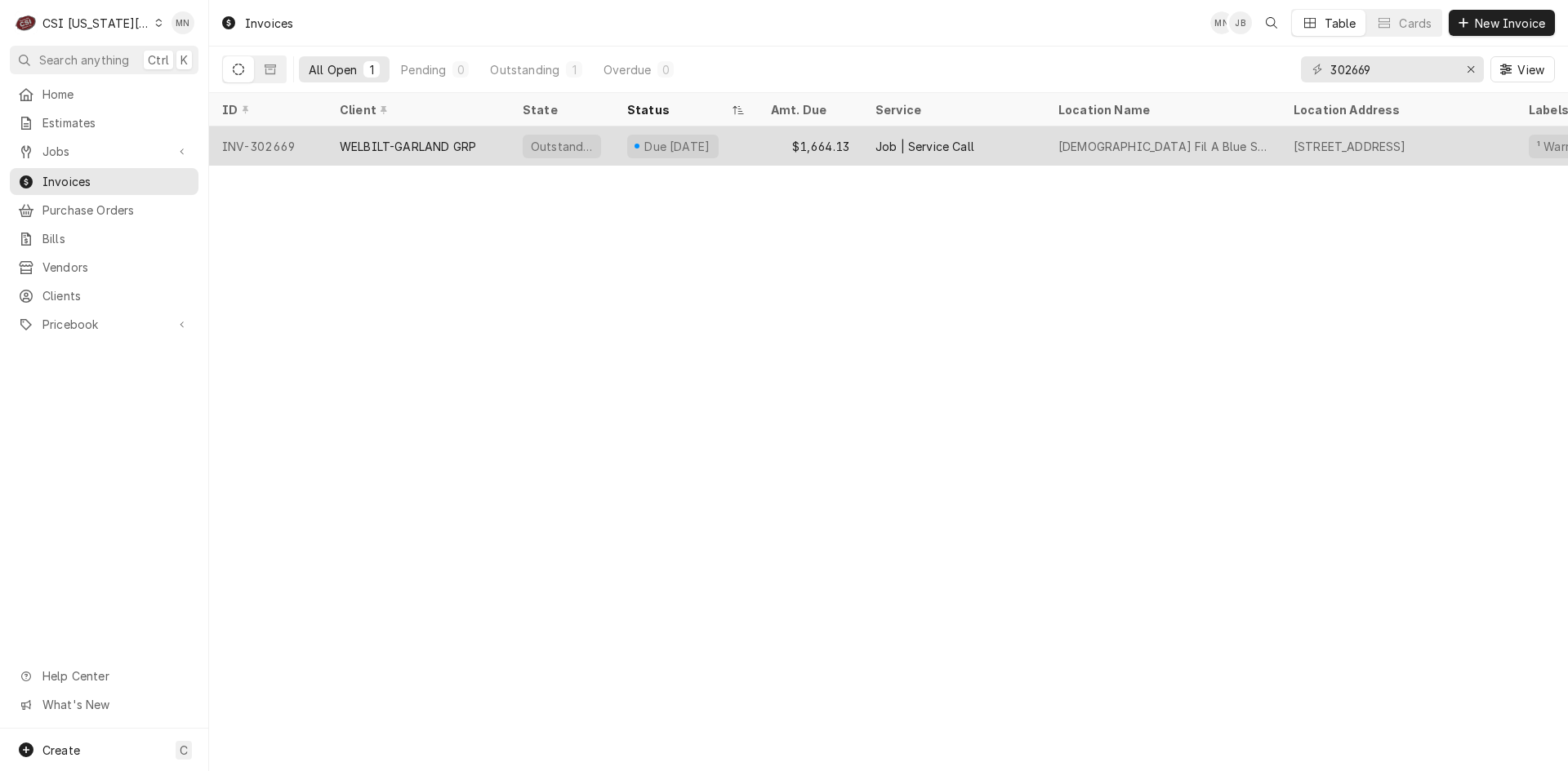
click at [361, 147] on div "WELBILT-GARLAND GRP" at bounding box center [408, 146] width 137 height 17
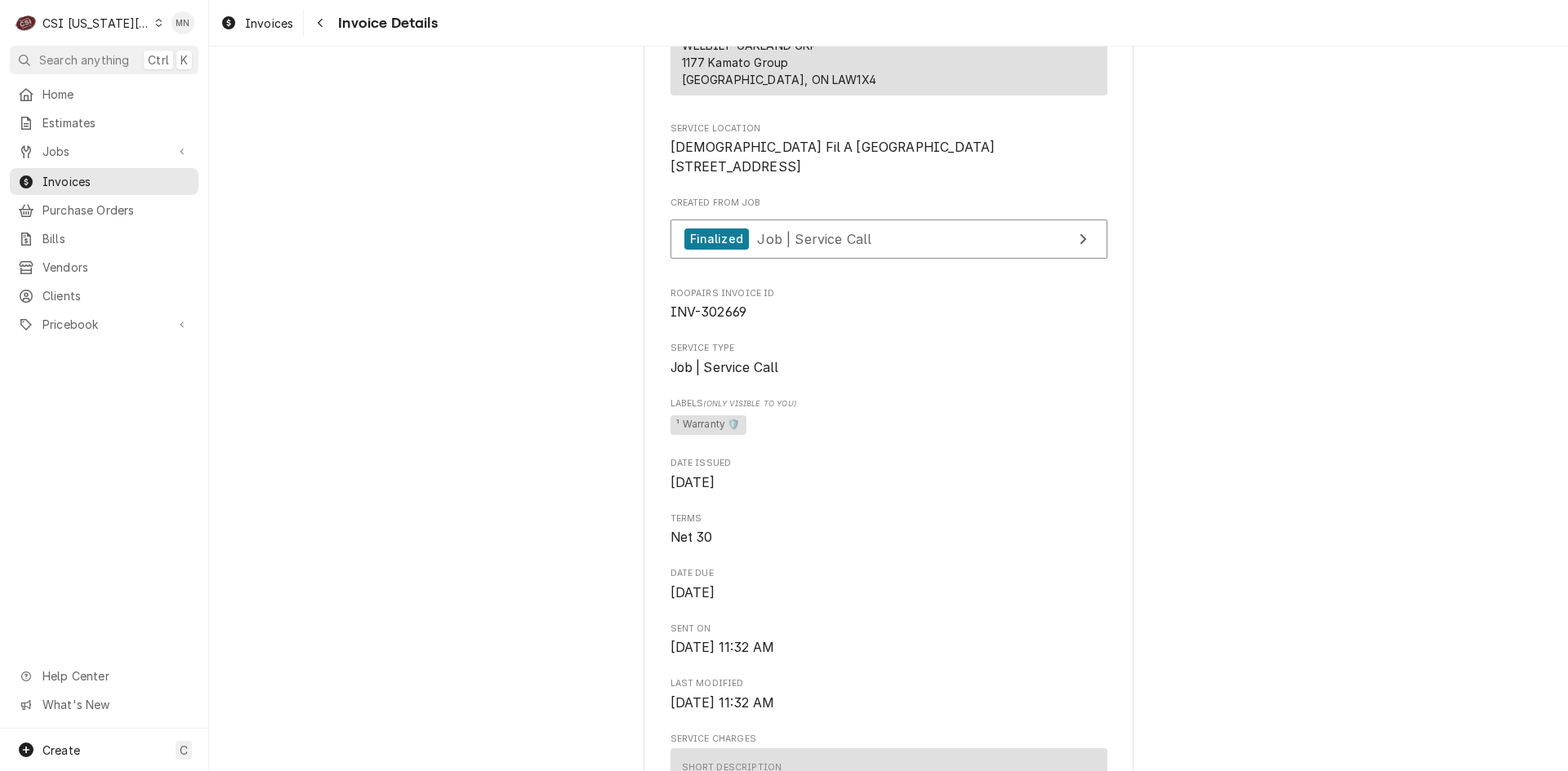
scroll to position [327, 0]
click at [888, 262] on link "Finalized Job | Service Call" at bounding box center [889, 242] width 437 height 40
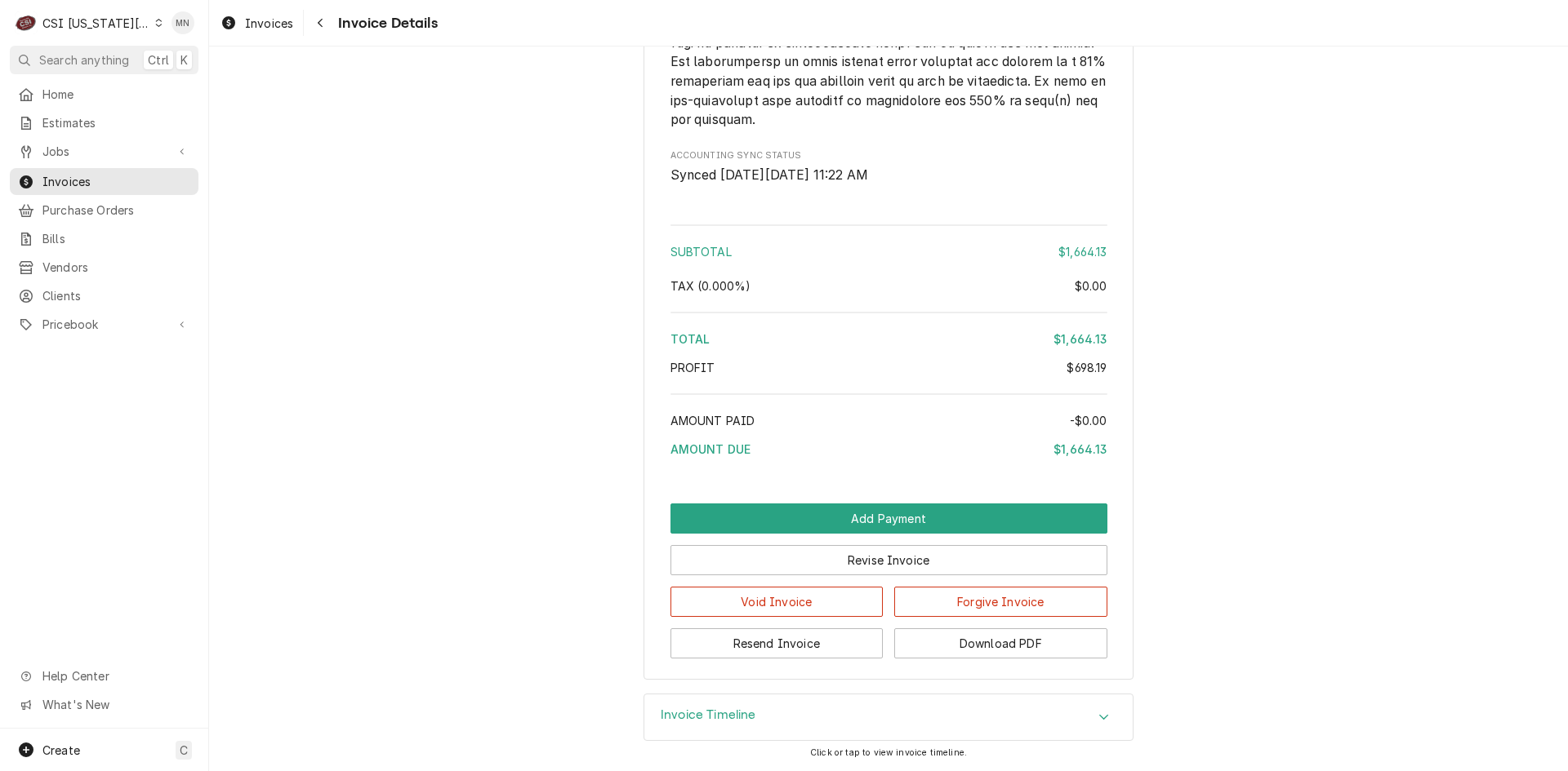
scroll to position [3265, 0]
click at [1006, 651] on button "Download PDF" at bounding box center [1000, 644] width 213 height 30
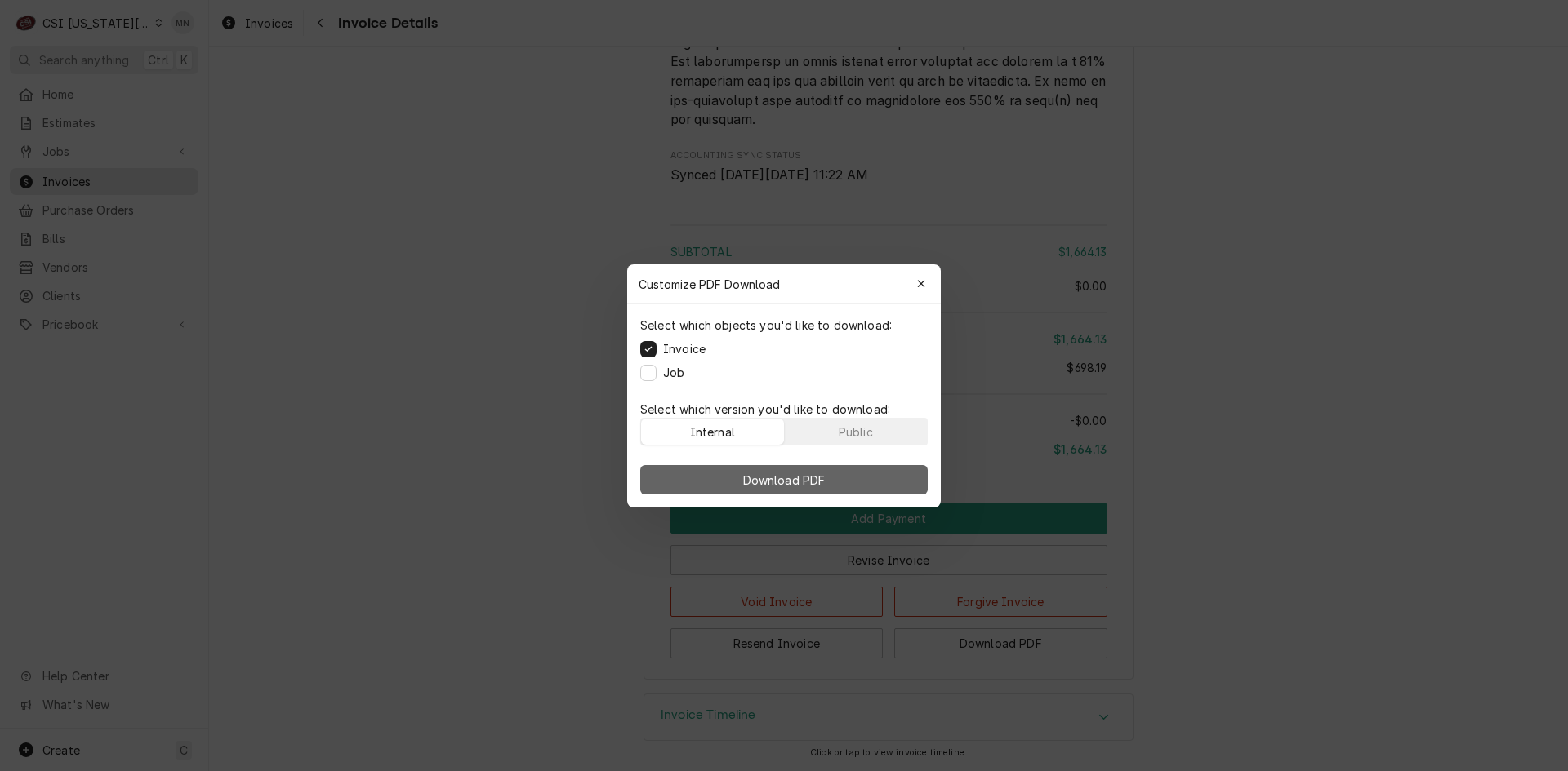
click at [772, 472] on span "Download PDF" at bounding box center [784, 480] width 89 height 17
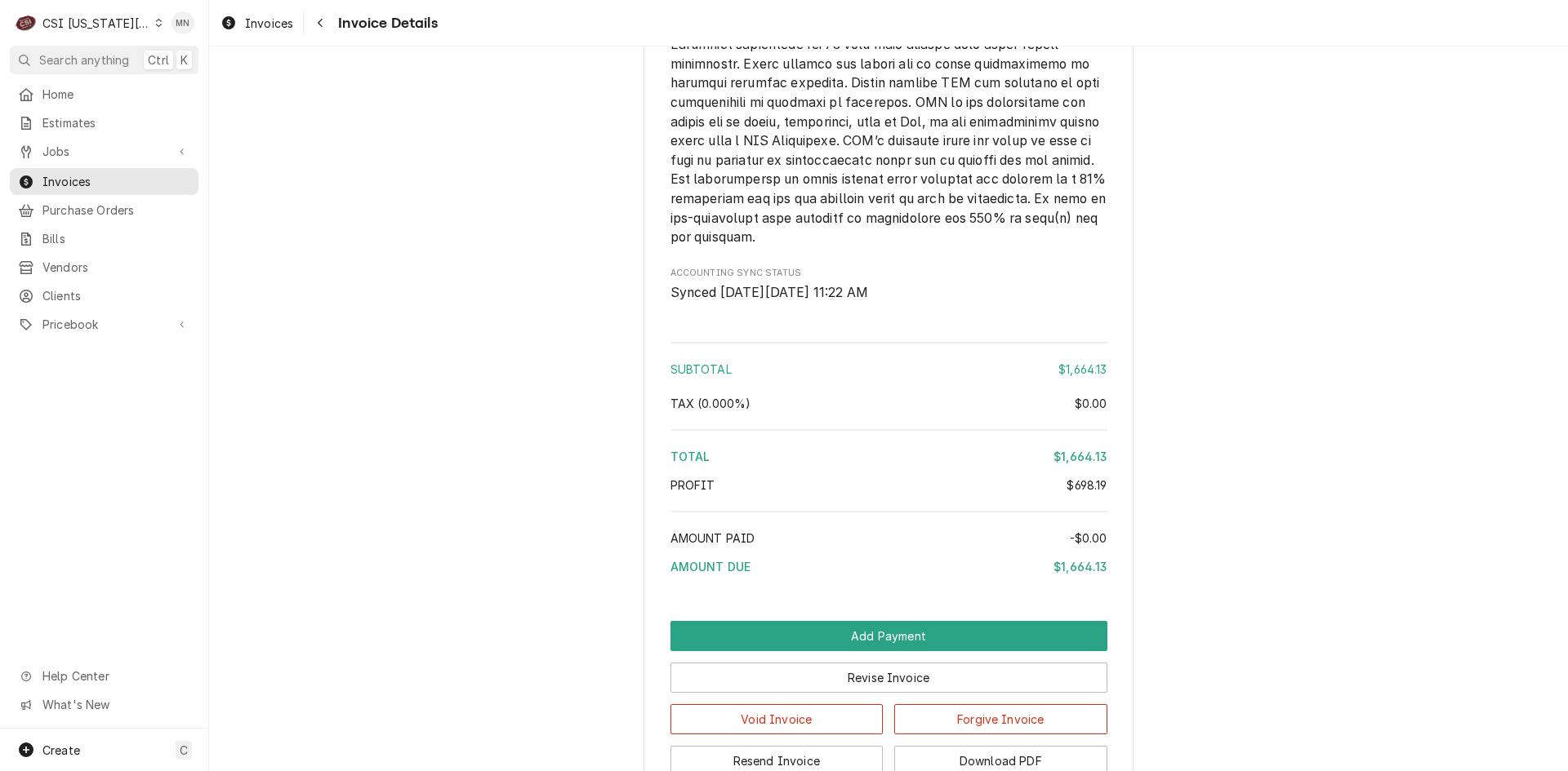
scroll to position [2939, 0]
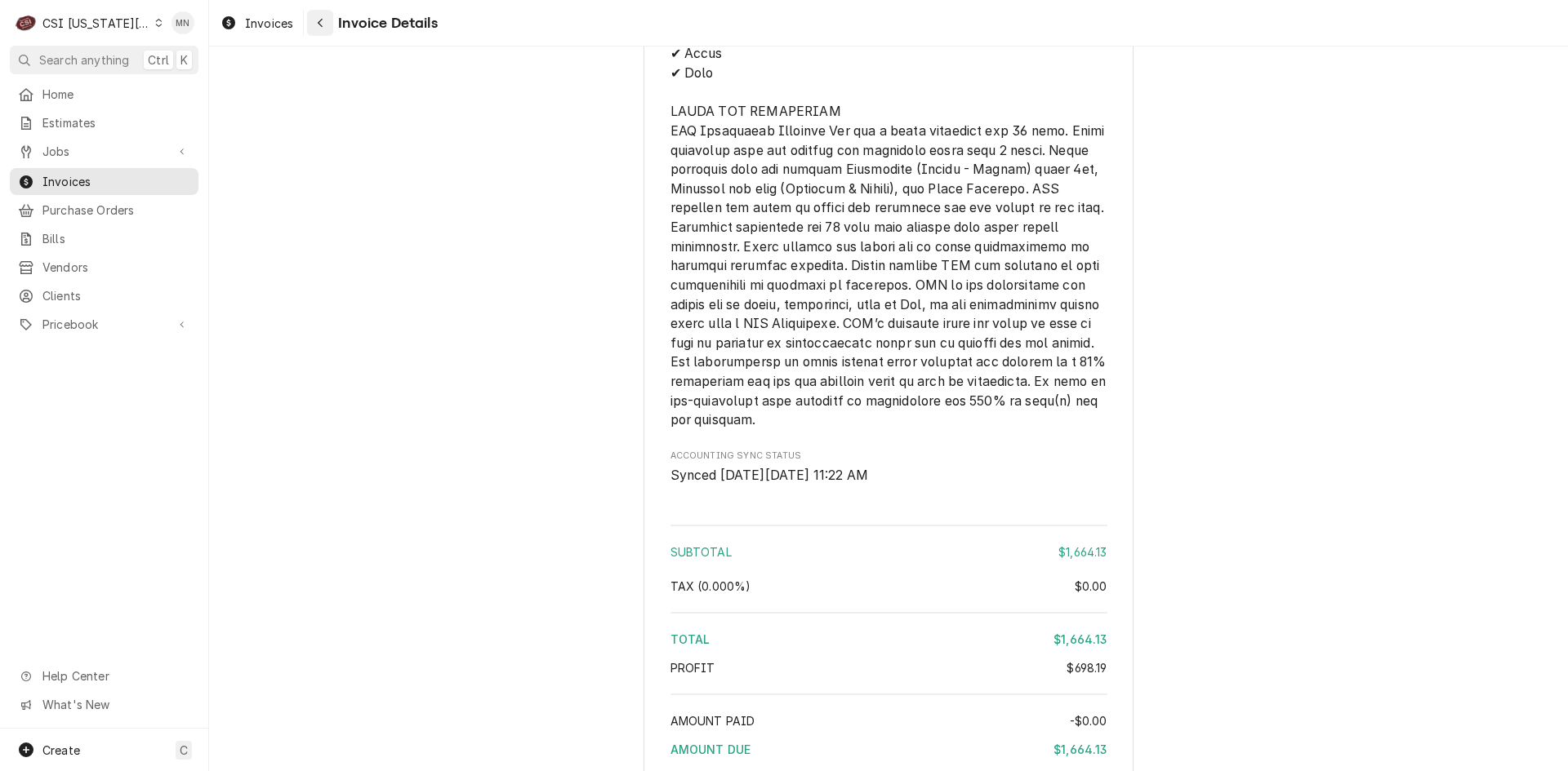
click at [318, 21] on icon "Navigate back" at bounding box center [321, 22] width 7 height 11
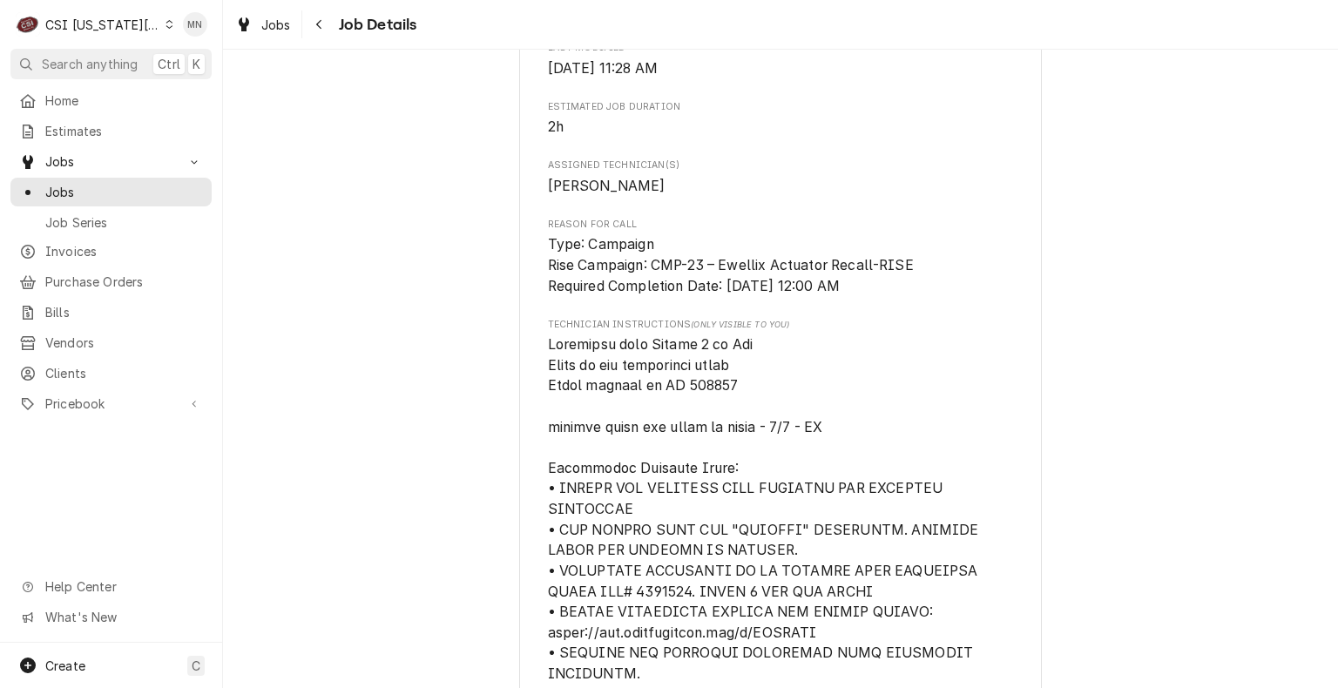
scroll to position [1830, 0]
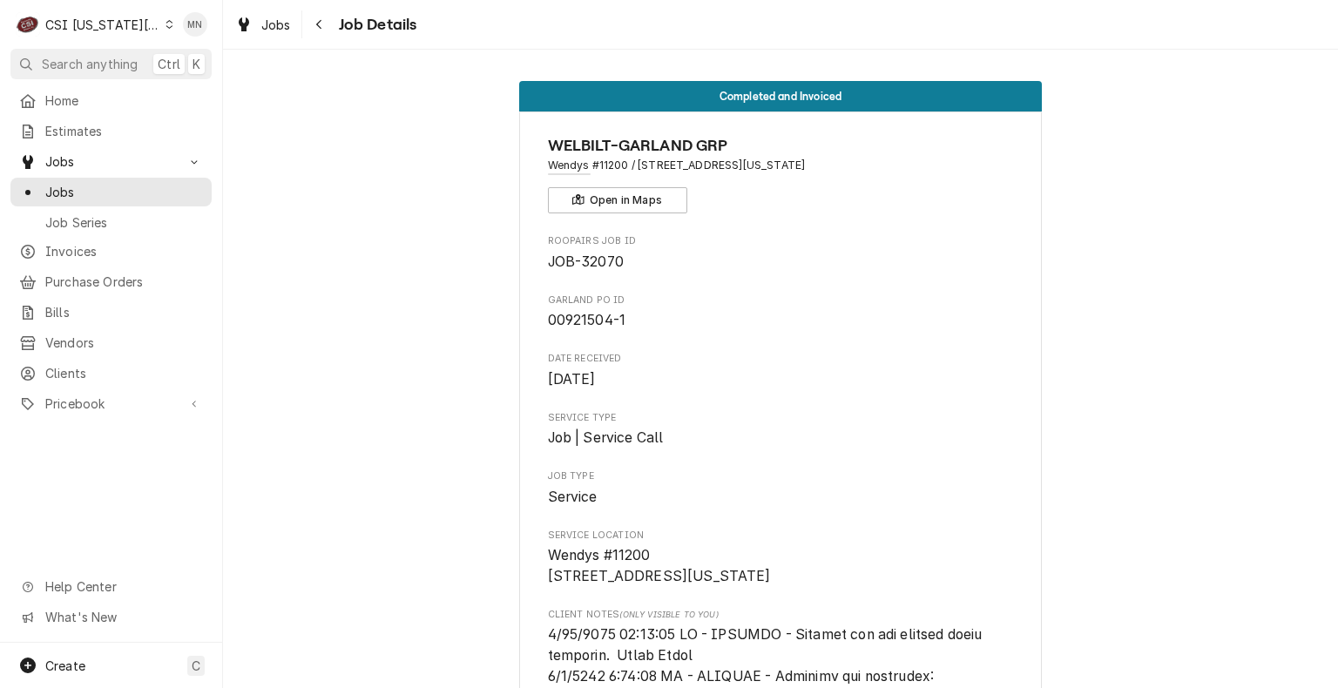
scroll to position [3842, 0]
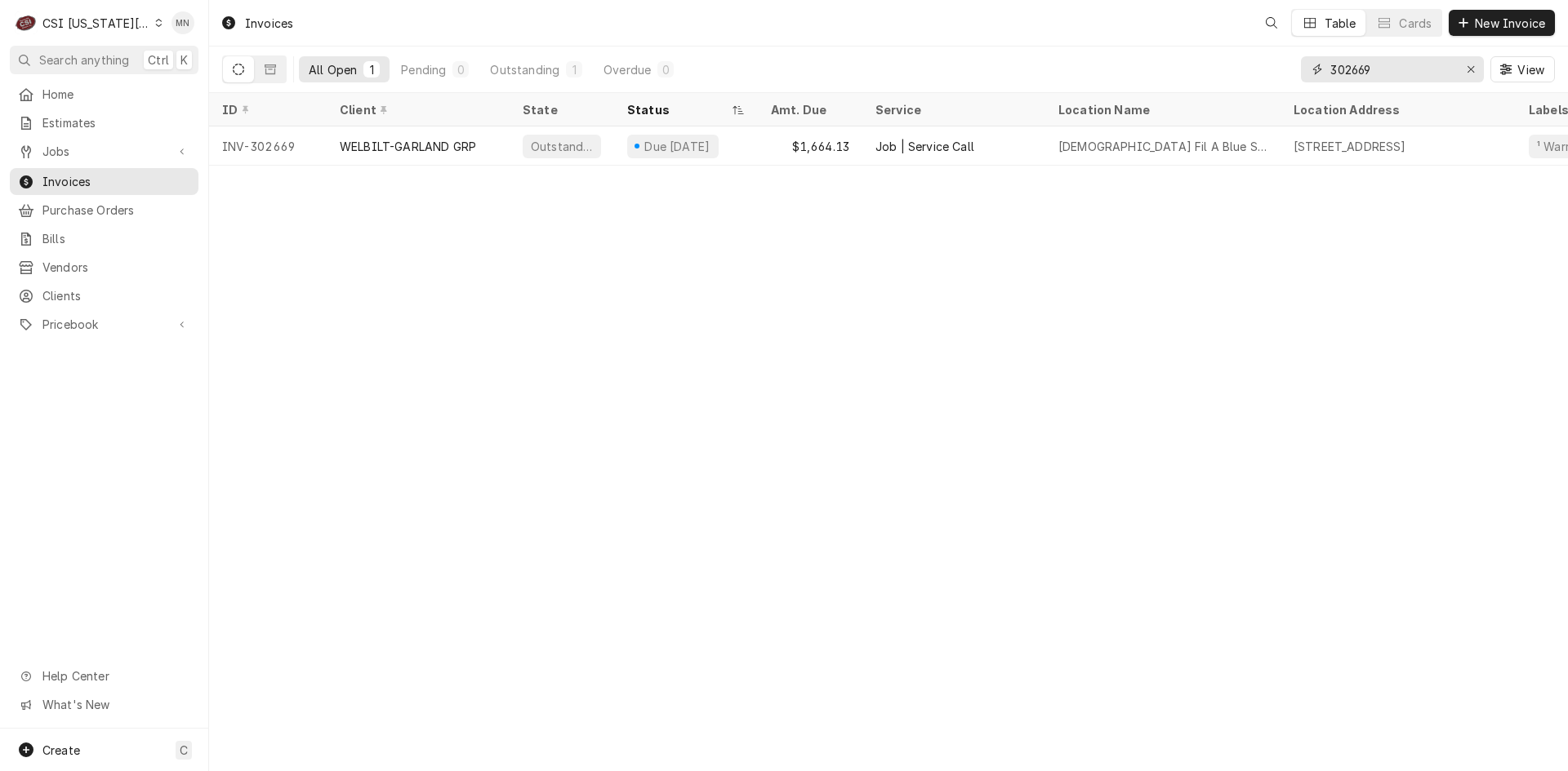
drag, startPoint x: 1392, startPoint y: 71, endPoint x: 1275, endPoint y: 66, distance: 117.1
click at [1275, 66] on div "All Open 1 Pending 0 Outstanding 1 Overdue 0 302669 View" at bounding box center [889, 69] width 1333 height 46
type input "302495"
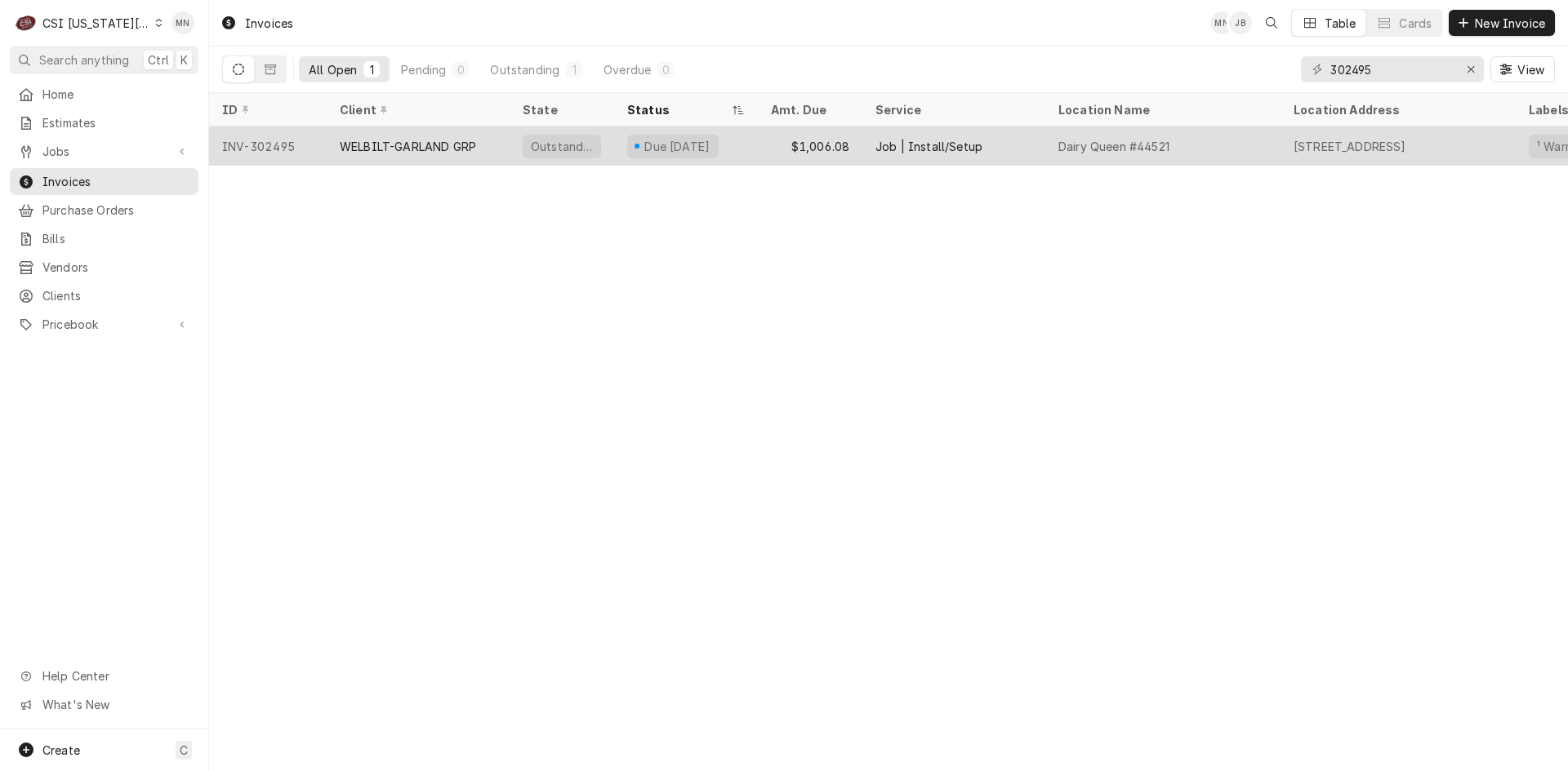
click at [426, 142] on div "WELBILT-GARLAND GRP" at bounding box center [408, 146] width 137 height 17
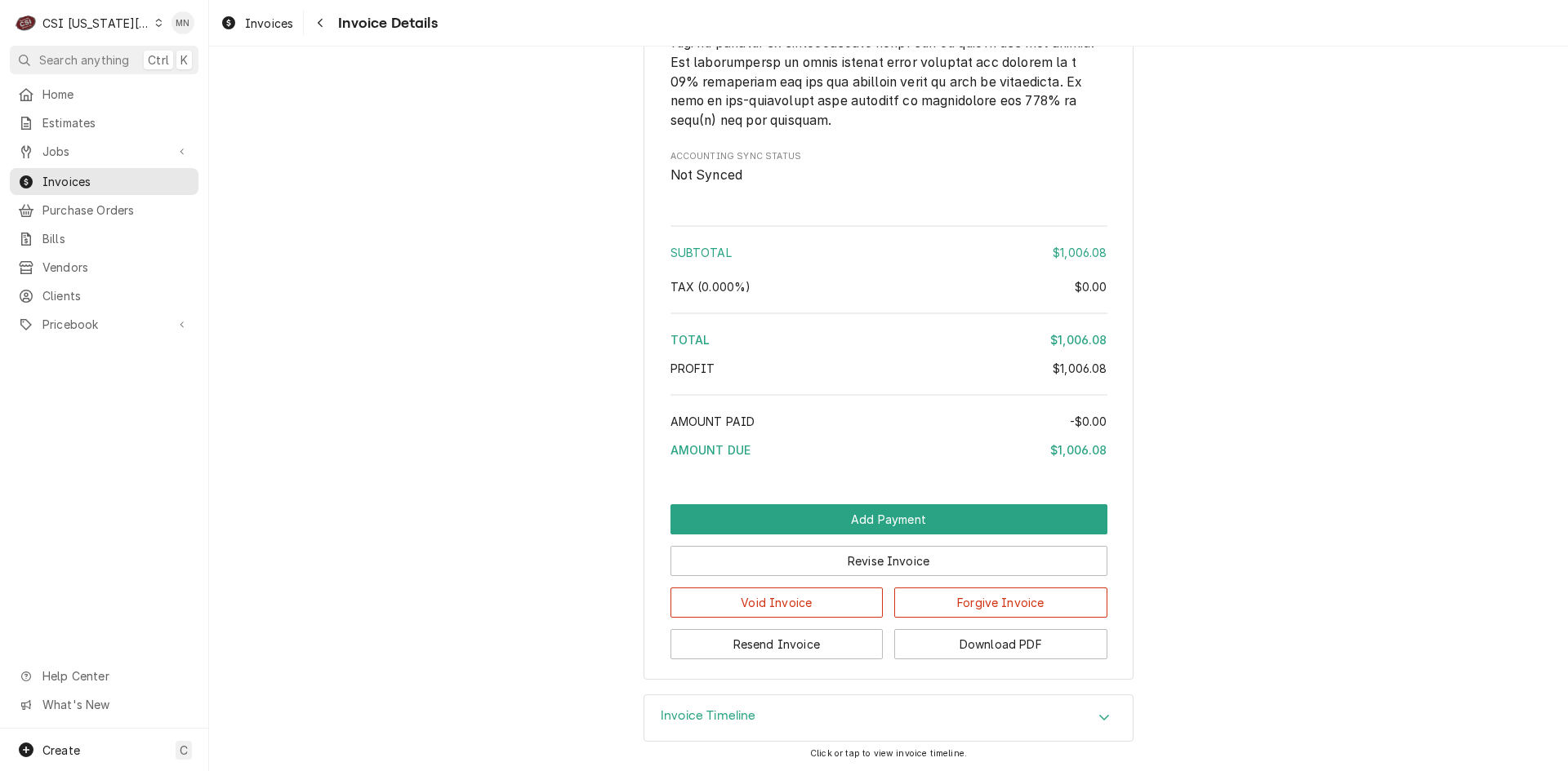
scroll to position [2869, 0]
click at [1006, 645] on button "Download PDF" at bounding box center [1000, 645] width 213 height 30
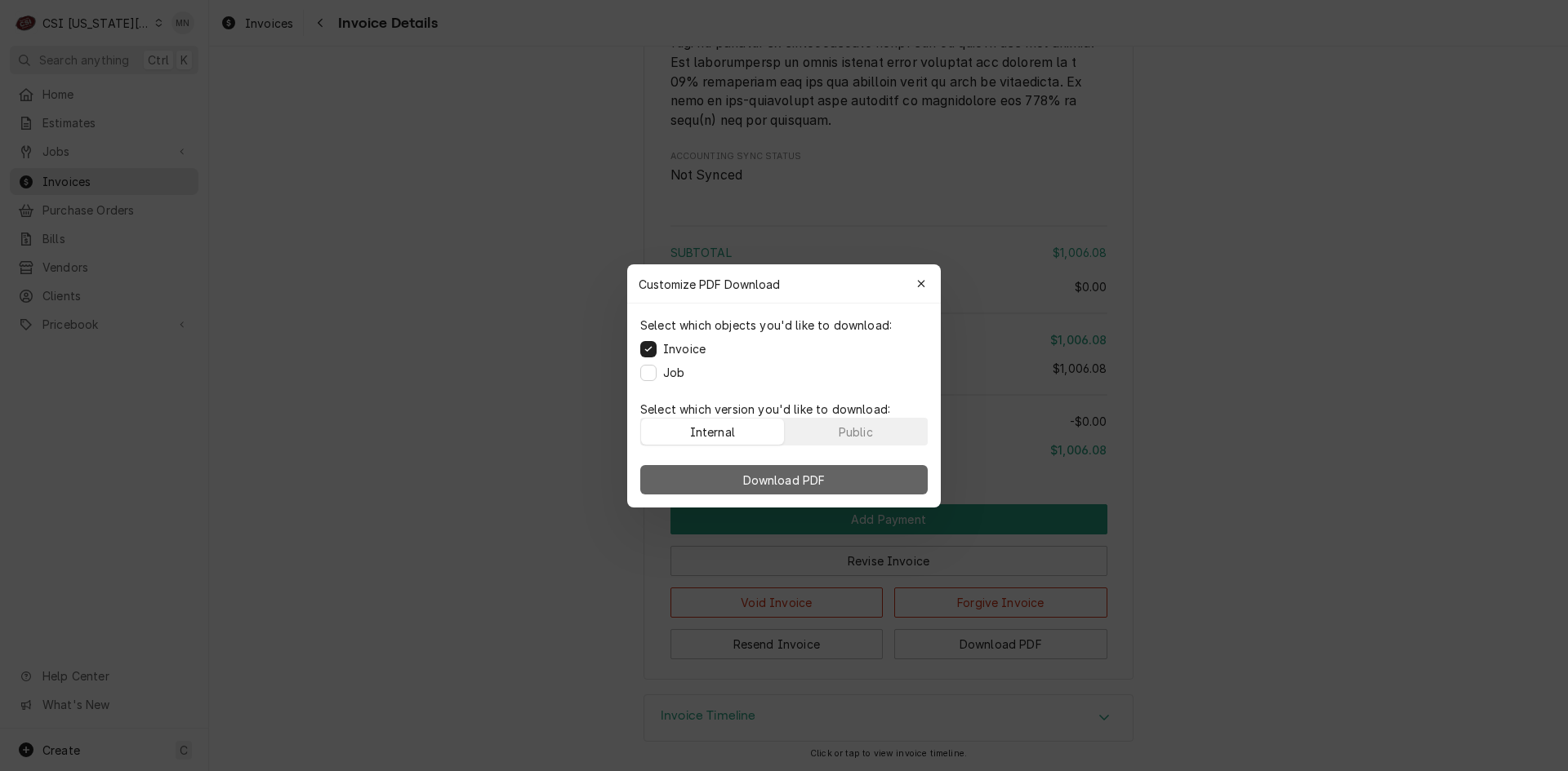
click at [828, 477] on span "Download PDF" at bounding box center [784, 480] width 89 height 17
